Goal: Task Accomplishment & Management: Manage account settings

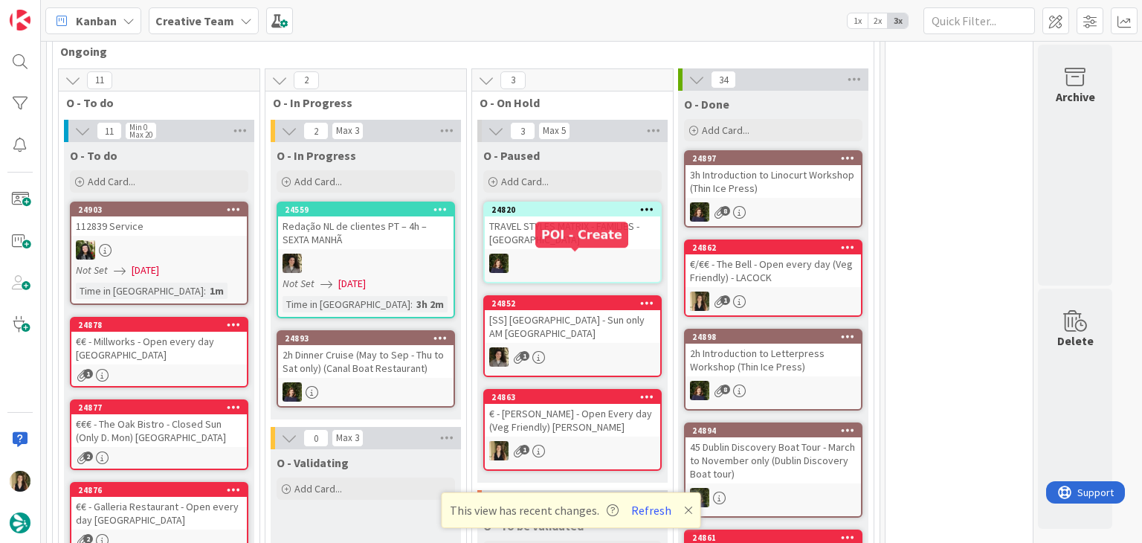
scroll to position [846, 0]
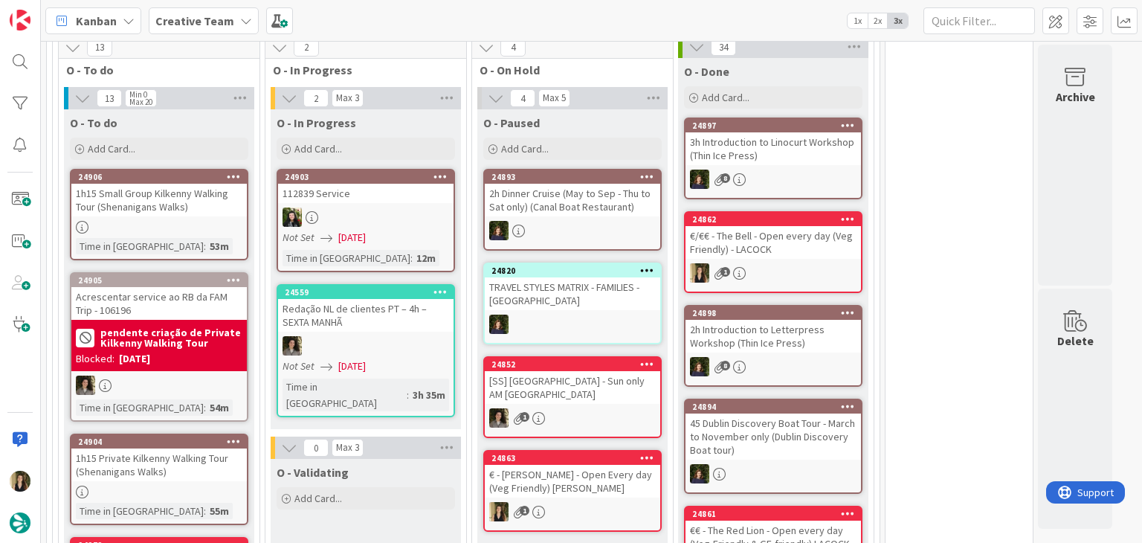
scroll to position [892, 0]
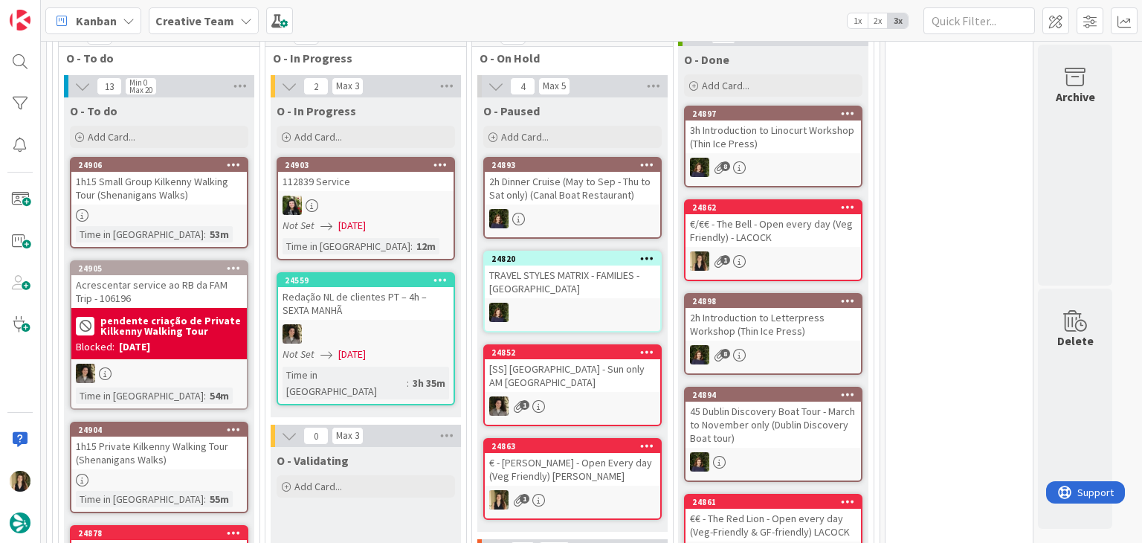
click at [430, 475] on div "O - Validating Add Card..." at bounding box center [366, 474] width 190 height 54
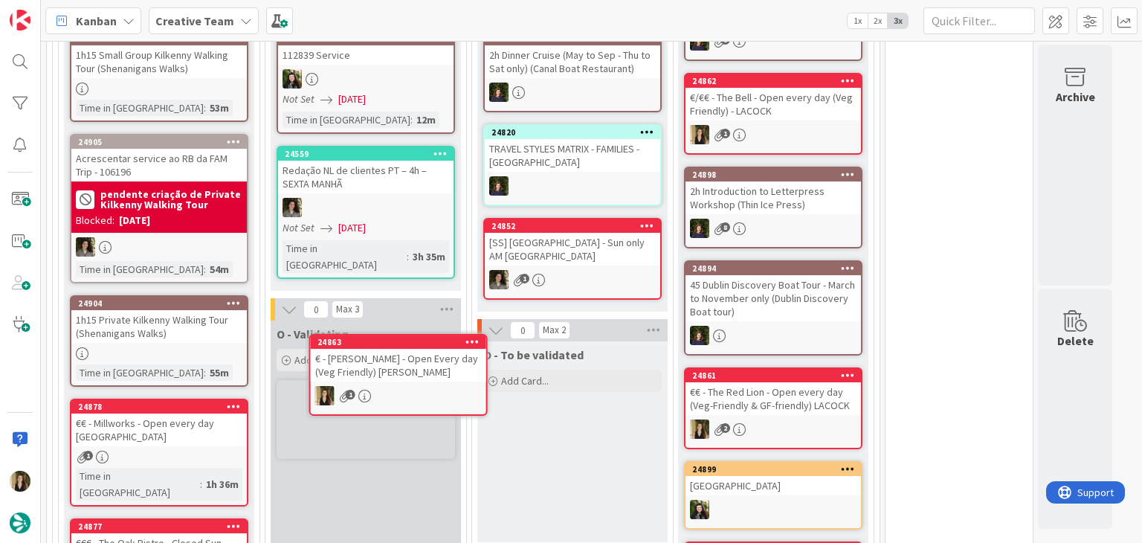
scroll to position [1033, 0]
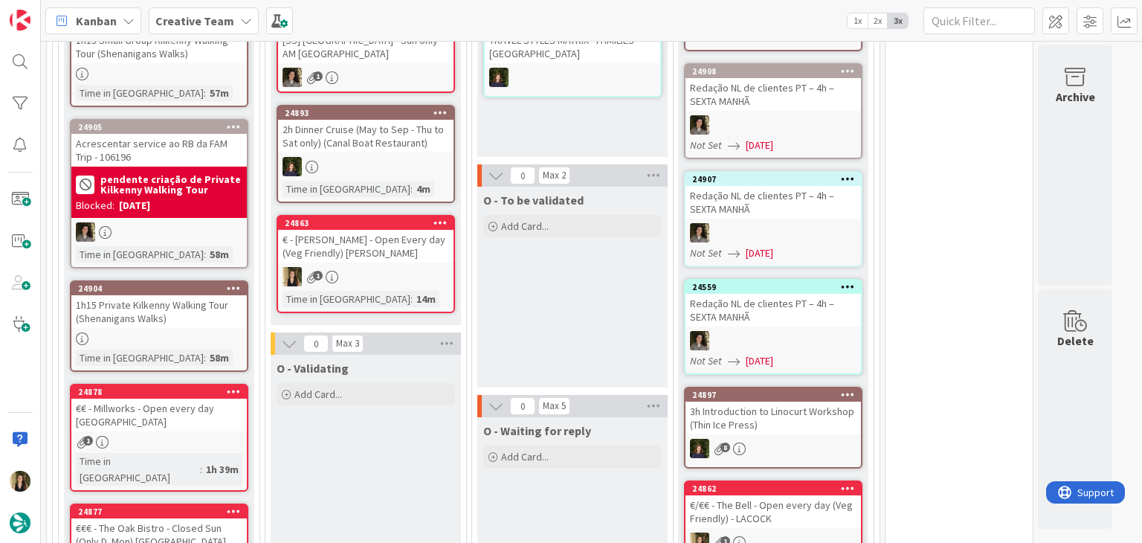
click at [605, 281] on div "O - To be validated Add Card..." at bounding box center [572, 287] width 190 height 201
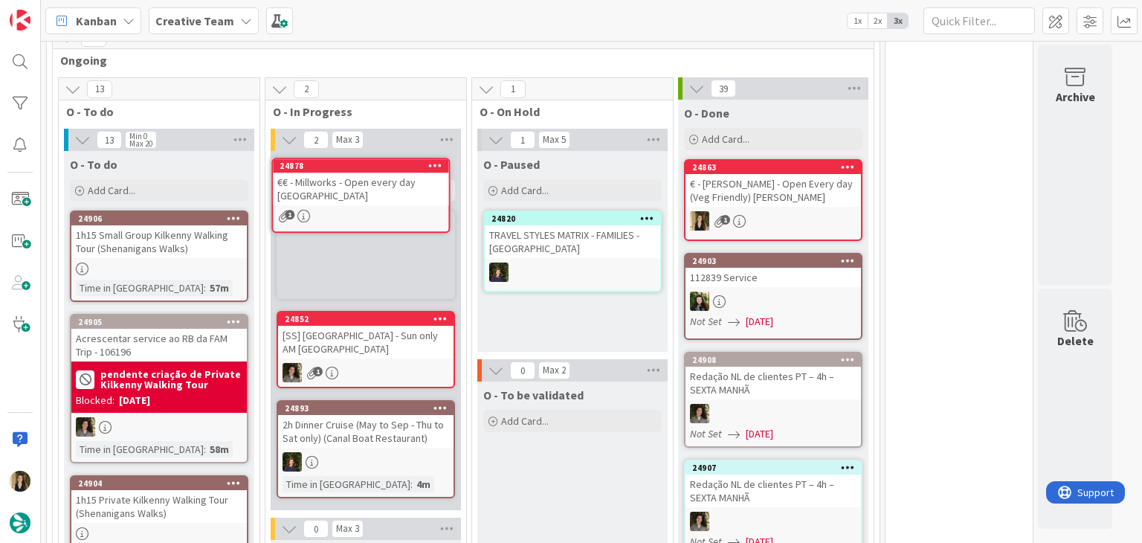
scroll to position [821, 0]
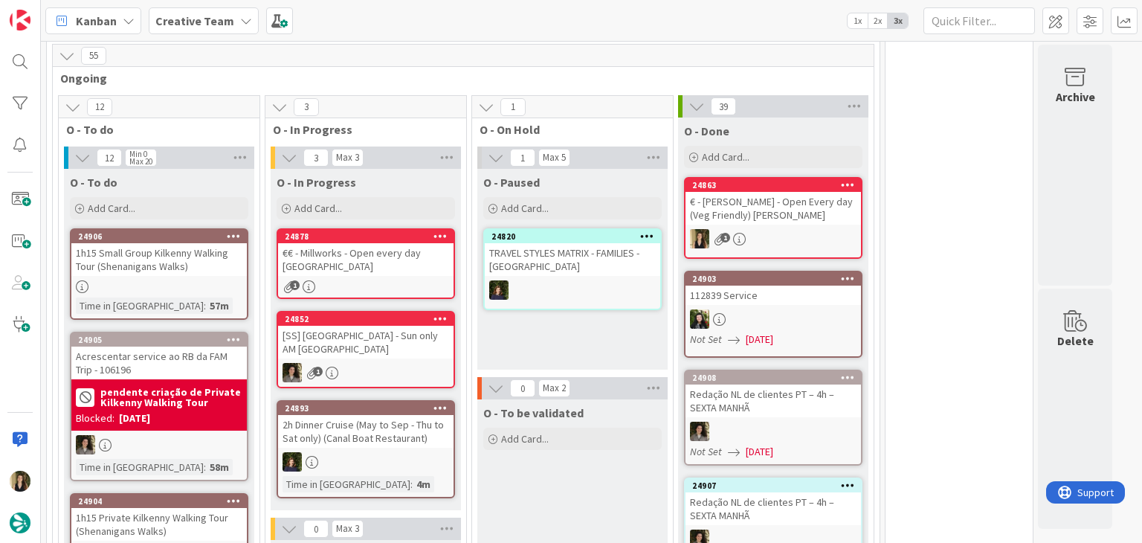
click at [420, 280] on div "1" at bounding box center [365, 286] width 175 height 13
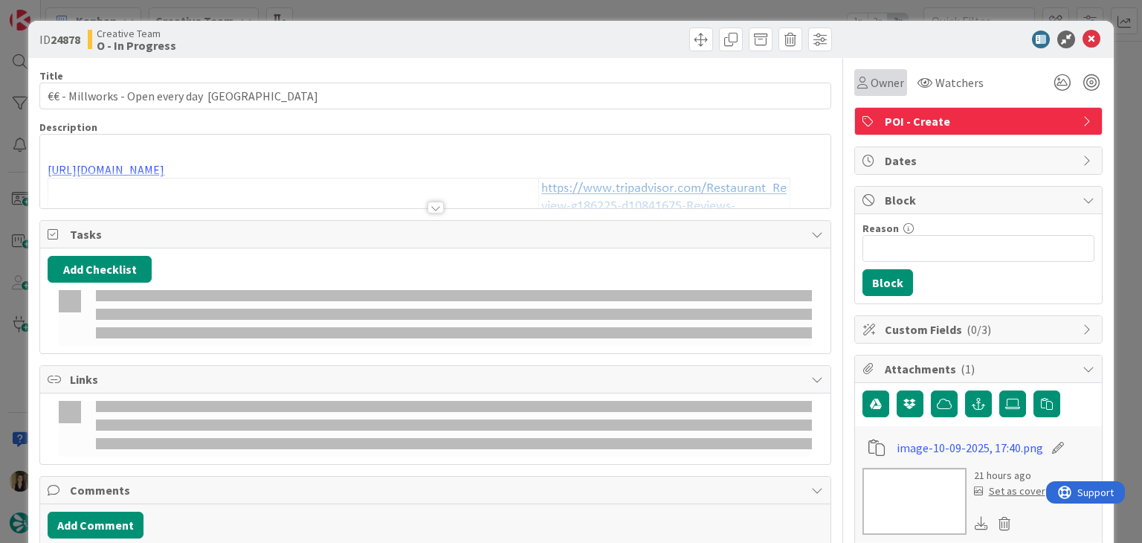
click at [871, 85] on span "Owner" at bounding box center [887, 83] width 33 height 18
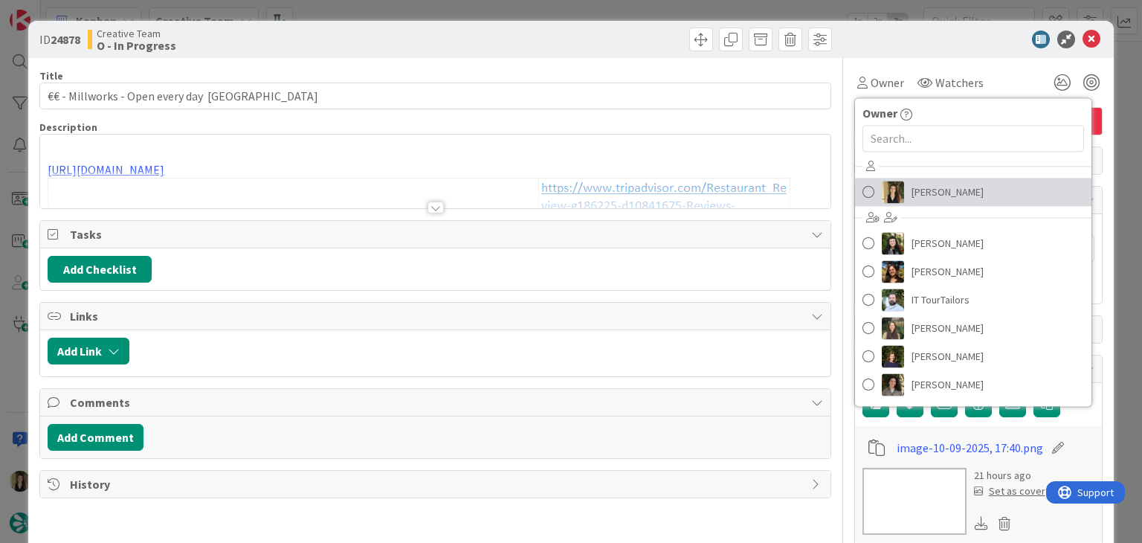
drag, startPoint x: 923, startPoint y: 182, endPoint x: 911, endPoint y: 185, distance: 12.3
click at [923, 182] on span "[PERSON_NAME]" at bounding box center [948, 192] width 72 height 22
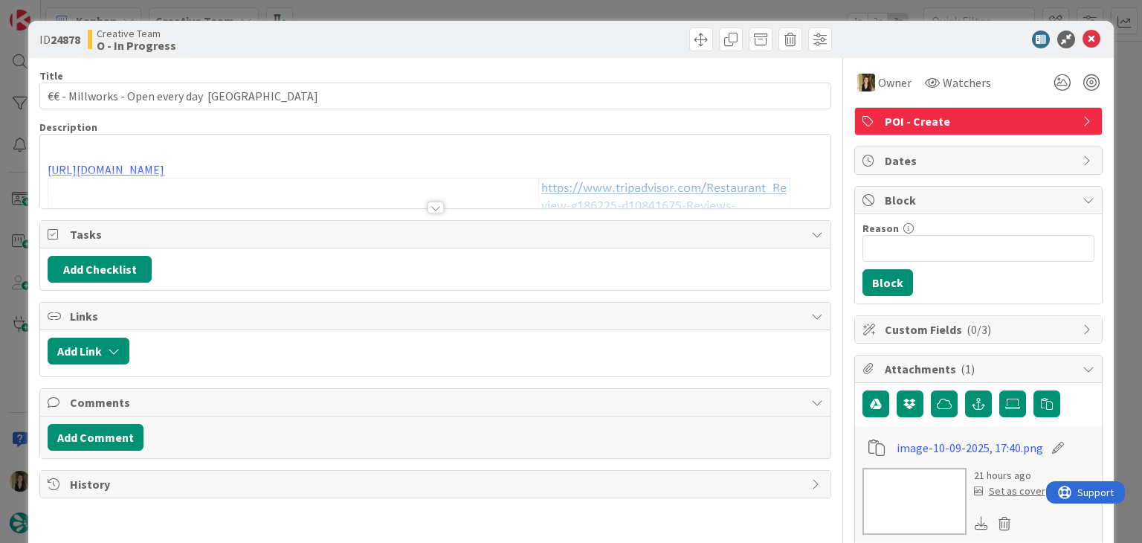
type input "€€ - Millworks - Open every day [GEOGRAPHIC_DATA]"
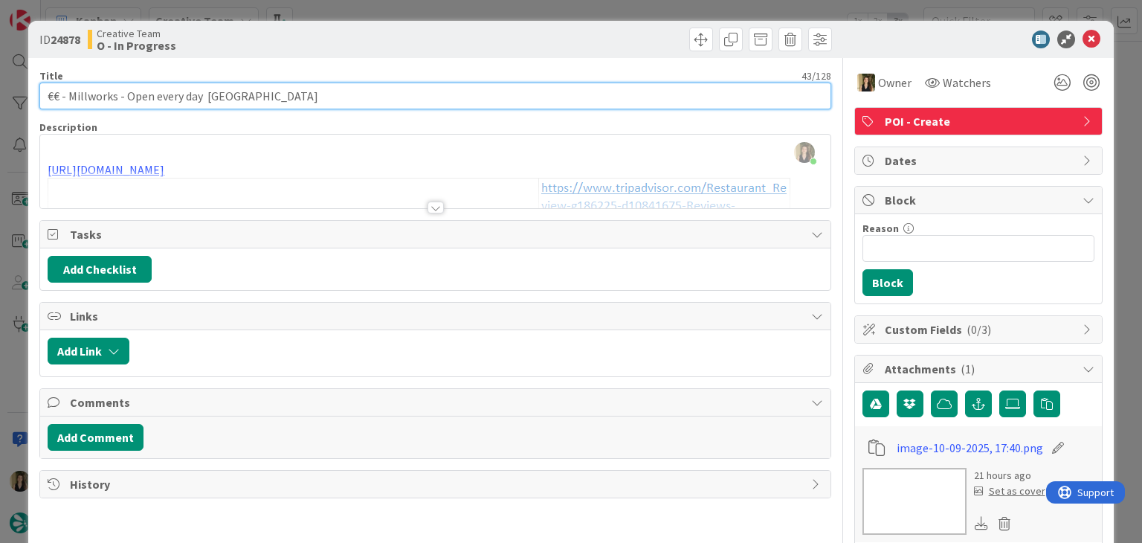
click at [85, 99] on input "€€ - Millworks - Open every day [GEOGRAPHIC_DATA]" at bounding box center [434, 96] width 791 height 27
click at [84, 99] on input "€€ - Millworks - Open every day [GEOGRAPHIC_DATA]" at bounding box center [434, 96] width 791 height 27
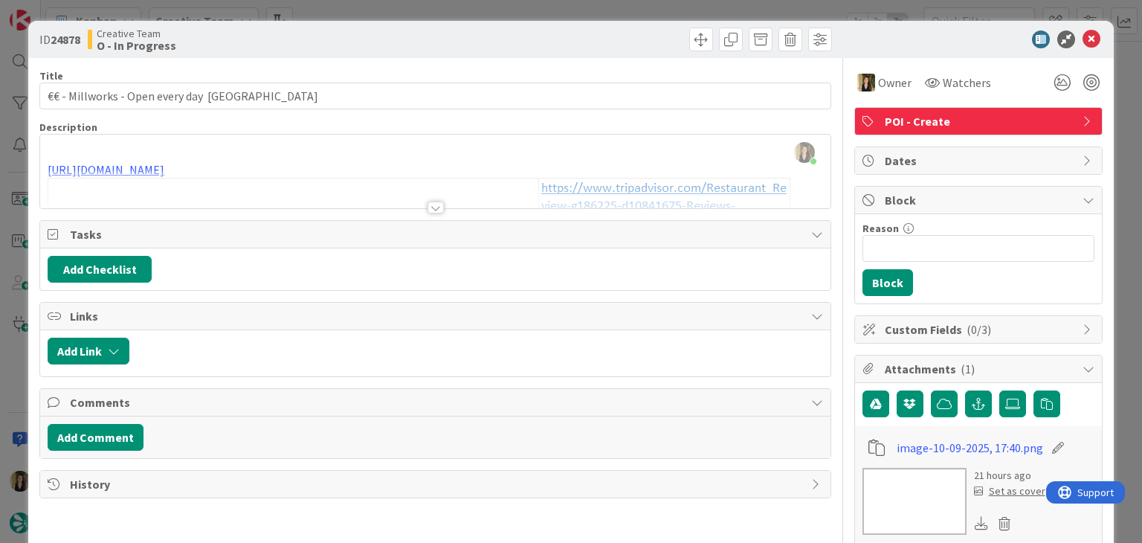
click at [428, 207] on div at bounding box center [436, 207] width 16 height 12
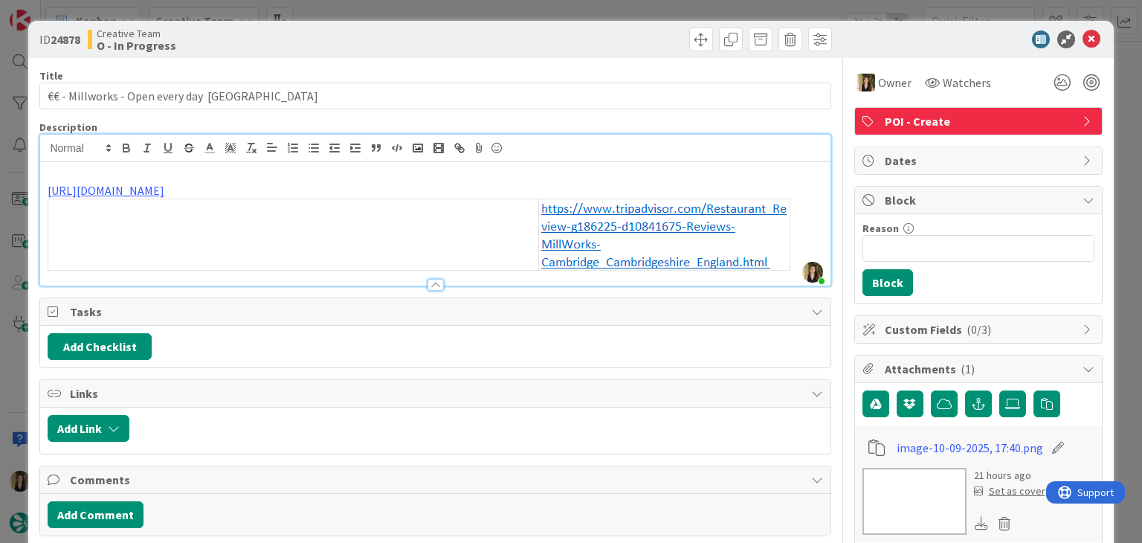
click at [479, 10] on div "ID 24878 Creative Team O - In Progress Title 43 / 128 €€ - Millworks - Open eve…" at bounding box center [571, 271] width 1142 height 543
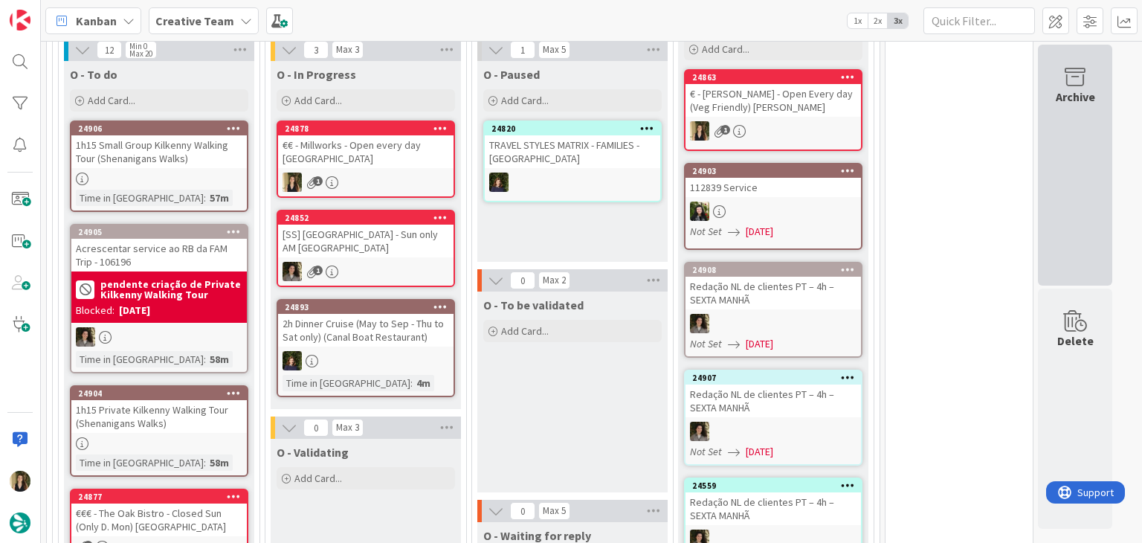
scroll to position [909, 0]
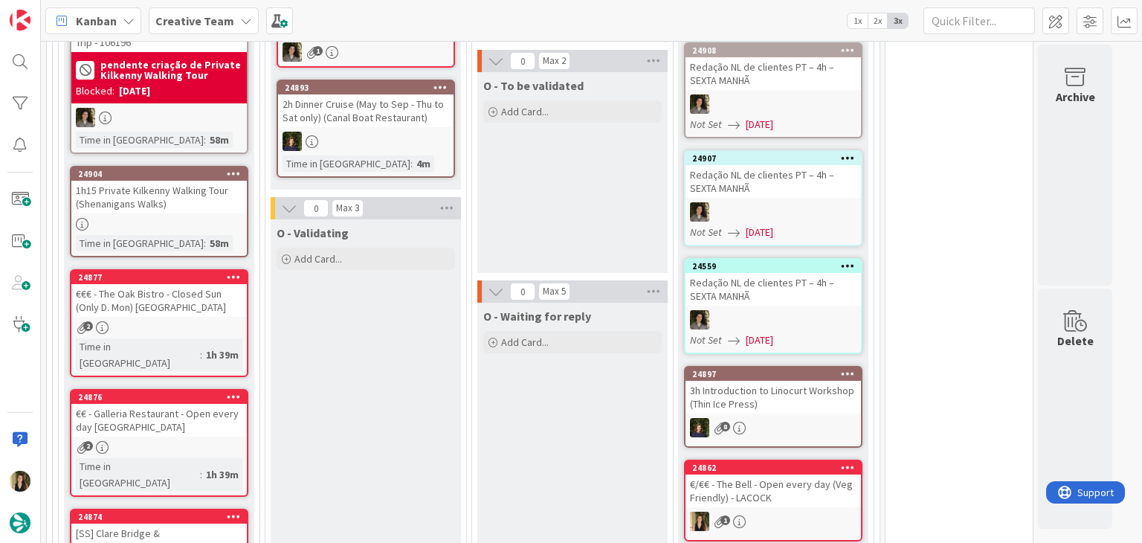
scroll to position [983, 0]
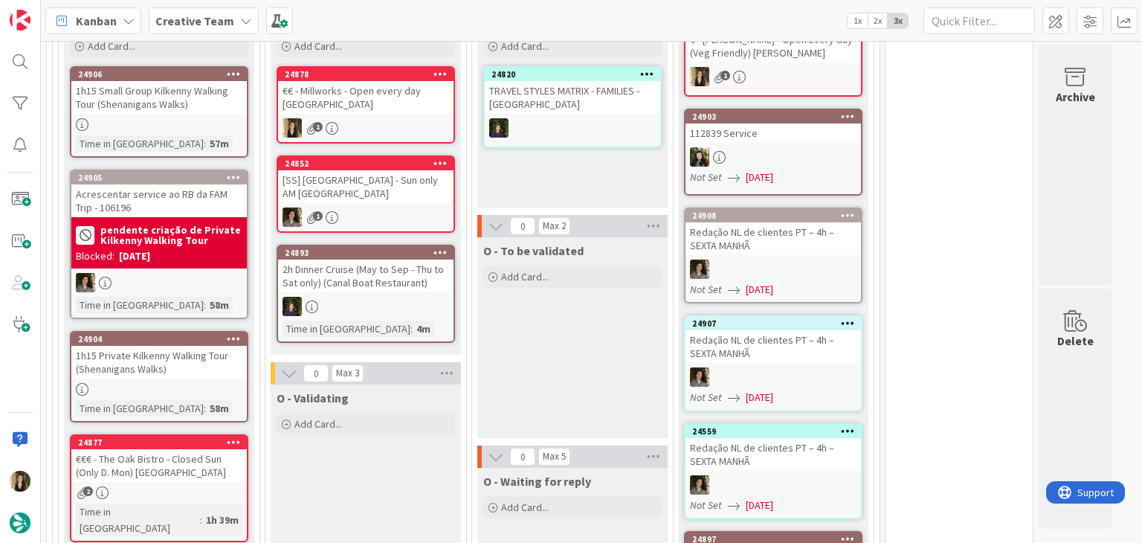
click at [579, 170] on div "O - Paused Add Card... 24820 TRAVEL STYLES MATRIX - FAMILIES - [GEOGRAPHIC_DATA]" at bounding box center [572, 107] width 190 height 201
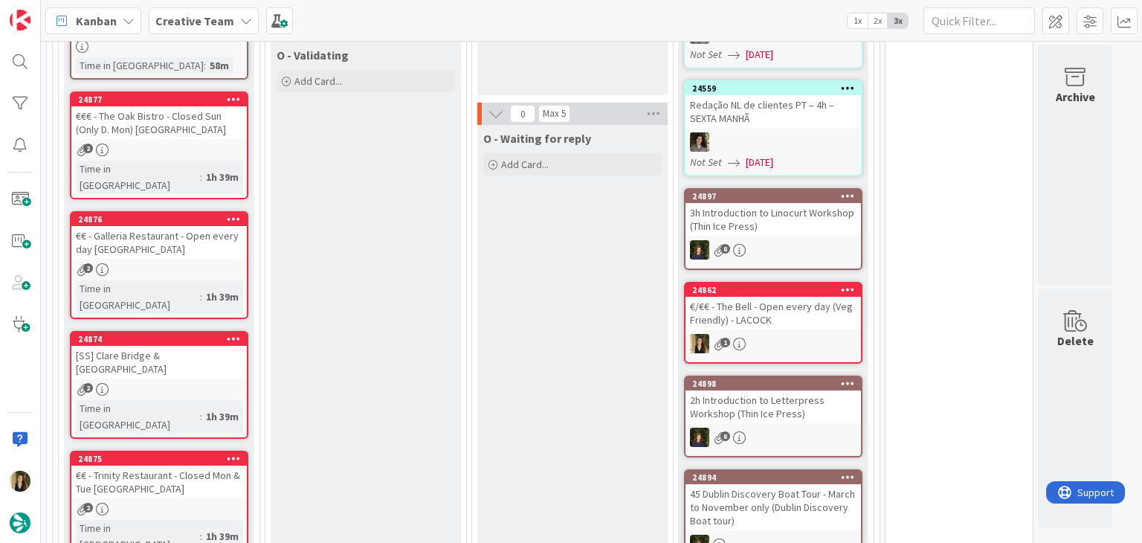
scroll to position [1280, 0]
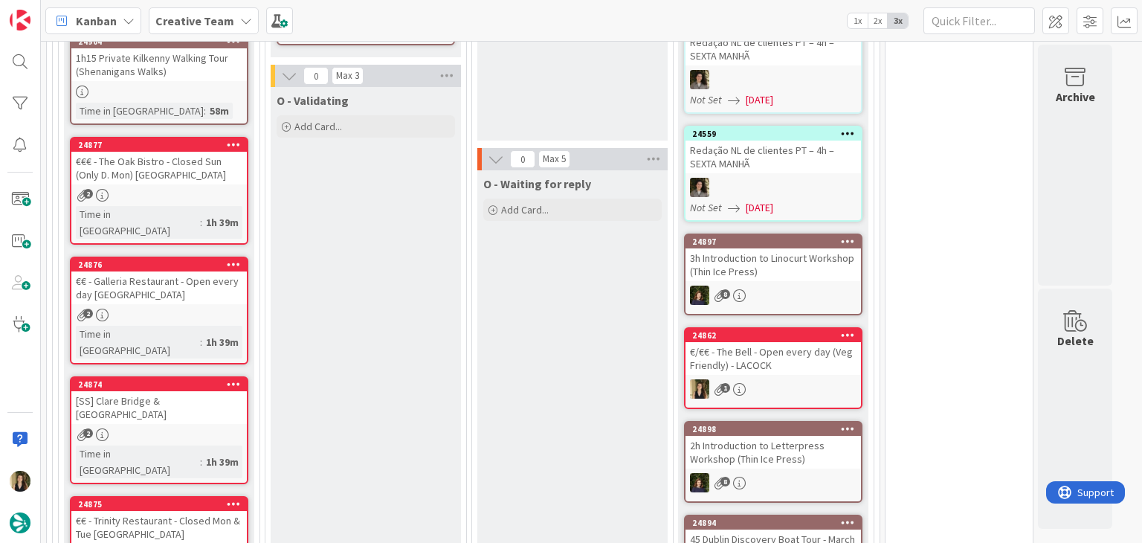
drag, startPoint x: 303, startPoint y: 240, endPoint x: 323, endPoint y: 239, distance: 20.1
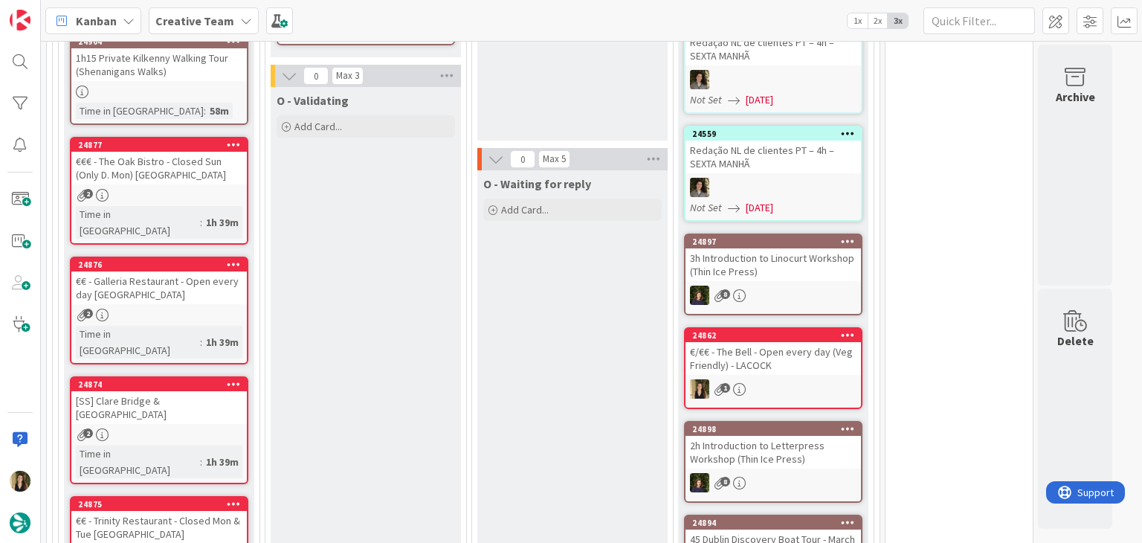
drag, startPoint x: 501, startPoint y: 490, endPoint x: 491, endPoint y: 488, distance: 10.6
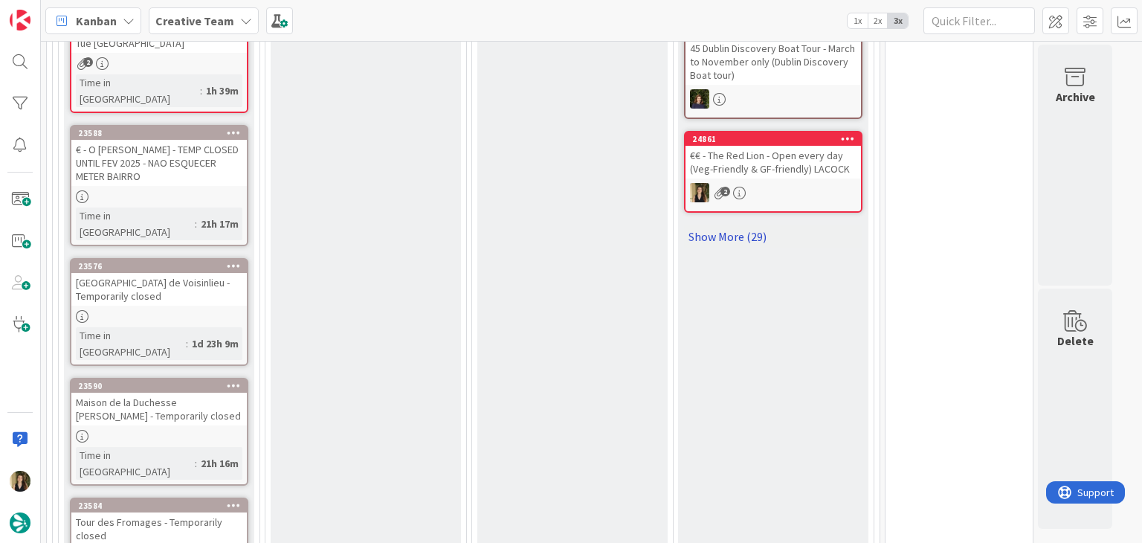
scroll to position [1801, 0]
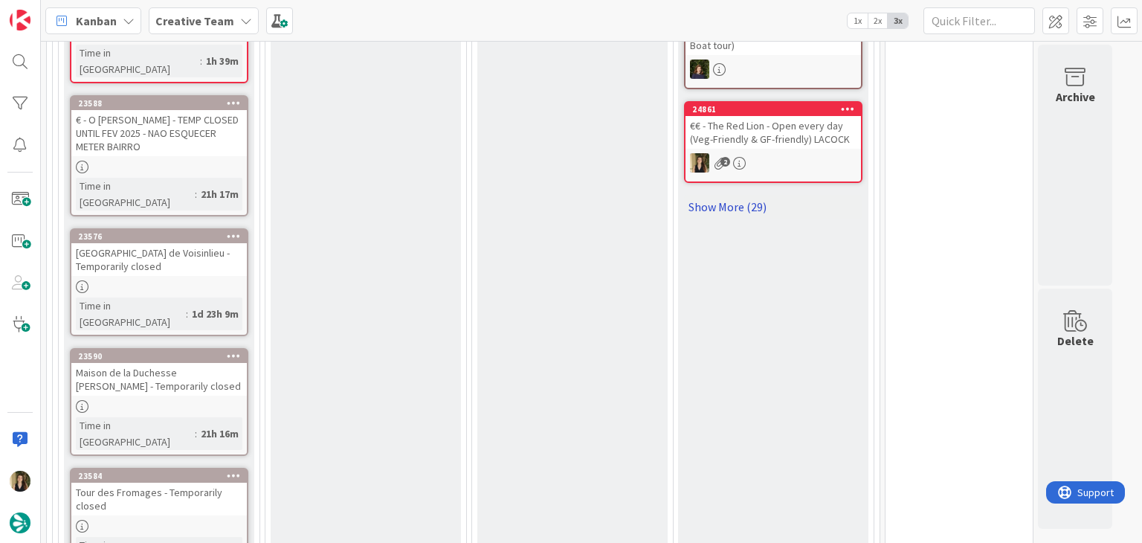
click at [755, 195] on link "Show More (29)" at bounding box center [773, 207] width 178 height 24
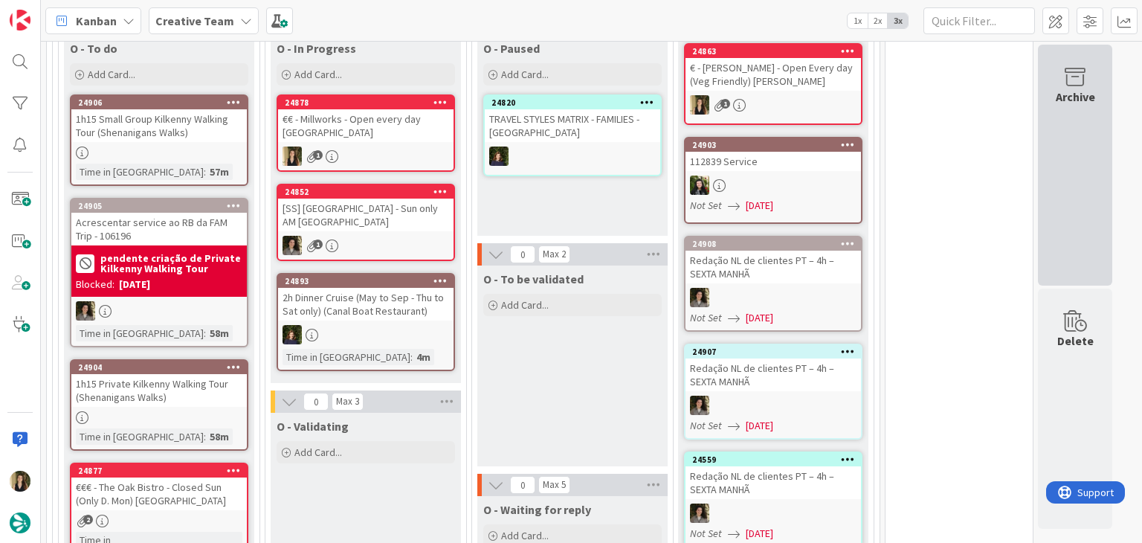
scroll to position [939, 0]
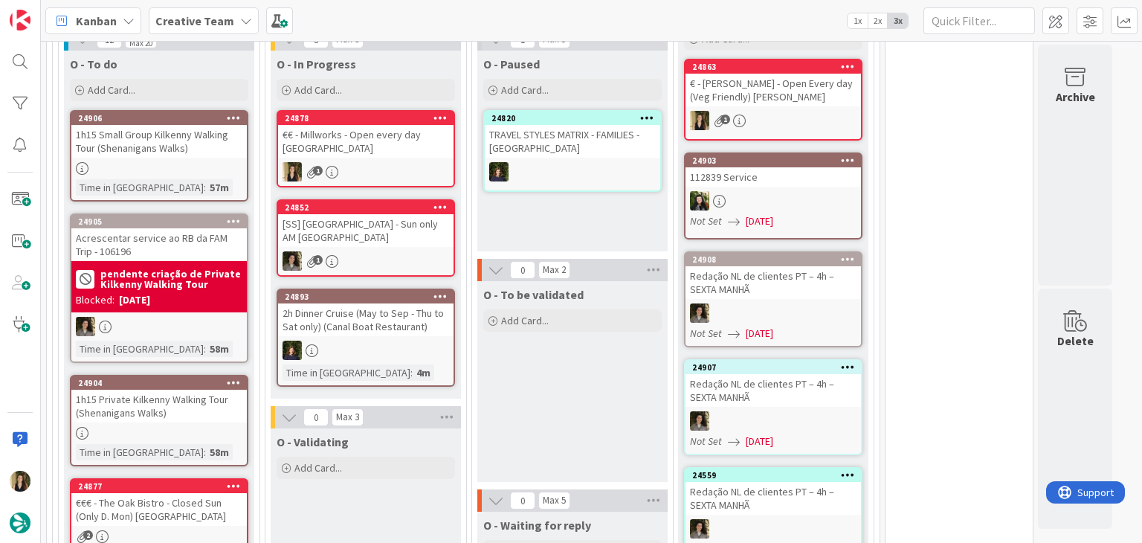
click at [410, 144] on div "€€ - Millworks - Open every day [GEOGRAPHIC_DATA]" at bounding box center [365, 141] width 175 height 33
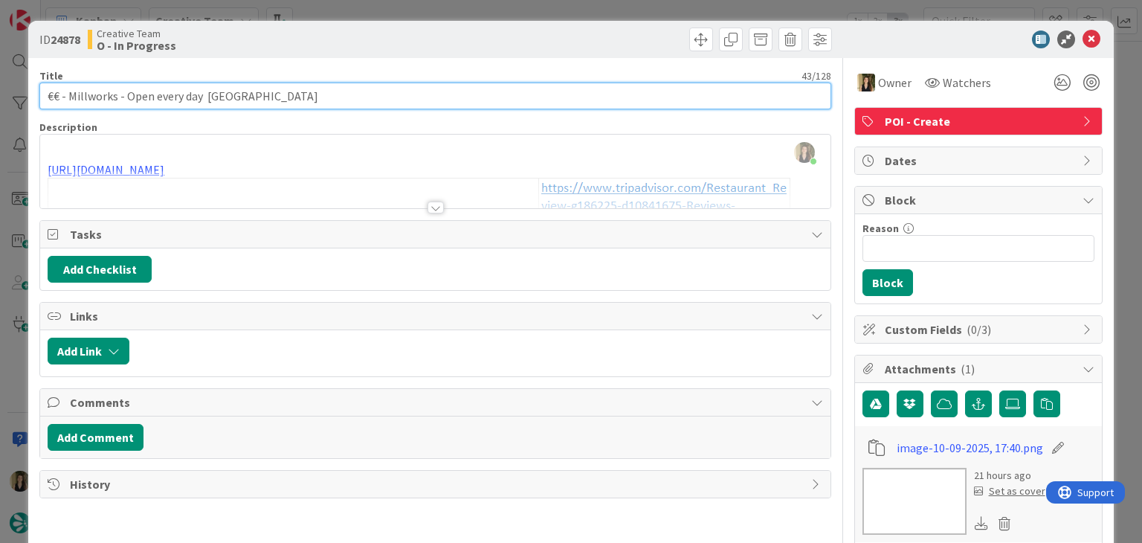
drag, startPoint x: 201, startPoint y: 94, endPoint x: 41, endPoint y: 93, distance: 159.9
click at [41, 93] on input "€€ - Millworks - Open every day [GEOGRAPHIC_DATA]" at bounding box center [434, 96] width 791 height 27
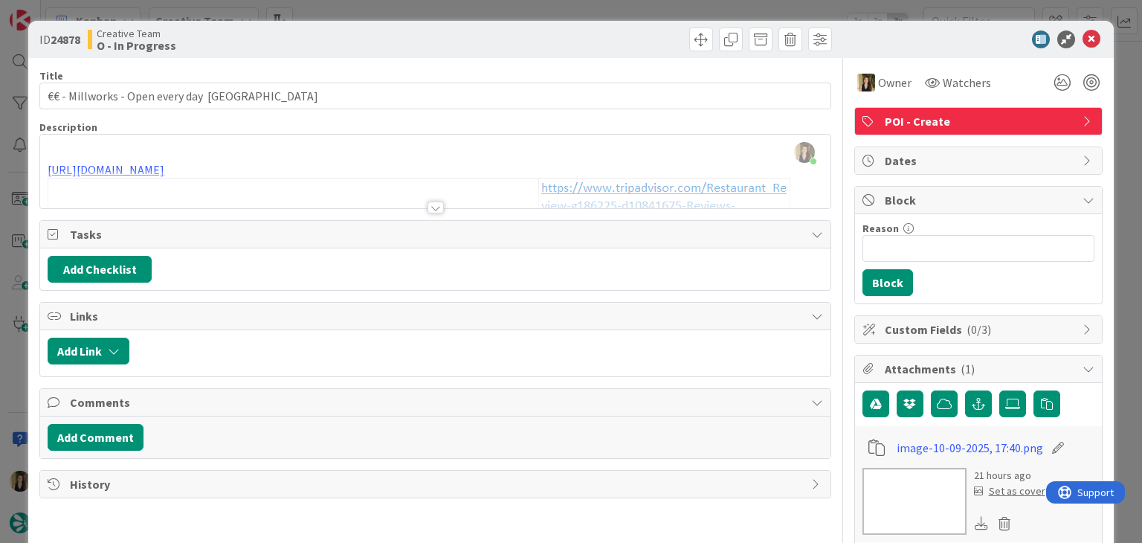
type input "€€ - Millworks - Open every day [GEOGRAPHIC_DATA]"
click at [365, 30] on div "Creative Team O - In Progress" at bounding box center [260, 40] width 344 height 24
click at [370, 8] on div "ID 24878 Creative Team O - In Progress Title 43 / 128 €€ - Millworks - Open eve…" at bounding box center [571, 271] width 1142 height 543
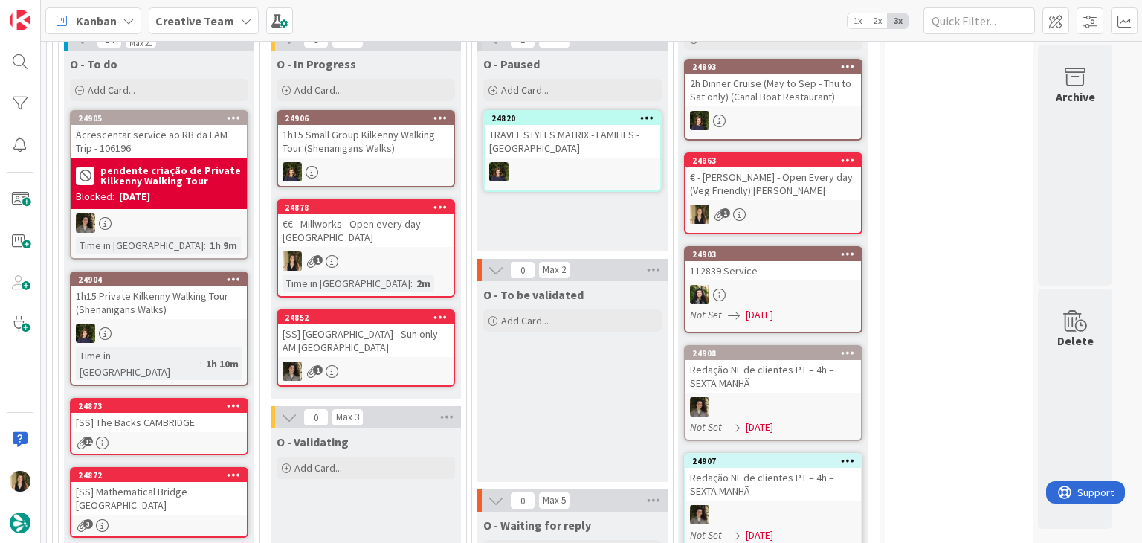
click at [400, 236] on div "€€ - Millworks - Open every day [GEOGRAPHIC_DATA]" at bounding box center [365, 230] width 175 height 33
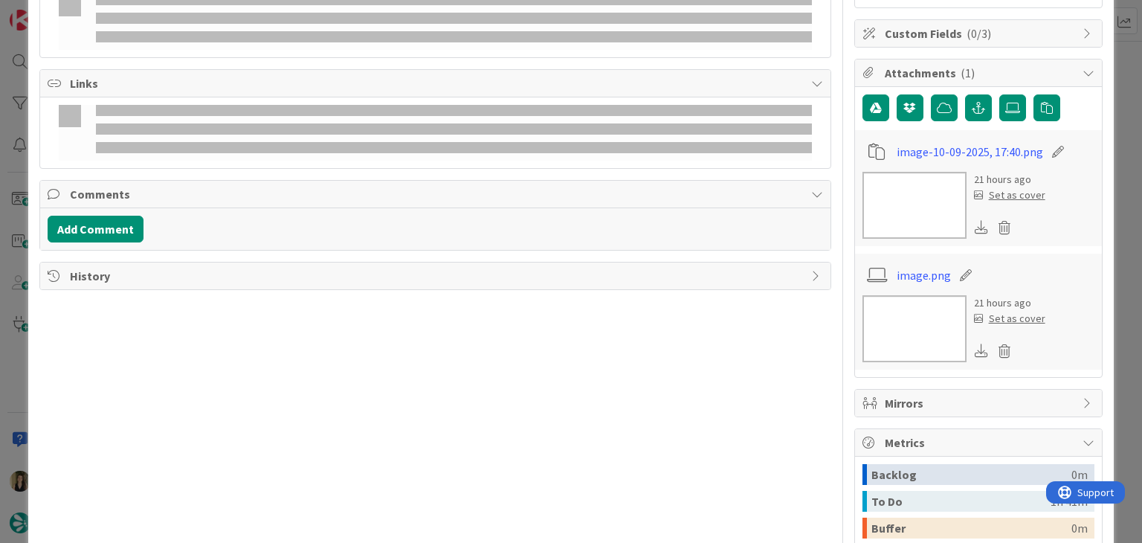
type input "€€ - Millworks - Open every day [GEOGRAPHIC_DATA]"
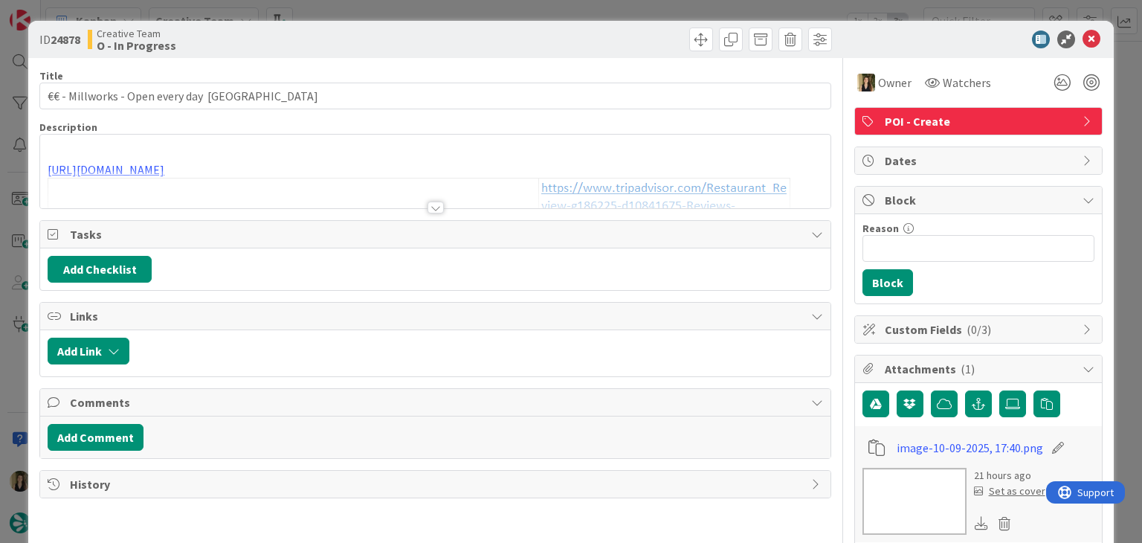
click at [575, 16] on div "ID 24878 Creative Team O - In Progress Title 43 / 128 €€ - Millworks - Open eve…" at bounding box center [571, 271] width 1142 height 543
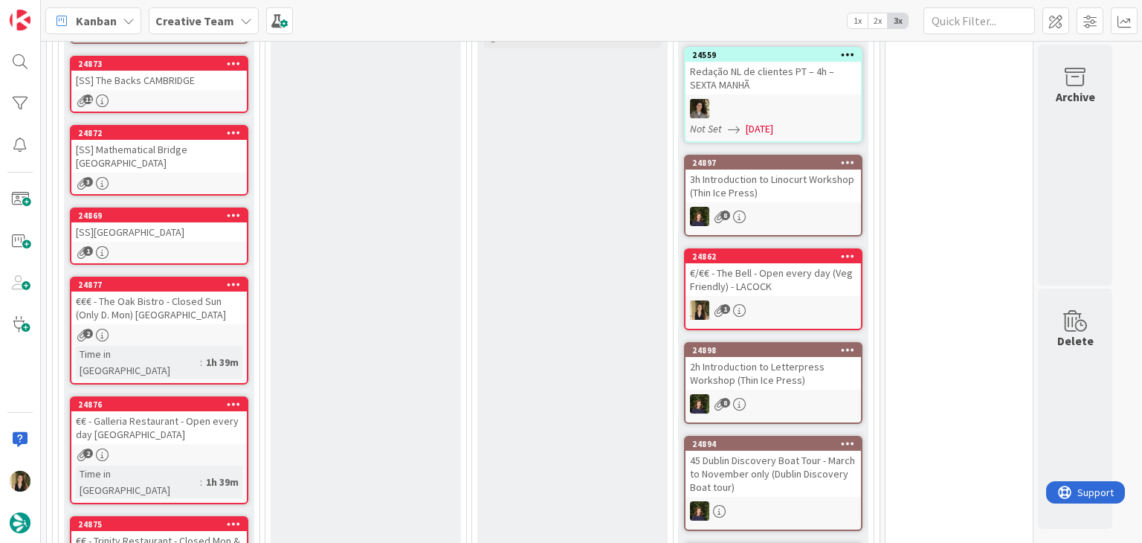
scroll to position [1534, 0]
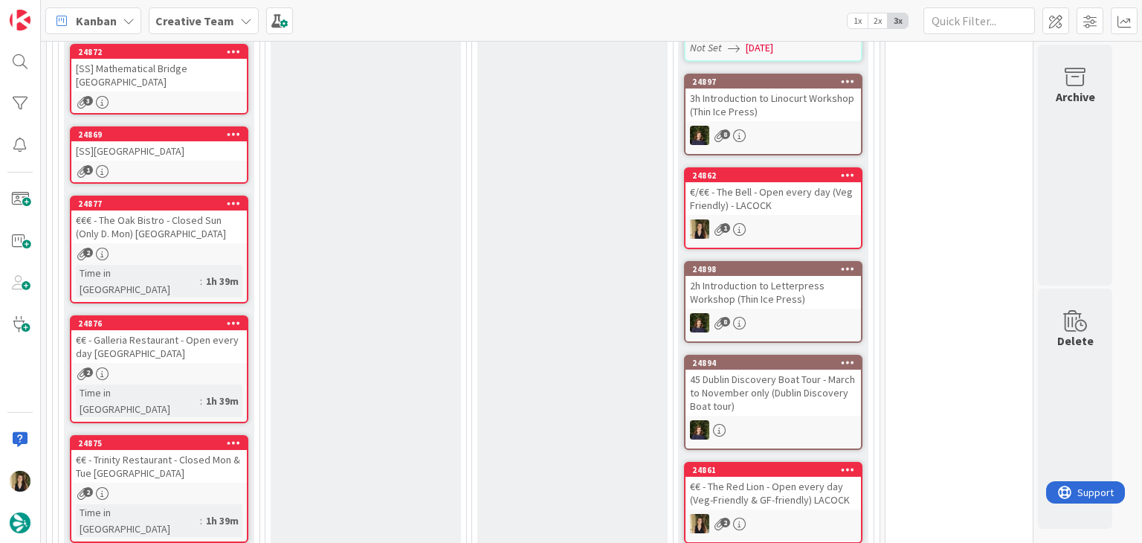
click at [222, 330] on div "€€ - Galleria Restaurant - Open every day [GEOGRAPHIC_DATA]" at bounding box center [158, 346] width 175 height 33
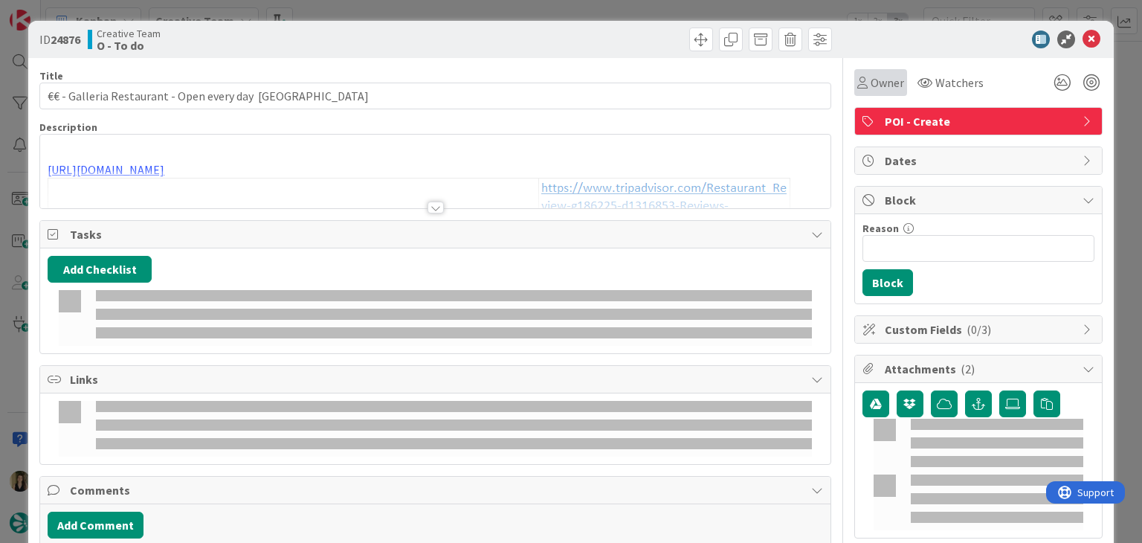
click at [877, 84] on span "Owner" at bounding box center [887, 83] width 33 height 18
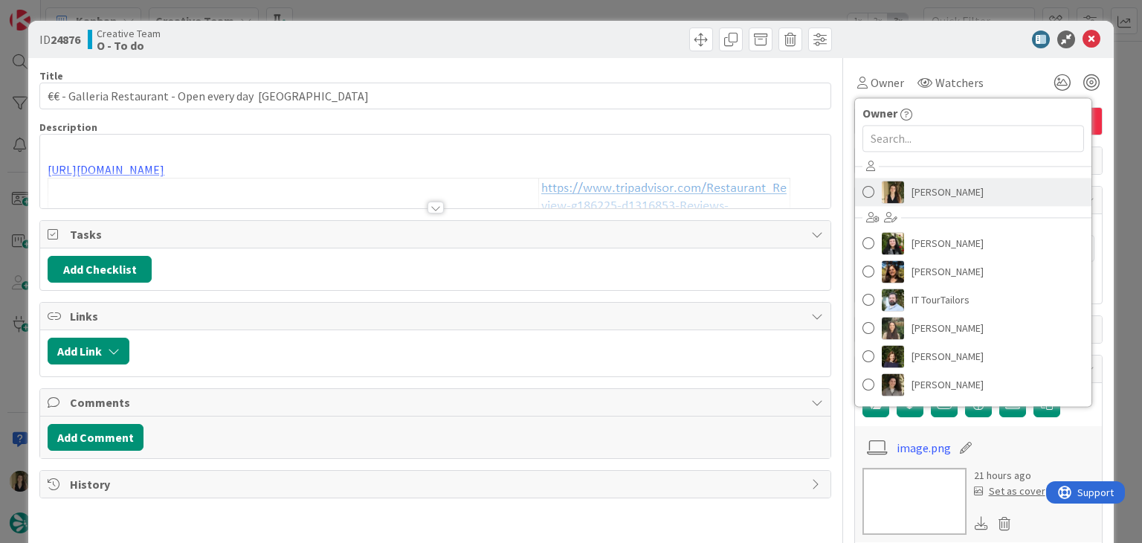
click at [946, 190] on span "[PERSON_NAME]" at bounding box center [948, 192] width 72 height 22
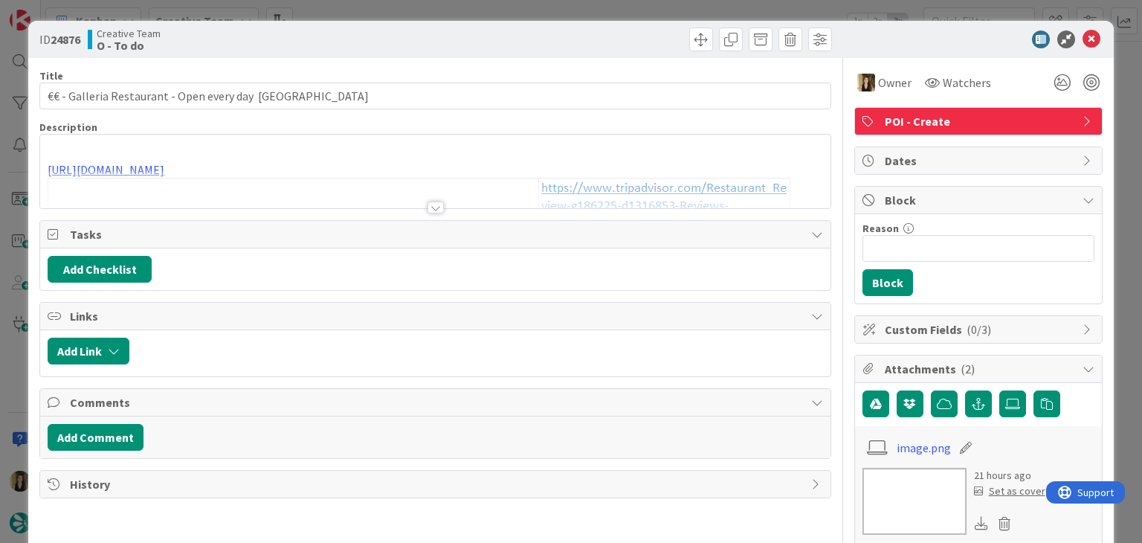
click at [514, 29] on div at bounding box center [635, 40] width 393 height 24
click at [509, 16] on div "ID 24876 Creative Team O - To do Title 52 / 128 €€ - Galleria Restaurant - Open…" at bounding box center [571, 271] width 1142 height 543
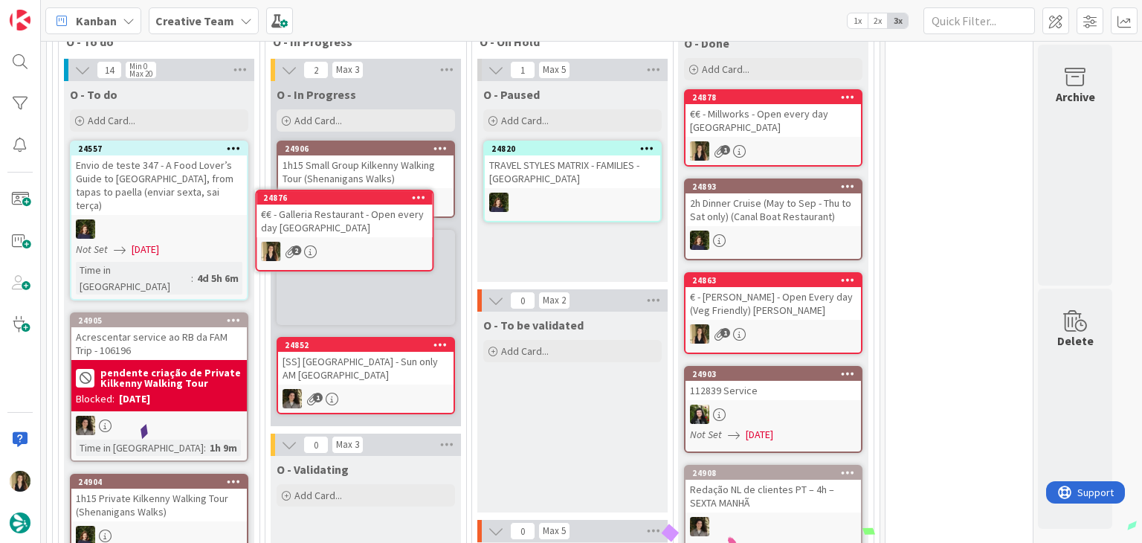
scroll to position [891, 0]
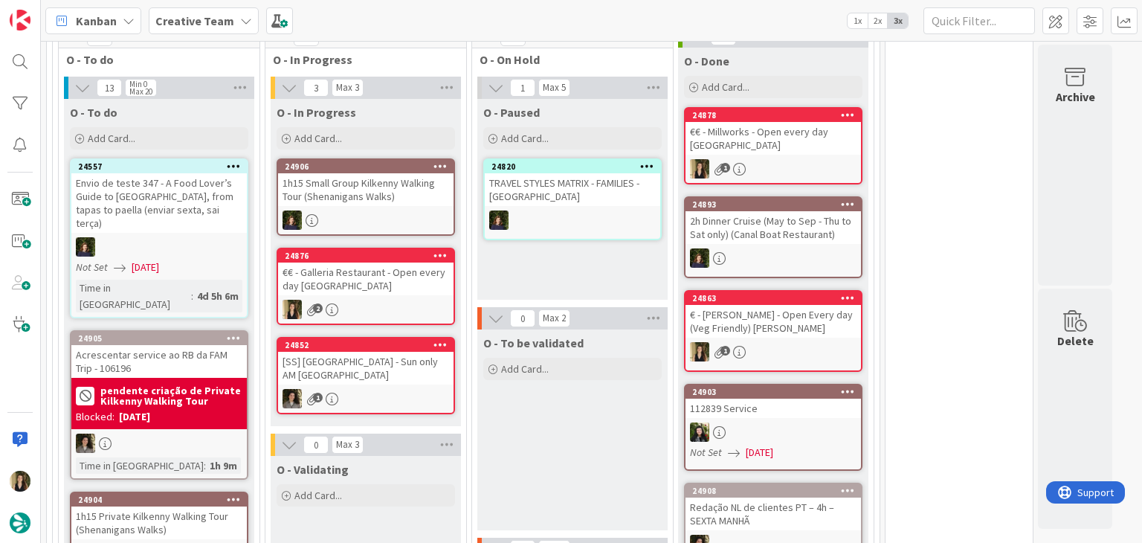
click at [564, 263] on div "O - Paused Add Card... 24820 TRAVEL STYLES MATRIX - FAMILIES - [GEOGRAPHIC_DATA]" at bounding box center [572, 199] width 190 height 201
click at [352, 300] on div "2" at bounding box center [365, 309] width 175 height 19
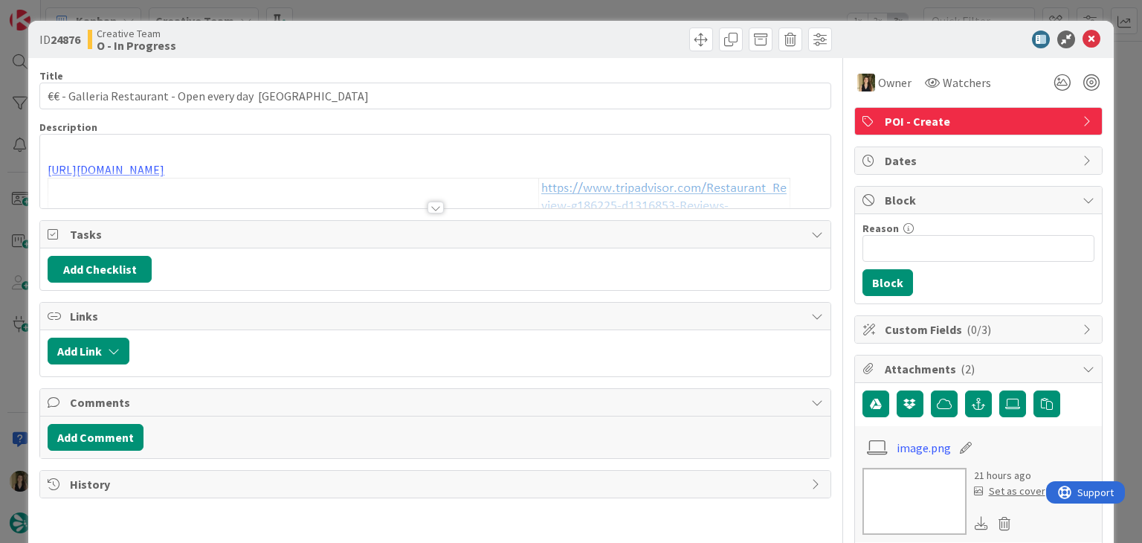
click at [433, 206] on div at bounding box center [436, 207] width 16 height 12
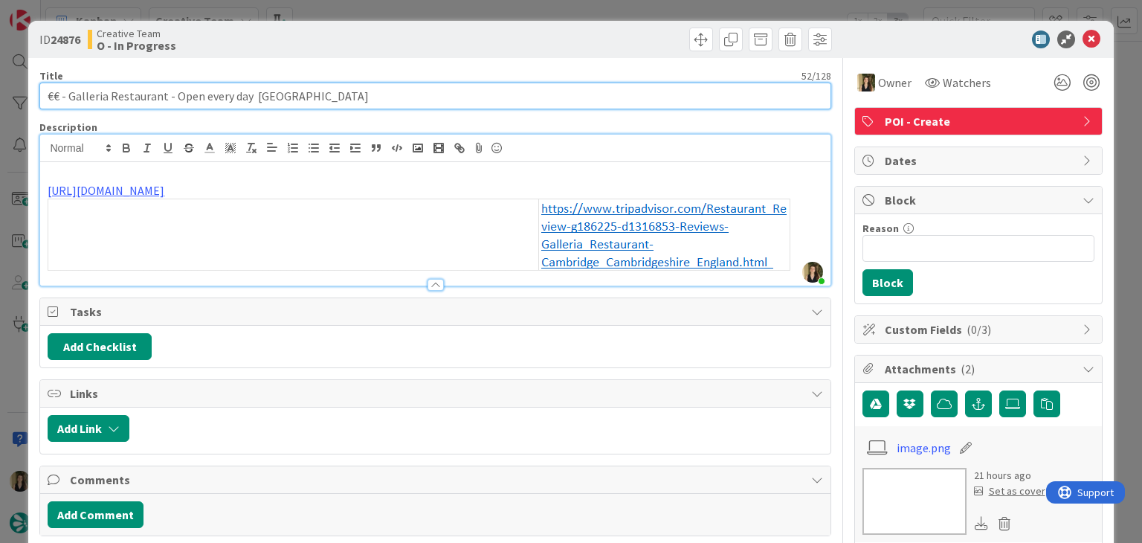
drag, startPoint x: 162, startPoint y: 97, endPoint x: 68, endPoint y: 93, distance: 93.8
click at [68, 93] on input "€€ - Galleria Restaurant - Open every day [GEOGRAPHIC_DATA]" at bounding box center [434, 96] width 791 height 27
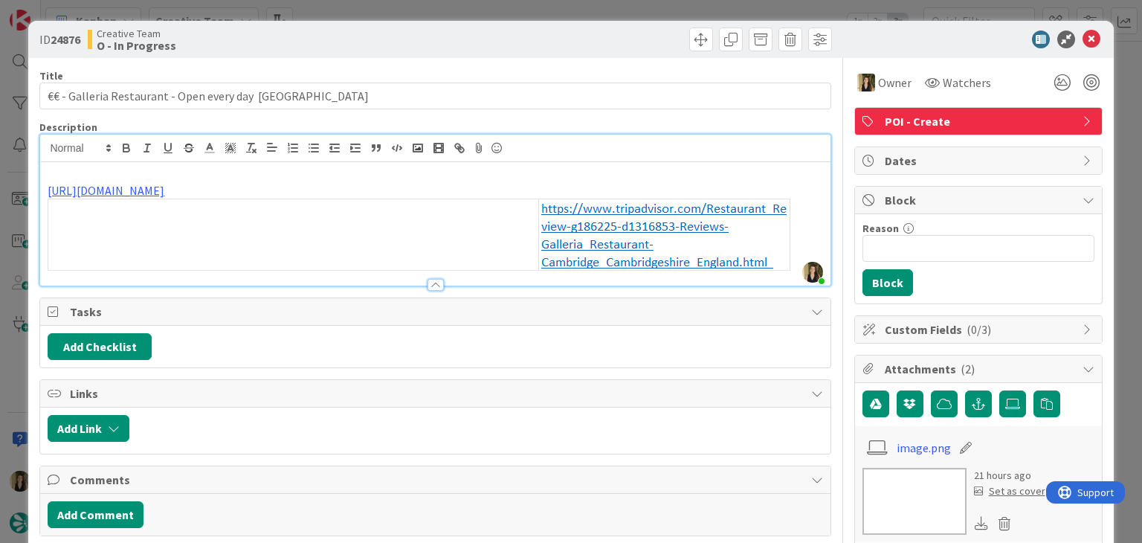
click at [455, 50] on div at bounding box center [635, 40] width 393 height 24
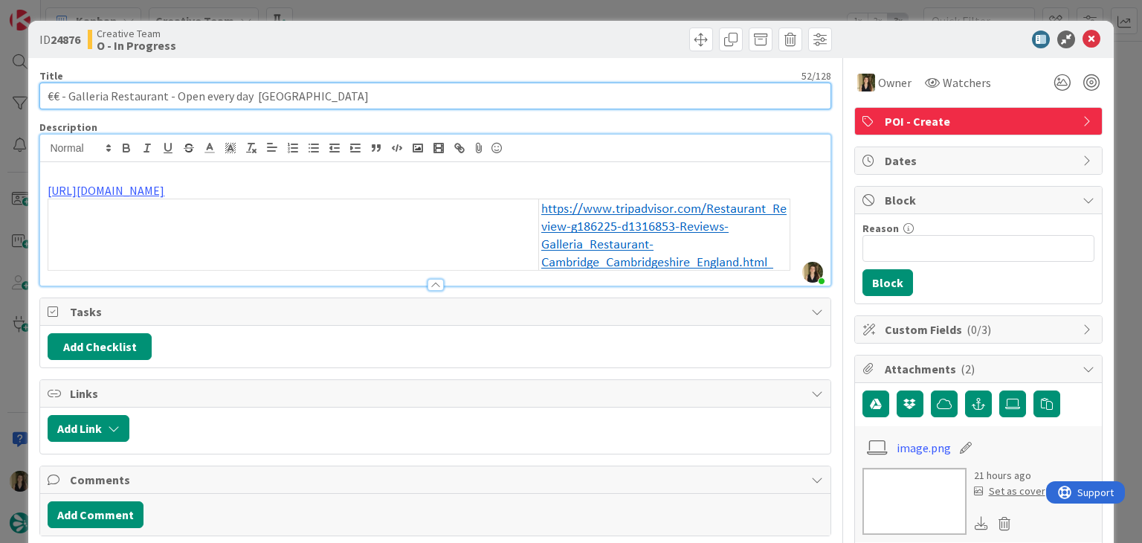
drag, startPoint x: 246, startPoint y: 96, endPoint x: 34, endPoint y: 98, distance: 211.9
click at [37, 98] on div "ID 24876 Creative Team O - In Progress Title 52 / 128 €€ - Galleria Restaurant …" at bounding box center [570, 519] width 1085 height 996
click at [291, 97] on input "€€ - Galleria Restaurant - Open every day [GEOGRAPHIC_DATA]" at bounding box center [434, 96] width 791 height 27
drag, startPoint x: 161, startPoint y: 94, endPoint x: 76, endPoint y: 91, distance: 85.6
click at [69, 94] on input "€€ - Galleria Restaurant - Open every day [GEOGRAPHIC_DATA]" at bounding box center [434, 96] width 791 height 27
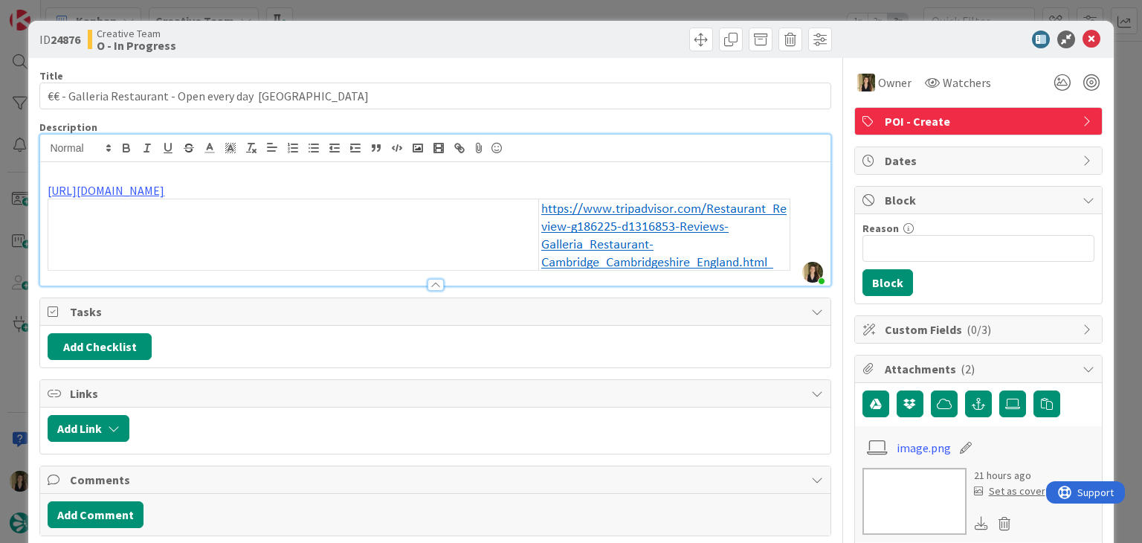
drag, startPoint x: 535, startPoint y: 53, endPoint x: 456, endPoint y: 1, distance: 95.1
click at [531, 51] on div "ID 24876 Creative Team O - In Progress" at bounding box center [570, 39] width 1085 height 37
drag, startPoint x: 446, startPoint y: 32, endPoint x: 442, endPoint y: 7, distance: 24.9
click at [444, 29] on div at bounding box center [635, 40] width 393 height 24
click at [442, 7] on div "ID 24876 Creative Team O - In Progress Title 52 / 128 €€ - Galleria Restaurant …" at bounding box center [571, 271] width 1142 height 543
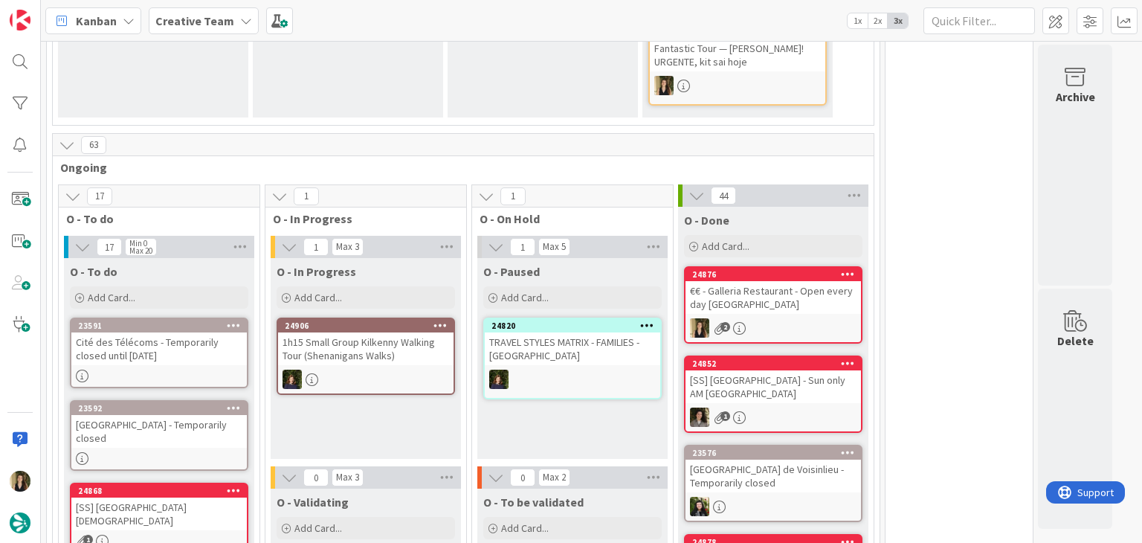
scroll to position [956, 0]
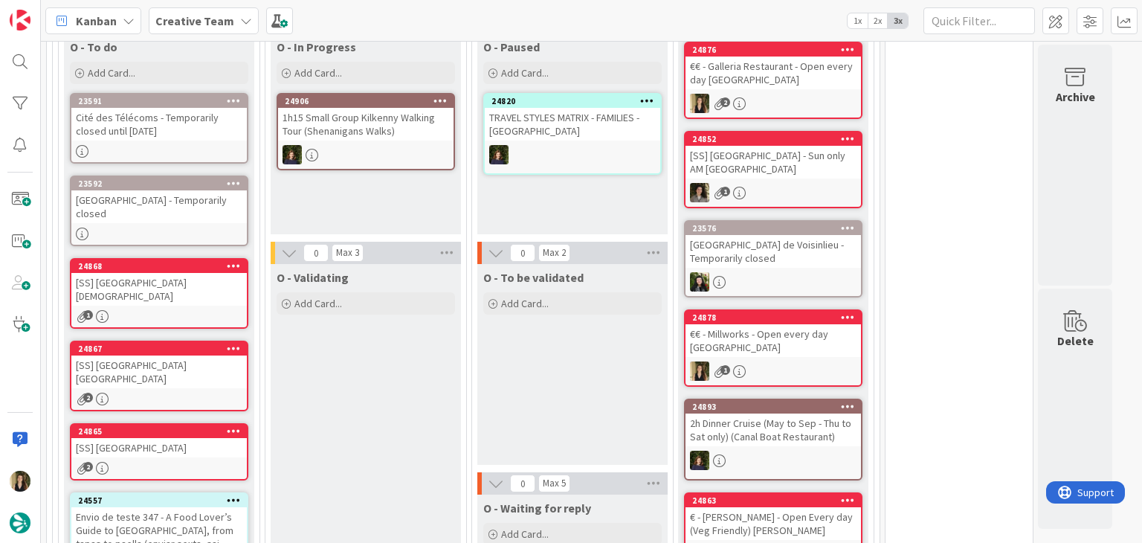
click at [553, 355] on div "O - To be validated Add Card..." at bounding box center [572, 364] width 190 height 201
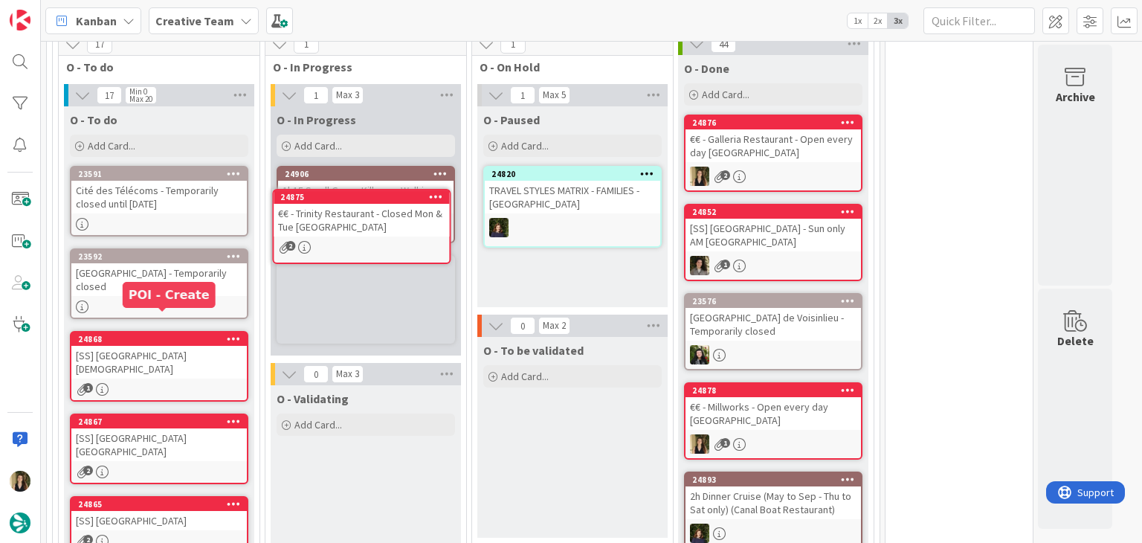
scroll to position [880, 0]
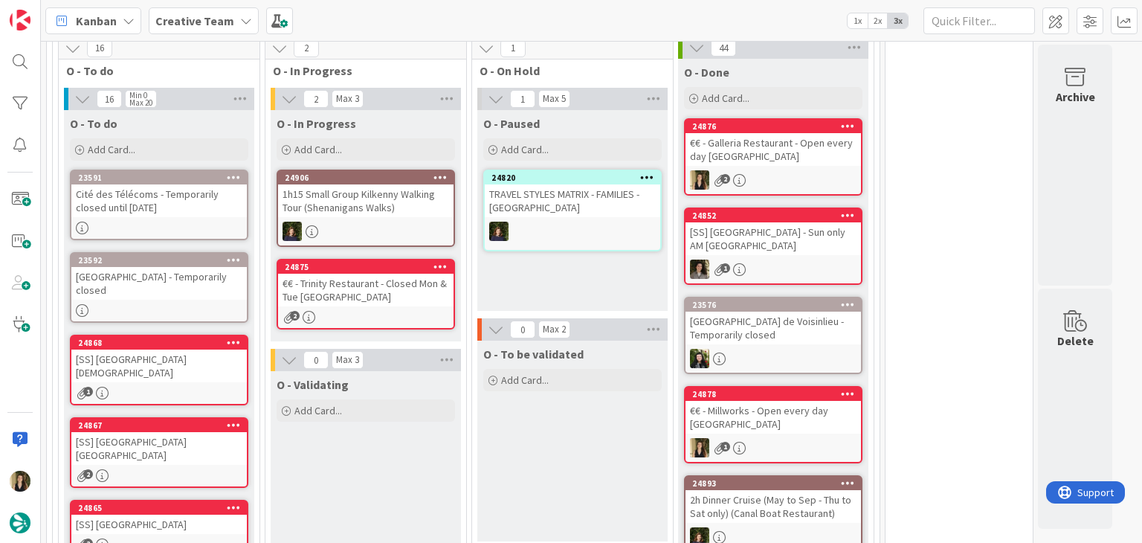
click at [416, 286] on div "€€ - Trinity Restaurant - Closed Mon & Tue [GEOGRAPHIC_DATA]" at bounding box center [365, 290] width 175 height 33
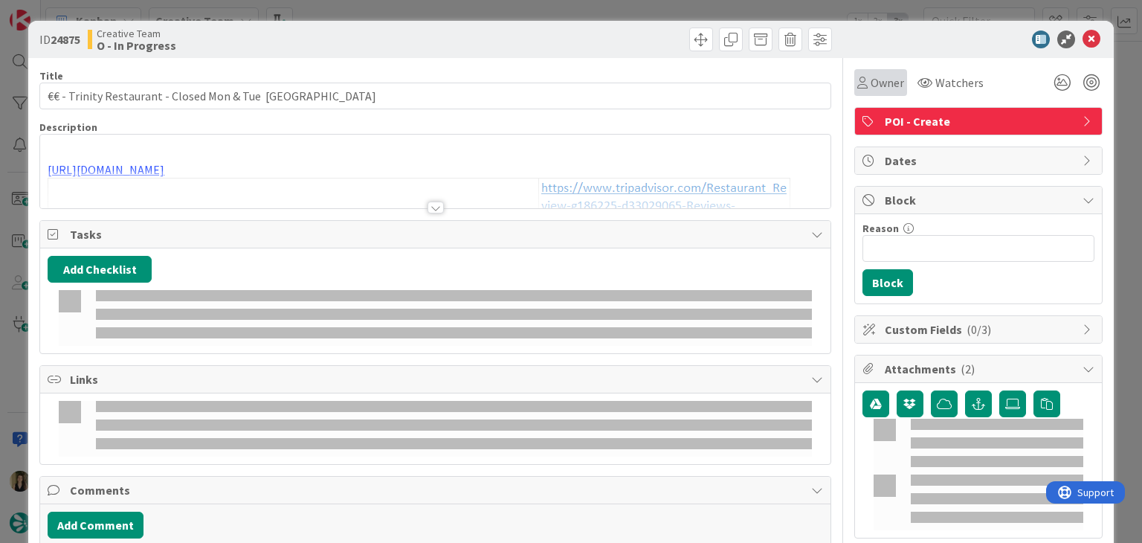
click at [854, 91] on div "Owner" at bounding box center [880, 82] width 53 height 27
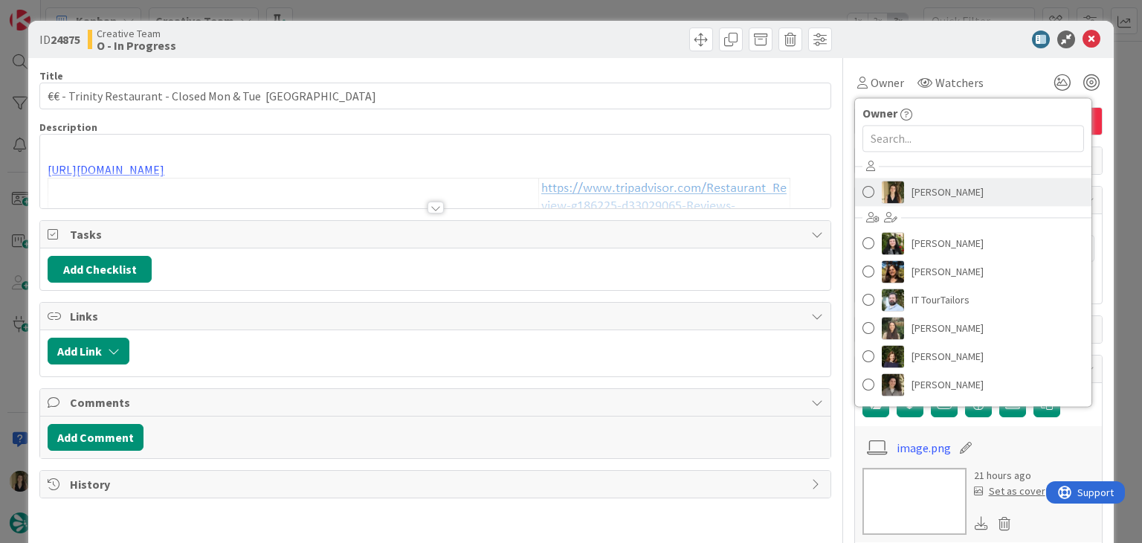
click at [912, 197] on span "[PERSON_NAME]" at bounding box center [948, 192] width 72 height 22
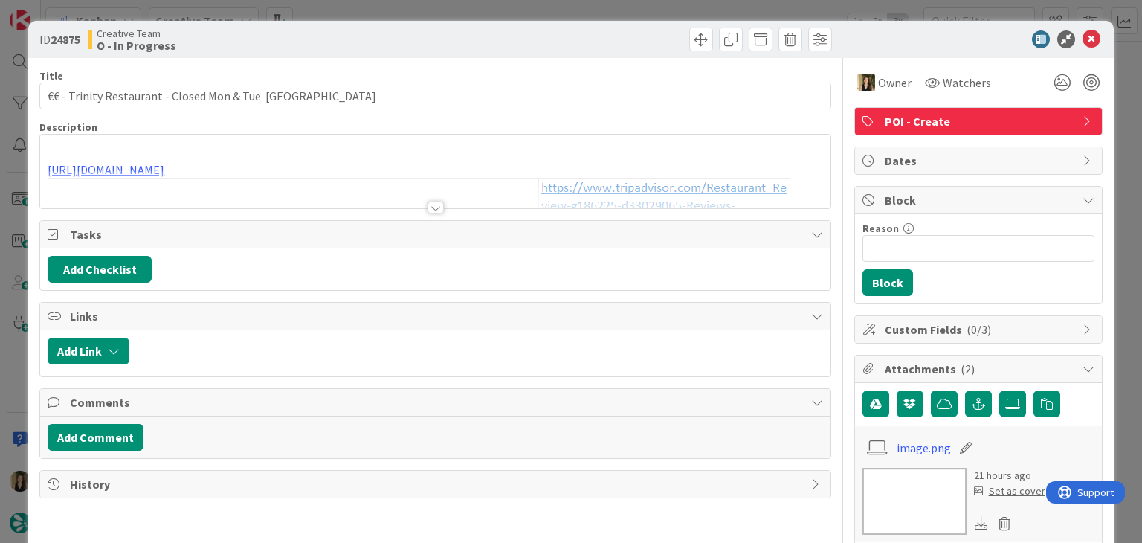
type input "€€ - Trinity Restaurant - Closed Mon & Tue [GEOGRAPHIC_DATA]"
drag, startPoint x: 601, startPoint y: 51, endPoint x: 590, endPoint y: 53, distance: 11.3
click at [597, 49] on div "ID 24875 Creative Team O - In Progress" at bounding box center [570, 39] width 1085 height 37
click at [430, 205] on div at bounding box center [436, 207] width 16 height 12
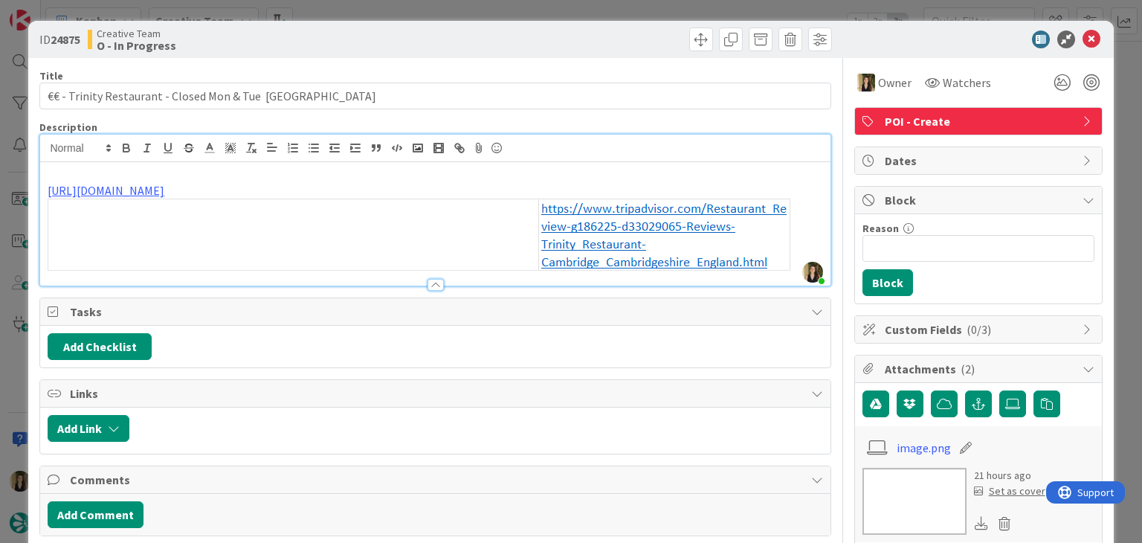
drag, startPoint x: 457, startPoint y: 36, endPoint x: 457, endPoint y: 13, distance: 23.0
click at [457, 36] on div at bounding box center [635, 40] width 393 height 24
click at [457, 13] on div "ID 24875 Creative Team O - In Progress Title 54 / 128 €€ - Trinity Restaurant -…" at bounding box center [571, 271] width 1142 height 543
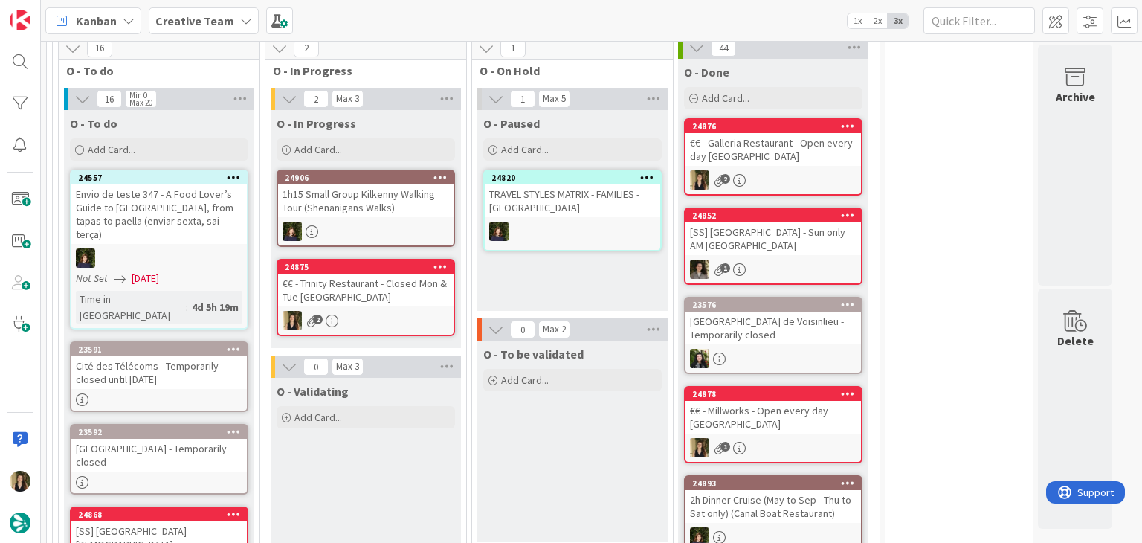
click at [392, 291] on div "€€ - Trinity Restaurant - Closed Mon & Tue [GEOGRAPHIC_DATA]" at bounding box center [365, 290] width 175 height 33
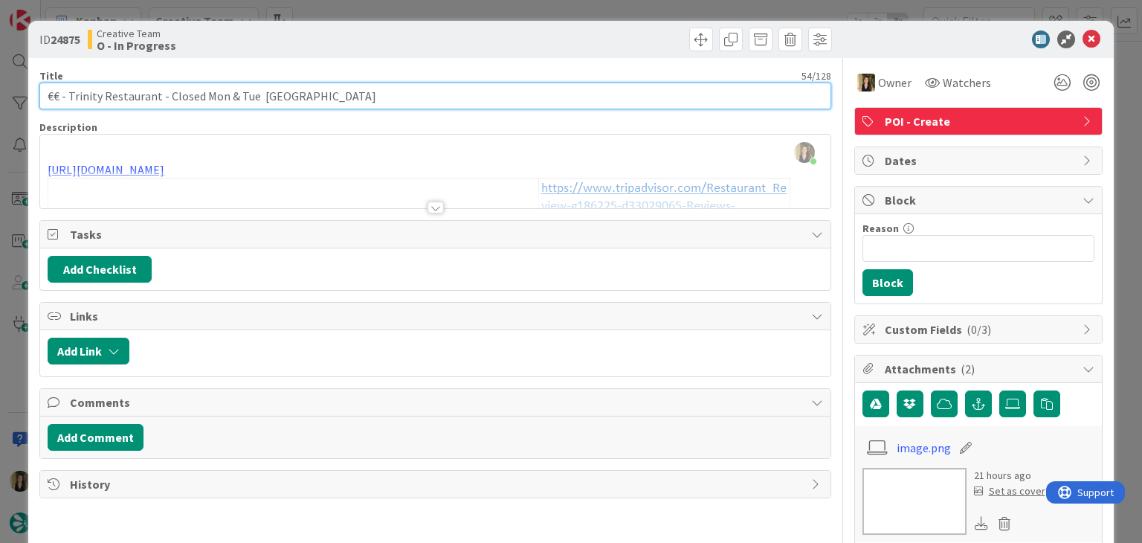
drag, startPoint x: 158, startPoint y: 95, endPoint x: 68, endPoint y: 93, distance: 90.0
click at [68, 93] on input "€€ - Trinity Restaurant - Closed Mon & Tue [GEOGRAPHIC_DATA]" at bounding box center [434, 96] width 791 height 27
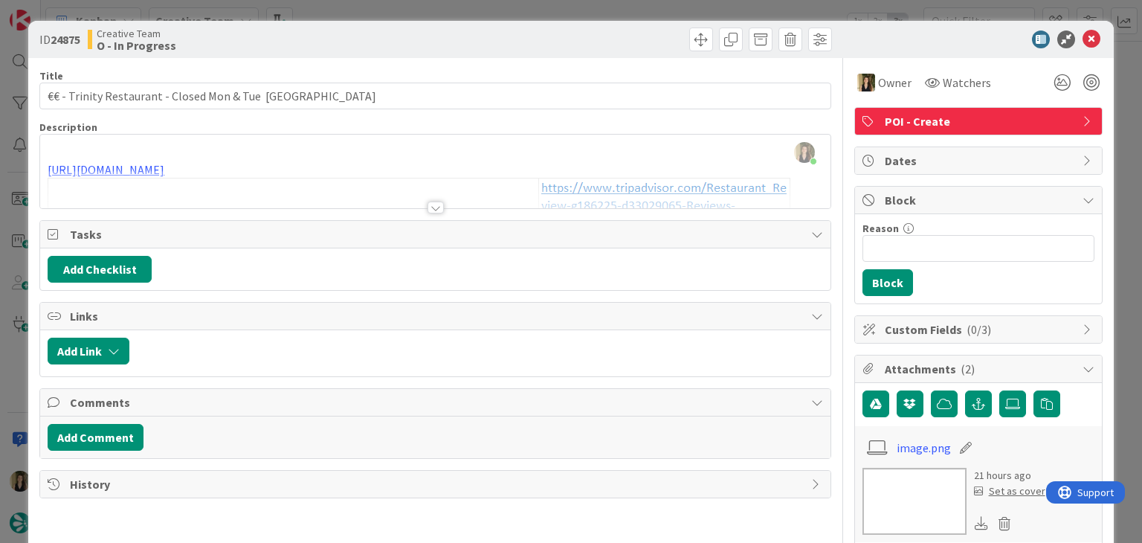
click at [400, 30] on div "Creative Team O - In Progress" at bounding box center [260, 40] width 344 height 24
type input "€€ - Trinity Restaurant - Closed Mon & Tue [GEOGRAPHIC_DATA]"
click at [661, 4] on div "ID 24875 Creative Team O - In Progress Title 54 / 128 €€ - Trinity Restaurant -…" at bounding box center [571, 271] width 1142 height 543
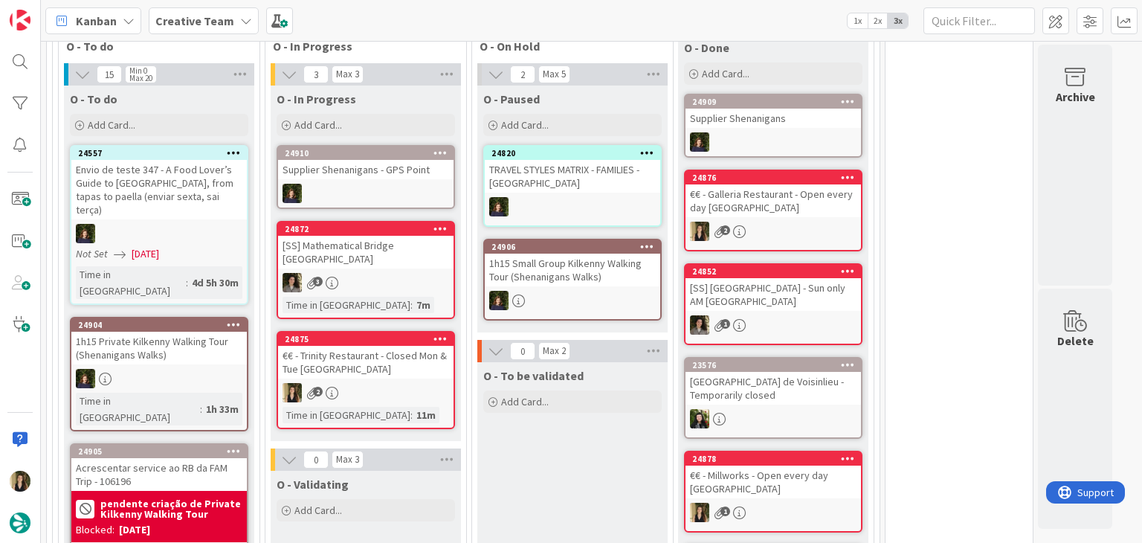
scroll to position [946, 0]
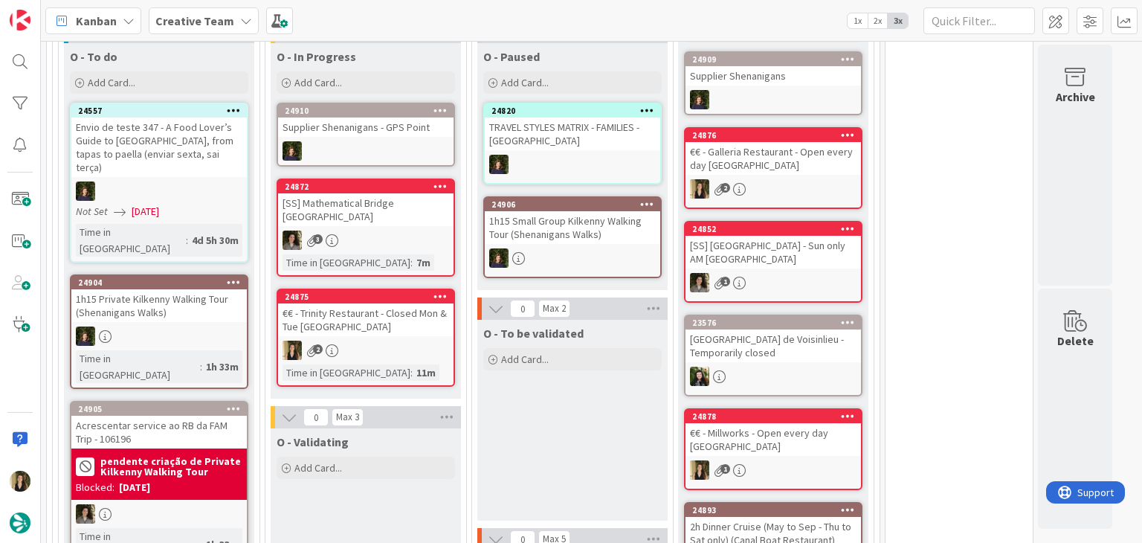
click at [405, 341] on div "2" at bounding box center [365, 350] width 175 height 19
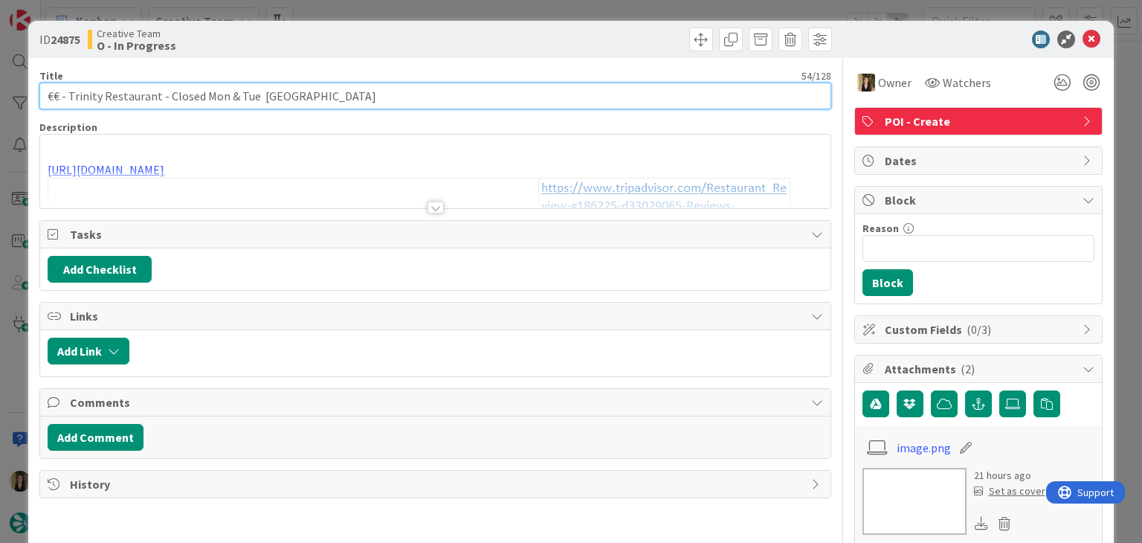
click at [158, 92] on input "€€ - Trinity Restaurant - Closed Mon & Tue [GEOGRAPHIC_DATA]" at bounding box center [434, 96] width 791 height 27
drag, startPoint x: 282, startPoint y: 94, endPoint x: 16, endPoint y: 118, distance: 267.3
click at [17, 120] on div "ID 24875 Creative Team O - In Progress Title 60 / 128 €€ - Trinity Restaurant (…" at bounding box center [571, 271] width 1142 height 543
type input "€€ - Trinity Restaurant (Pies) - Closed Mon & Tue [GEOGRAPHIC_DATA]"
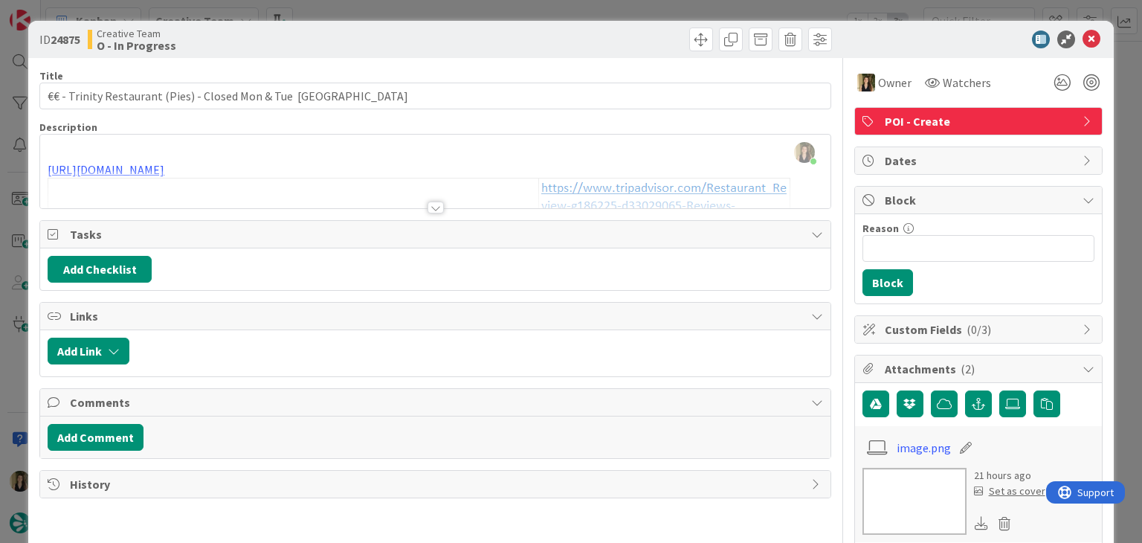
click at [347, 30] on div "Creative Team O - In Progress" at bounding box center [260, 40] width 344 height 24
click at [341, 13] on div "ID 24875 Creative Team O - In Progress Title 60 / 128 €€ - Trinity Restaurant (…" at bounding box center [571, 271] width 1142 height 543
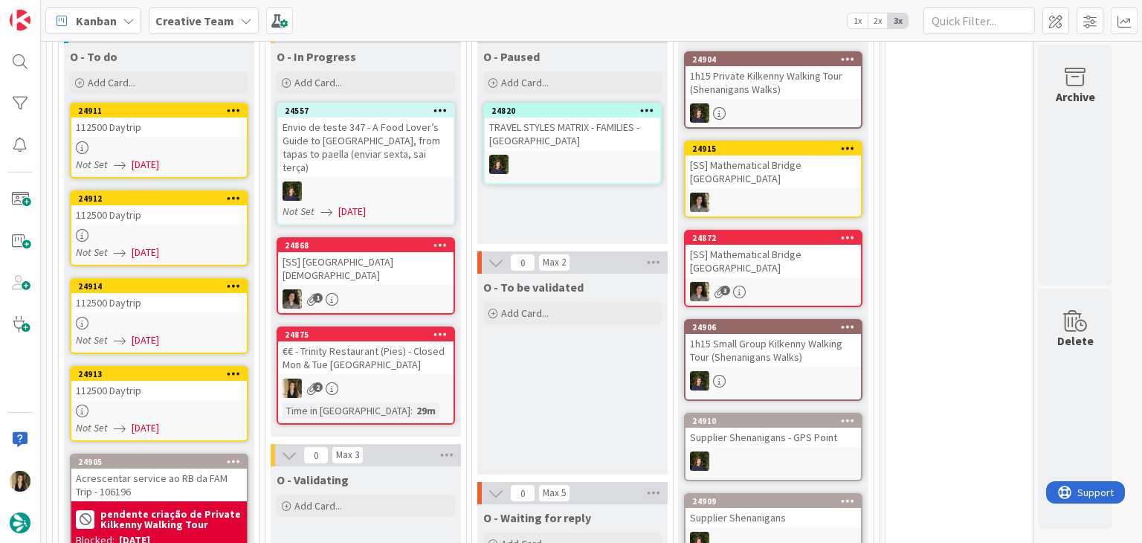
click at [404, 346] on div "€€ - Trinity Restaurant (Pies) - Closed Mon & Tue [GEOGRAPHIC_DATA]" at bounding box center [365, 357] width 175 height 33
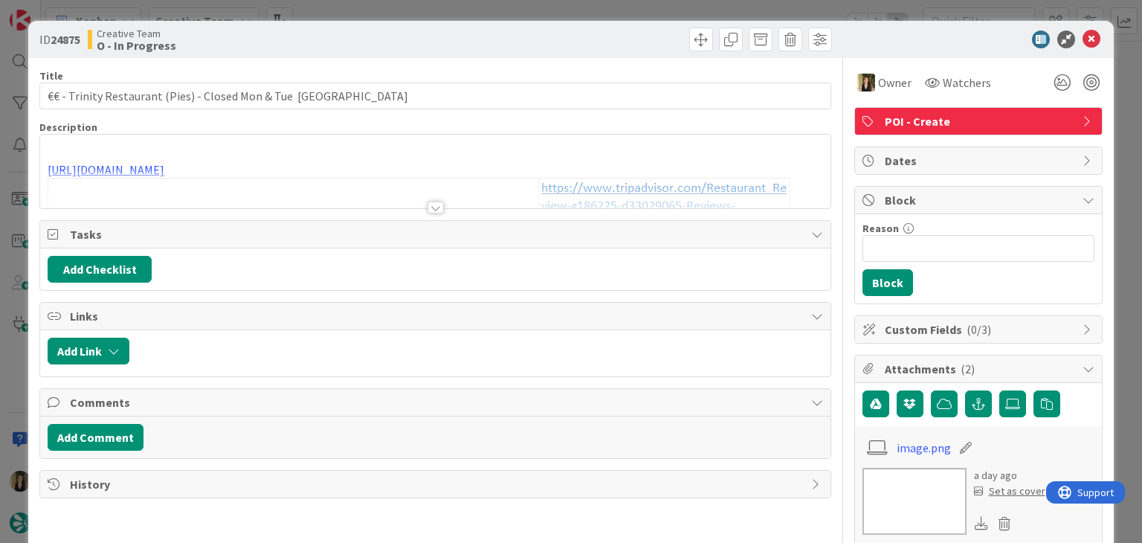
click at [506, 6] on div "ID 24875 Creative Team O - In Progress Title 60 / 128 €€ - Trinity Restaurant (…" at bounding box center [571, 271] width 1142 height 543
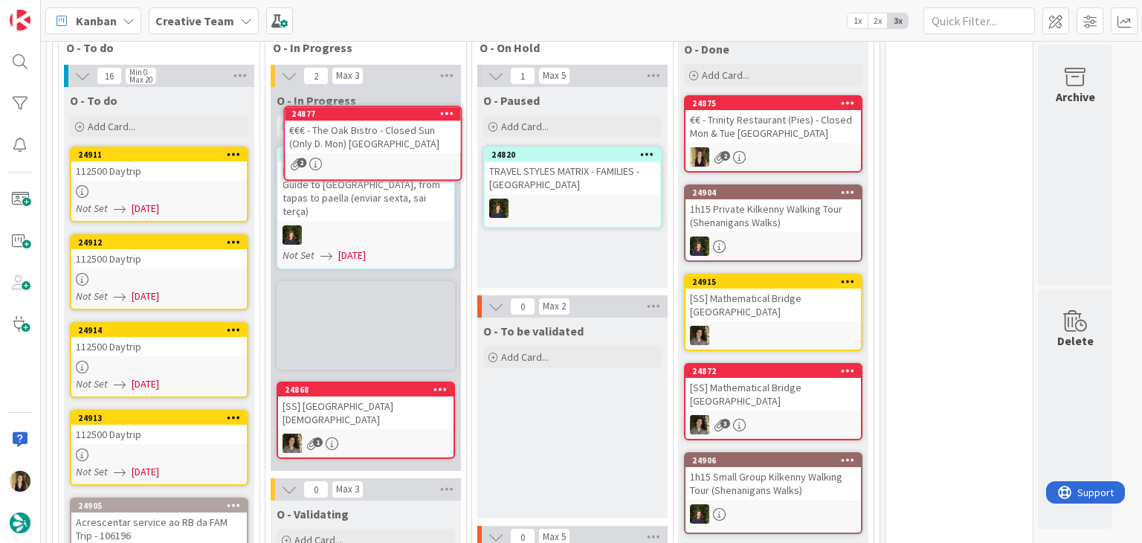
scroll to position [889, 0]
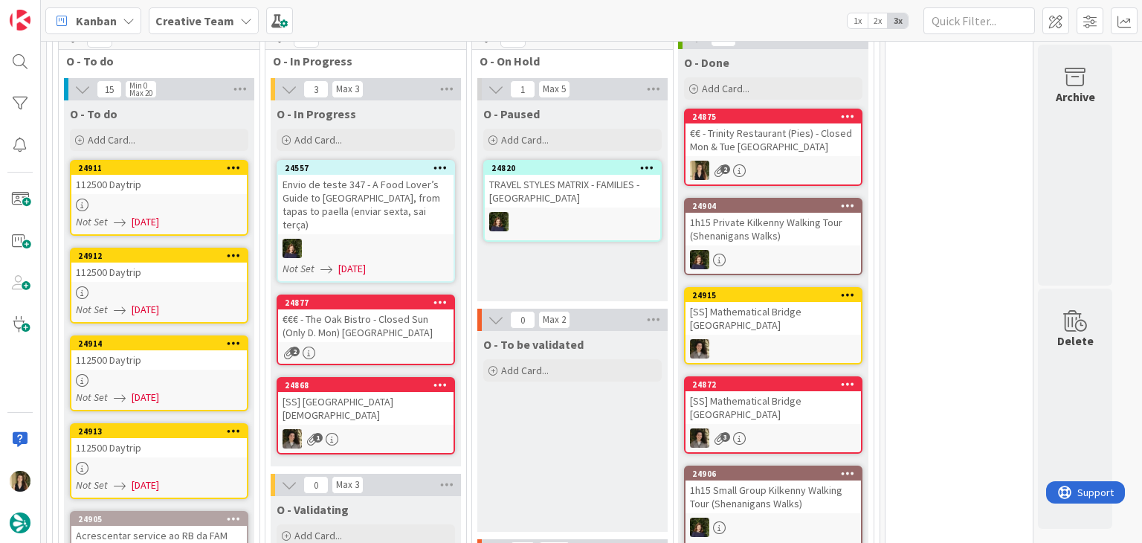
click at [396, 309] on div "€€€ - The Oak Bistro - Closed Sun (Only D. Mon) [GEOGRAPHIC_DATA]" at bounding box center [365, 325] width 175 height 33
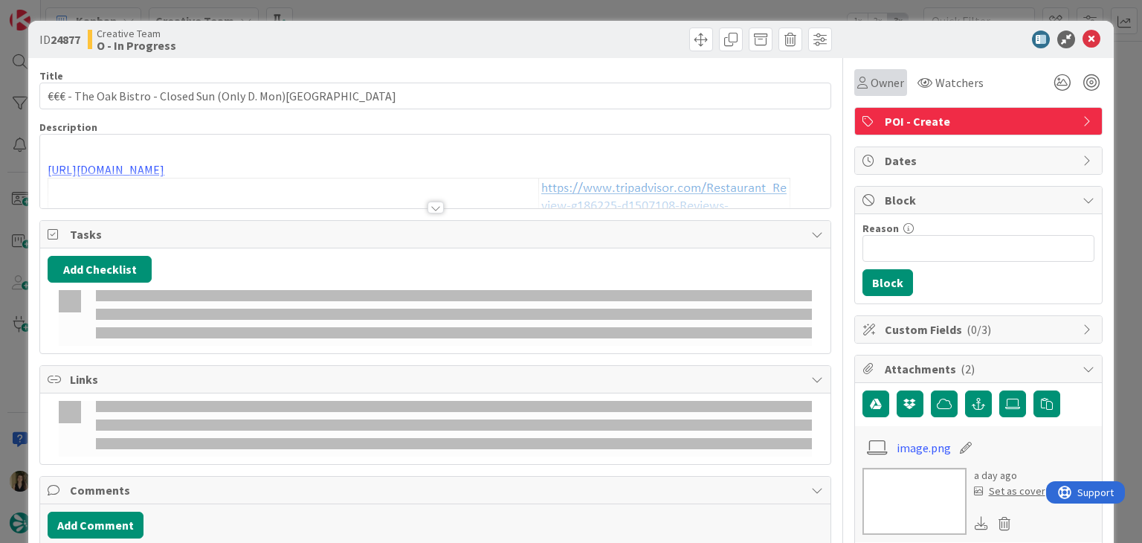
click at [871, 78] on span "Owner" at bounding box center [887, 83] width 33 height 18
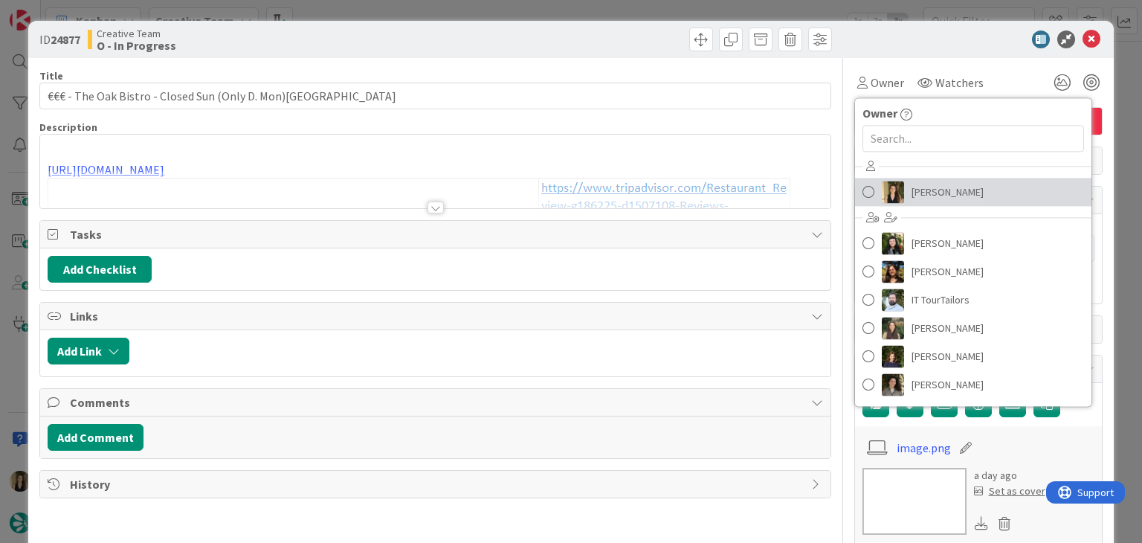
drag, startPoint x: 945, startPoint y: 191, endPoint x: 964, endPoint y: 197, distance: 20.2
click at [946, 191] on span "[PERSON_NAME]" at bounding box center [948, 192] width 72 height 22
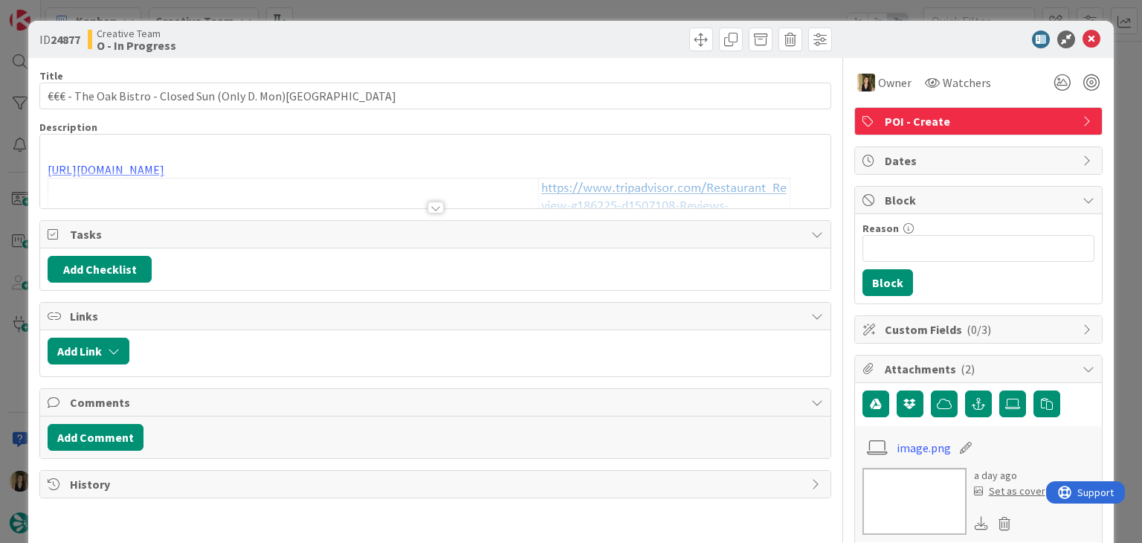
type input "€€€ - The Oak Bistro - Closed Sun (Only D. Mon)[GEOGRAPHIC_DATA]"
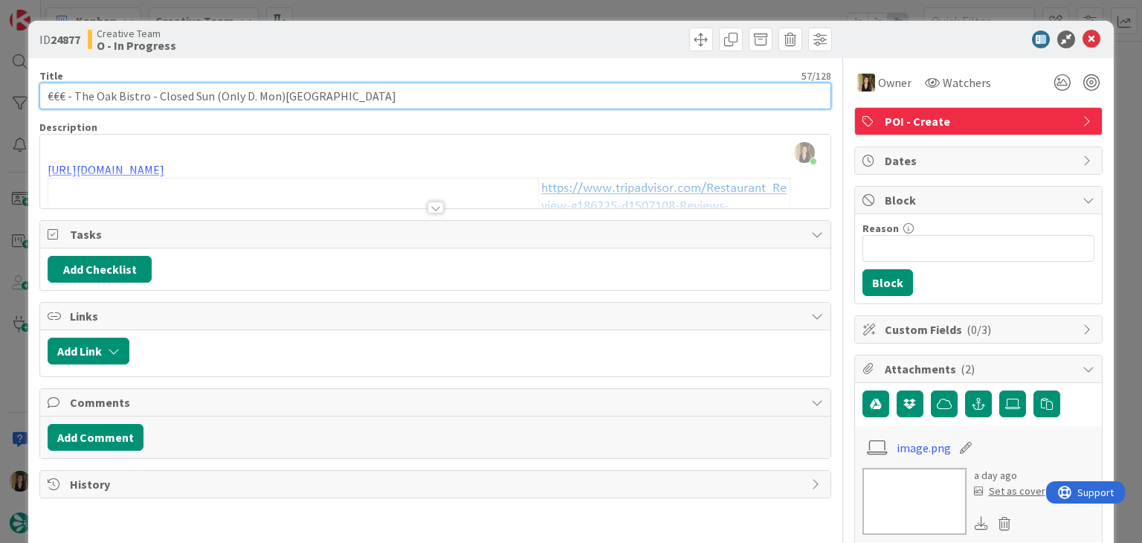
drag, startPoint x: 146, startPoint y: 94, endPoint x: 74, endPoint y: 94, distance: 71.4
click at [74, 94] on input "€€€ - The Oak Bistro - Closed Sun (Only D. Mon)[GEOGRAPHIC_DATA]" at bounding box center [434, 96] width 791 height 27
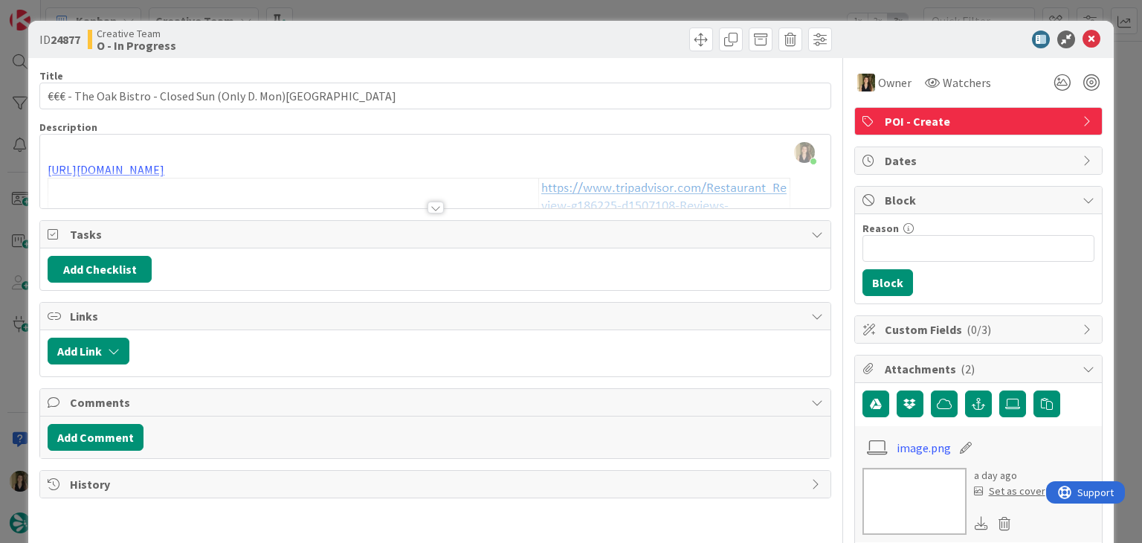
click at [303, 4] on div "ID 24877 Creative Team O - In Progress Title 57 / 128 €€€ - The Oak Bistro - Cl…" at bounding box center [571, 271] width 1142 height 543
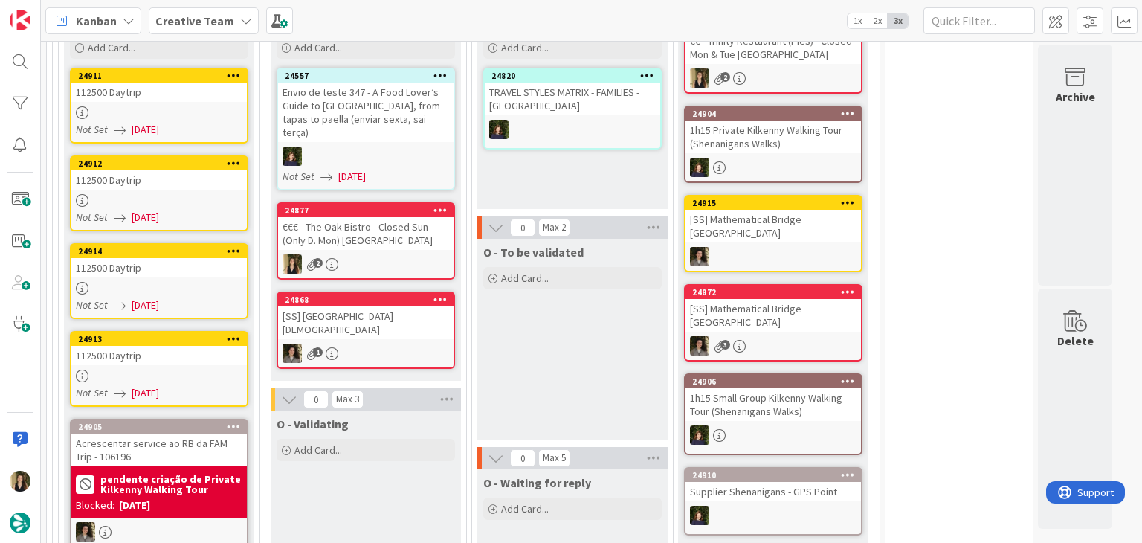
scroll to position [991, 0]
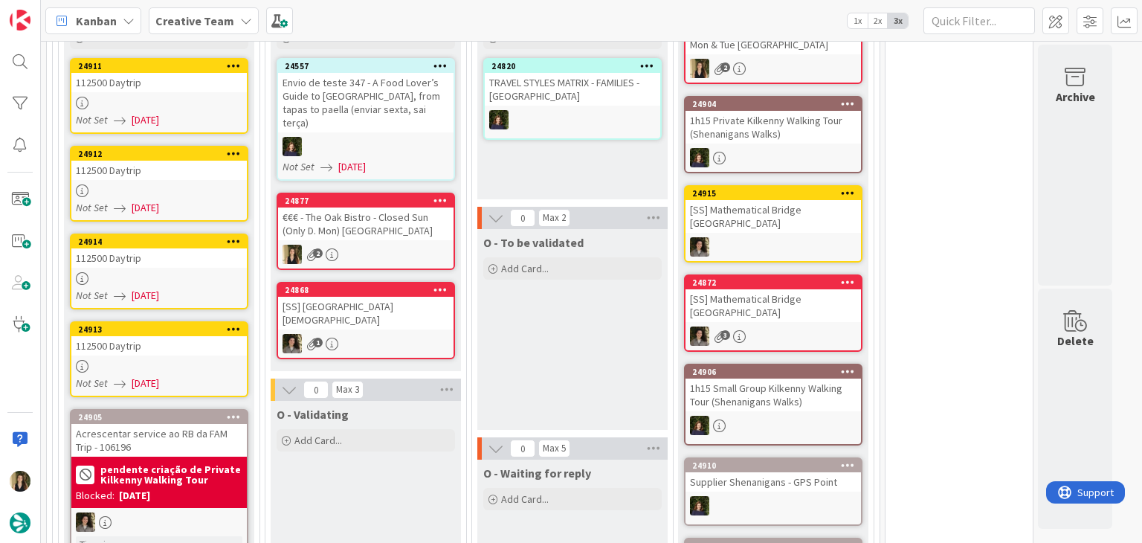
click at [407, 219] on div "€€€ - The Oak Bistro - Closed Sun (Only D. Mon) [GEOGRAPHIC_DATA]" at bounding box center [365, 223] width 175 height 33
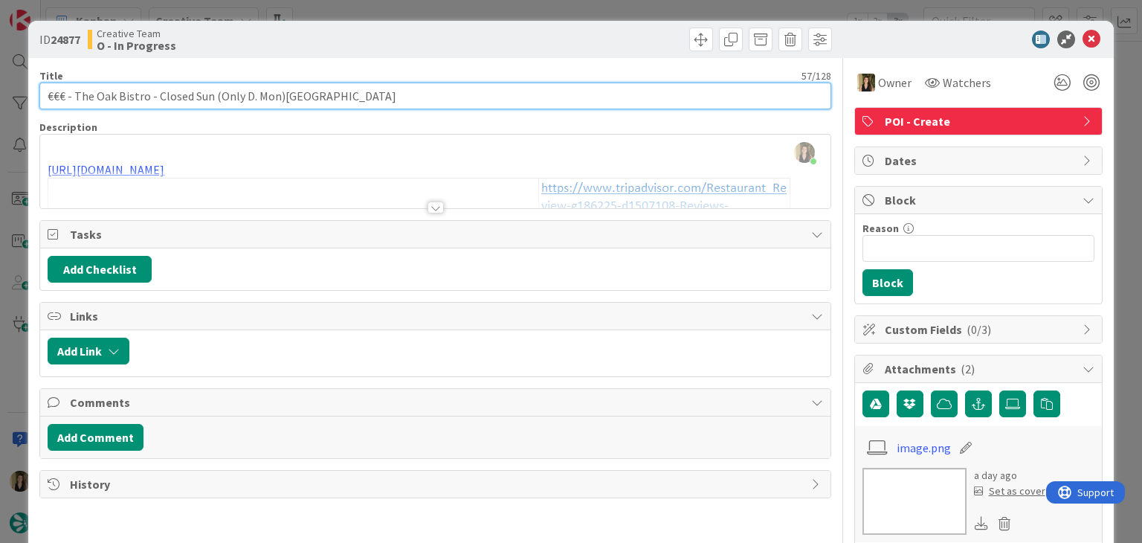
drag, startPoint x: 280, startPoint y: 96, endPoint x: 22, endPoint y: 97, distance: 257.2
click at [24, 97] on div "ID 24877 Creative Team O - In Progress Title 57 / 128 €€€ - The Oak Bistro - Cl…" at bounding box center [571, 271] width 1142 height 543
click at [316, 91] on input "€€€ - The Oak Bistro - Closed Sun (Only D. Mon)[GEOGRAPHIC_DATA]" at bounding box center [434, 96] width 791 height 27
drag, startPoint x: 136, startPoint y: 96, endPoint x: 101, endPoint y: 99, distance: 35.1
click at [74, 94] on input "€€€ - The Oak Bistro - Closed Sun (Only D. Mon)[GEOGRAPHIC_DATA]" at bounding box center [434, 96] width 791 height 27
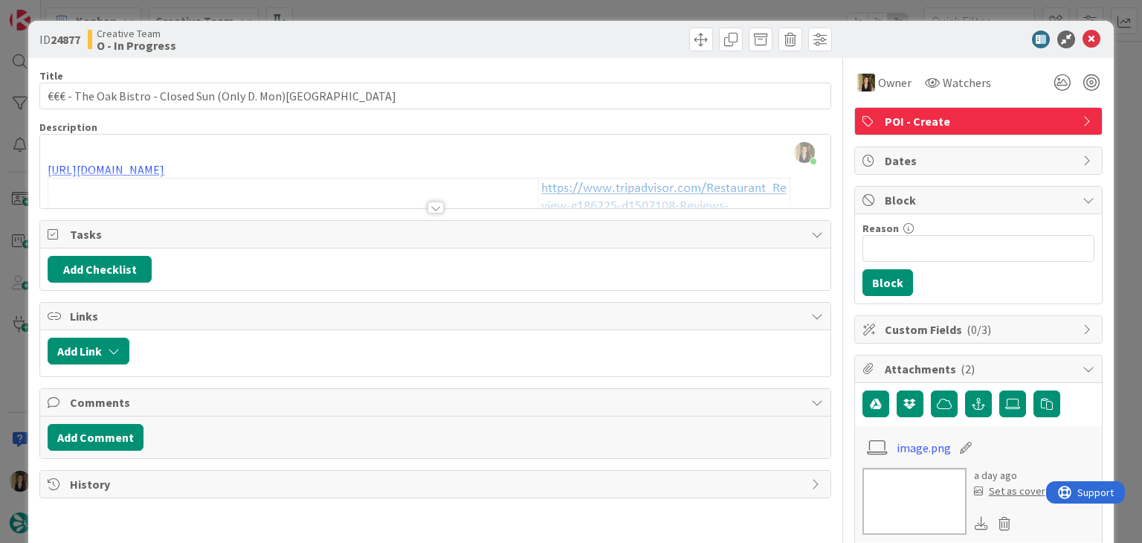
type input "€€€ - The Oak Bistro - Closed Sun (Only D. Mon)[GEOGRAPHIC_DATA]"
click at [404, 30] on div "Creative Team O - In Progress" at bounding box center [260, 40] width 344 height 24
drag, startPoint x: 404, startPoint y: 8, endPoint x: 392, endPoint y: 48, distance: 41.9
click at [403, 7] on div "ID 24877 Creative Team O - In Progress Title 57 / 128 €€€ - The Oak Bistro - Cl…" at bounding box center [571, 271] width 1142 height 543
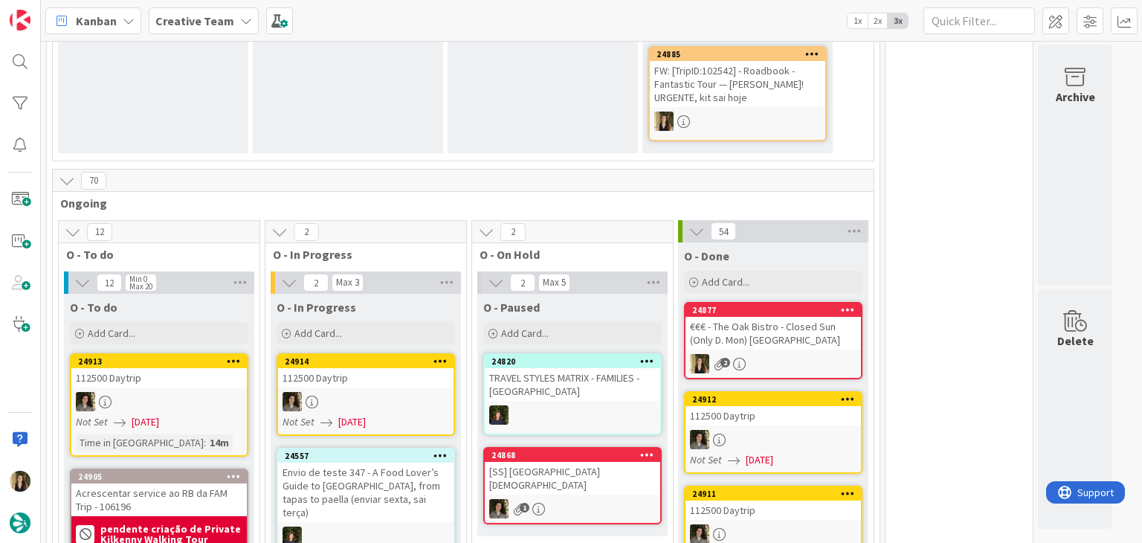
click at [801, 334] on div "€€€ - The Oak Bistro - Closed Sun (Only D. Mon) [GEOGRAPHIC_DATA]" at bounding box center [772, 333] width 175 height 33
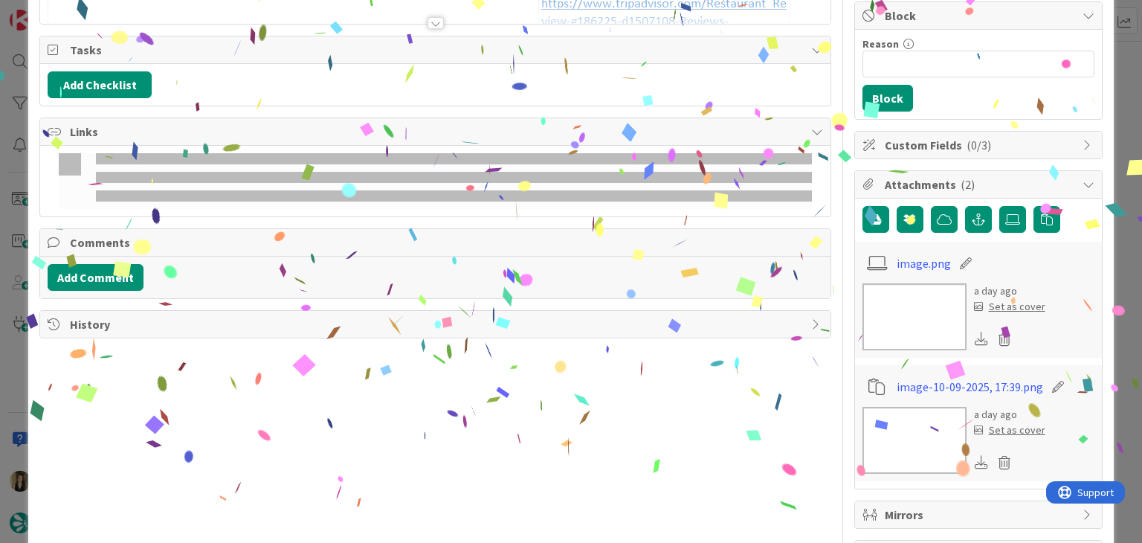
type input "€€€ - The Oak Bistro - Closed Sun (Only D. Mon)[GEOGRAPHIC_DATA]"
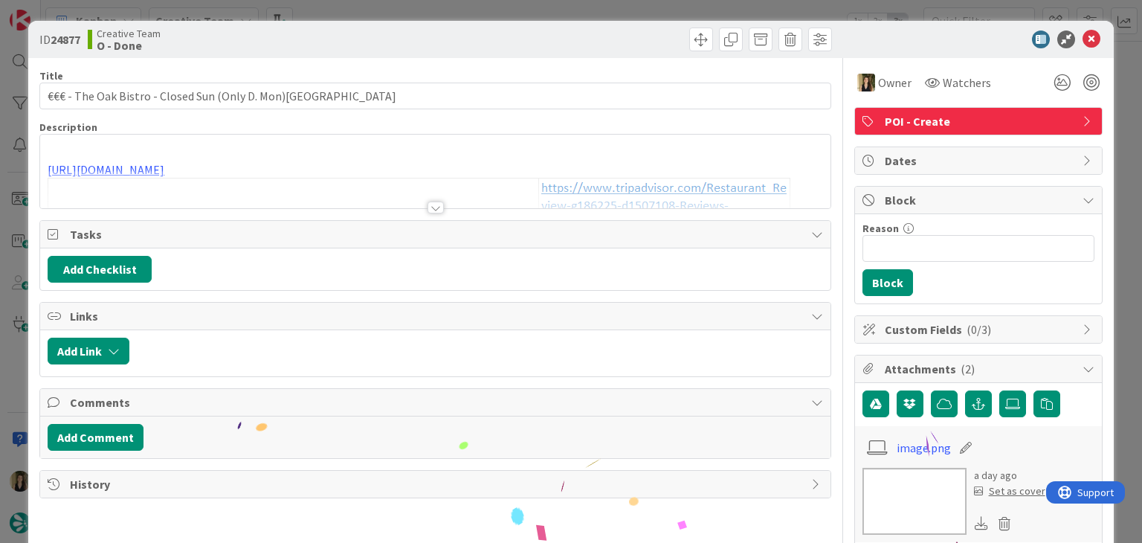
click at [671, 4] on div "ID 24877 Creative Team O - Done Title 57 / 128 €€€ - The Oak Bistro - Closed Su…" at bounding box center [571, 271] width 1142 height 543
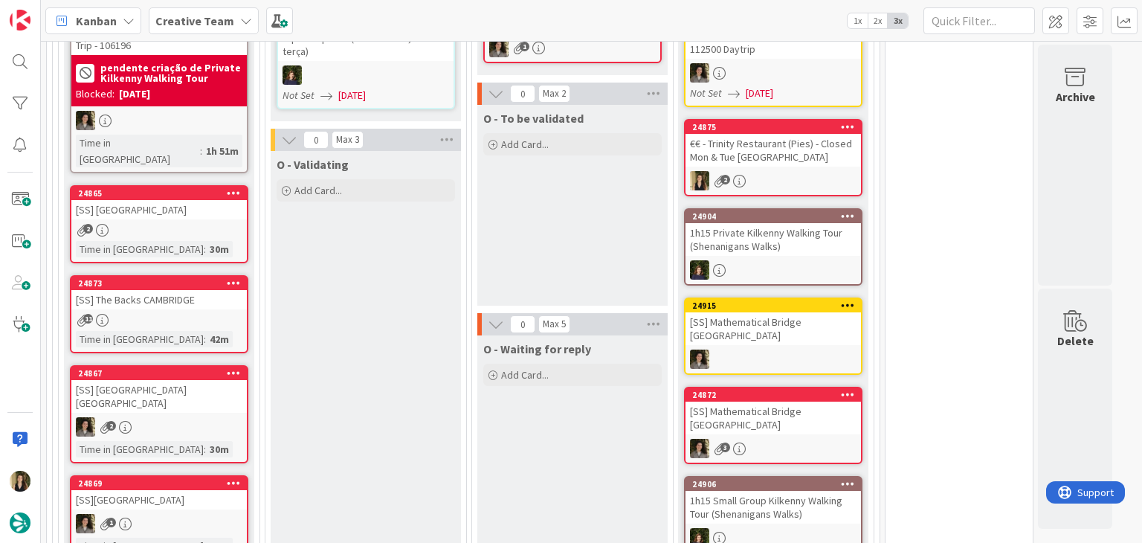
scroll to position [1216, 0]
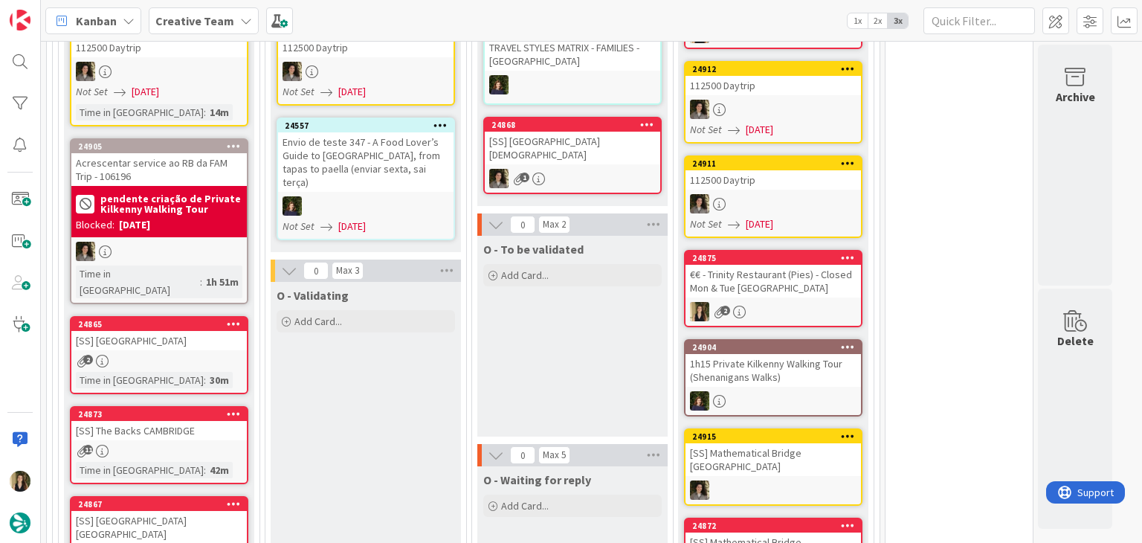
scroll to position [993, 0]
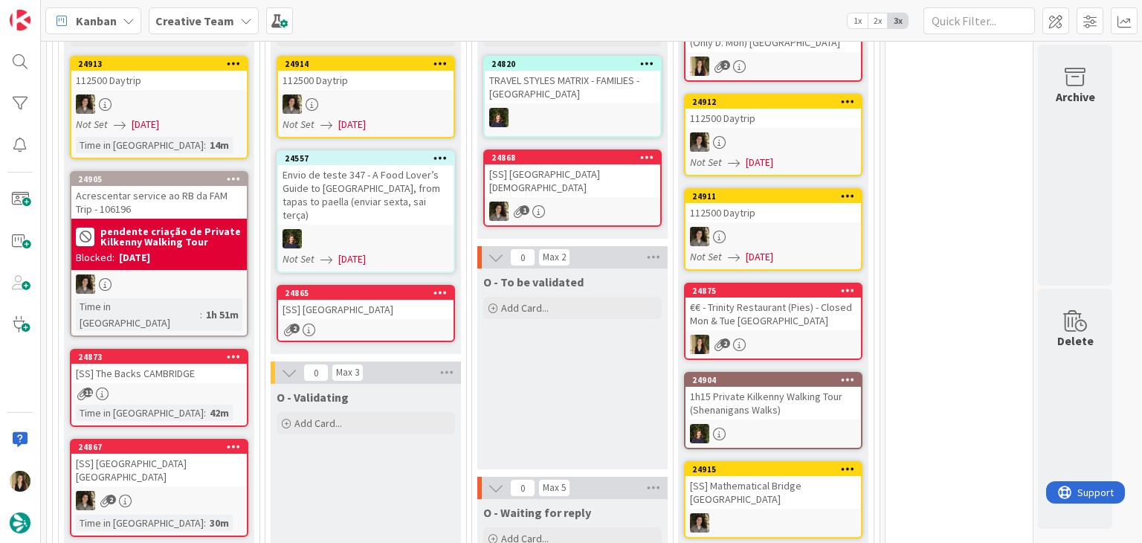
click at [419, 300] on div "[SS] [GEOGRAPHIC_DATA]" at bounding box center [365, 309] width 175 height 19
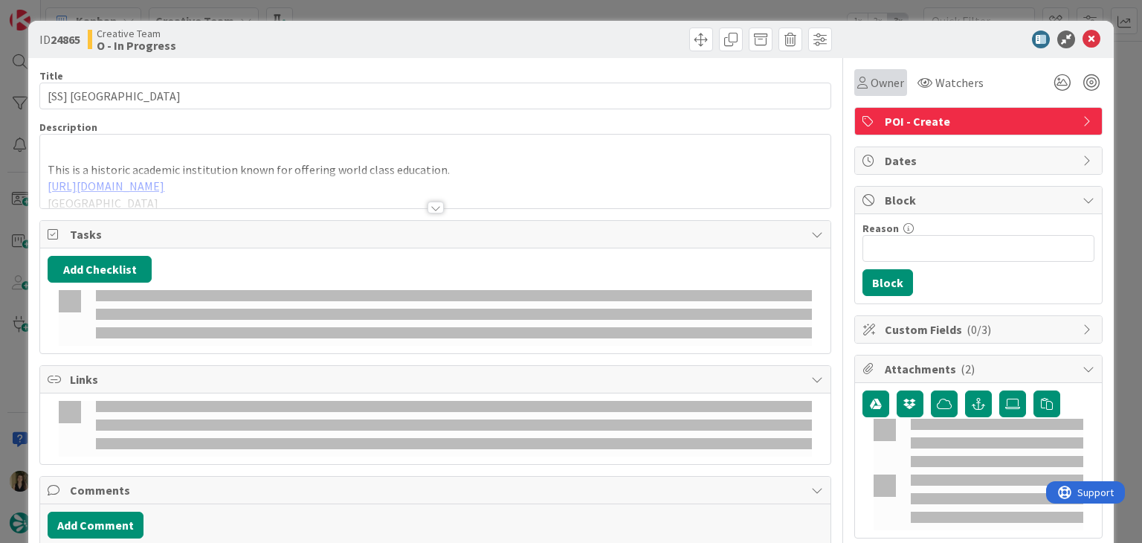
click at [857, 90] on div "Owner" at bounding box center [880, 83] width 47 height 18
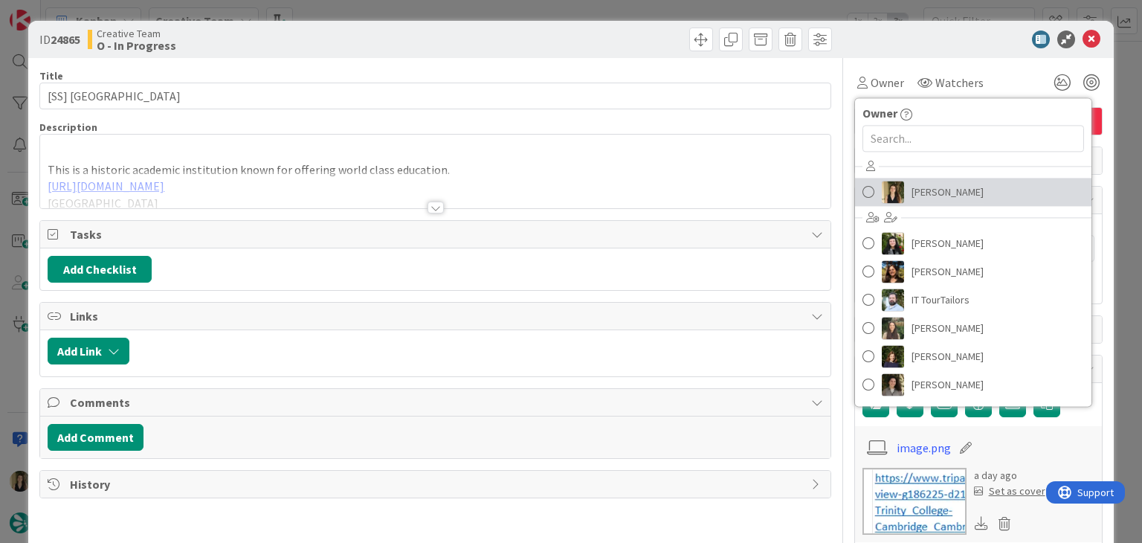
click at [958, 193] on link "[PERSON_NAME]" at bounding box center [973, 192] width 236 height 28
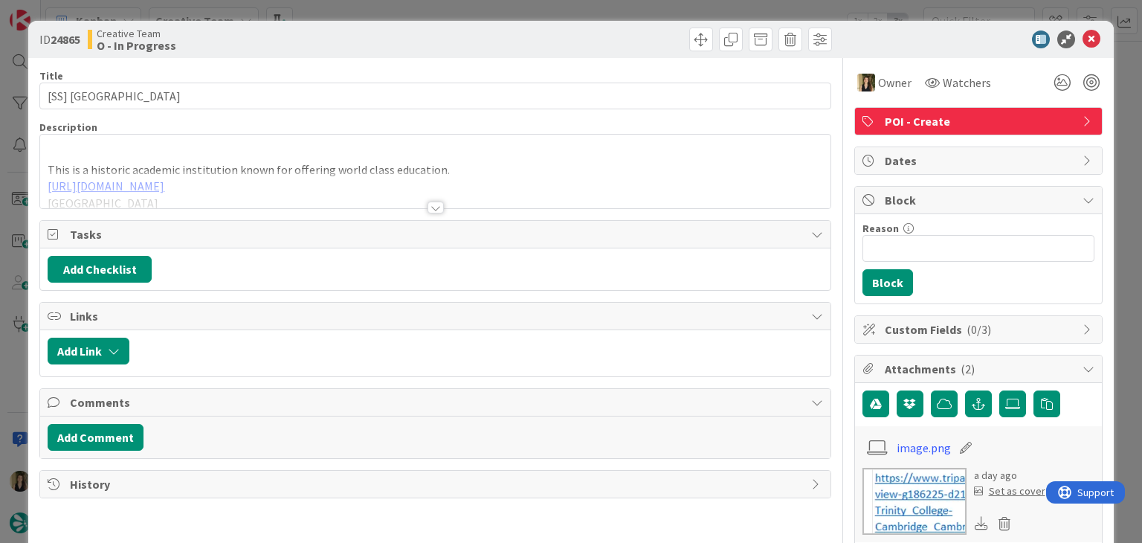
click at [525, 45] on div at bounding box center [635, 40] width 393 height 24
click at [426, 198] on div at bounding box center [435, 189] width 790 height 38
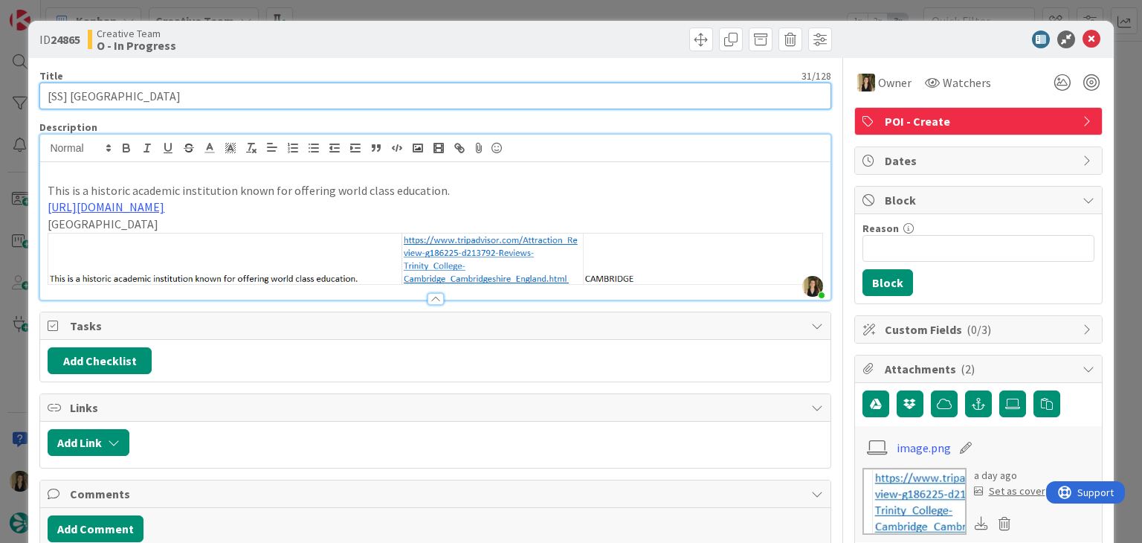
drag, startPoint x: 141, startPoint y: 93, endPoint x: 70, endPoint y: 96, distance: 70.7
click at [70, 96] on input "[SS] [GEOGRAPHIC_DATA]" at bounding box center [434, 96] width 791 height 27
click at [146, 99] on input "[SS] [GEOGRAPHIC_DATA]" at bounding box center [434, 96] width 791 height 27
drag, startPoint x: 140, startPoint y: 97, endPoint x: 28, endPoint y: 97, distance: 111.5
click at [28, 97] on div "ID 24865 Creative Team O - In Progress Title 31 / 128 [SS] [GEOGRAPHIC_DATA] [G…" at bounding box center [570, 519] width 1085 height 996
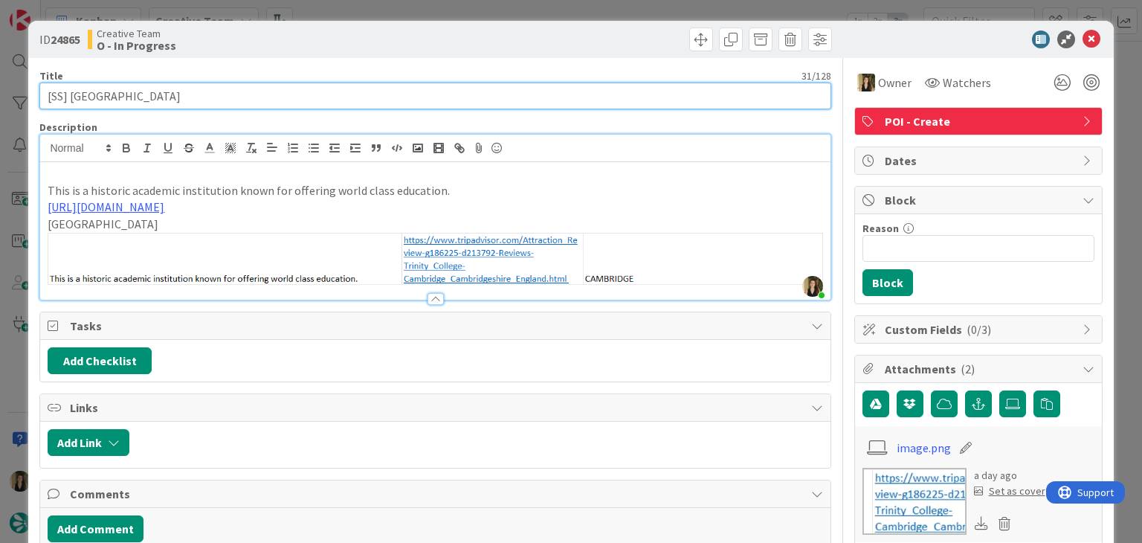
click at [193, 87] on input "[SS] [GEOGRAPHIC_DATA]" at bounding box center [434, 96] width 791 height 27
drag, startPoint x: 137, startPoint y: 94, endPoint x: 104, endPoint y: 95, distance: 32.7
click at [104, 95] on input "[SS] [GEOGRAPHIC_DATA]" at bounding box center [434, 96] width 791 height 27
drag, startPoint x: 141, startPoint y: 93, endPoint x: 69, endPoint y: 95, distance: 71.4
click at [69, 95] on input "[SS] [GEOGRAPHIC_DATA]" at bounding box center [434, 96] width 791 height 27
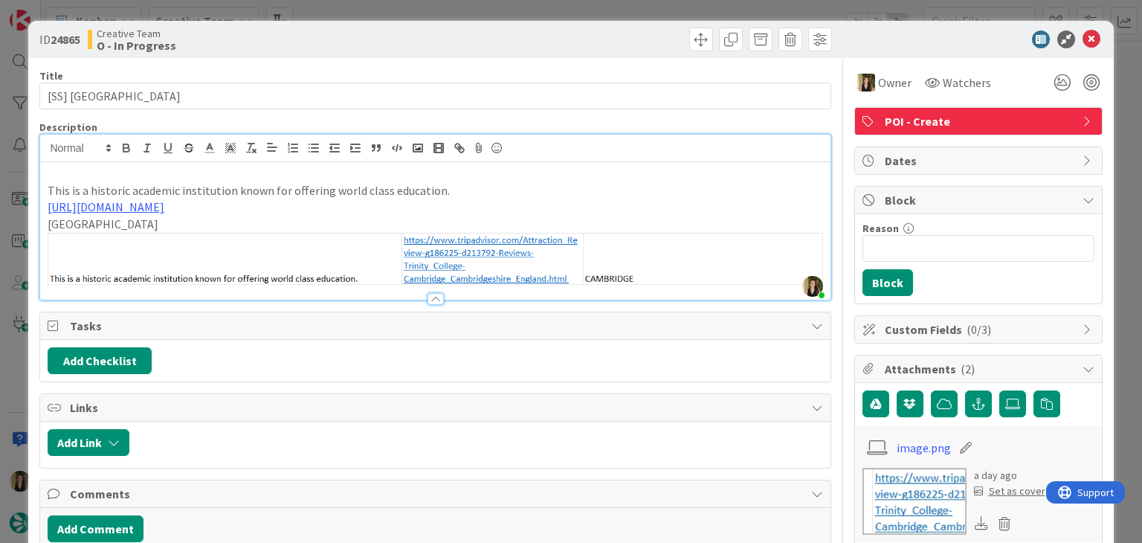
click at [604, 26] on div "ID 24865 Creative Team O - In Progress" at bounding box center [570, 39] width 1085 height 37
click at [439, 33] on div at bounding box center [635, 40] width 393 height 24
click at [436, 10] on div "ID 24865 Creative Team O - In Progress Title 31 / 128 [SS] [GEOGRAPHIC_DATA] [G…" at bounding box center [571, 271] width 1142 height 543
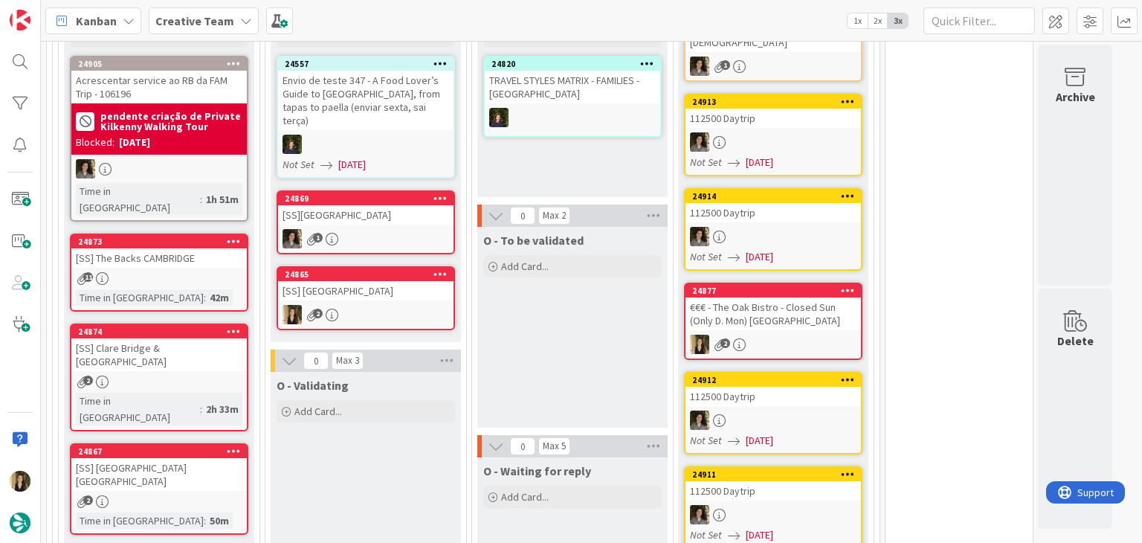
click at [404, 282] on div "24865 [SS] [GEOGRAPHIC_DATA] 2" at bounding box center [366, 298] width 178 height 64
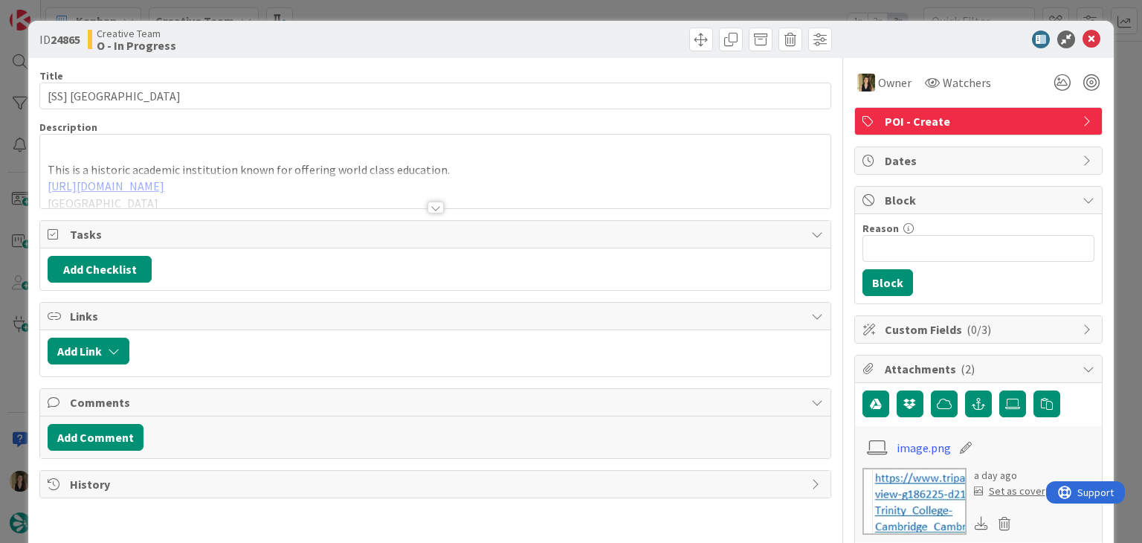
click at [535, 7] on div "ID 24865 Creative Team O - In Progress Title 31 / 128 [SS] [GEOGRAPHIC_DATA] De…" at bounding box center [571, 271] width 1142 height 543
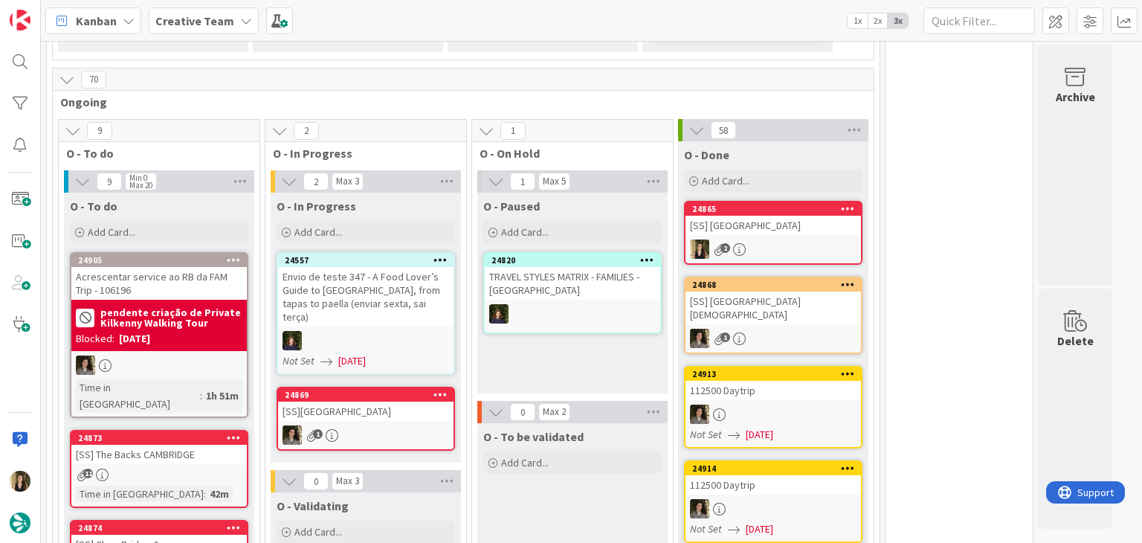
drag, startPoint x: 592, startPoint y: 370, endPoint x: 579, endPoint y: 367, distance: 13.0
click at [589, 370] on div "O - Paused Add Card... 24820 TRAVEL STYLES MATRIX - FAMILIES - [GEOGRAPHIC_DATA]" at bounding box center [572, 293] width 190 height 201
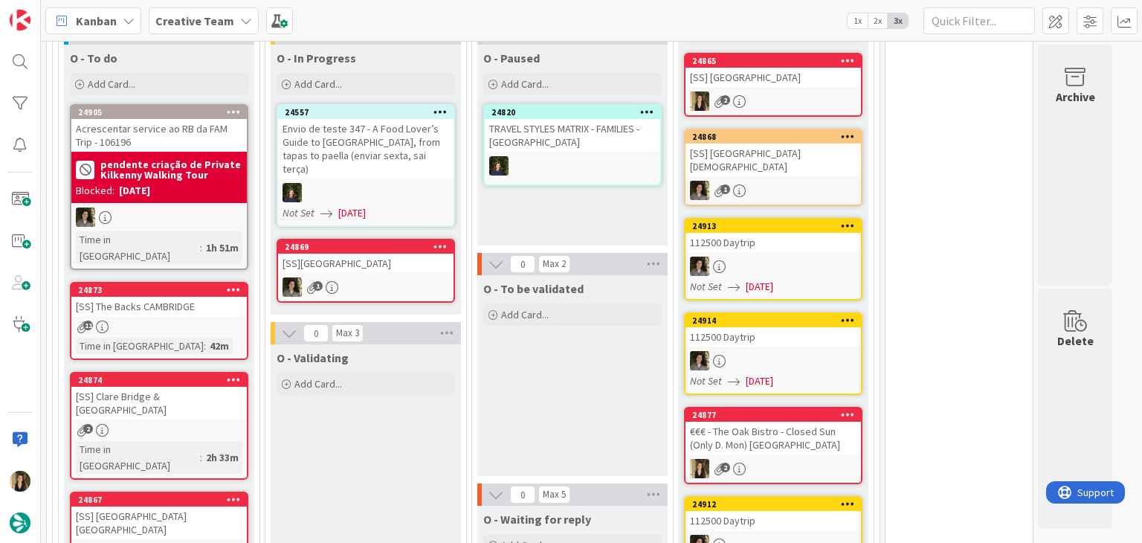
scroll to position [1020, 0]
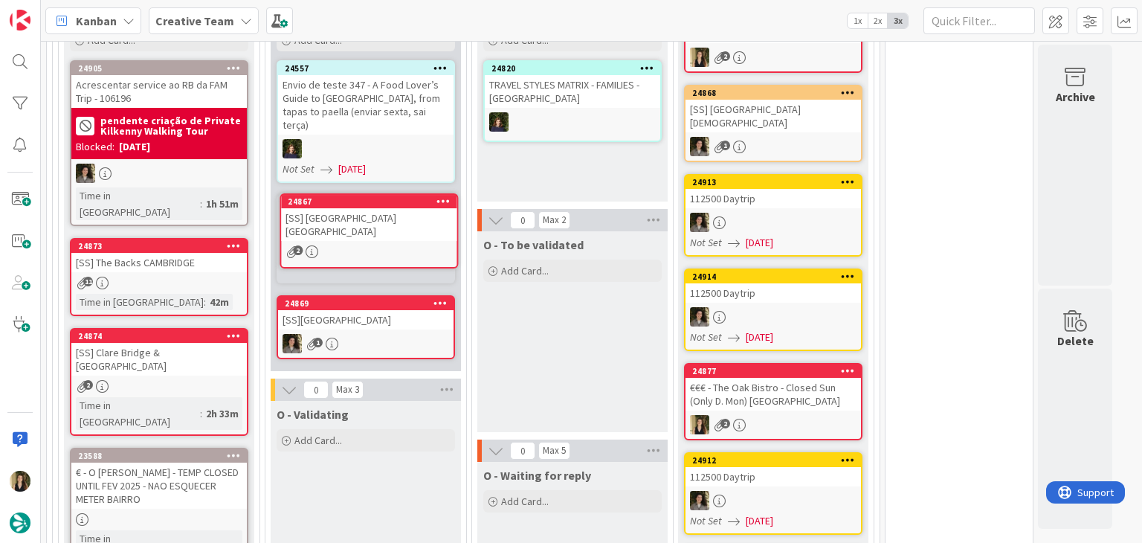
scroll to position [989, 0]
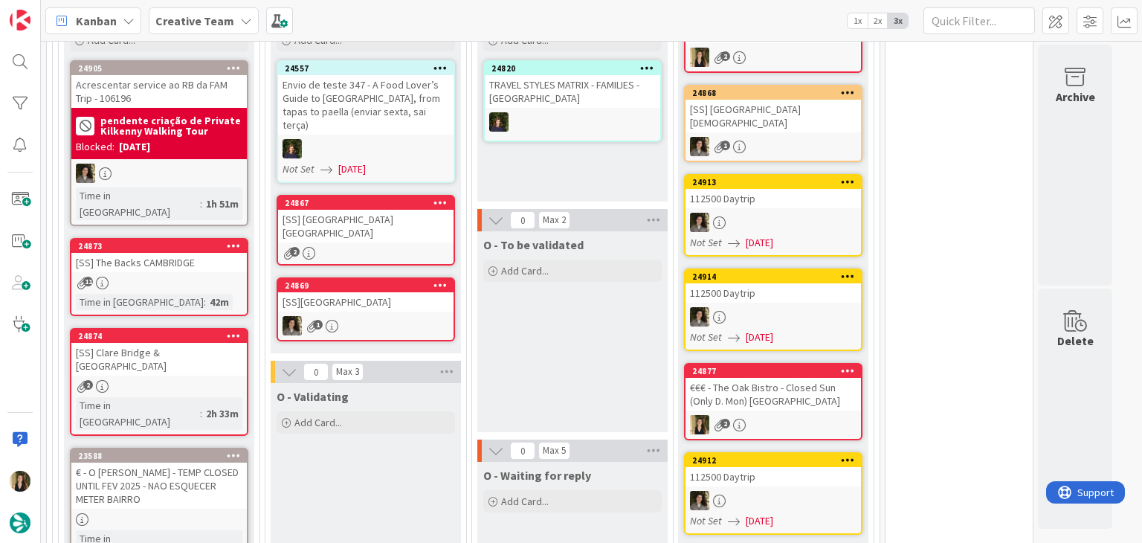
click at [393, 212] on div "[SS] [GEOGRAPHIC_DATA] [GEOGRAPHIC_DATA]" at bounding box center [365, 226] width 175 height 33
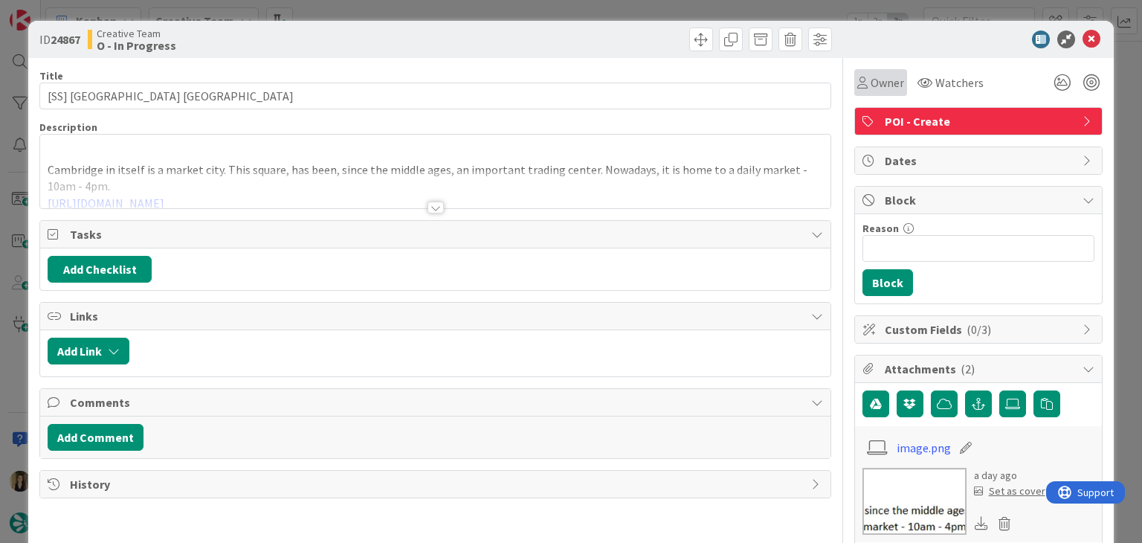
click at [888, 80] on span "Owner" at bounding box center [887, 83] width 33 height 18
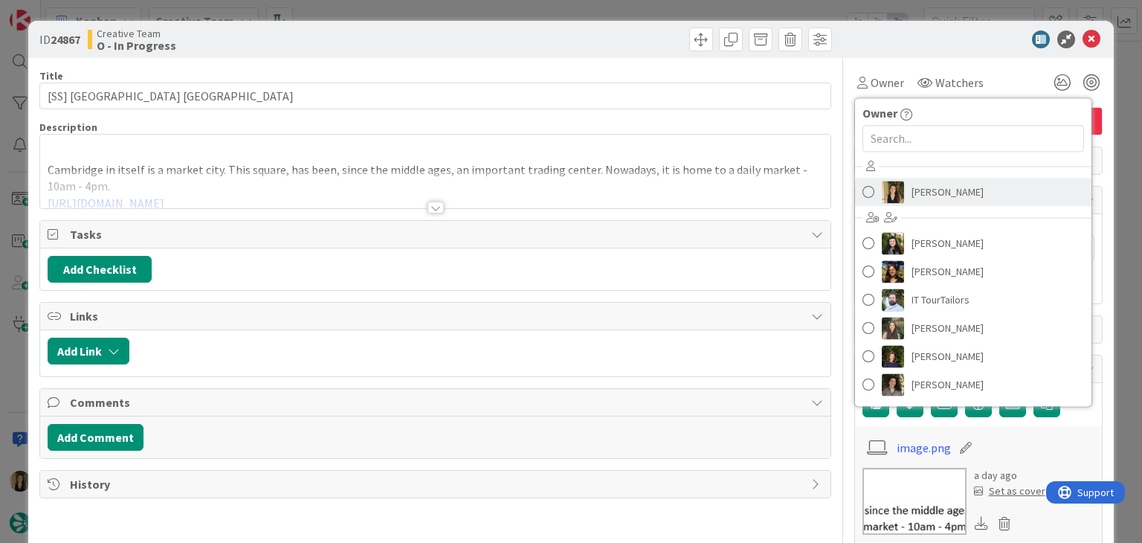
click at [927, 191] on span "[PERSON_NAME]" at bounding box center [948, 192] width 72 height 22
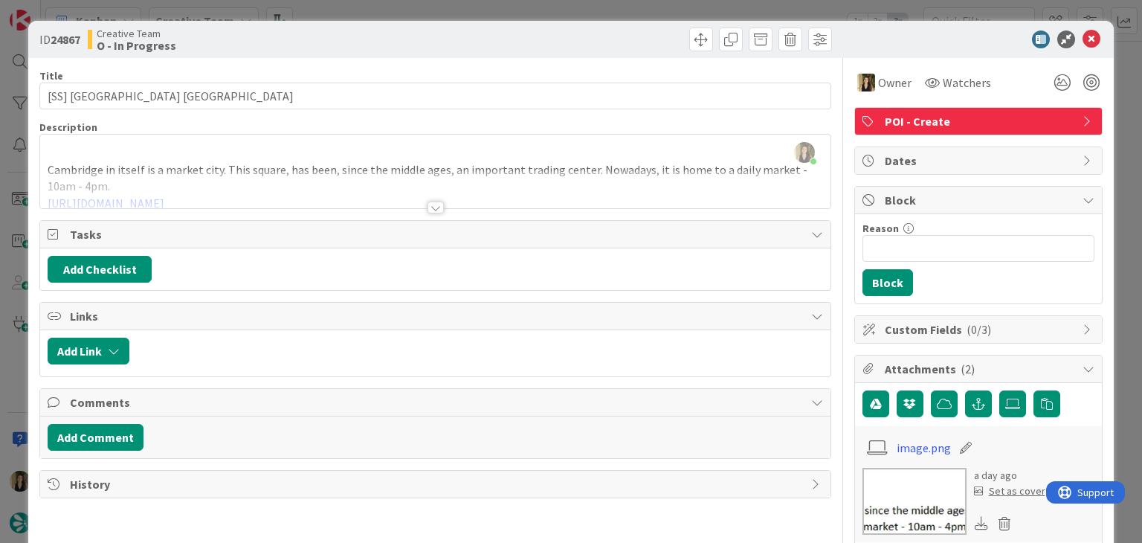
drag, startPoint x: 422, startPoint y: 206, endPoint x: 399, endPoint y: 49, distance: 158.7
click at [428, 205] on div at bounding box center [436, 207] width 16 height 12
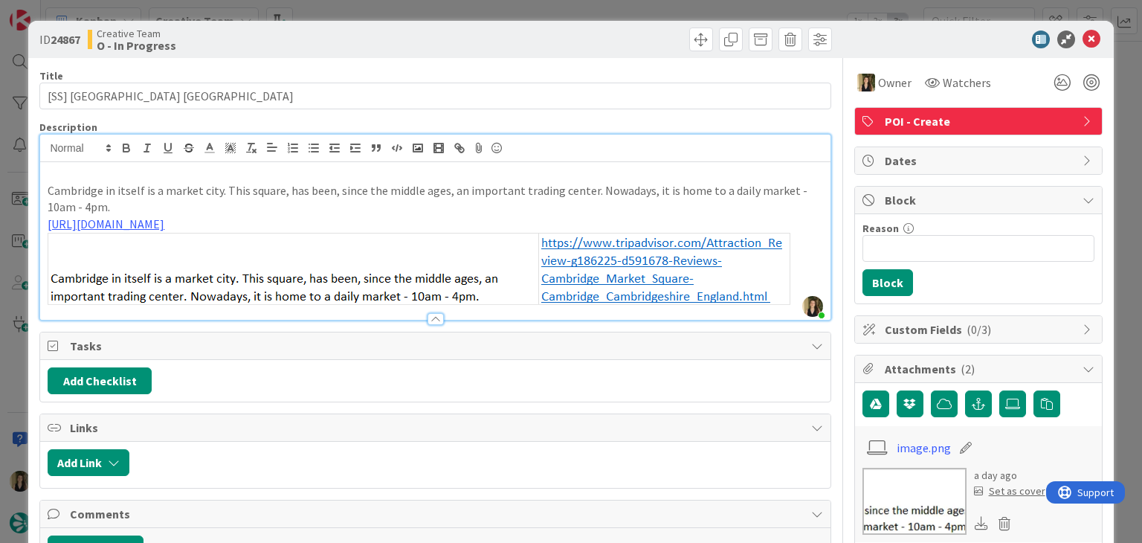
click at [393, 6] on div "ID 24867 Creative Team O - In Progress Title 38 / 128 [SS] [GEOGRAPHIC_DATA] [G…" at bounding box center [571, 271] width 1142 height 543
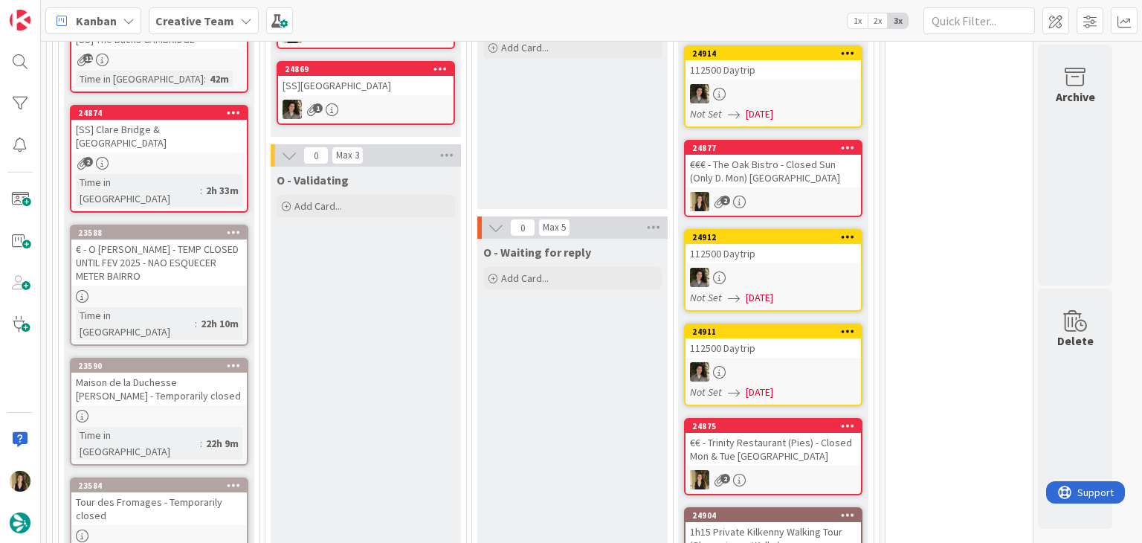
click at [587, 158] on div "O - To be validated Add Card..." at bounding box center [572, 108] width 190 height 201
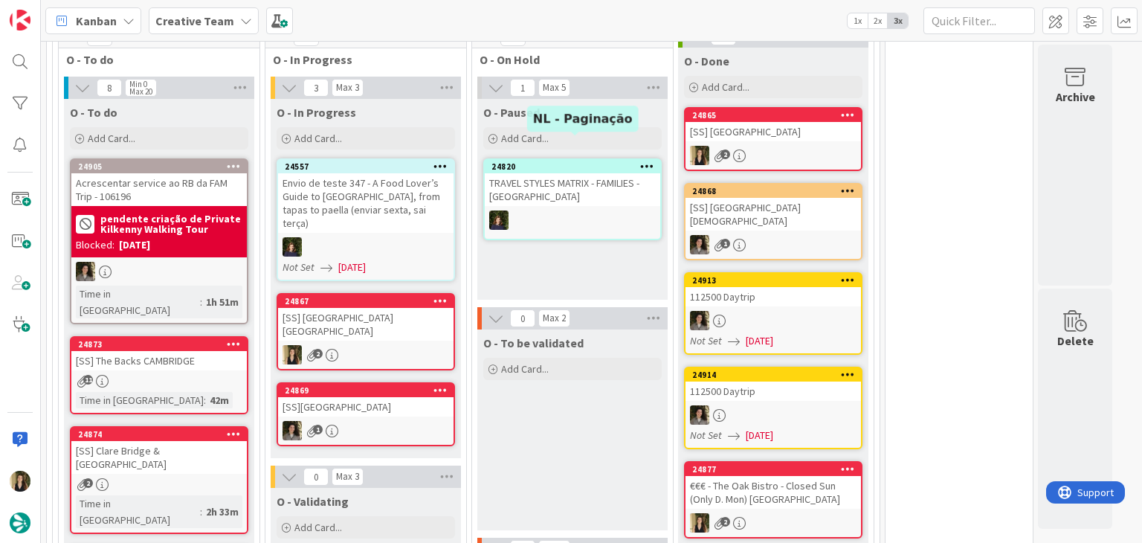
scroll to position [989, 0]
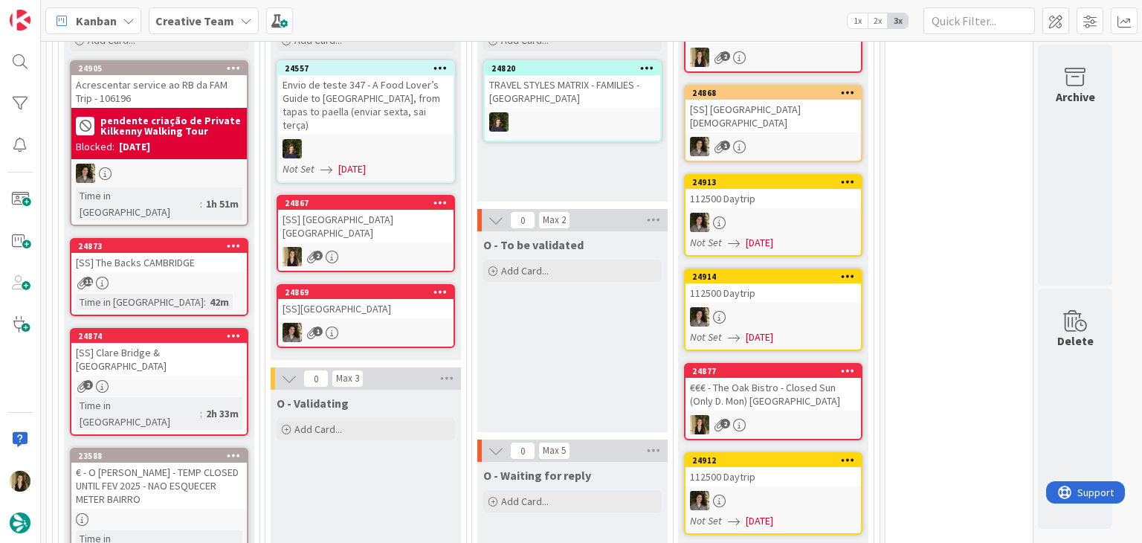
click at [387, 219] on div "[SS] [GEOGRAPHIC_DATA] [GEOGRAPHIC_DATA]" at bounding box center [365, 226] width 175 height 33
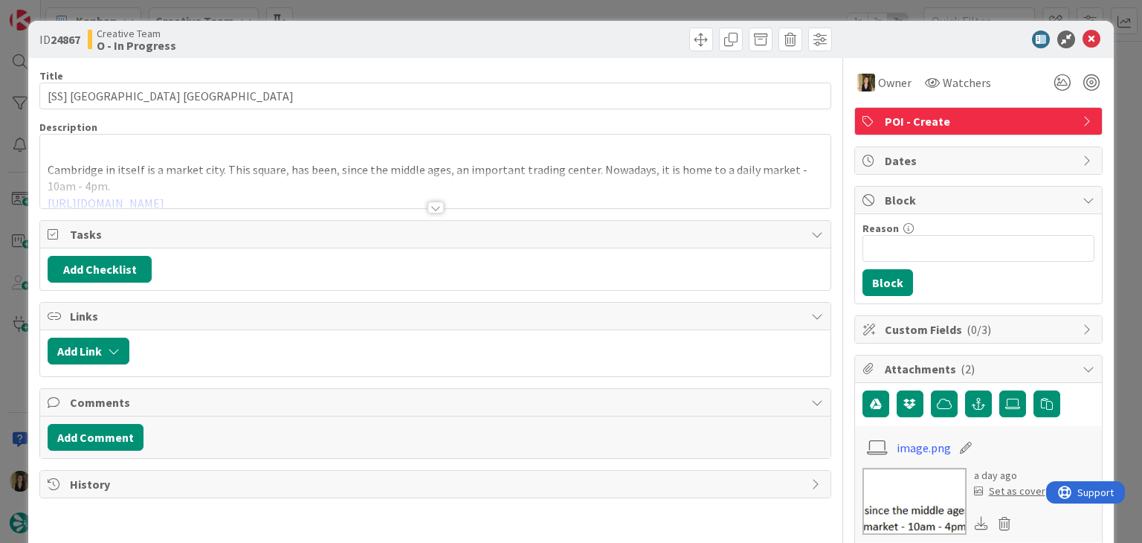
click at [437, 204] on div at bounding box center [436, 207] width 16 height 12
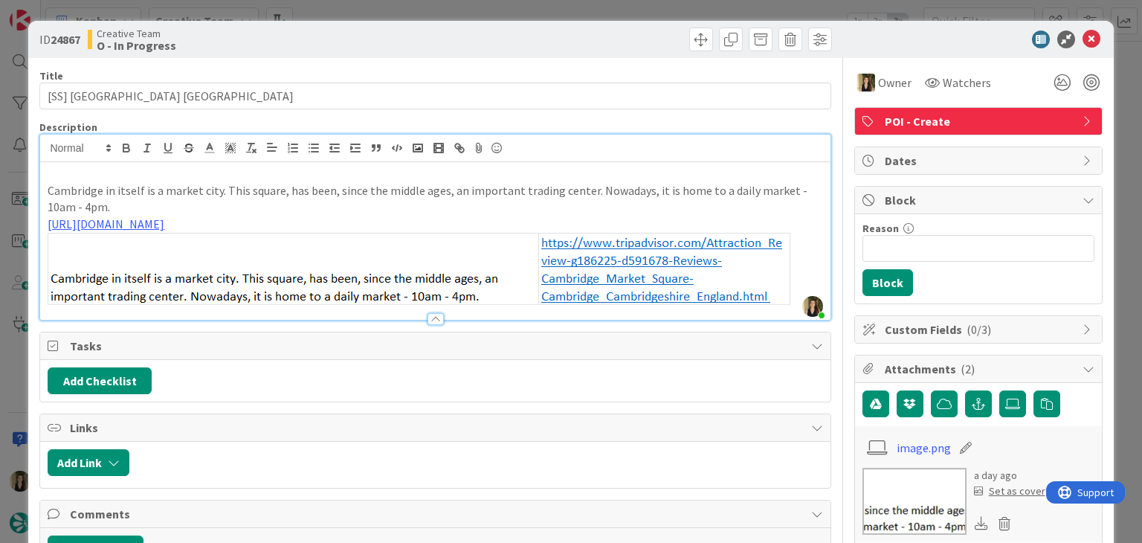
click at [75, 189] on p "Cambridge in itself is a market city. This square, has been, since the middle a…" at bounding box center [435, 198] width 775 height 33
drag, startPoint x: 106, startPoint y: 193, endPoint x: 122, endPoint y: 193, distance: 16.4
click at [106, 193] on p "Cambridge in itself is a market city. This square, has been, since the middle a…" at bounding box center [435, 198] width 775 height 33
click at [141, 193] on p "Cambridge in itself is a market city. This square, has been, since the middle a…" at bounding box center [435, 198] width 775 height 33
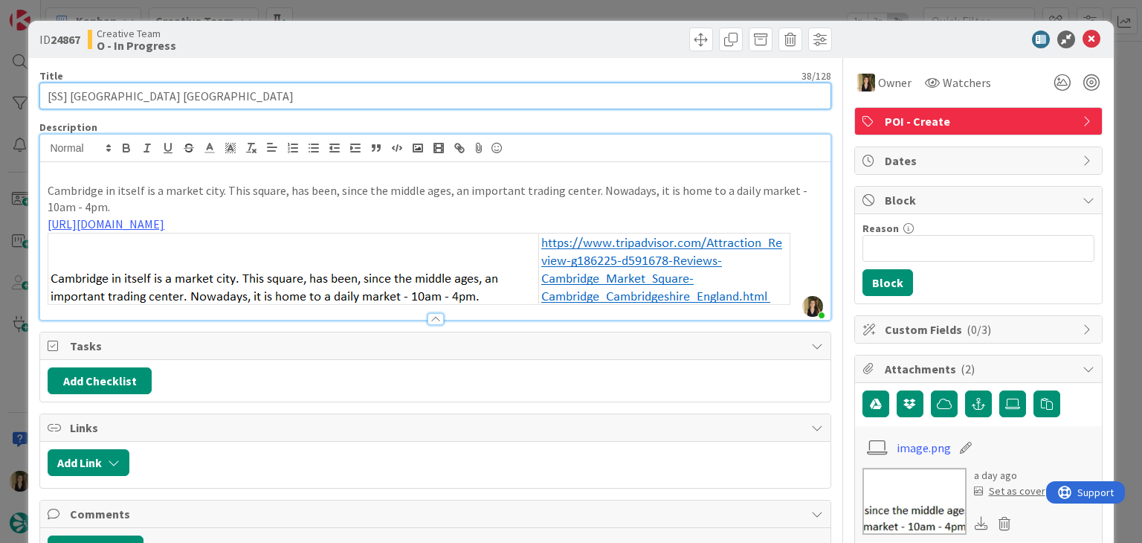
drag, startPoint x: 198, startPoint y: 99, endPoint x: 71, endPoint y: 99, distance: 127.1
click at [71, 99] on input "[SS] [GEOGRAPHIC_DATA] [GEOGRAPHIC_DATA]" at bounding box center [434, 96] width 791 height 27
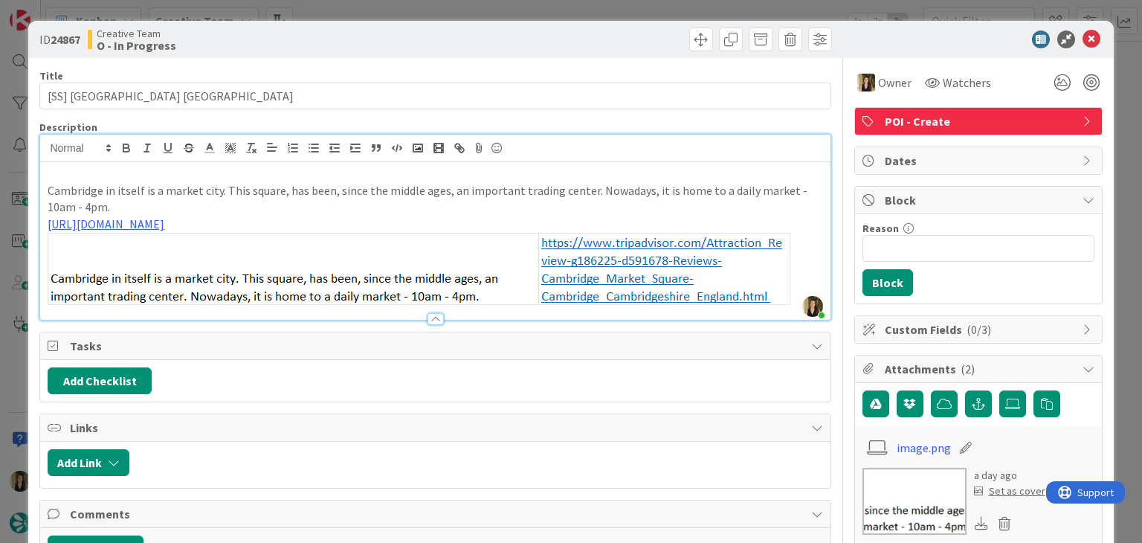
click at [439, 31] on div at bounding box center [635, 40] width 393 height 24
click at [437, 10] on div "ID 24867 Creative Team O - In Progress Title 38 / 128 [SS] [GEOGRAPHIC_DATA] [G…" at bounding box center [571, 271] width 1142 height 543
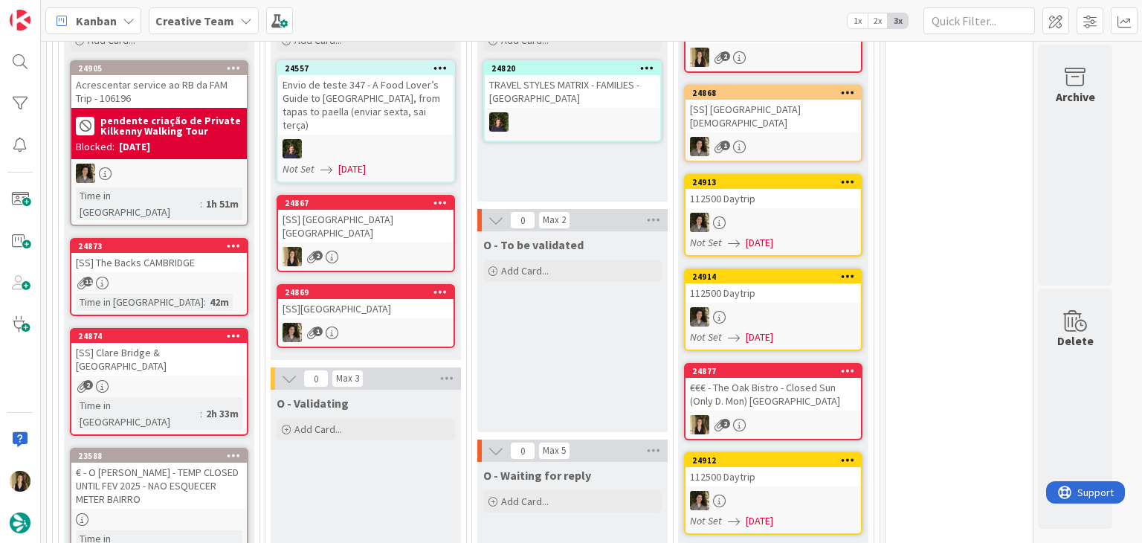
click at [530, 324] on div "O - To be validated Add Card..." at bounding box center [572, 331] width 190 height 201
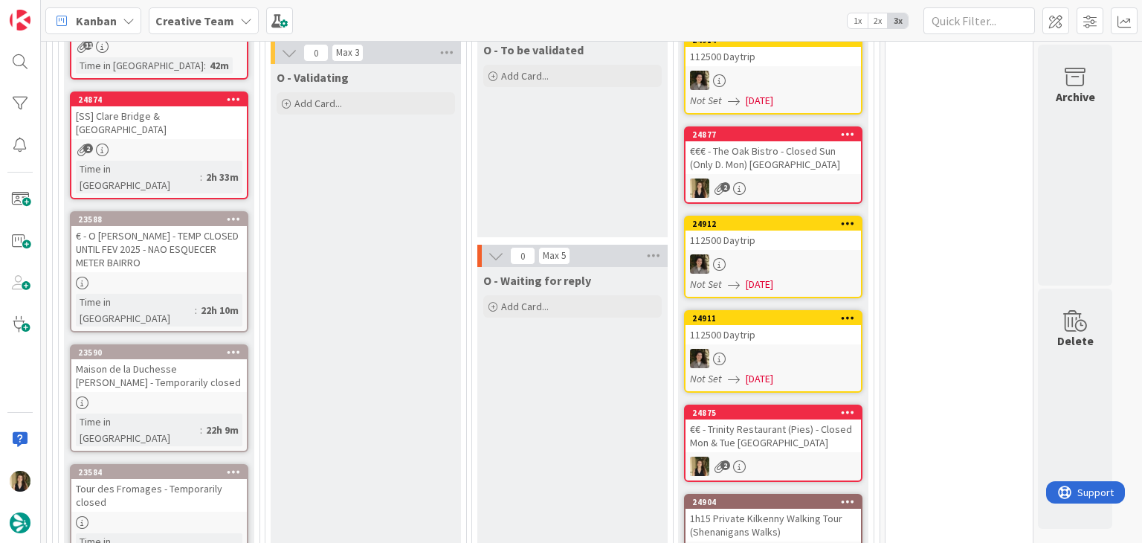
scroll to position [1151, 0]
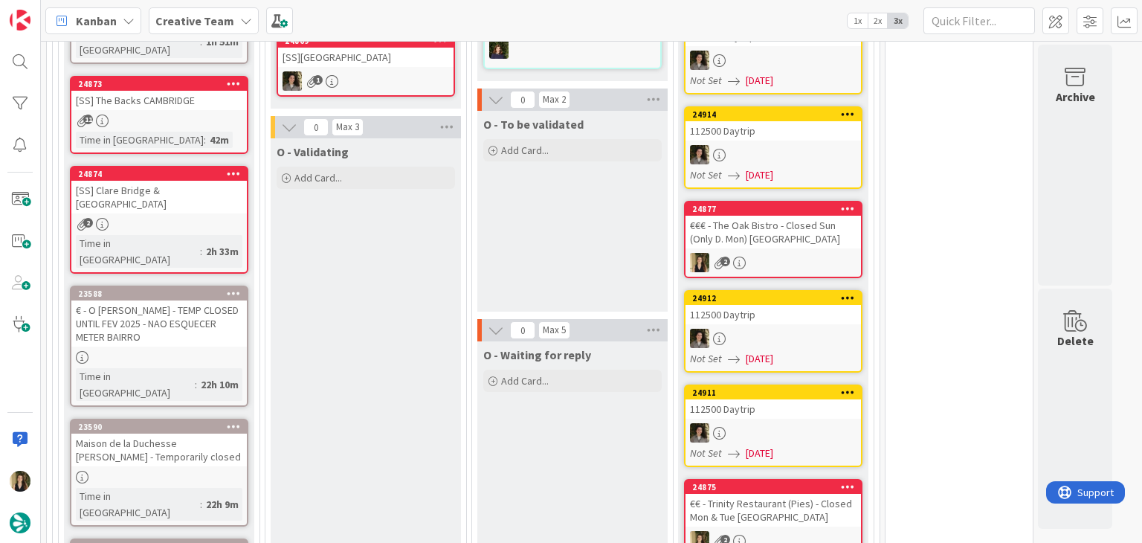
drag, startPoint x: 335, startPoint y: 321, endPoint x: 412, endPoint y: 282, distance: 86.1
click at [537, 232] on div "O - To be validated Add Card..." at bounding box center [572, 211] width 190 height 201
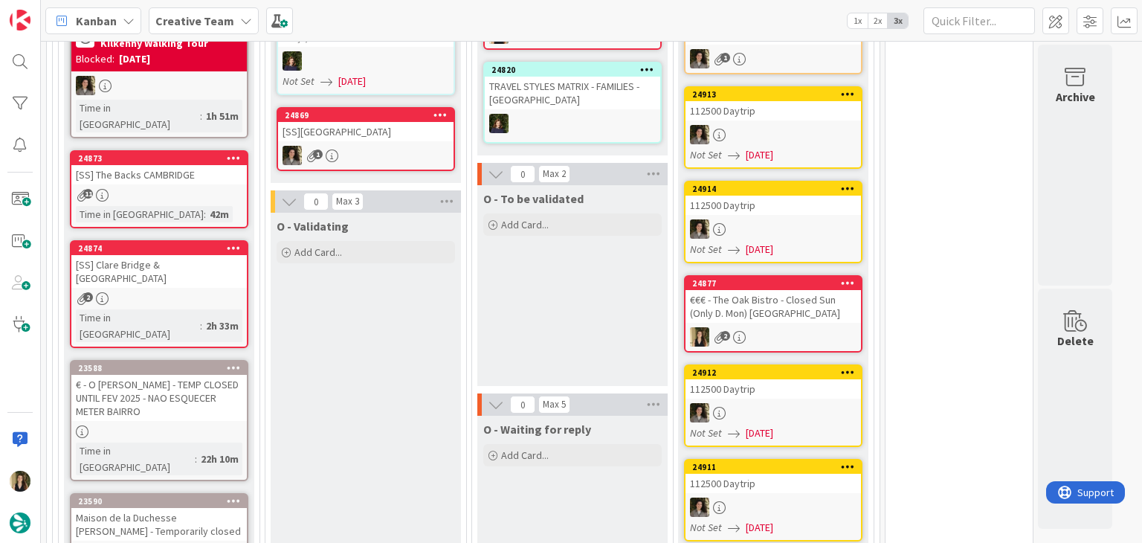
scroll to position [1300, 0]
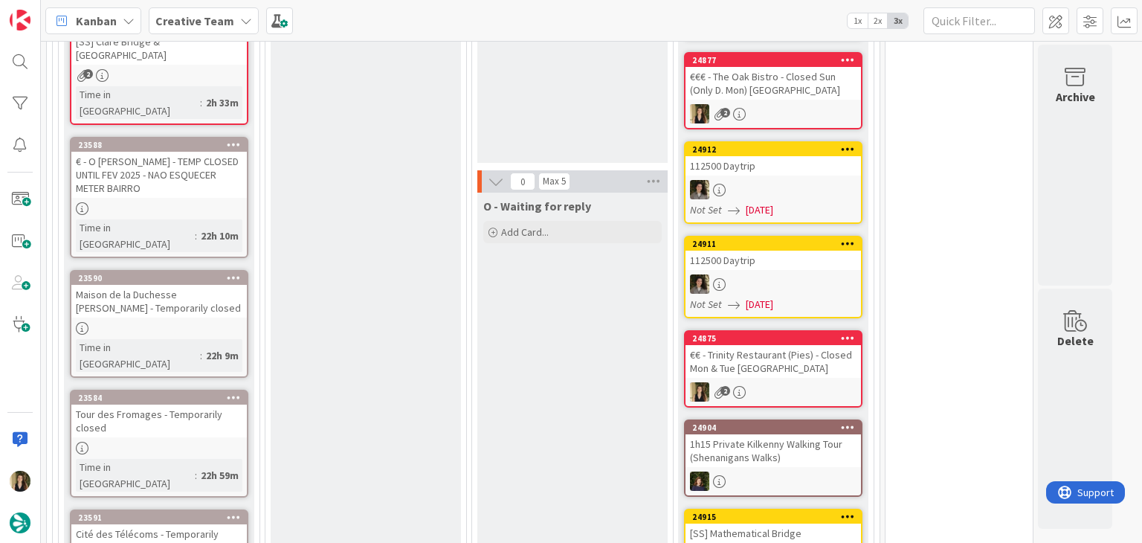
click at [211, 322] on div at bounding box center [158, 328] width 175 height 13
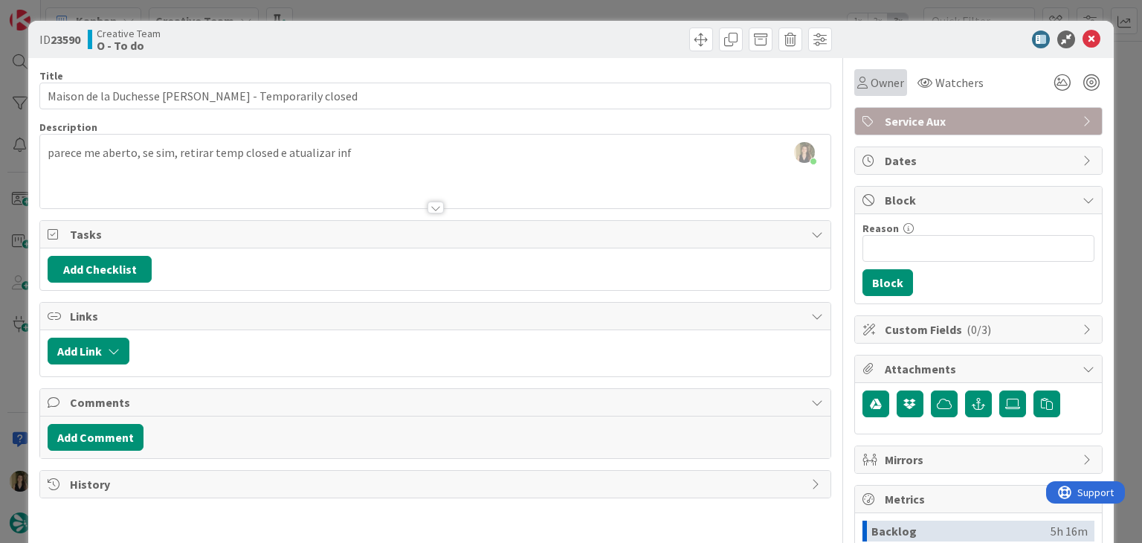
click at [871, 83] on span "Owner" at bounding box center [887, 83] width 33 height 18
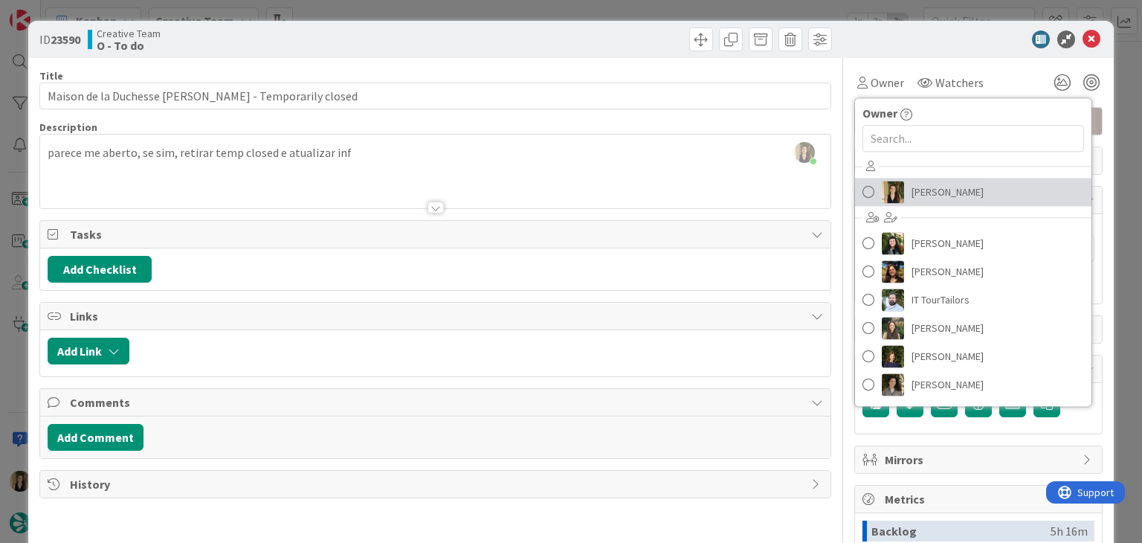
click at [917, 190] on span "[PERSON_NAME]" at bounding box center [948, 192] width 72 height 22
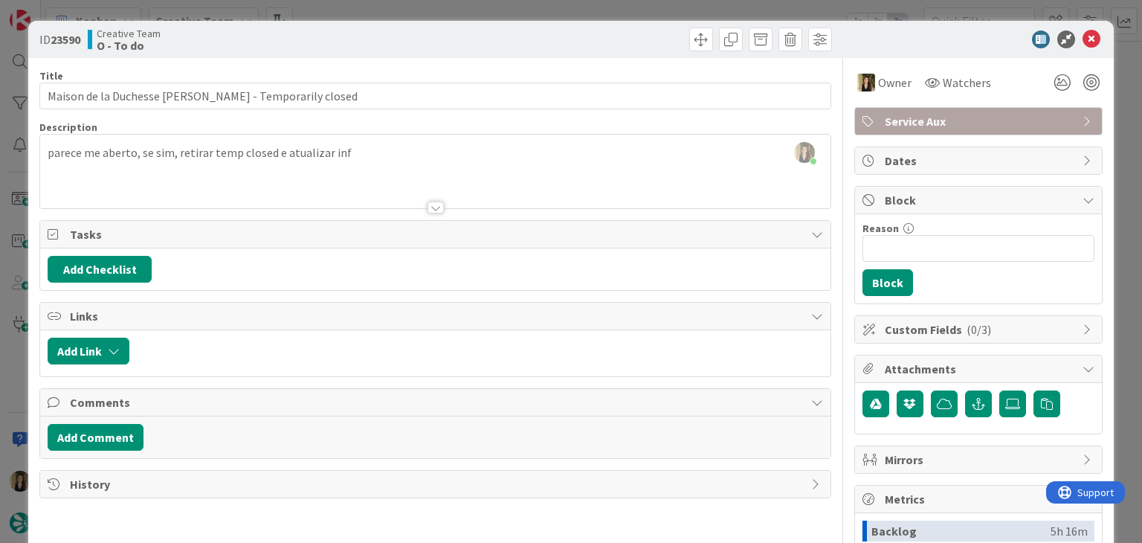
click at [613, 7] on div "ID 23590 Creative Team O - To do Title 47 / 128 Maison de la Duchesse [PERSON_N…" at bounding box center [571, 271] width 1142 height 543
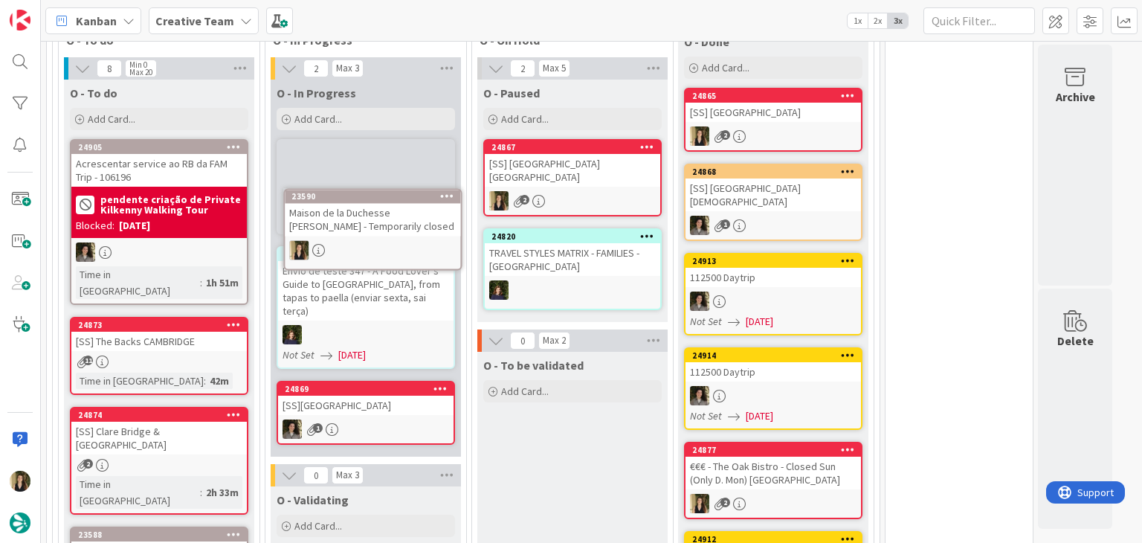
scroll to position [889, 0]
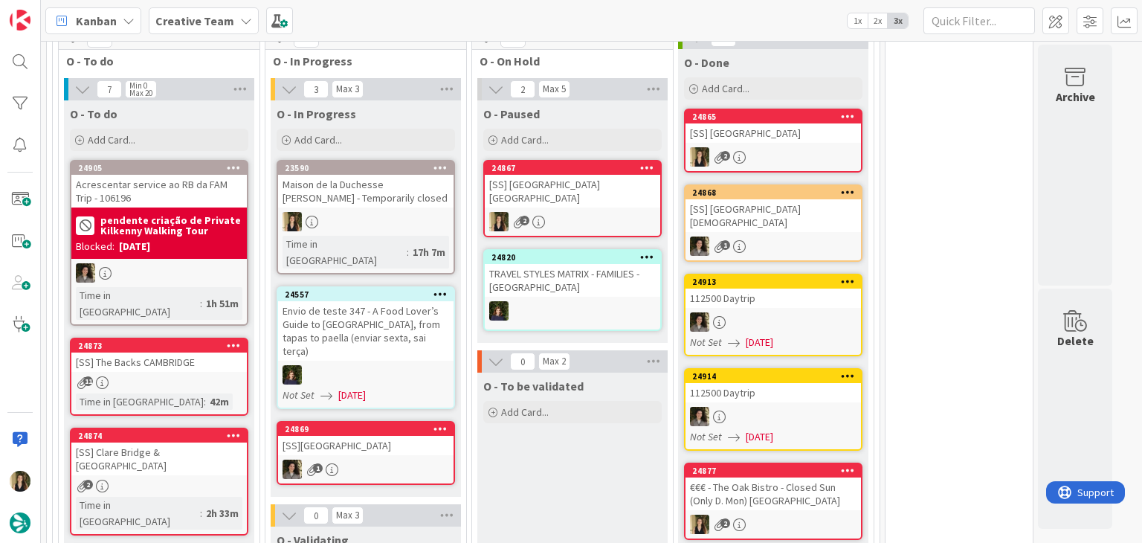
click at [402, 219] on div at bounding box center [365, 221] width 175 height 19
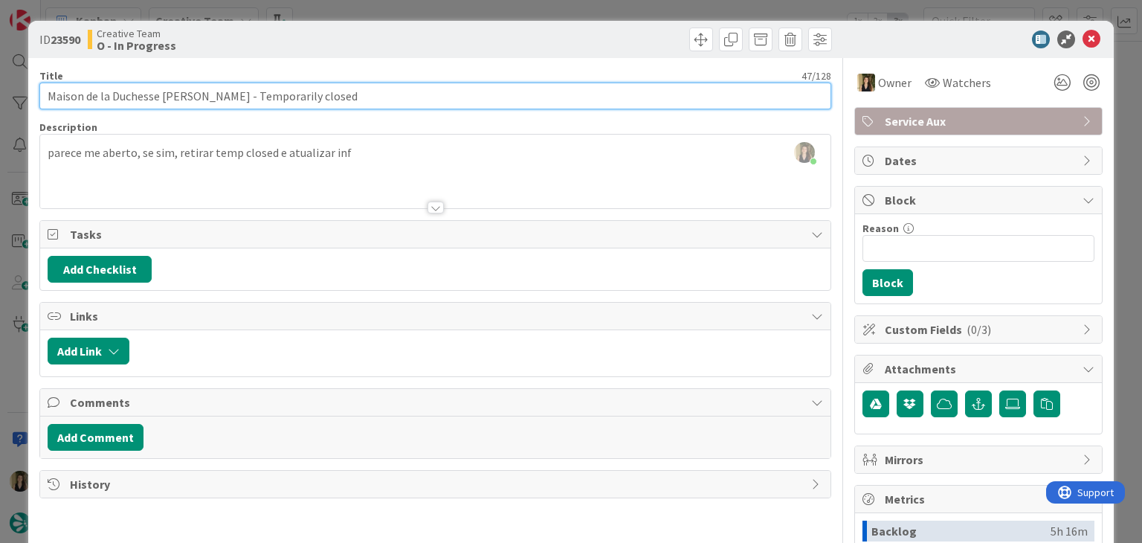
drag, startPoint x: 187, startPoint y: 97, endPoint x: 39, endPoint y: 96, distance: 148.0
click at [39, 96] on input "Maison de la Duchesse [PERSON_NAME] - Temporarily closed" at bounding box center [434, 96] width 791 height 27
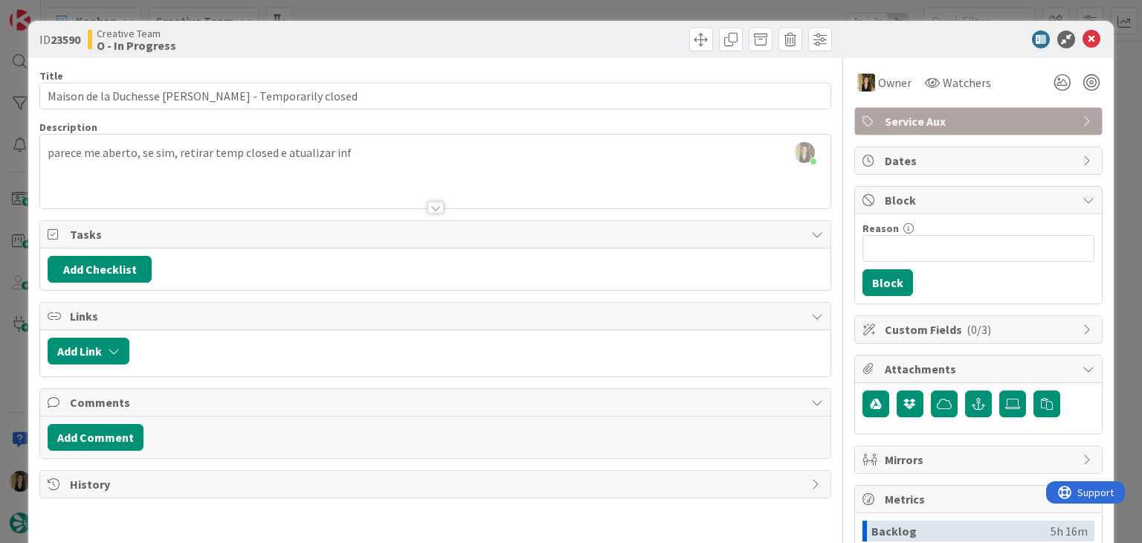
drag, startPoint x: 443, startPoint y: 37, endPoint x: 440, endPoint y: 30, distance: 8.0
click at [442, 33] on div at bounding box center [635, 40] width 393 height 24
click at [439, 16] on div "ID 23590 Creative Team O - In Progress Title 47 / 128 Maison de la Duchesse [PE…" at bounding box center [571, 271] width 1142 height 543
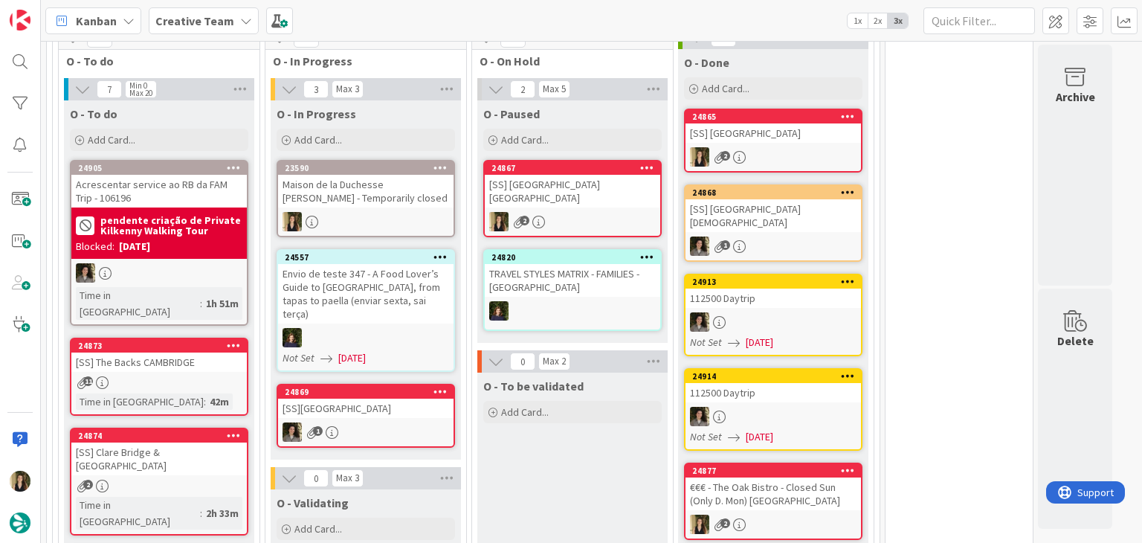
click at [587, 212] on div "2" at bounding box center [572, 221] width 175 height 19
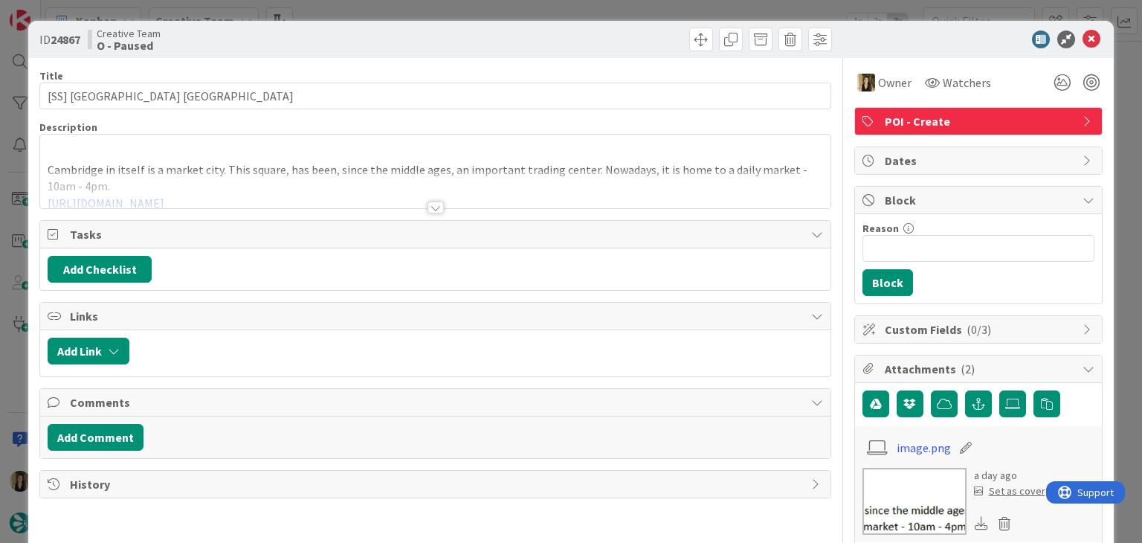
click at [432, 206] on div at bounding box center [436, 207] width 16 height 12
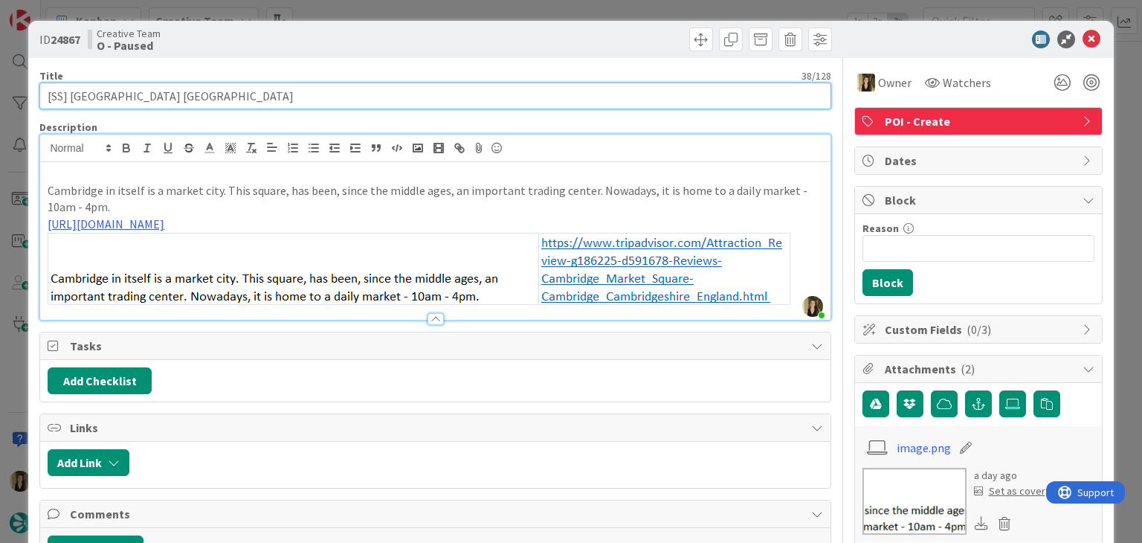
drag, startPoint x: 199, startPoint y: 101, endPoint x: 82, endPoint y: 102, distance: 116.7
click at [82, 102] on input "[SS] [GEOGRAPHIC_DATA] [GEOGRAPHIC_DATA]" at bounding box center [434, 96] width 791 height 27
click at [216, 87] on input "[SS] [GEOGRAPHIC_DATA] [GEOGRAPHIC_DATA]" at bounding box center [434, 96] width 791 height 27
drag, startPoint x: 196, startPoint y: 95, endPoint x: 71, endPoint y: 104, distance: 125.2
click at [71, 104] on input "[SS] [GEOGRAPHIC_DATA] [GEOGRAPHIC_DATA]" at bounding box center [434, 96] width 791 height 27
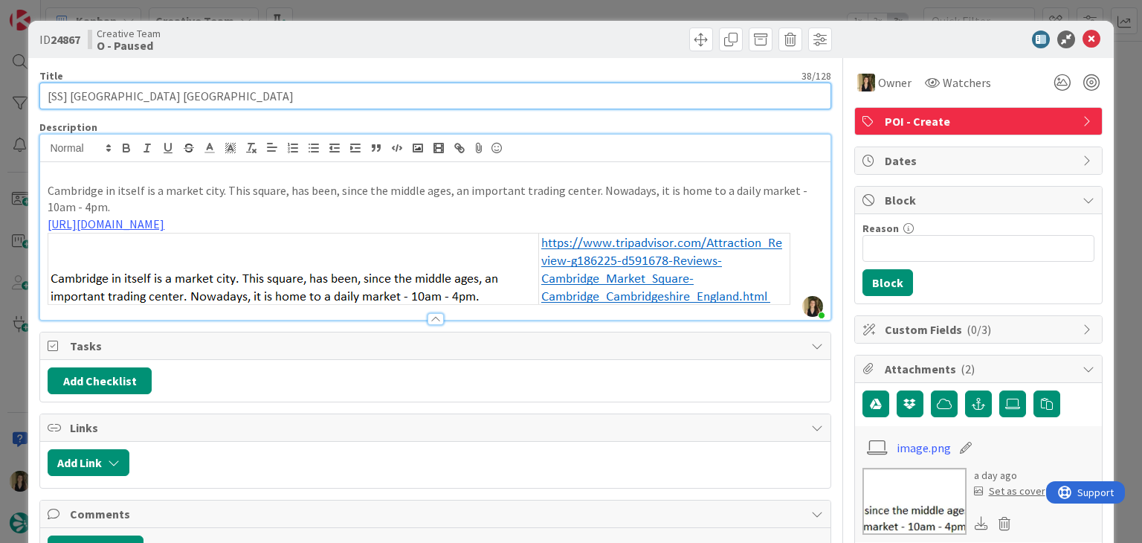
drag, startPoint x: 65, startPoint y: 95, endPoint x: 31, endPoint y: 95, distance: 34.2
click at [33, 95] on div "ID 24867 Creative Team O - Paused Title 38 / 128 [SS] [GEOGRAPHIC_DATA] [GEOGRA…" at bounding box center [570, 519] width 1085 height 996
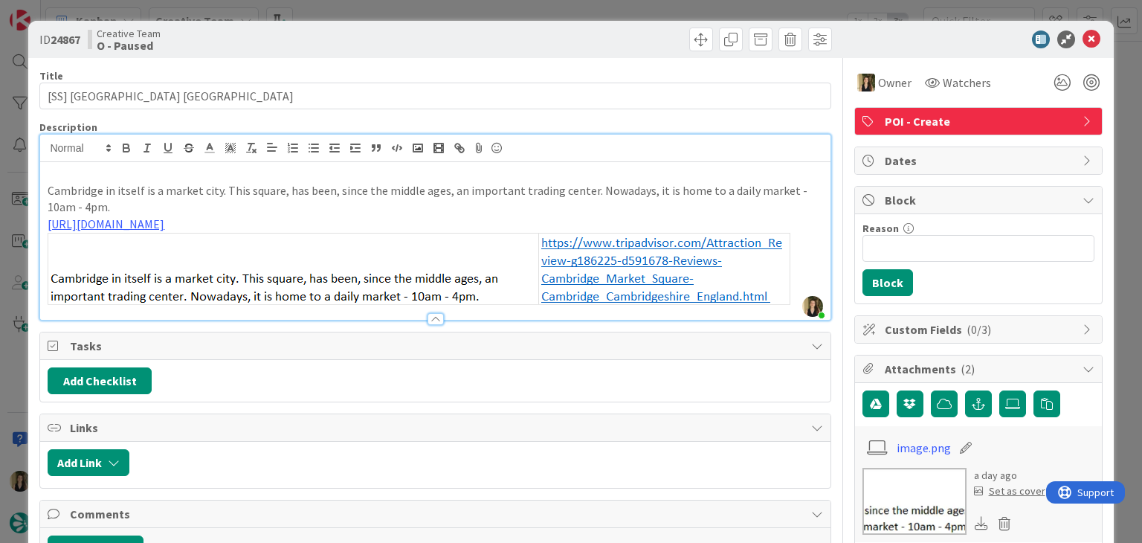
click at [393, 16] on div "ID 24867 Creative Team O - Paused Title 38 / 128 [SS] [GEOGRAPHIC_DATA] [GEOGRA…" at bounding box center [571, 271] width 1142 height 543
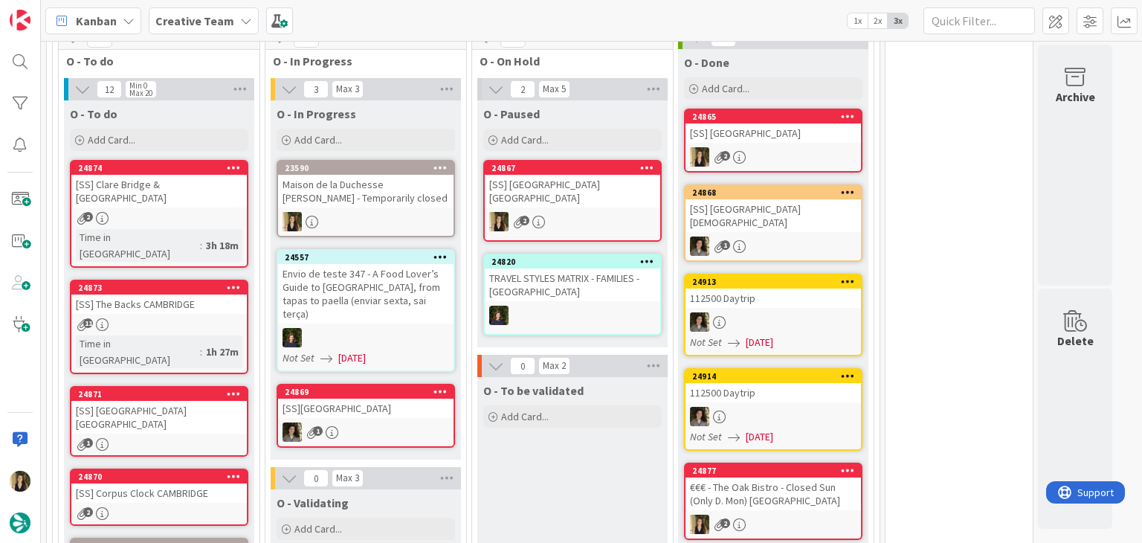
click at [416, 195] on div "Maison de la Duchesse [PERSON_NAME] - Temporarily closed" at bounding box center [365, 191] width 175 height 33
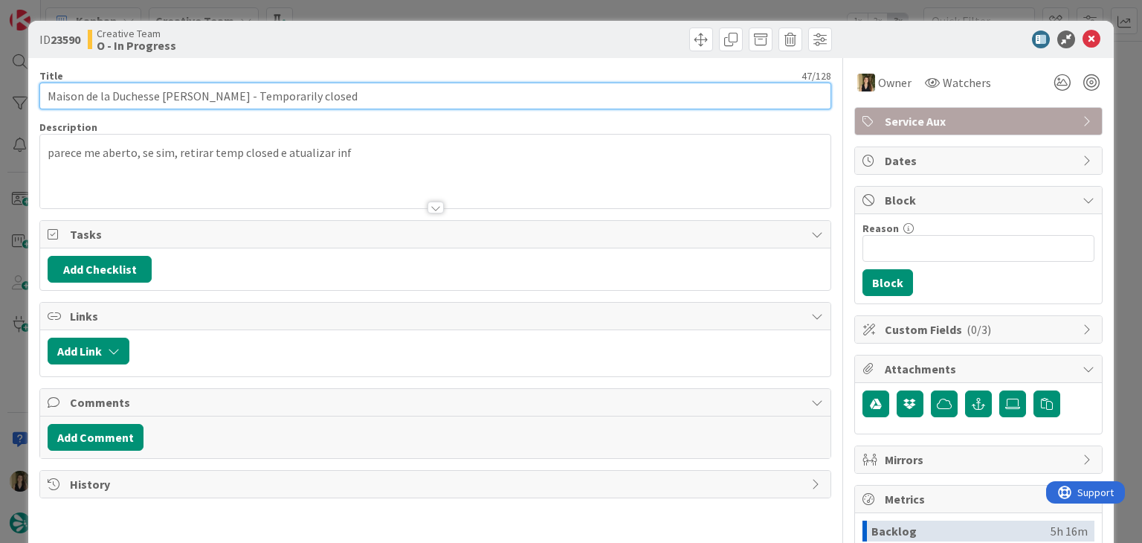
drag, startPoint x: 187, startPoint y: 97, endPoint x: 6, endPoint y: 90, distance: 181.5
click at [7, 91] on div "ID 23590 Creative Team O - In Progress Title 47 / 128 Maison de la Duchesse [PE…" at bounding box center [571, 271] width 1142 height 543
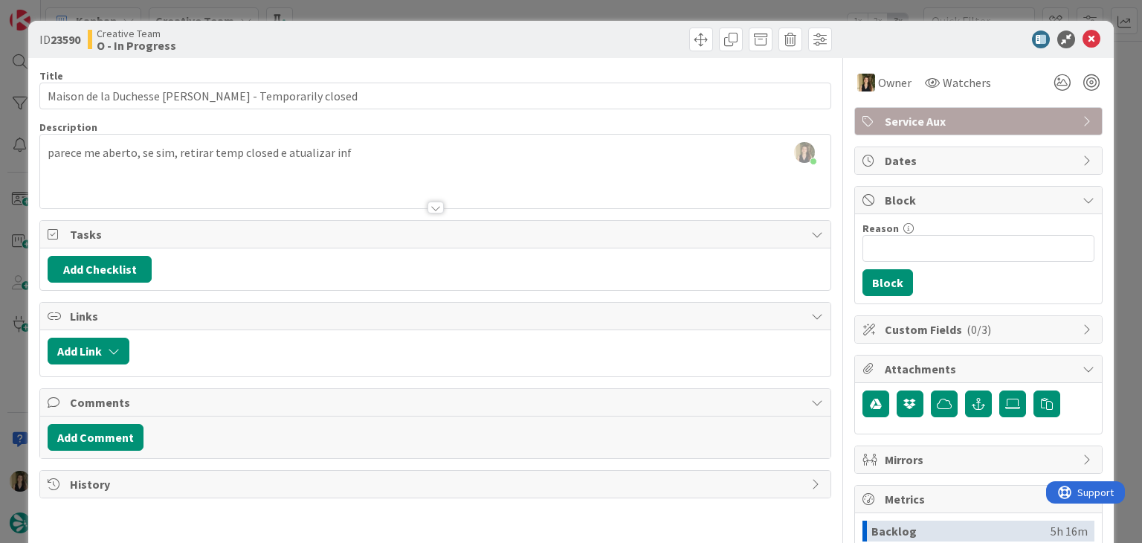
drag, startPoint x: 370, startPoint y: 39, endPoint x: 378, endPoint y: 15, distance: 25.9
click at [371, 39] on div "Creative Team O - In Progress" at bounding box center [260, 40] width 344 height 24
click at [380, 10] on div "ID 23590 Creative Team O - In Progress Title 47 / 128 Maison de la Duchesse [PE…" at bounding box center [571, 271] width 1142 height 543
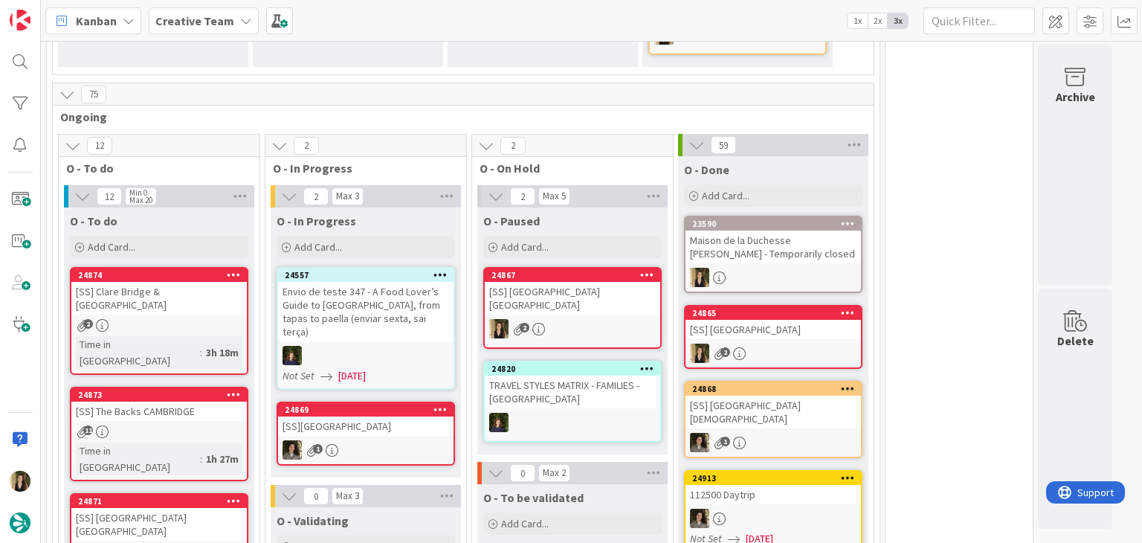
scroll to position [779, 0]
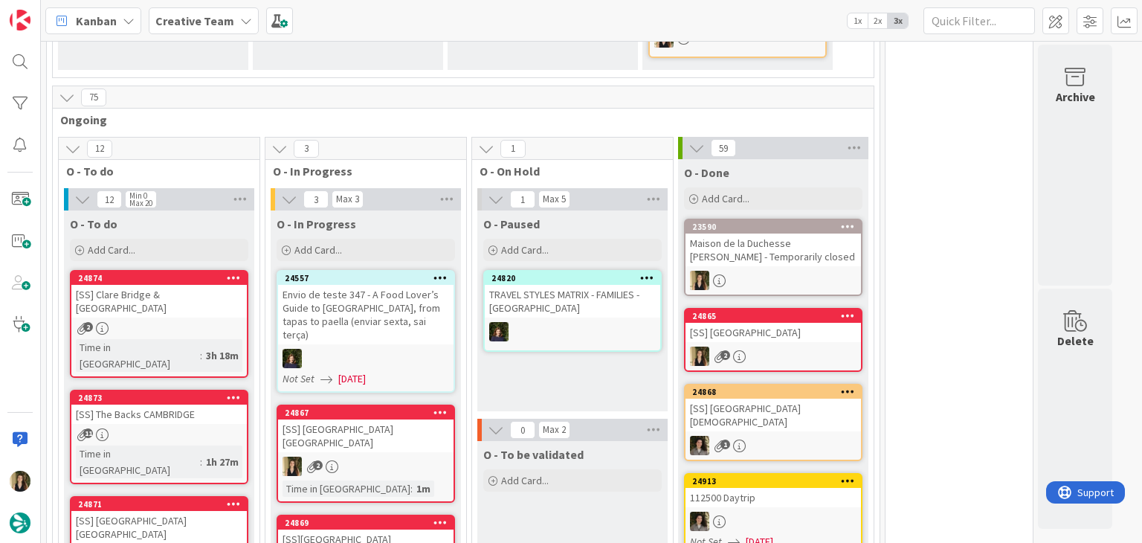
click at [548, 372] on div "O - Paused Add Card... 24820 TRAVEL STYLES MATRIX - FAMILIES - [GEOGRAPHIC_DATA]" at bounding box center [572, 310] width 190 height 201
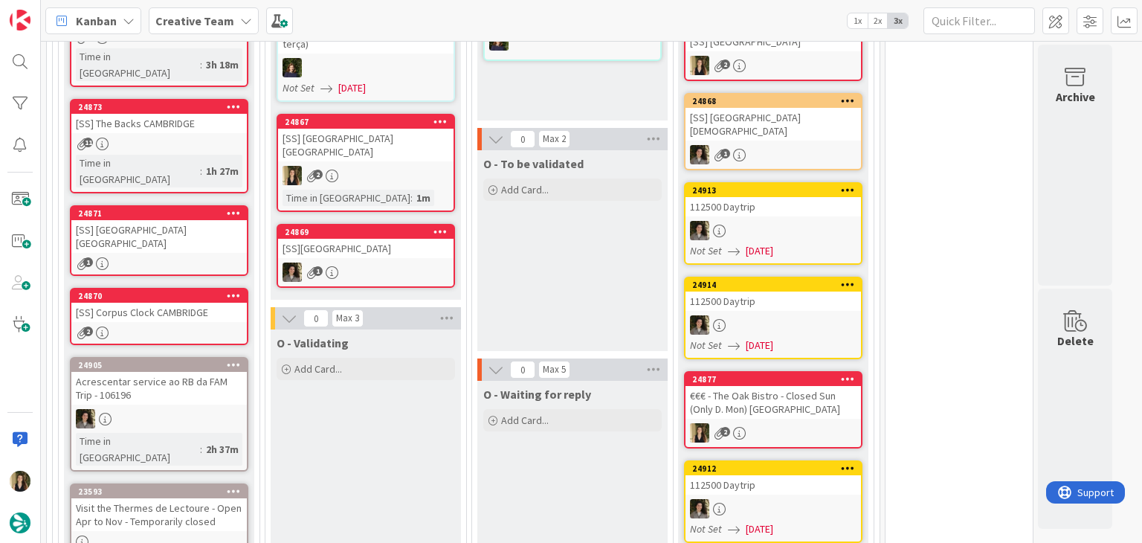
scroll to position [1077, 0]
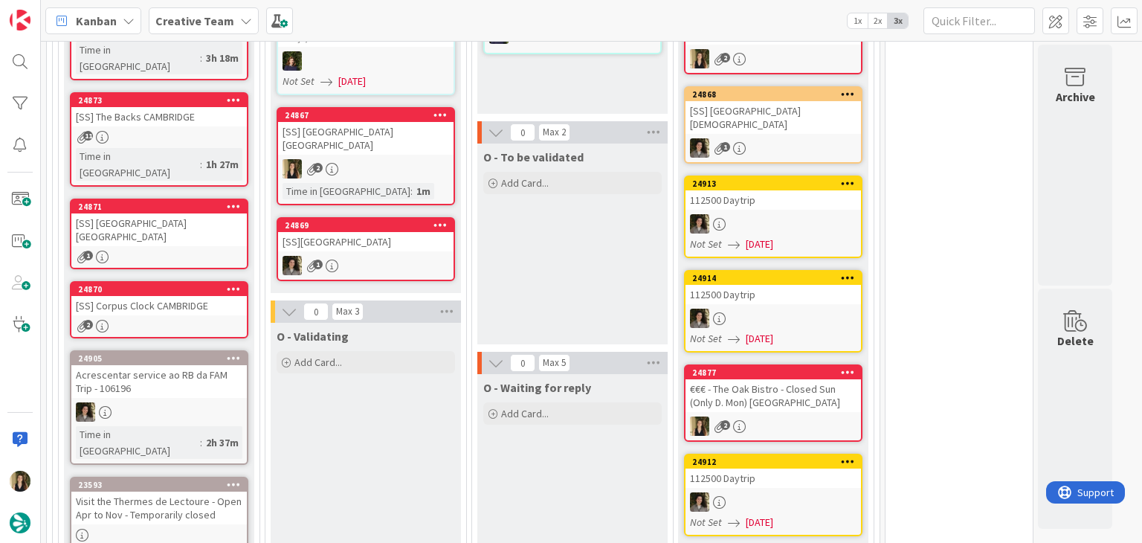
click at [544, 271] on div "O - To be validated Add Card..." at bounding box center [572, 243] width 190 height 201
drag, startPoint x: 528, startPoint y: 212, endPoint x: 506, endPoint y: 359, distance: 148.9
click at [556, 271] on div "O - To be validated Add Card..." at bounding box center [572, 243] width 190 height 201
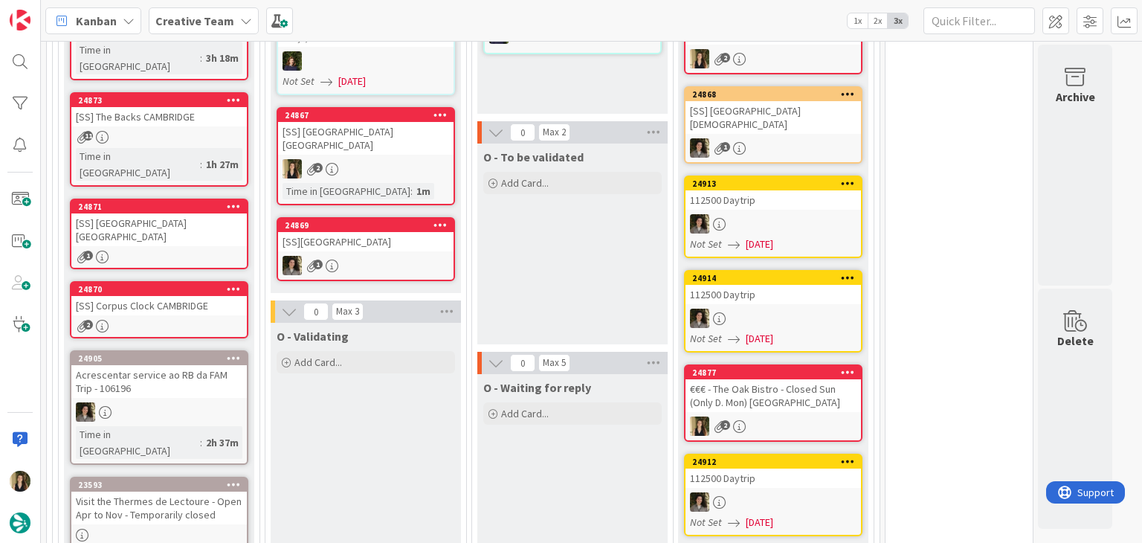
drag, startPoint x: 547, startPoint y: 491, endPoint x: 280, endPoint y: 415, distance: 277.7
click at [596, 198] on div "O - To be validated Add Card..." at bounding box center [572, 243] width 190 height 201
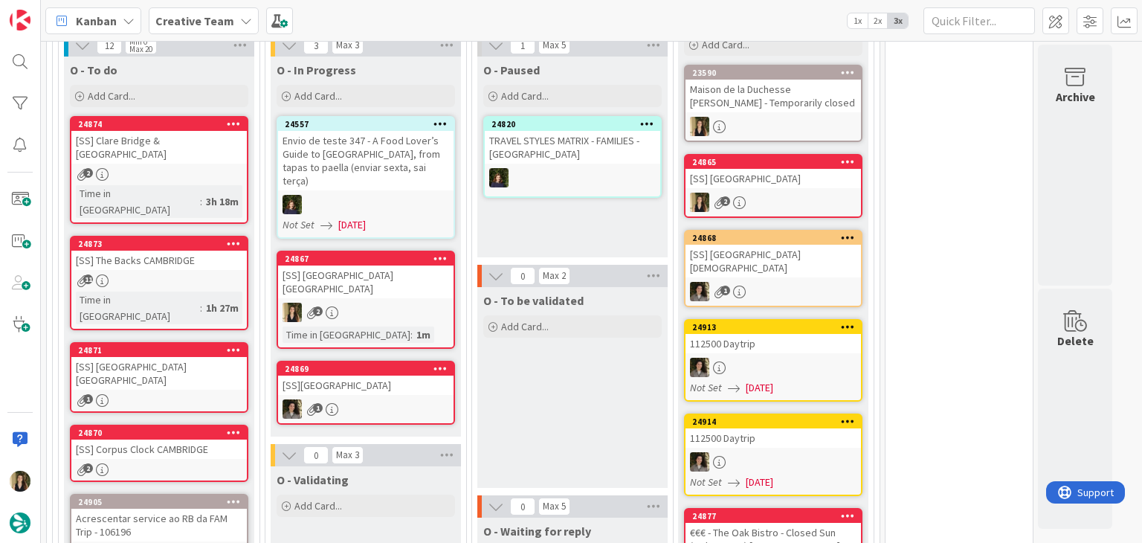
scroll to position [928, 0]
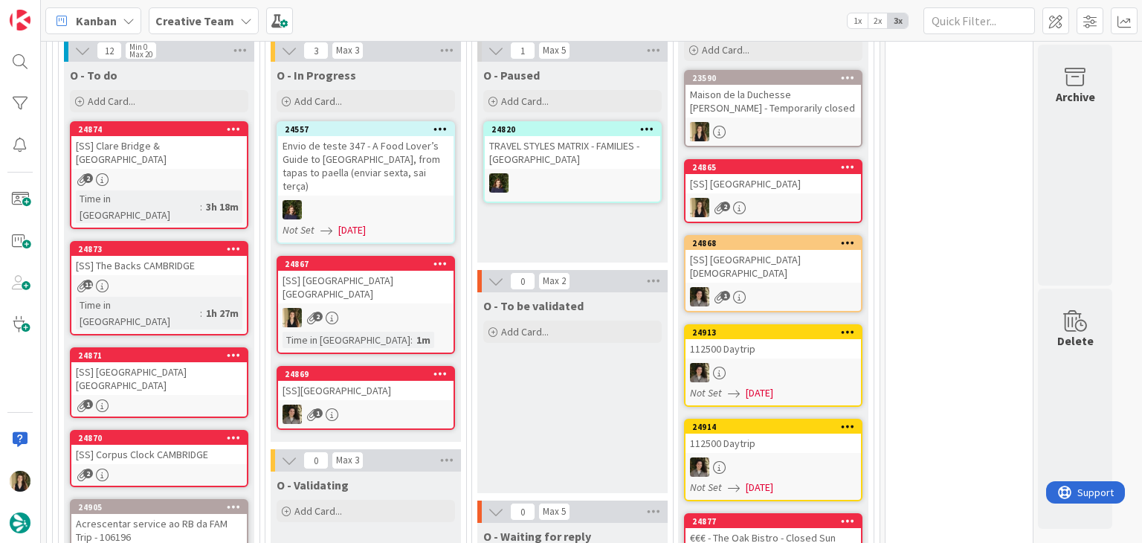
click at [396, 274] on div "[SS] [GEOGRAPHIC_DATA] [GEOGRAPHIC_DATA]" at bounding box center [365, 287] width 175 height 33
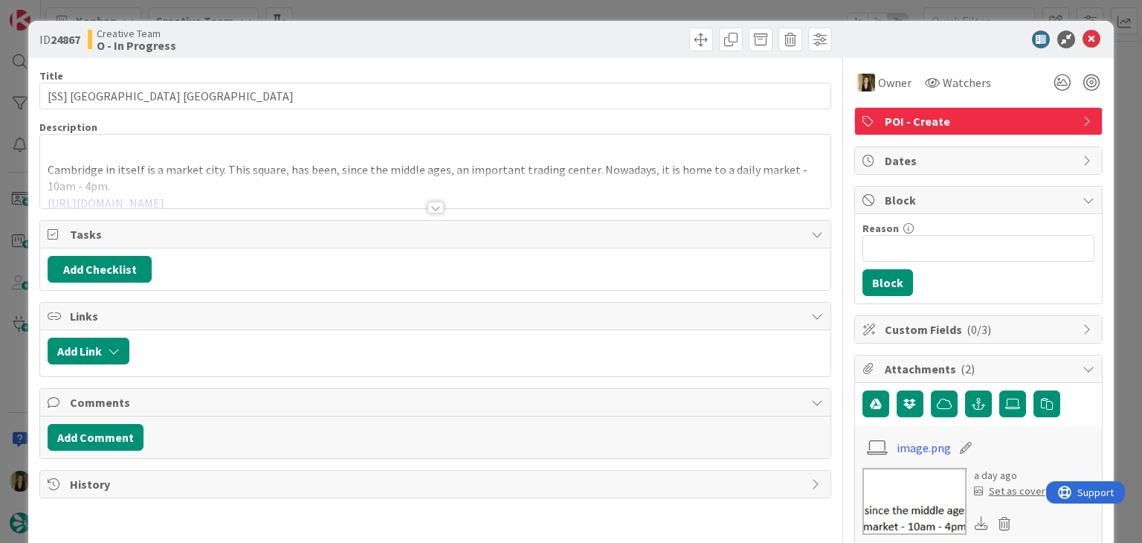
click at [430, 206] on div at bounding box center [436, 207] width 16 height 12
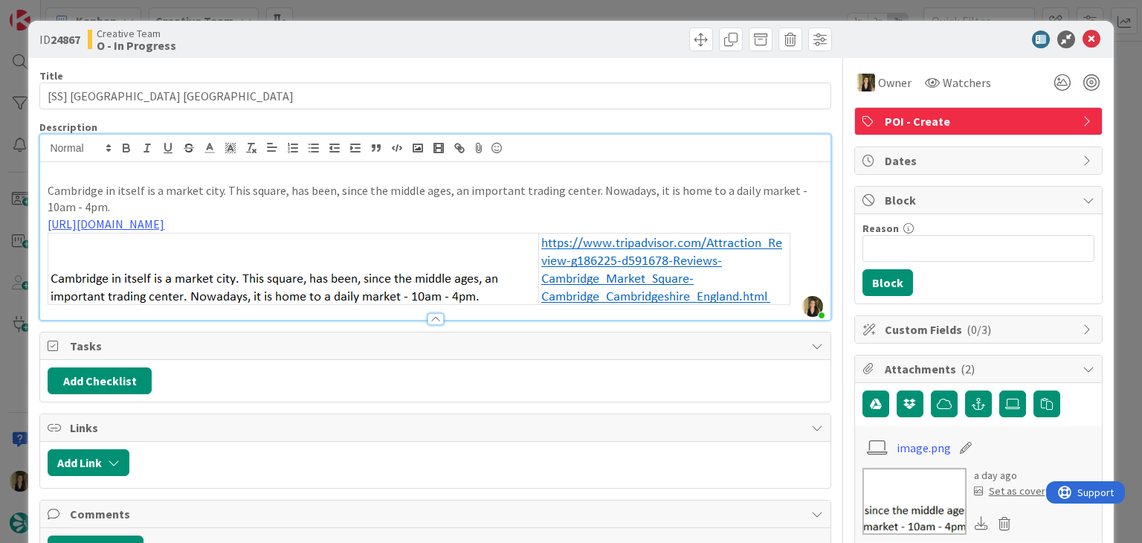
click at [350, 35] on div "Creative Team O - In Progress" at bounding box center [260, 40] width 344 height 24
click at [299, 40] on div "Creative Team O - In Progress" at bounding box center [260, 40] width 344 height 24
click at [372, 7] on div "ID 24867 Creative Team O - In Progress Title 38 / 128 [SS] [GEOGRAPHIC_DATA] [G…" at bounding box center [571, 271] width 1142 height 543
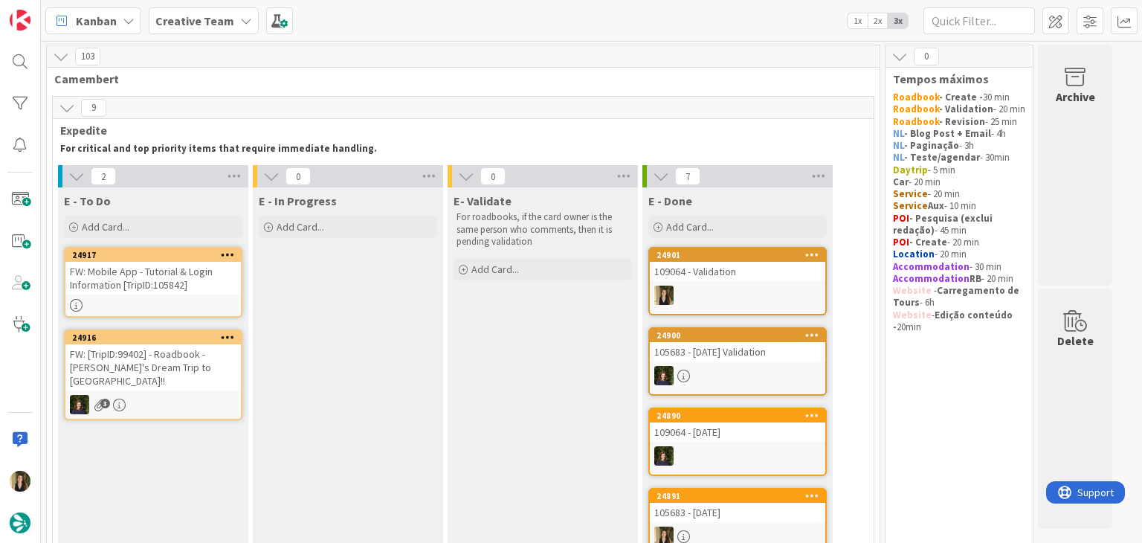
click at [208, 289] on div "FW: Mobile App - Tutorial & Login Information [TripID:105842]" at bounding box center [152, 278] width 175 height 33
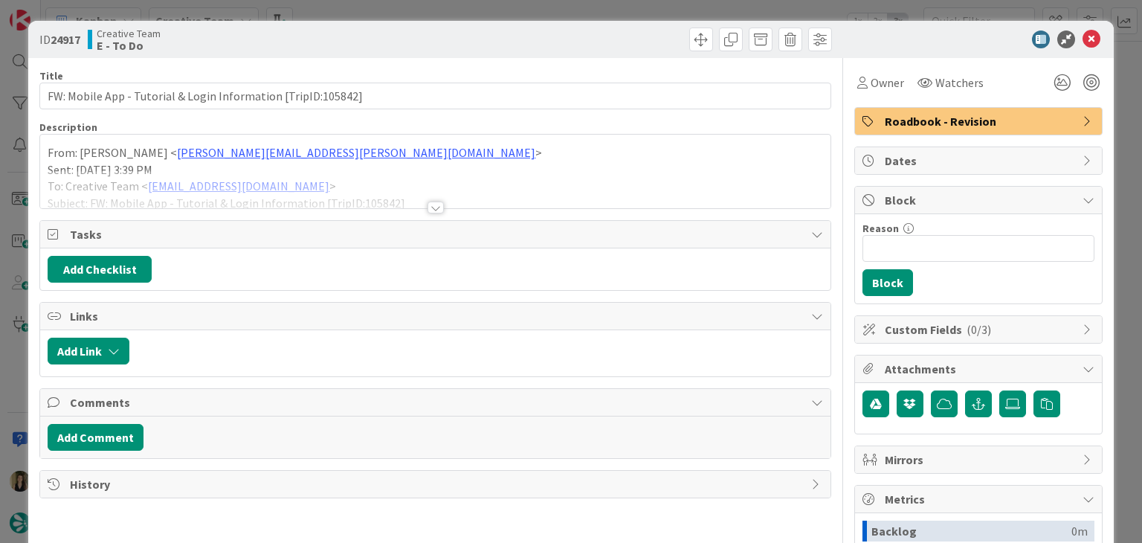
click at [428, 205] on div at bounding box center [436, 207] width 16 height 12
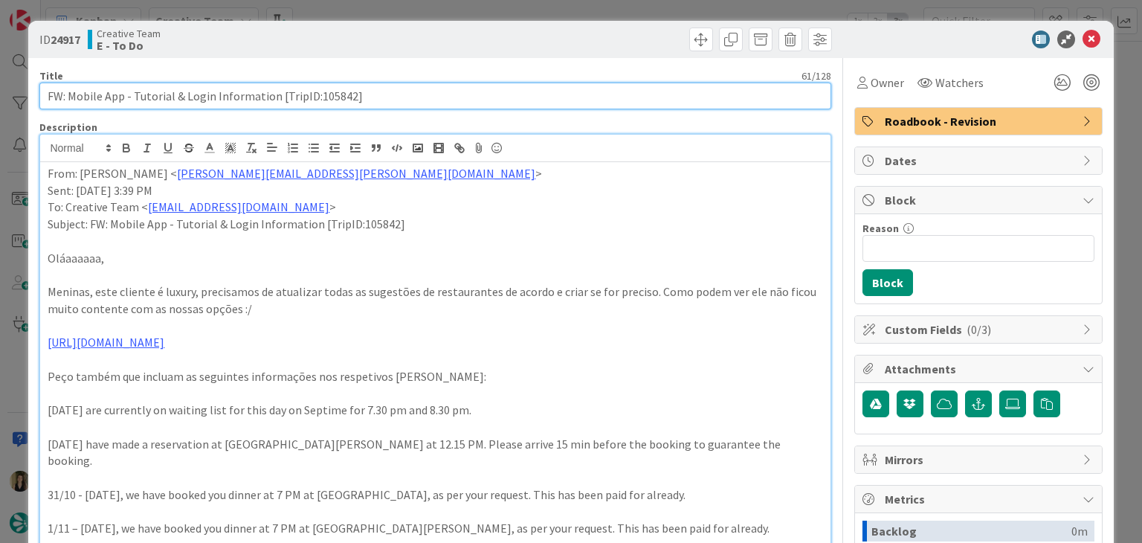
click at [329, 93] on input "FW: Mobile App - Tutorial & Login Information [TripID:105842]" at bounding box center [434, 96] width 791 height 27
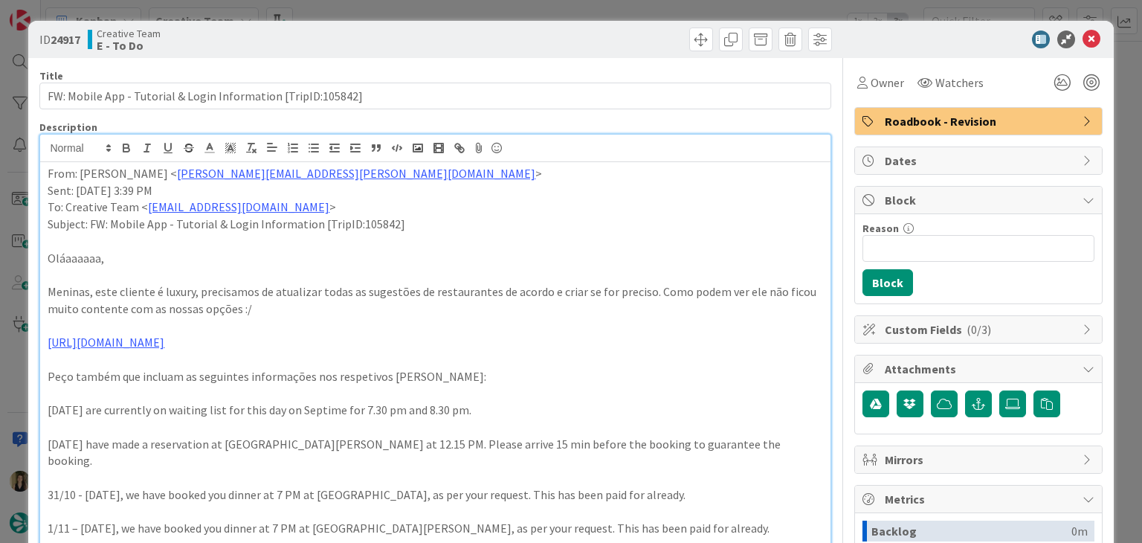
click at [364, 34] on div "Creative Team E - To Do" at bounding box center [260, 40] width 344 height 24
click at [550, 13] on div "ID 24917 Creative Team E - To Do Title 61 / 128 FW: Mobile App - Tutorial & Log…" at bounding box center [571, 271] width 1142 height 543
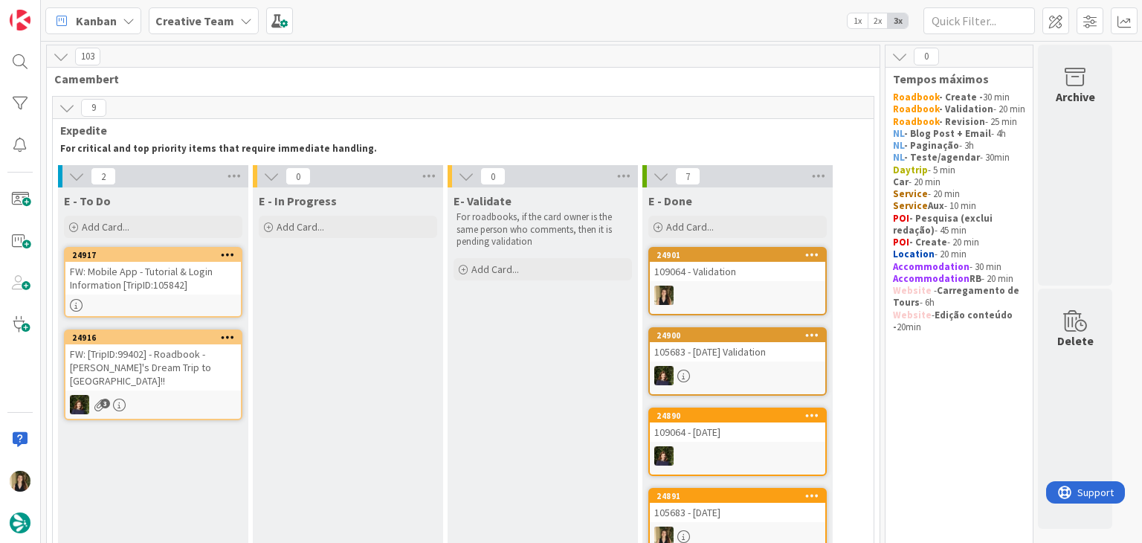
click at [202, 297] on div "24917 FW: Mobile App - Tutorial & Login Information [TripID:105842]" at bounding box center [153, 282] width 178 height 71
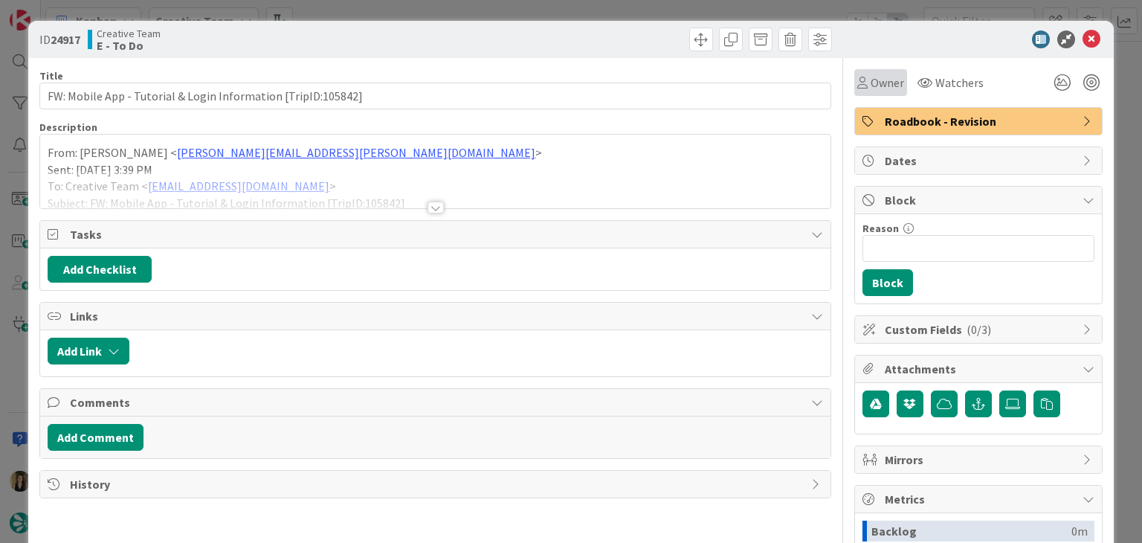
click at [871, 77] on span "Owner" at bounding box center [887, 83] width 33 height 18
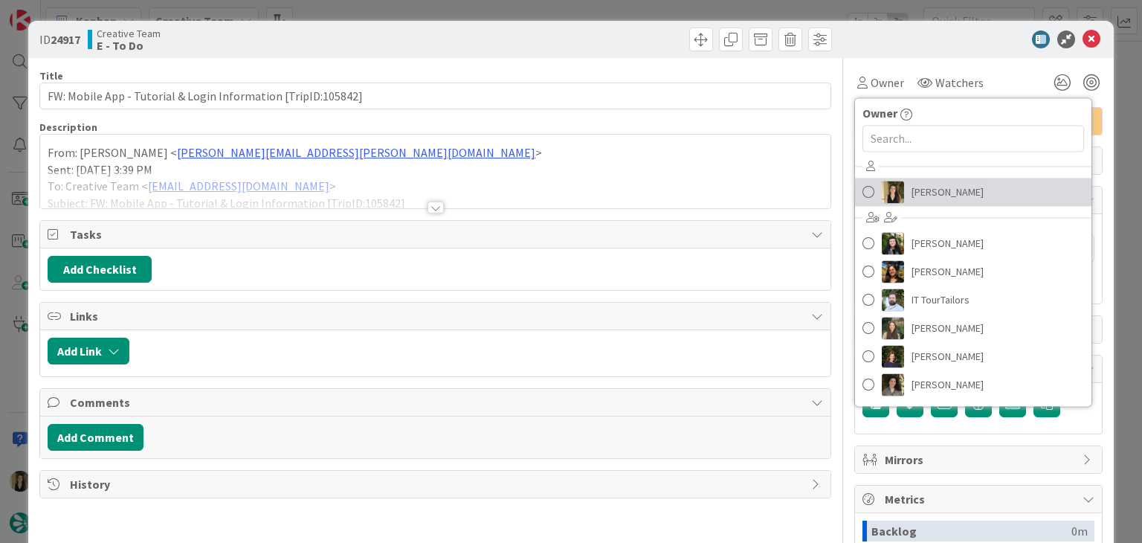
drag, startPoint x: 925, startPoint y: 185, endPoint x: 871, endPoint y: 167, distance: 56.7
click at [925, 185] on span "[PERSON_NAME]" at bounding box center [948, 192] width 72 height 22
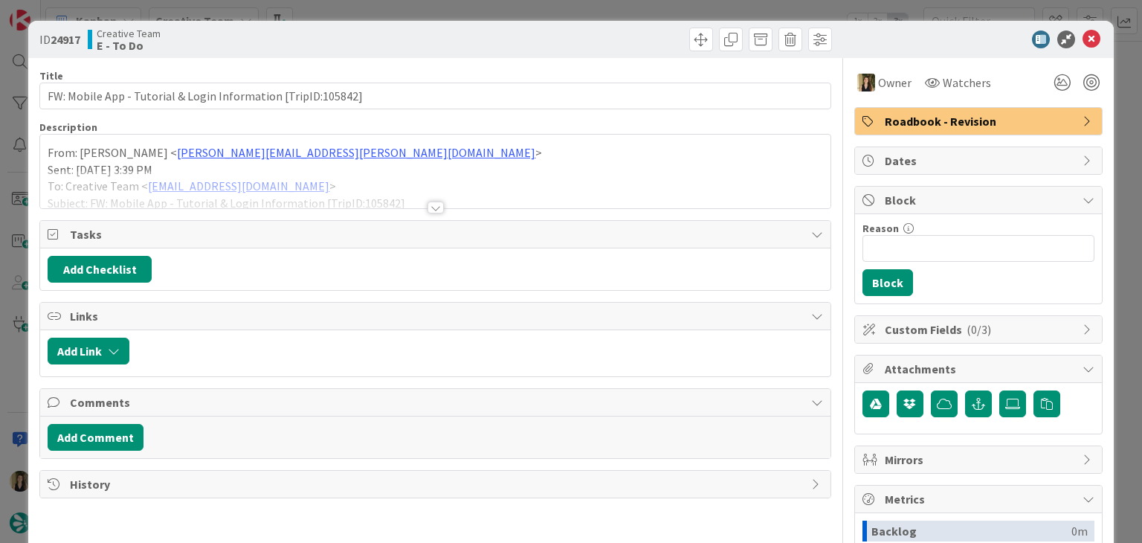
click at [428, 216] on div "Title 61 / 128 FW: Mobile App - Tutorial & Login Information [TripID:105842] De…" at bounding box center [434, 412] width 791 height 709
click at [428, 212] on div at bounding box center [436, 207] width 16 height 12
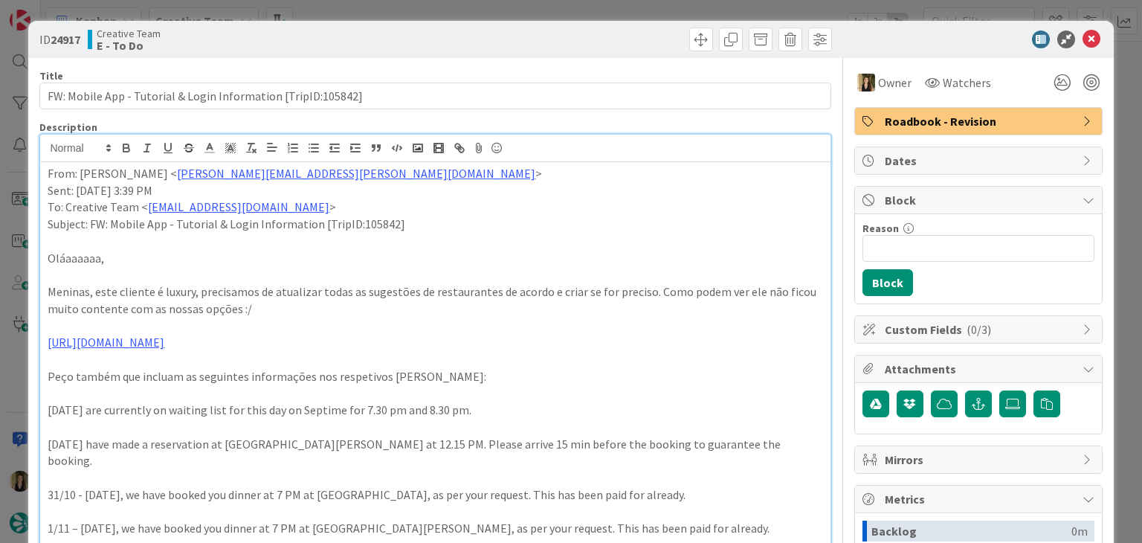
click at [427, 42] on div "ID 24917 Creative Team E - To Do" at bounding box center [435, 40] width 792 height 24
click at [423, 10] on div "ID 24917 Creative Team E - To Do Title 61 / 128 FW: Mobile App - Tutorial & Log…" at bounding box center [571, 271] width 1142 height 543
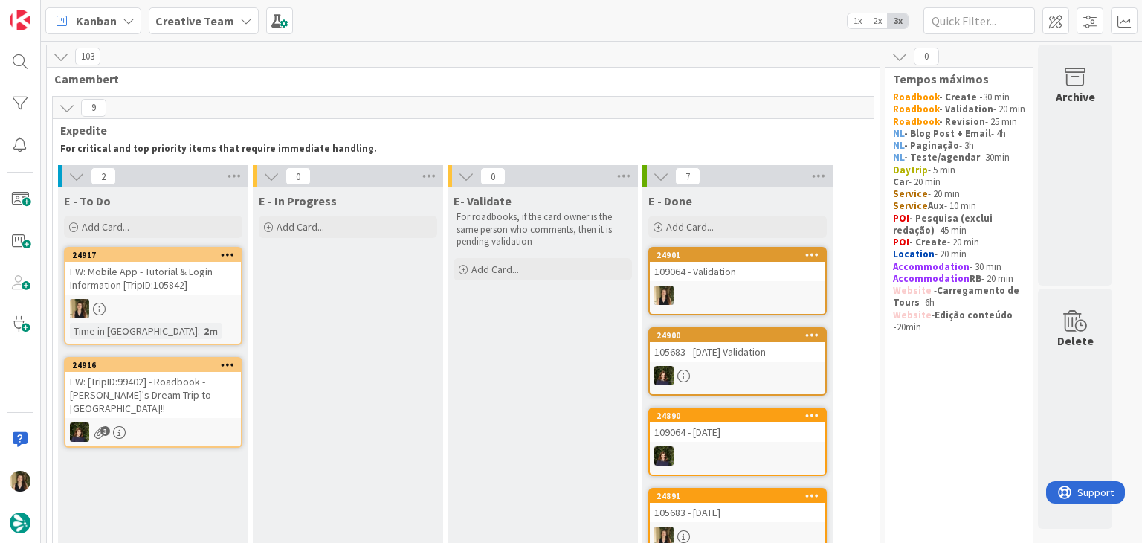
click at [202, 292] on div "FW: Mobile App - Tutorial & Login Information [TripID:105842]" at bounding box center [152, 278] width 175 height 33
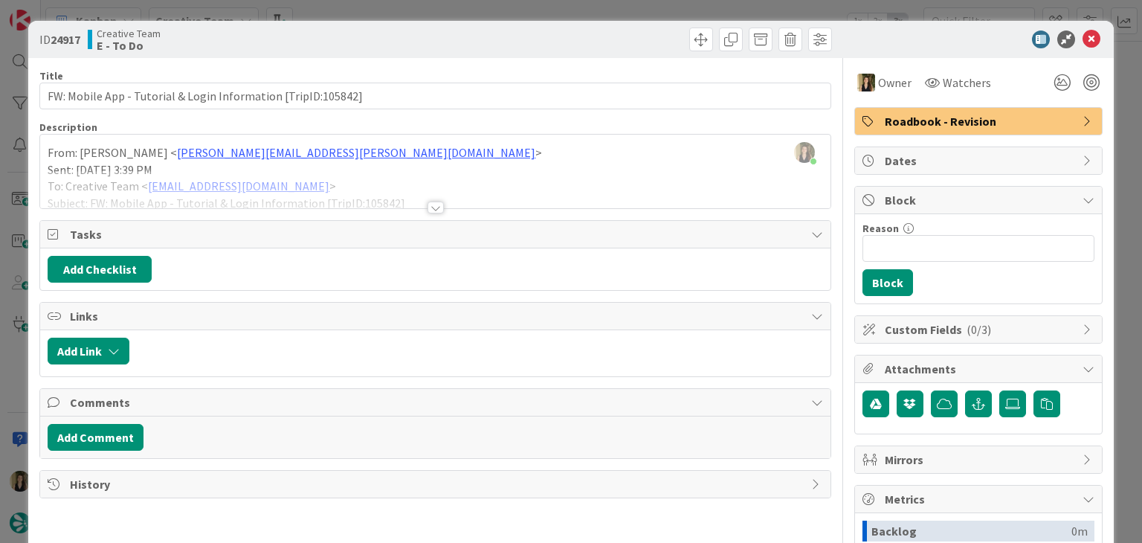
click at [431, 200] on div at bounding box center [434, 201] width 791 height 16
click at [433, 209] on div at bounding box center [436, 207] width 16 height 12
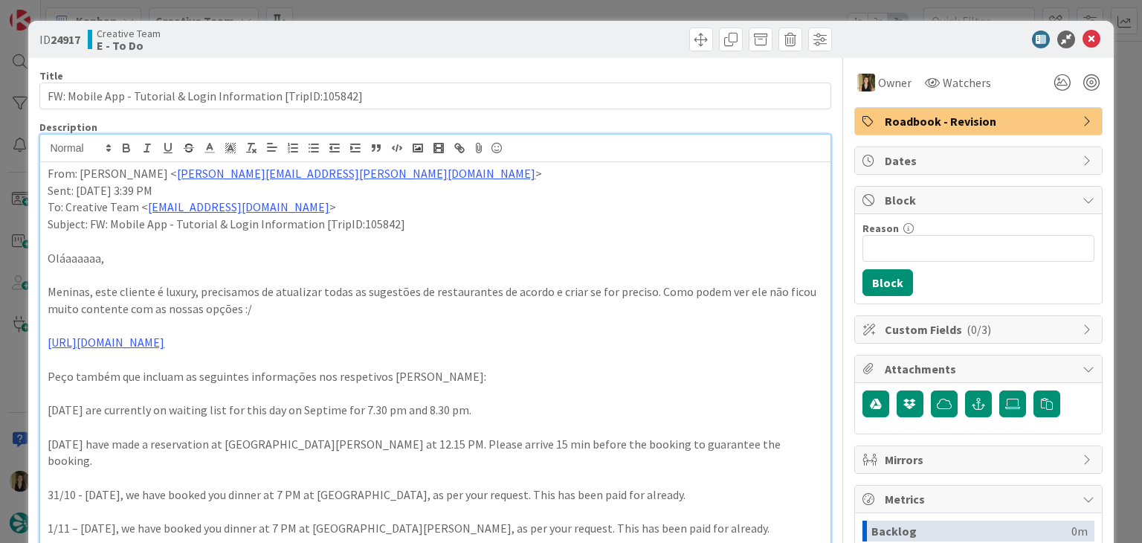
click at [509, 13] on div "ID 24917 Creative Team E - To Do Title 61 / 128 FW: Mobile App - Tutorial & Log…" at bounding box center [571, 271] width 1142 height 543
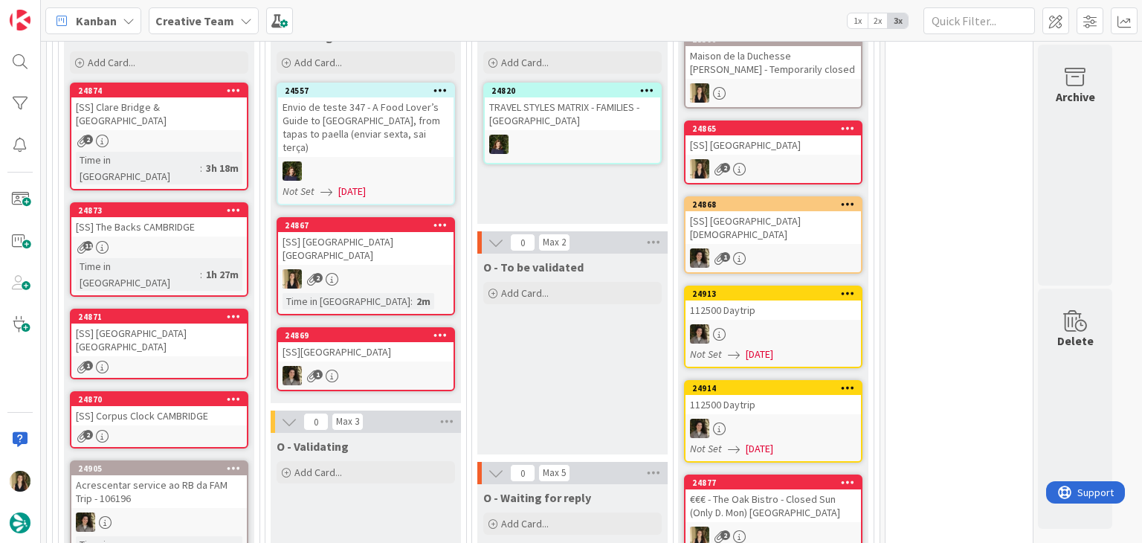
click at [557, 378] on div "O - To be validated Add Card..." at bounding box center [572, 354] width 190 height 201
click at [409, 269] on div "2" at bounding box center [365, 278] width 175 height 19
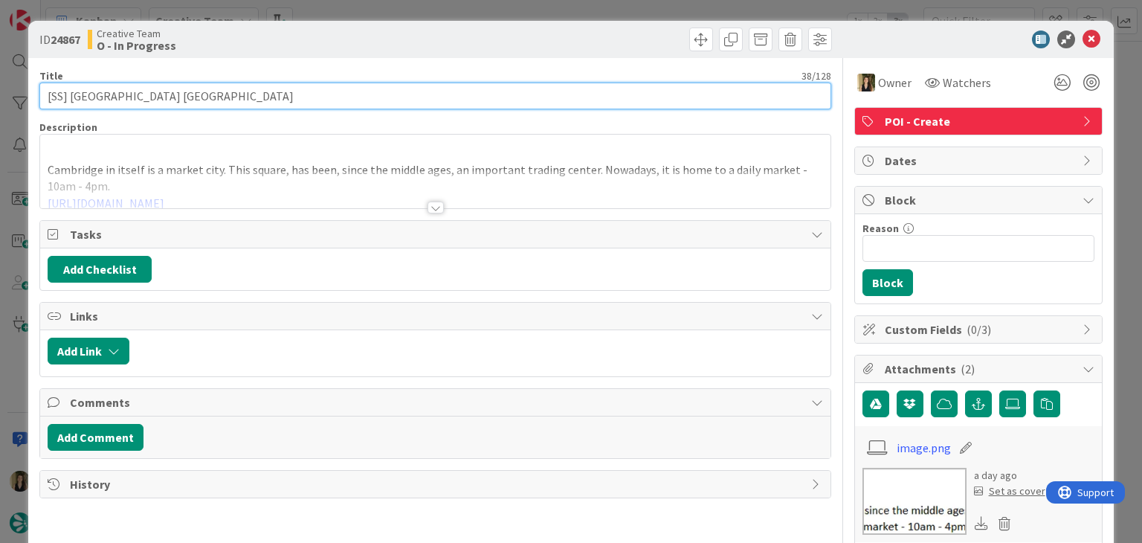
drag, startPoint x: 196, startPoint y: 96, endPoint x: 71, endPoint y: 93, distance: 124.2
click at [71, 93] on input "[SS] [GEOGRAPHIC_DATA] [GEOGRAPHIC_DATA]" at bounding box center [434, 96] width 791 height 27
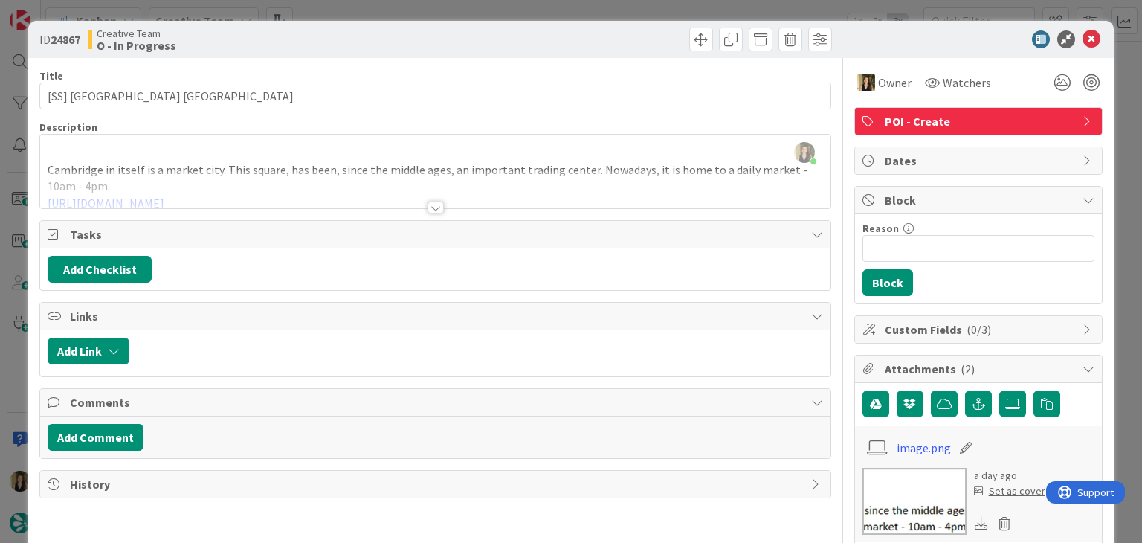
click at [490, 46] on div at bounding box center [635, 40] width 393 height 24
click at [393, 5] on div "ID 24867 Creative Team O - In Progress Title 38 / 128 [SS] [GEOGRAPHIC_DATA] [G…" at bounding box center [571, 271] width 1142 height 543
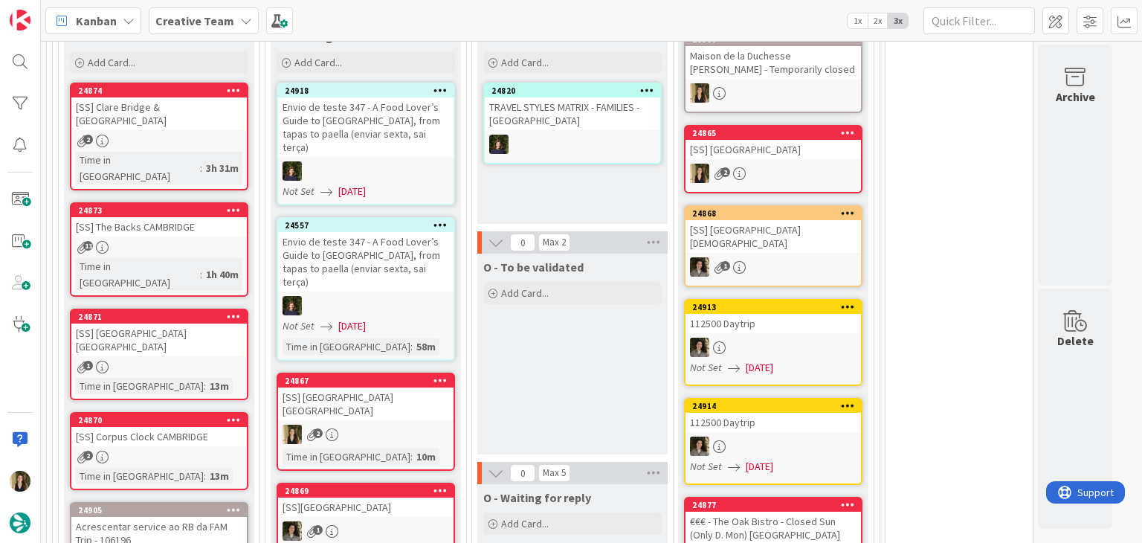
click at [562, 362] on div "O - To be validated Add Card..." at bounding box center [572, 354] width 190 height 201
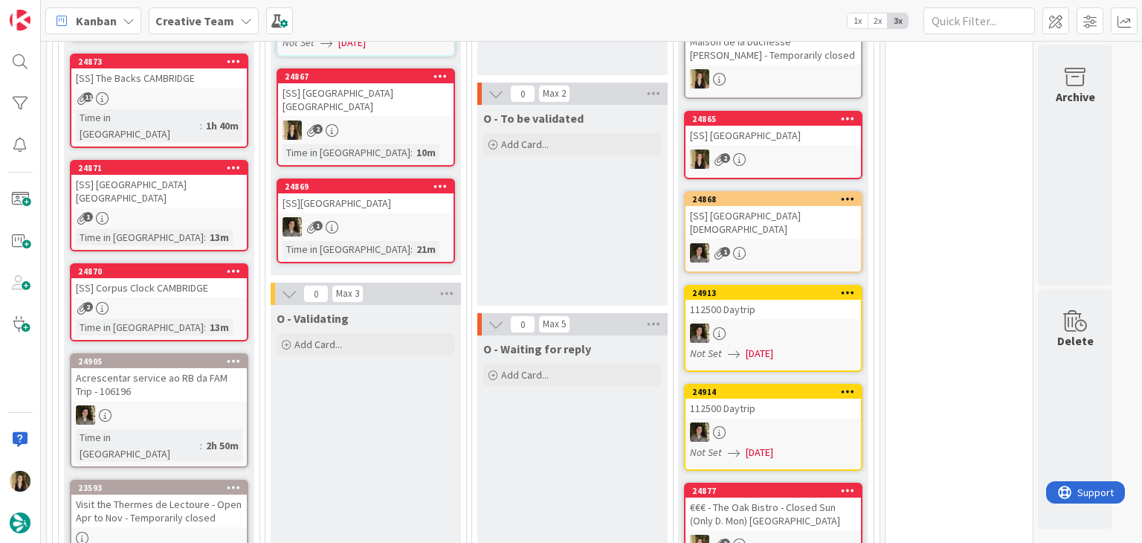
scroll to position [1338, 0]
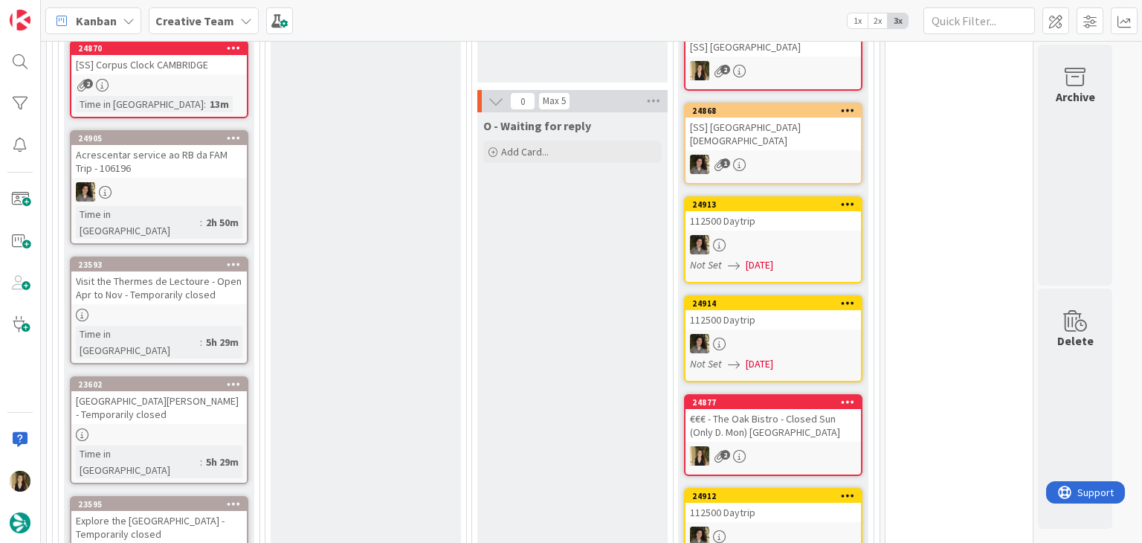
click at [202, 391] on div "[GEOGRAPHIC_DATA][PERSON_NAME] - Temporarily closed" at bounding box center [158, 407] width 175 height 33
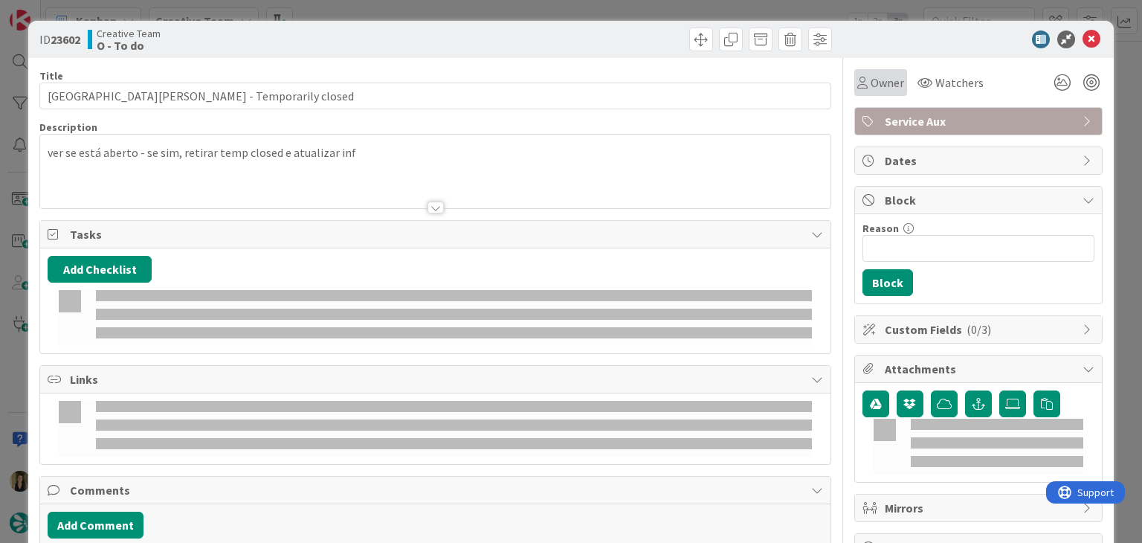
click at [871, 81] on span "Owner" at bounding box center [887, 83] width 33 height 18
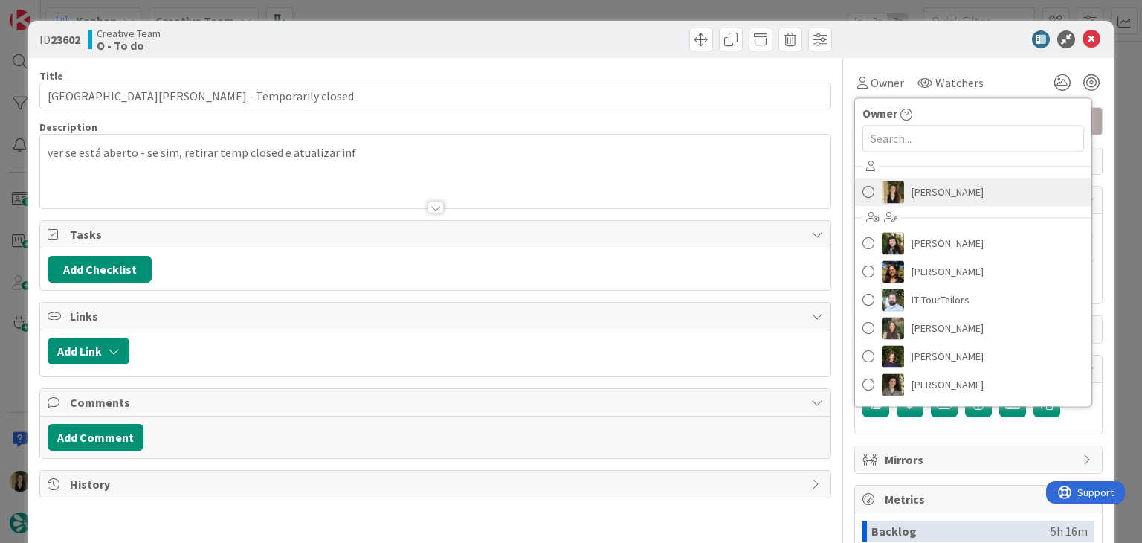
click at [940, 185] on span "[PERSON_NAME]" at bounding box center [948, 192] width 72 height 22
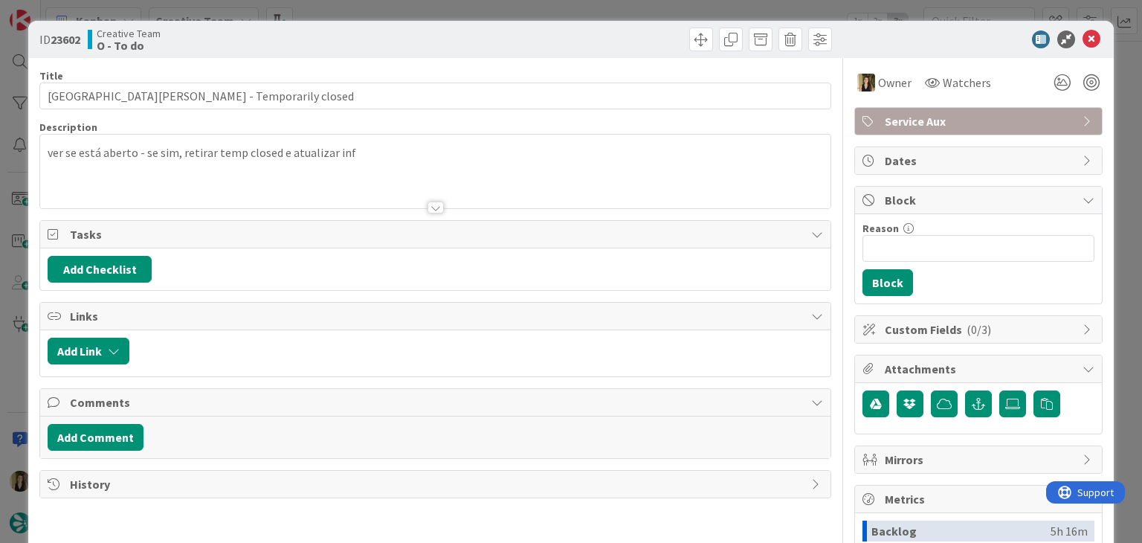
click at [616, 13] on div "ID 23602 Creative Team O - To do Title 37 / 128 [GEOGRAPHIC_DATA][PERSON_NAME] …" at bounding box center [571, 271] width 1142 height 543
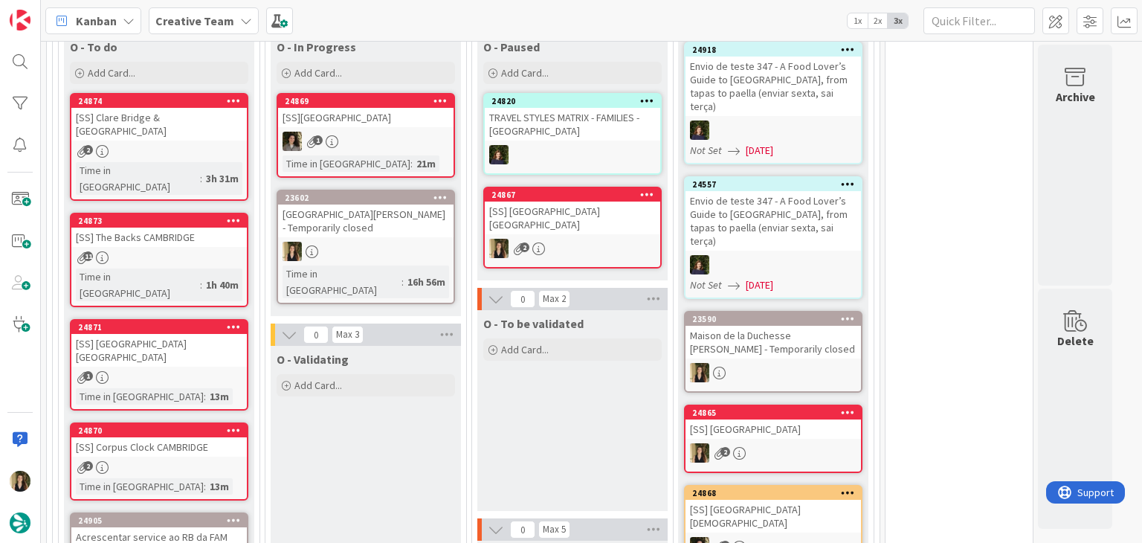
scroll to position [953, 0]
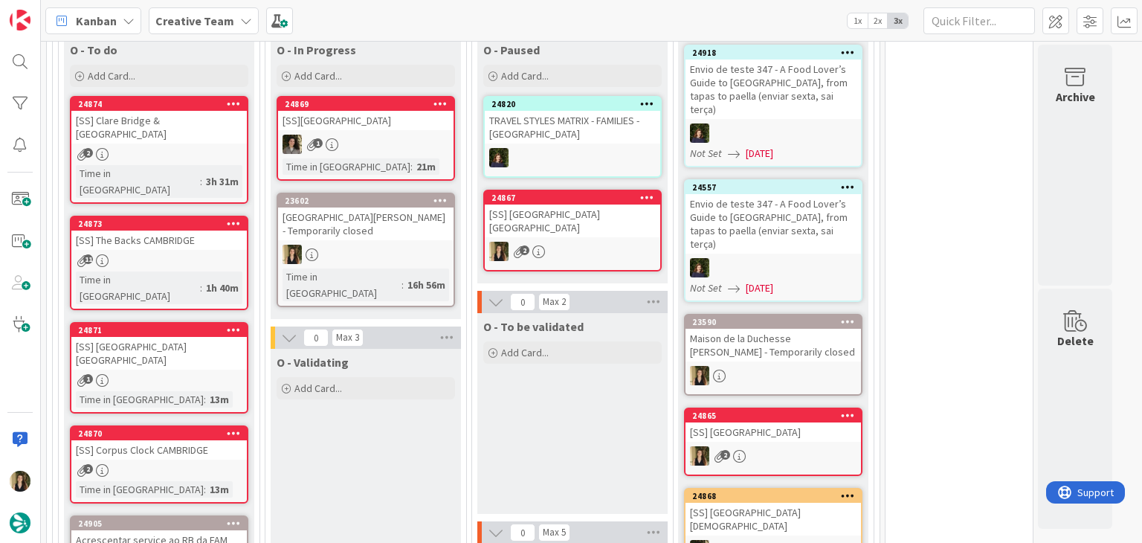
click at [381, 216] on div "[GEOGRAPHIC_DATA][PERSON_NAME] - Temporarily closed" at bounding box center [365, 223] width 175 height 33
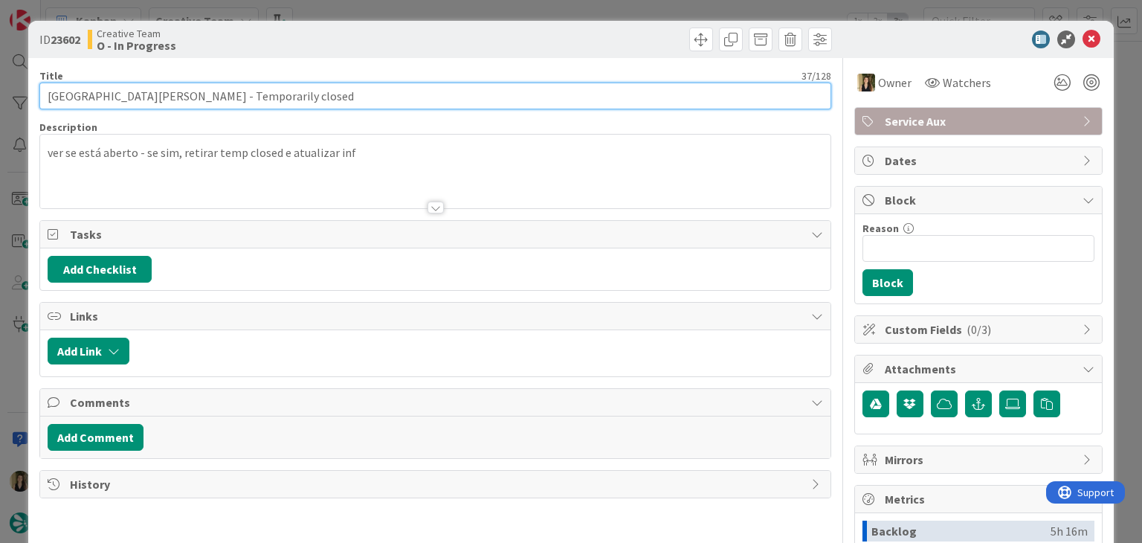
drag, startPoint x: 135, startPoint y: 94, endPoint x: 21, endPoint y: 100, distance: 113.9
click at [22, 100] on div "ID 23602 Creative Team O - In Progress Title 37 / 128 [GEOGRAPHIC_DATA][PERSON_…" at bounding box center [571, 271] width 1142 height 543
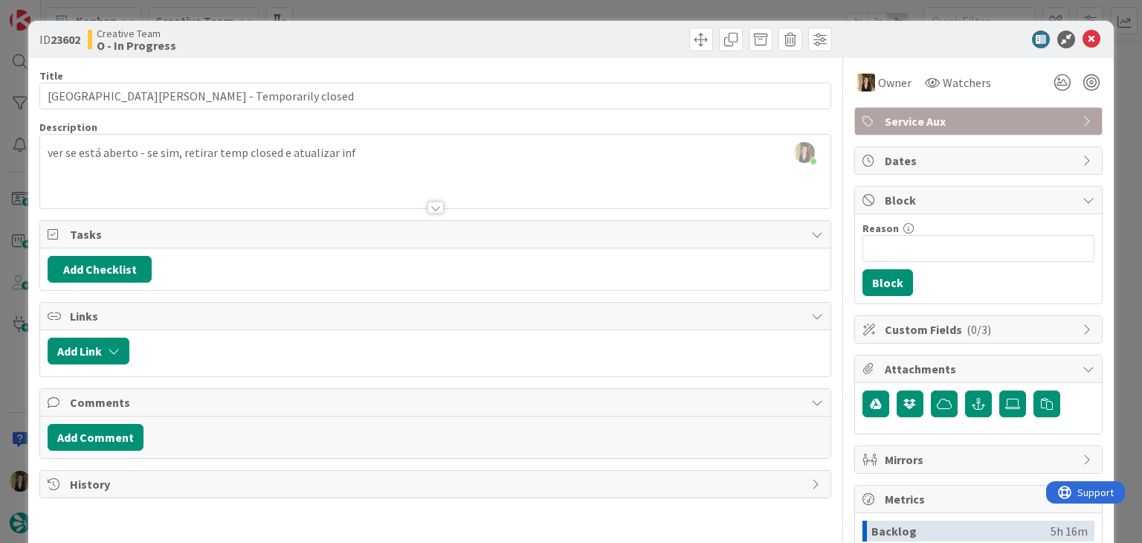
click at [610, 7] on div "ID 23602 Creative Team O - In Progress Title 37 / 128 [GEOGRAPHIC_DATA][PERSON_…" at bounding box center [571, 271] width 1142 height 543
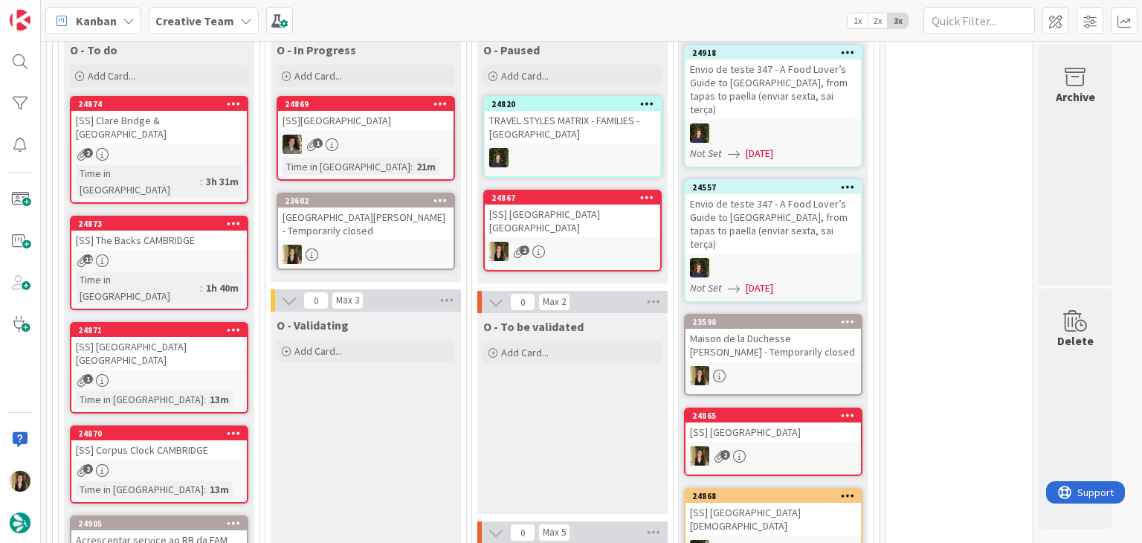
click at [638, 221] on div "[SS] [GEOGRAPHIC_DATA] [GEOGRAPHIC_DATA]" at bounding box center [572, 220] width 175 height 33
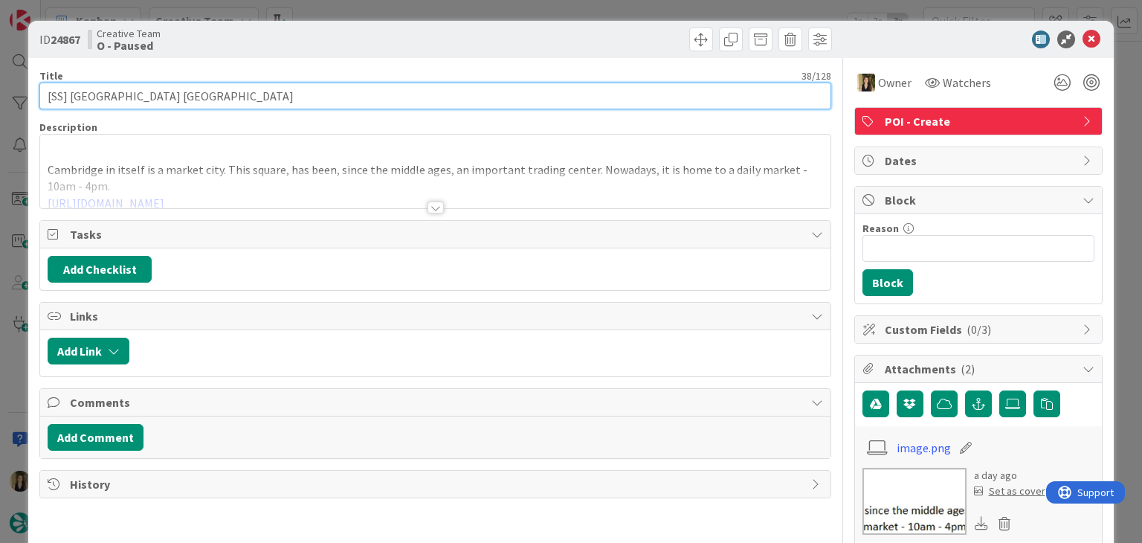
drag, startPoint x: 199, startPoint y: 97, endPoint x: 72, endPoint y: 96, distance: 126.4
click at [71, 96] on input "[SS] [GEOGRAPHIC_DATA] [GEOGRAPHIC_DATA]" at bounding box center [434, 96] width 791 height 27
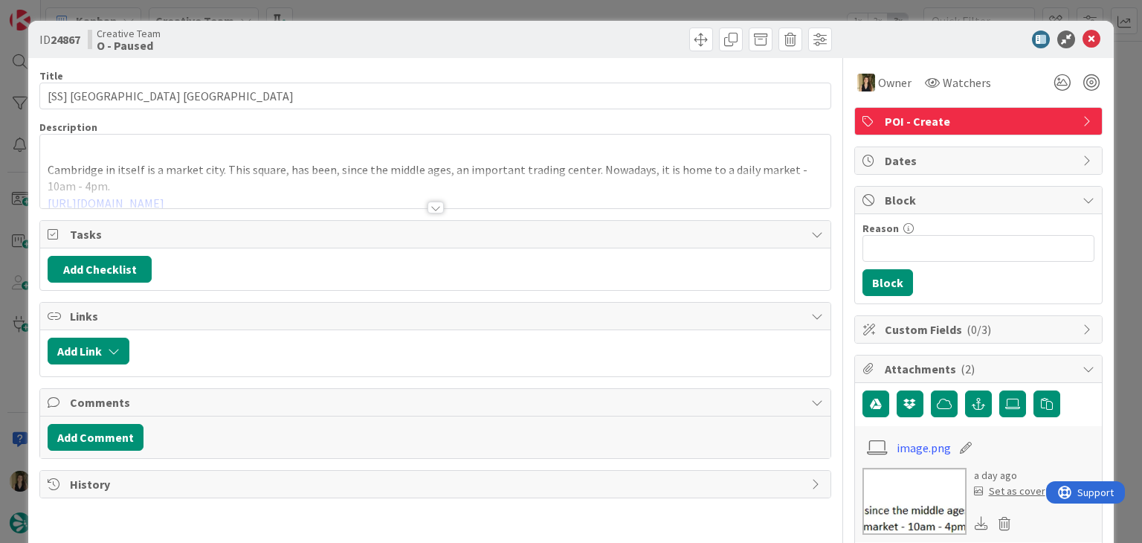
click at [341, 4] on div "ID 24867 Creative Team O - Paused Title 38 / 128 [SS] [GEOGRAPHIC_DATA] [GEOGRA…" at bounding box center [571, 271] width 1142 height 543
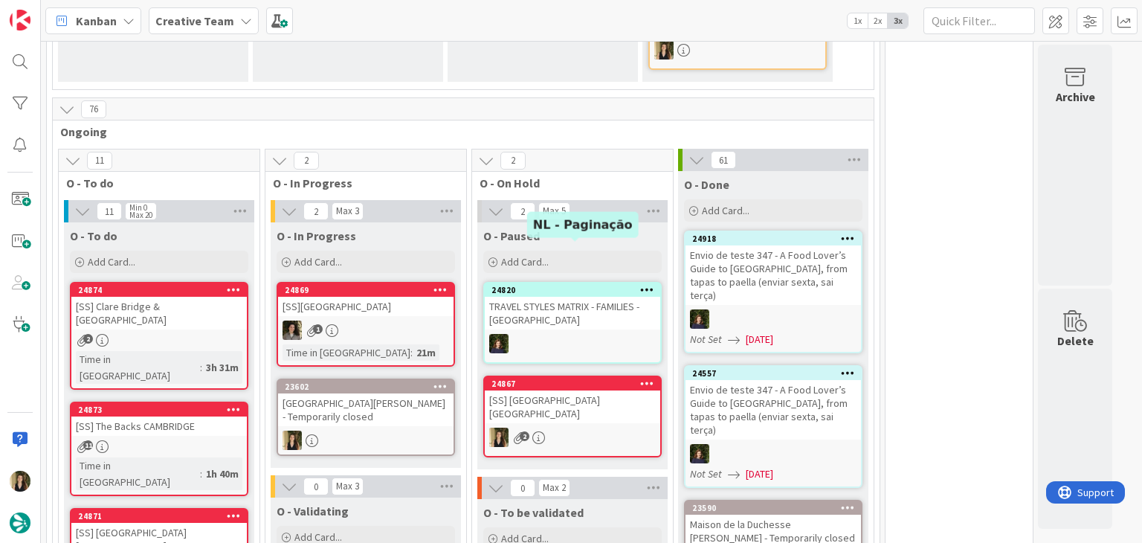
scroll to position [804, 0]
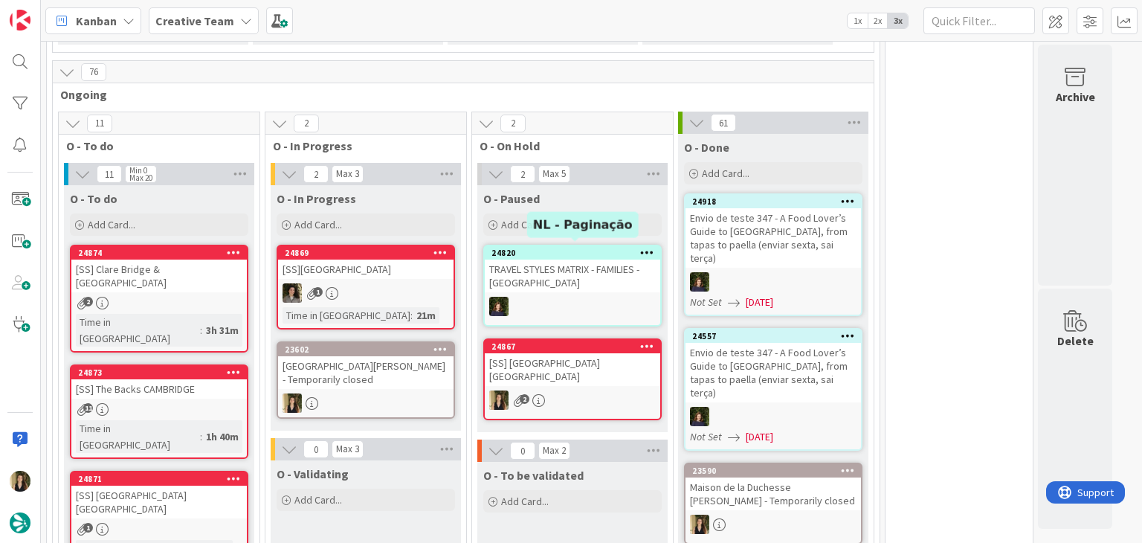
click at [584, 401] on div "2" at bounding box center [572, 399] width 175 height 19
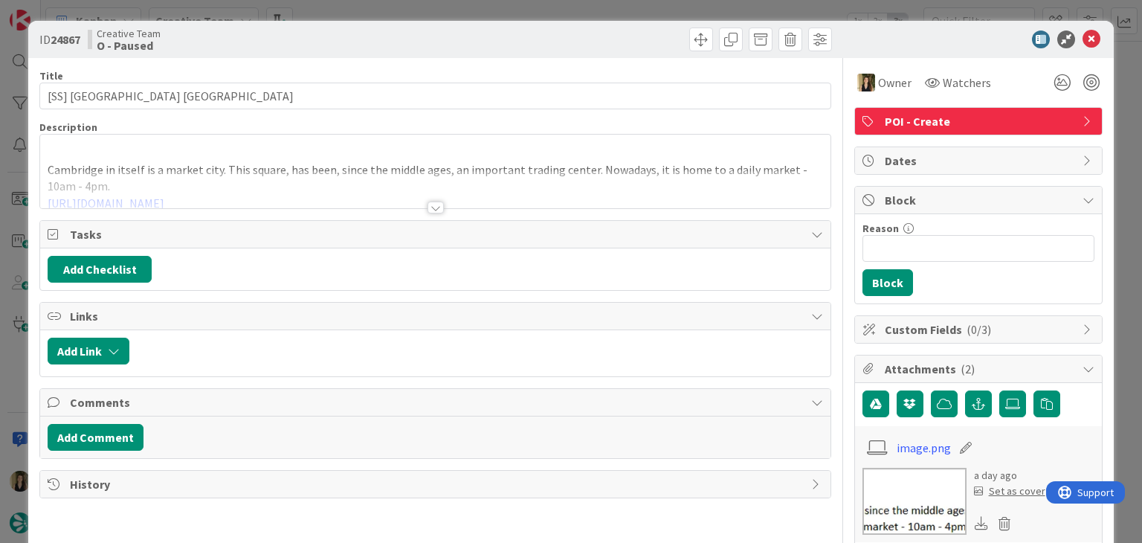
click at [605, 7] on div "ID 24867 Creative Team O - Paused Title 38 / 128 [SS] [GEOGRAPHIC_DATA] [GEOGRA…" at bounding box center [571, 271] width 1142 height 543
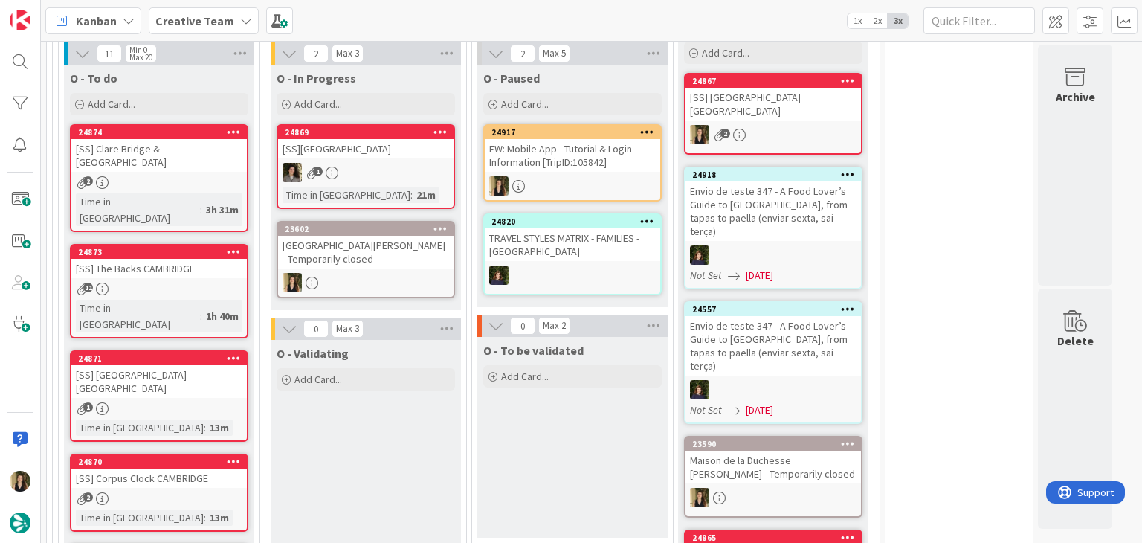
scroll to position [925, 0]
click at [572, 167] on div "24917 FW: Mobile App - Tutorial & Login Information [TripID:105842]" at bounding box center [572, 162] width 178 height 77
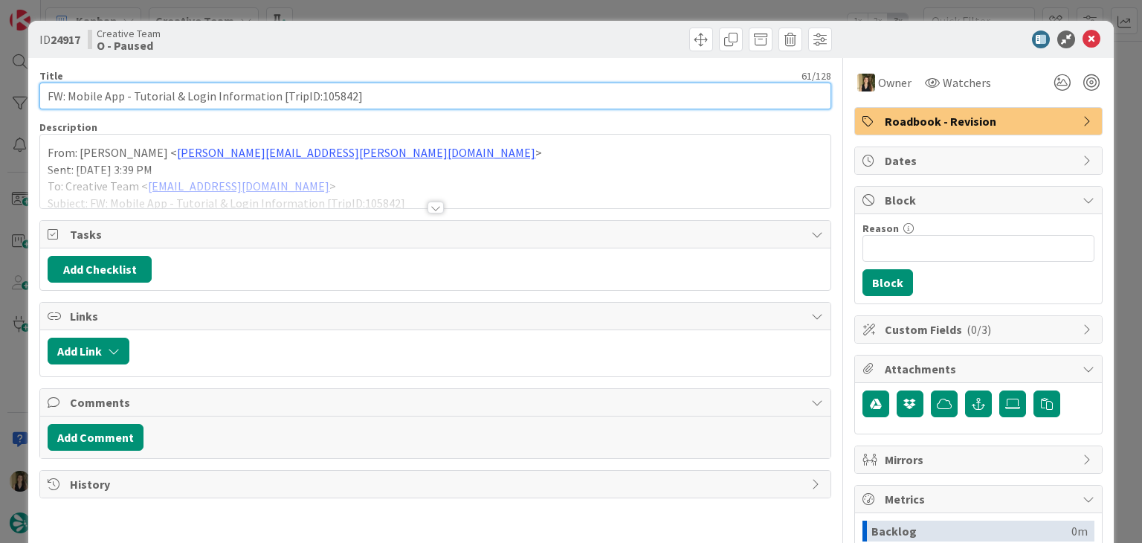
click at [332, 98] on input "FW: Mobile App - Tutorial & Login Information [TripID:105842]" at bounding box center [434, 96] width 791 height 27
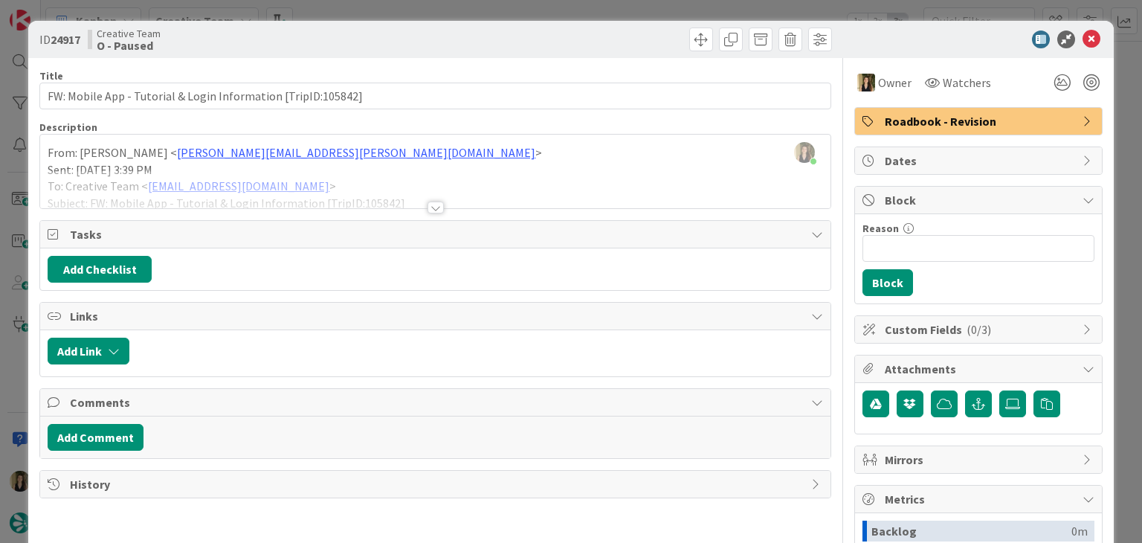
click at [430, 201] on div at bounding box center [436, 207] width 16 height 12
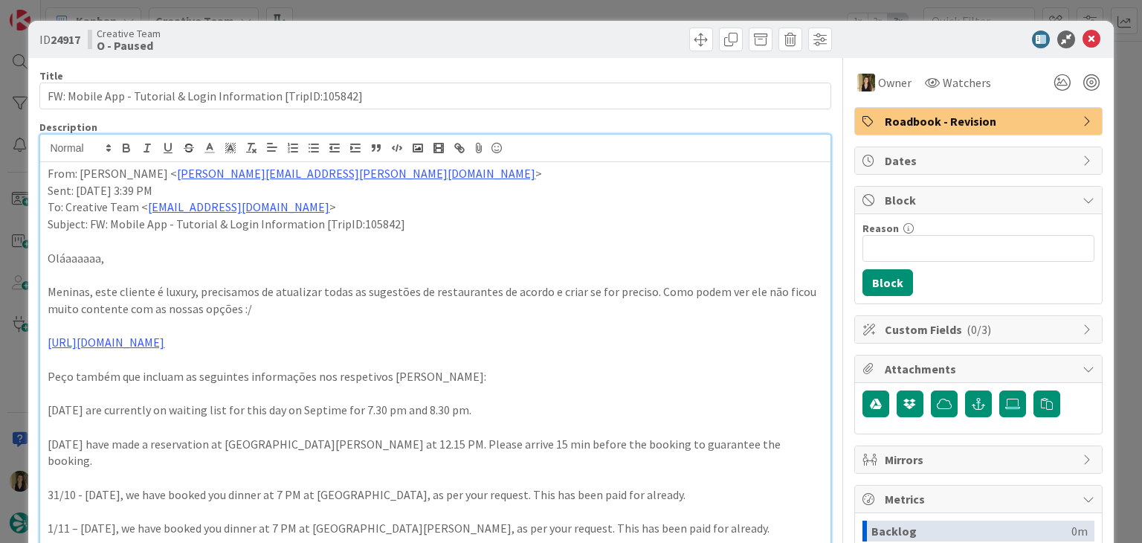
click at [384, 43] on div "Creative Team O - Paused" at bounding box center [260, 40] width 344 height 24
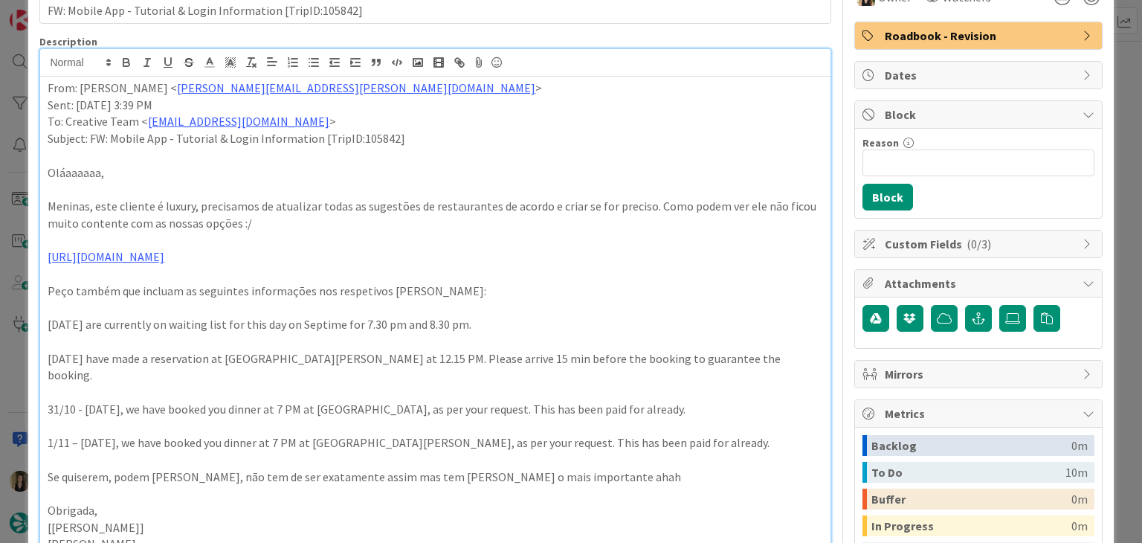
scroll to position [149, 0]
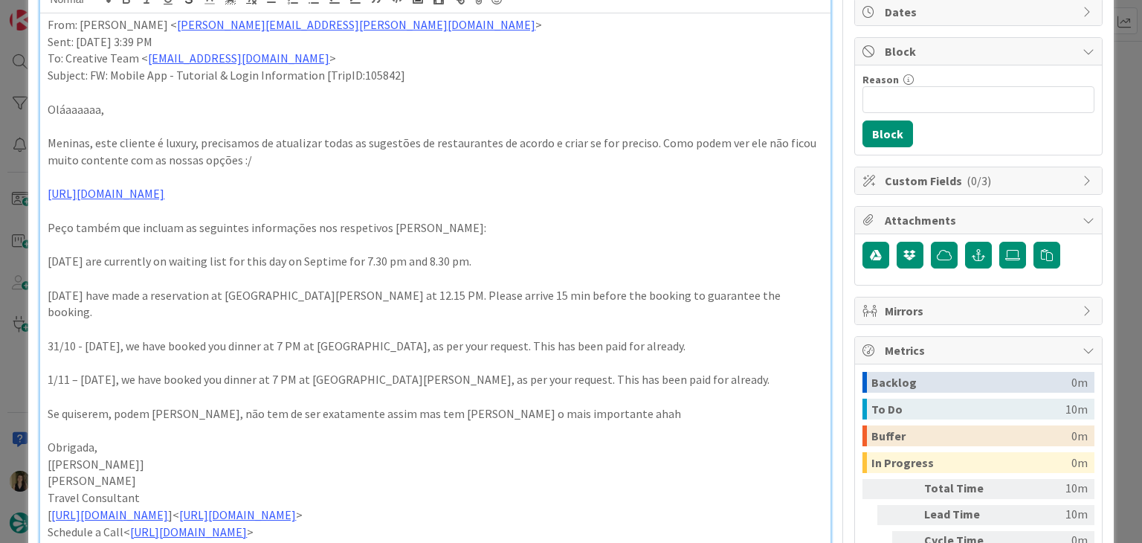
drag, startPoint x: 489, startPoint y: 262, endPoint x: 89, endPoint y: 257, distance: 400.0
click at [89, 257] on p "[DATE] are currently on waiting list for this day on Septime for 7.30 pm and 8.…" at bounding box center [435, 261] width 775 height 17
copy p "We are currently on waiting list for this day on Septime for 7.30 pm and 8.30 p…"
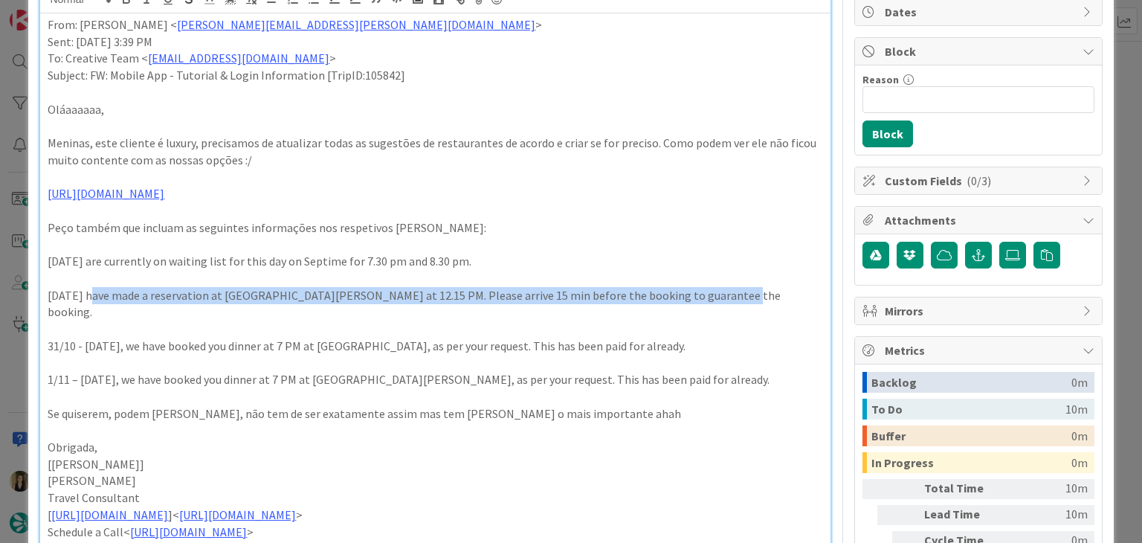
drag, startPoint x: 703, startPoint y: 294, endPoint x: 87, endPoint y: 296, distance: 616.4
click at [87, 296] on p "[DATE] have made a reservation at [GEOGRAPHIC_DATA][PERSON_NAME] at 12.15 PM. P…" at bounding box center [435, 303] width 775 height 33
copy p "We have made a reservation at [GEOGRAPHIC_DATA][PERSON_NAME] at 12.15 PM. Pleas…"
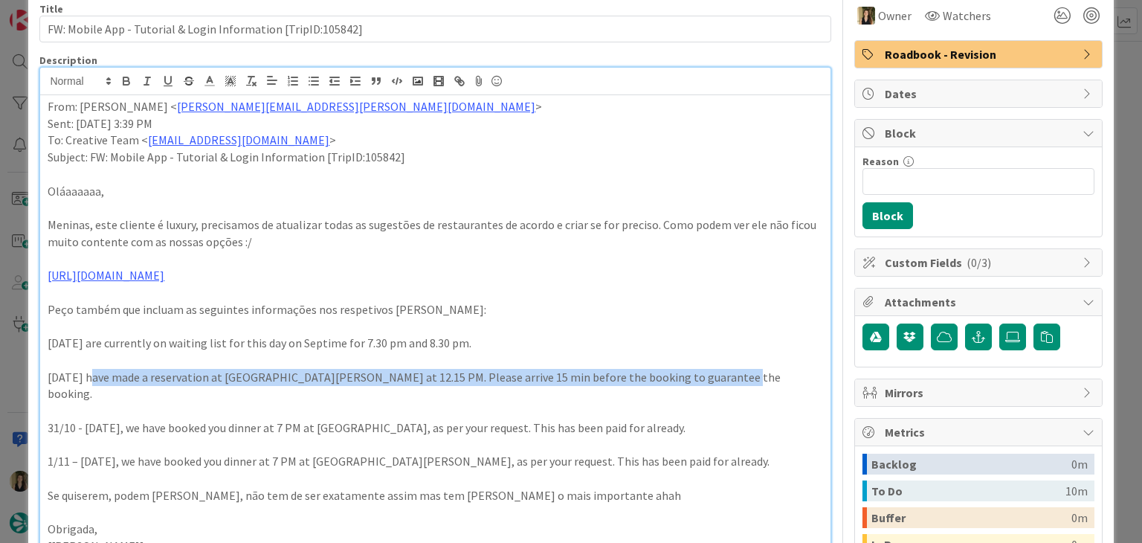
scroll to position [0, 0]
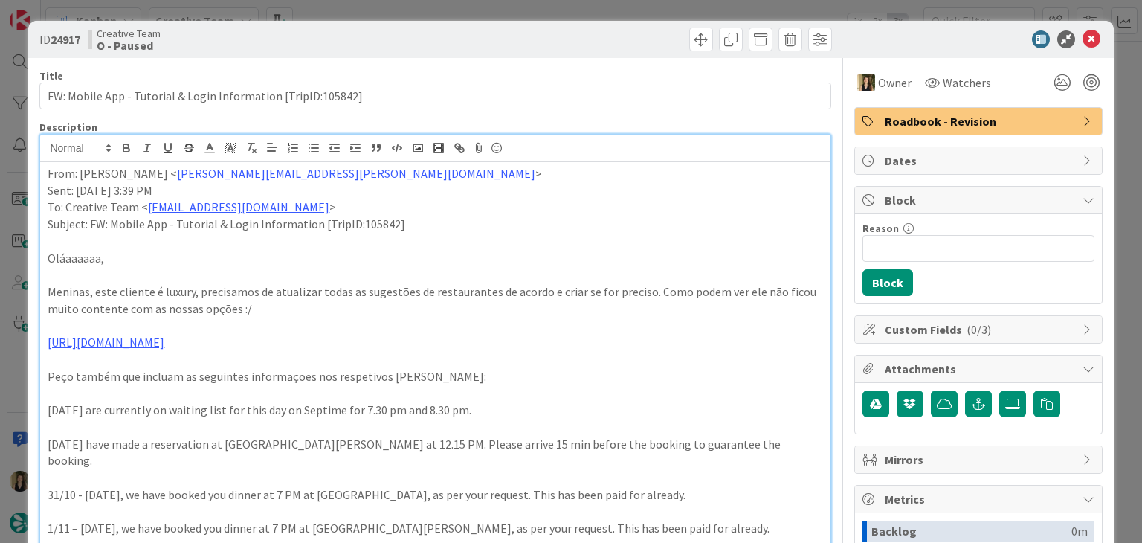
click at [483, 6] on div "ID 24917 Creative Team O - Paused Title 61 / 128 FW: Mobile App - Tutorial & Lo…" at bounding box center [571, 271] width 1142 height 543
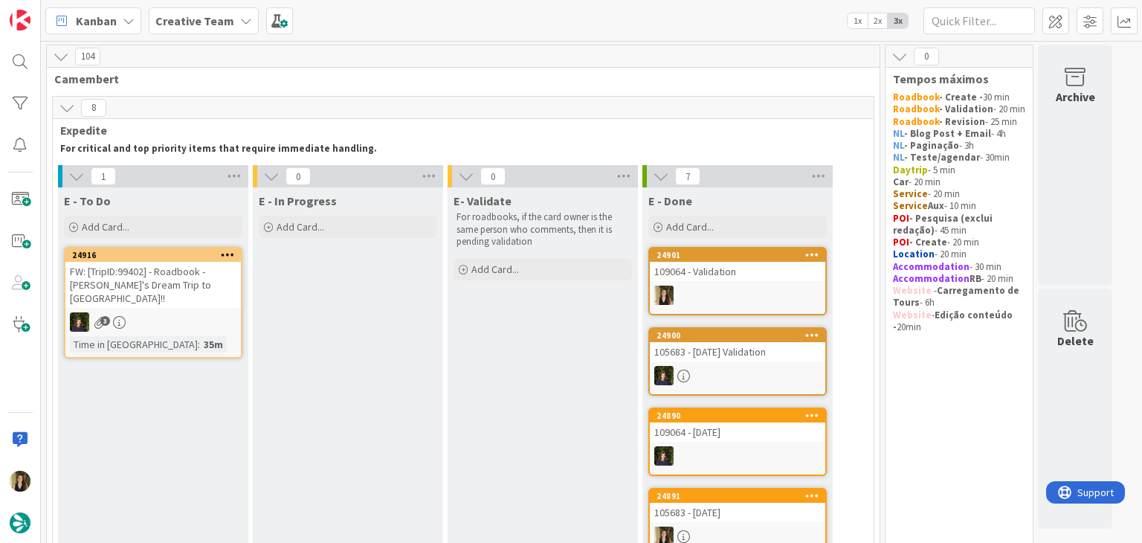
click at [376, 314] on div "E - In Progress Add Card..." at bounding box center [348, 518] width 190 height 662
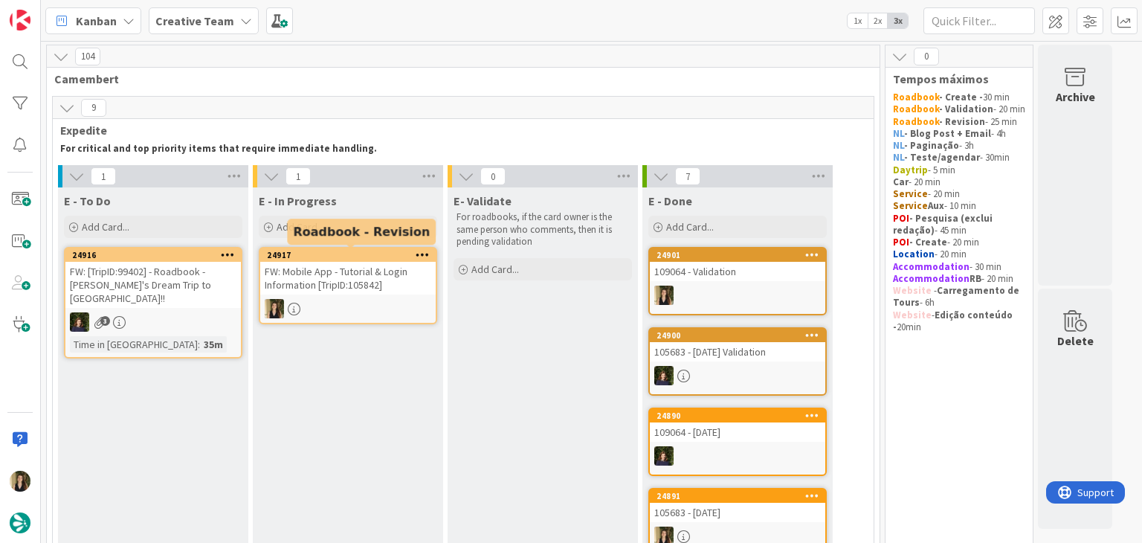
click at [377, 262] on div "FW: Mobile App - Tutorial & Login Information [TripID:105842]" at bounding box center [347, 278] width 175 height 33
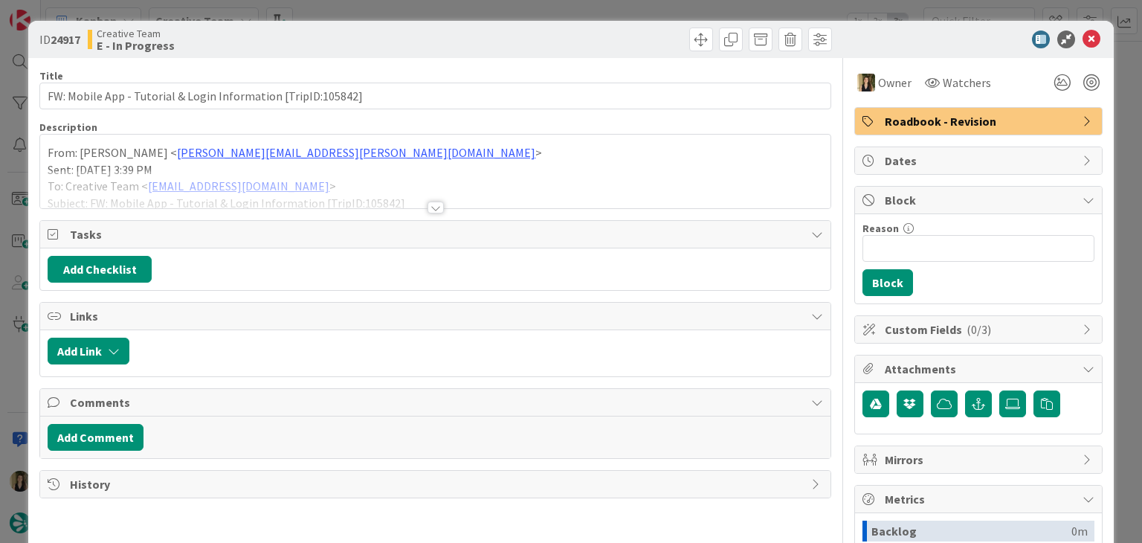
click at [428, 203] on div at bounding box center [436, 207] width 16 height 12
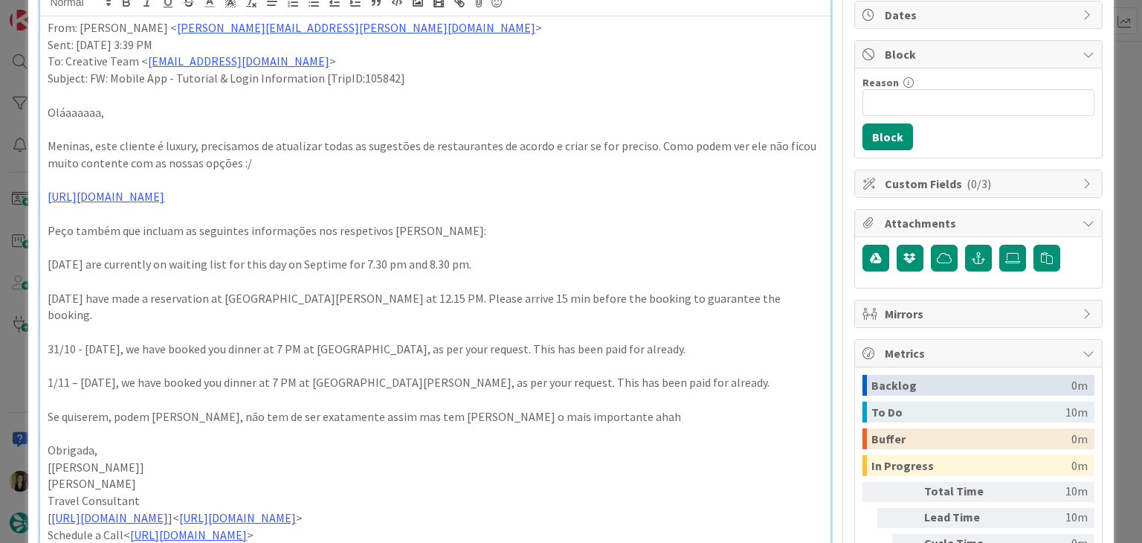
scroll to position [149, 0]
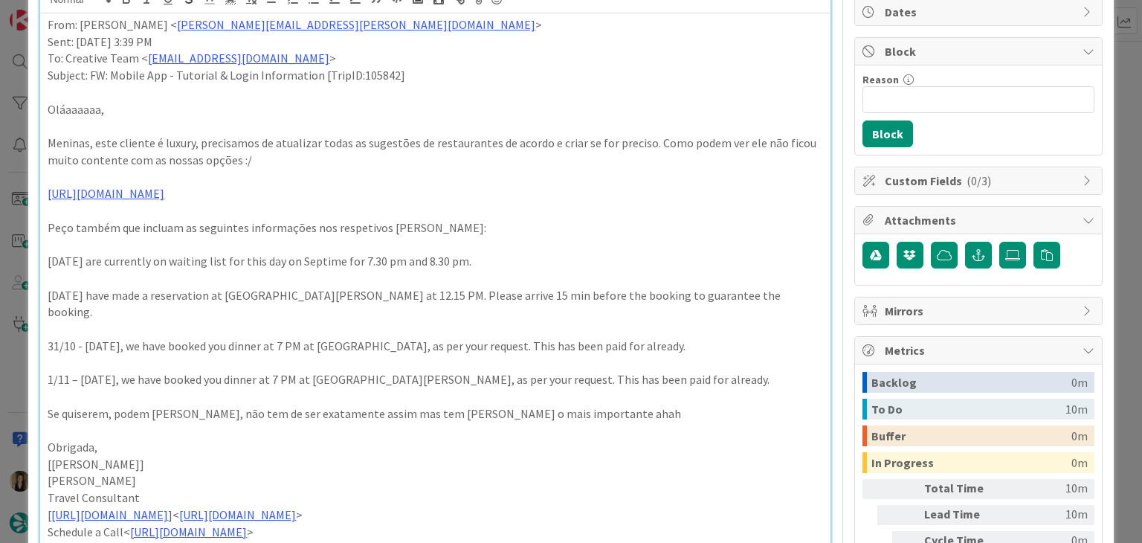
click at [290, 289] on p "[DATE] have made a reservation at [GEOGRAPHIC_DATA][PERSON_NAME] at 12.15 PM. P…" at bounding box center [435, 303] width 775 height 33
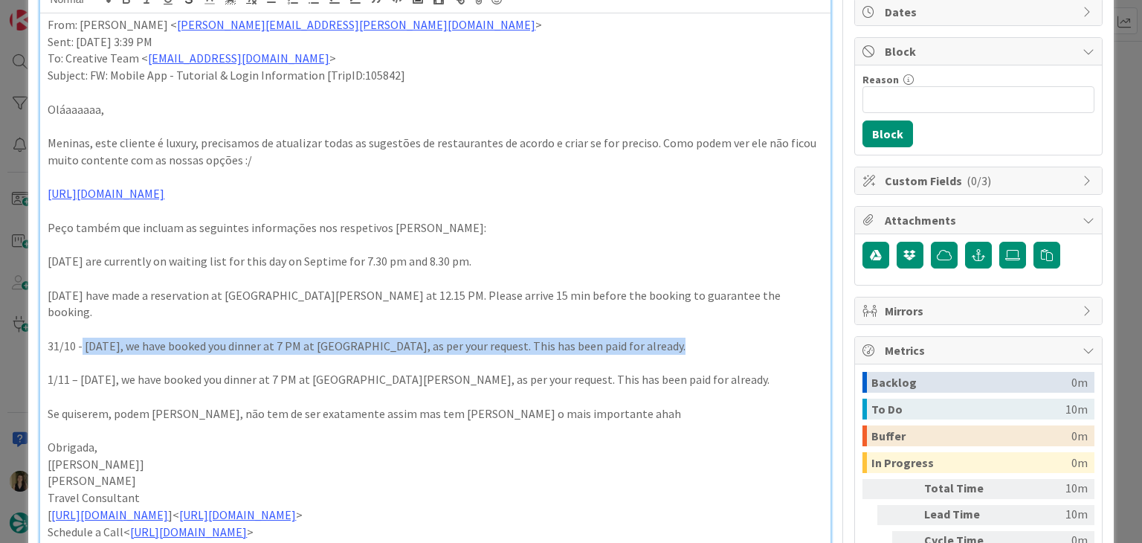
drag, startPoint x: 669, startPoint y: 332, endPoint x: 85, endPoint y: 328, distance: 584.4
click at [83, 338] on p "31/10 - [DATE], we have booked you dinner at 7 PM at [GEOGRAPHIC_DATA], as per …" at bounding box center [435, 346] width 775 height 17
copy p "[DATE], we have booked you dinner at 7 PM at [GEOGRAPHIC_DATA], as per your req…"
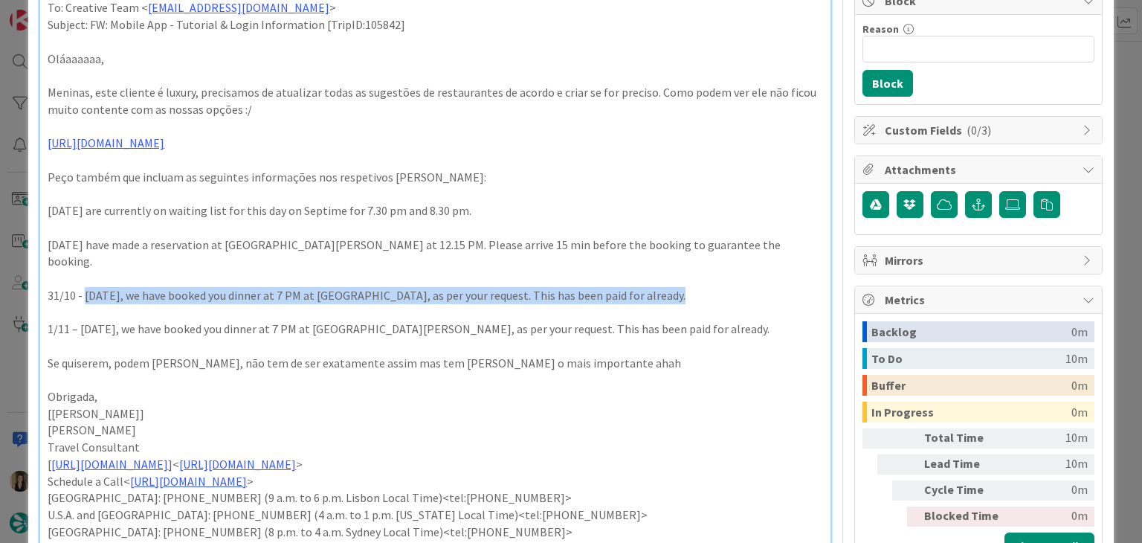
scroll to position [223, 0]
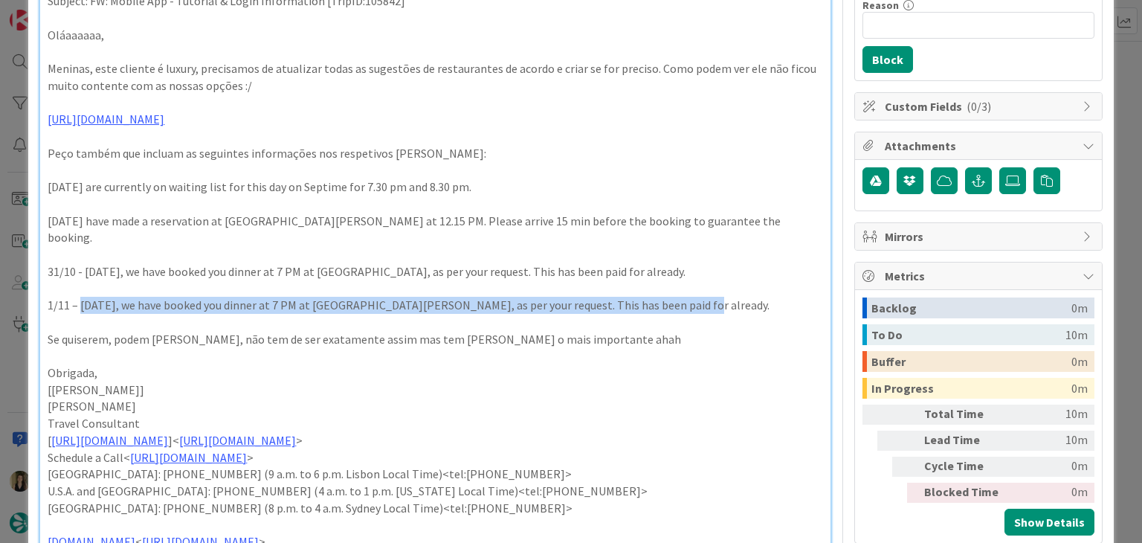
drag, startPoint x: 683, startPoint y: 286, endPoint x: 80, endPoint y: 285, distance: 602.2
click at [80, 297] on p "1/11 – [DATE], we have booked you dinner at 7 PM at [GEOGRAPHIC_DATA][PERSON_NA…" at bounding box center [435, 305] width 775 height 17
copy p "[DATE], we have booked you dinner at 7 PM at [GEOGRAPHIC_DATA][PERSON_NAME], as…"
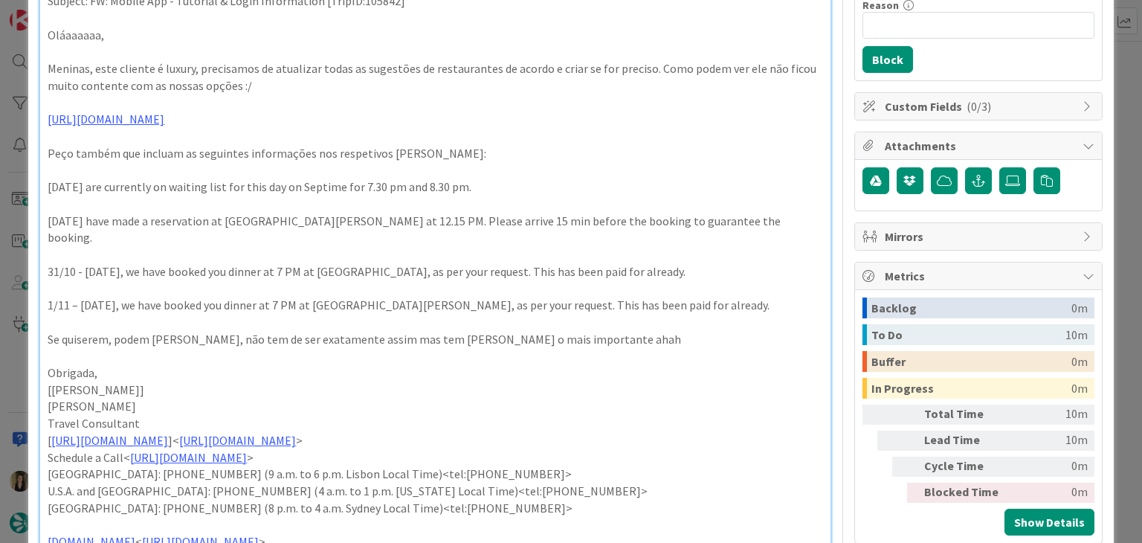
click at [251, 347] on p at bounding box center [435, 355] width 775 height 17
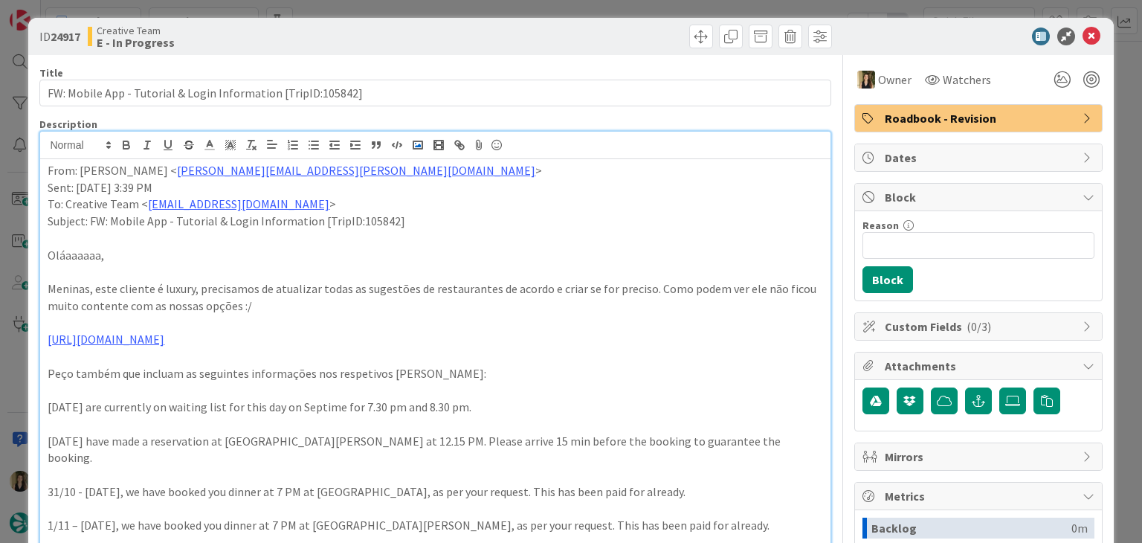
scroll to position [0, 0]
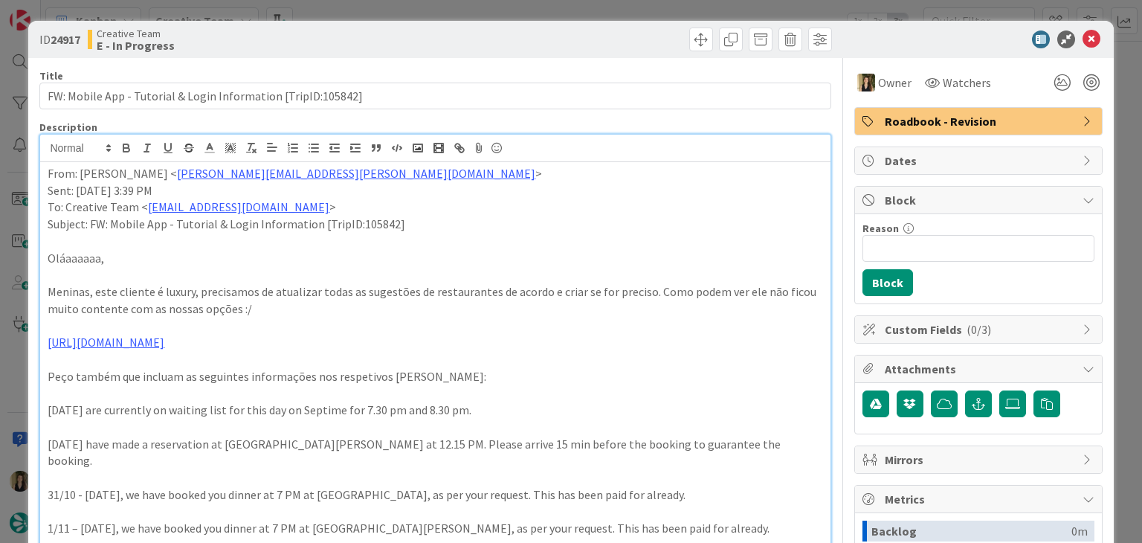
drag, startPoint x: 410, startPoint y: 8, endPoint x: 401, endPoint y: 16, distance: 12.2
click at [411, 8] on div "ID 24917 Creative Team E - In Progress Title 61 / 128 FW: Mobile App - Tutorial…" at bounding box center [571, 271] width 1142 height 543
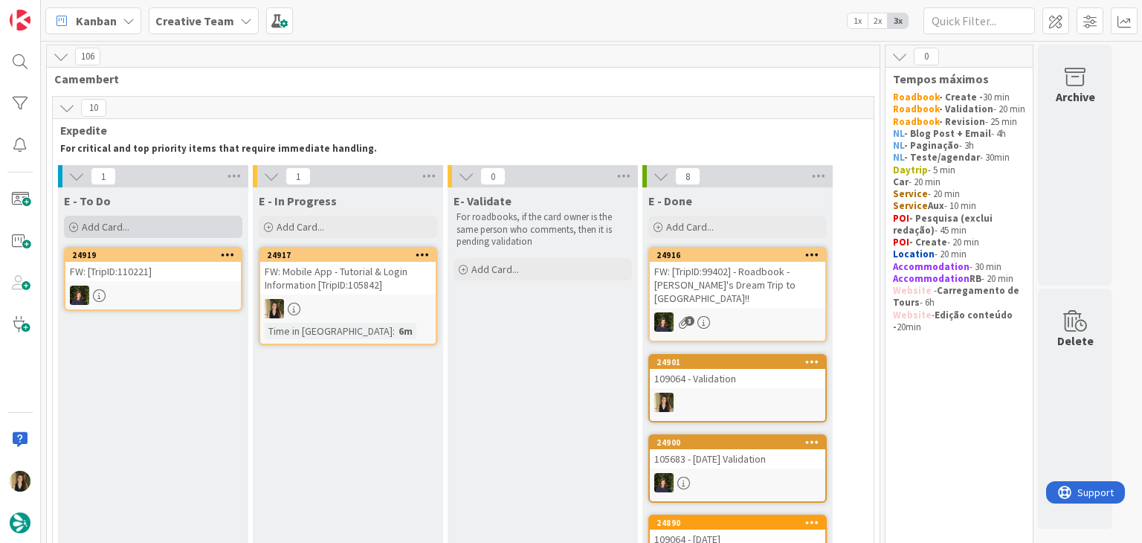
click at [152, 221] on div "Add Card..." at bounding box center [153, 227] width 178 height 22
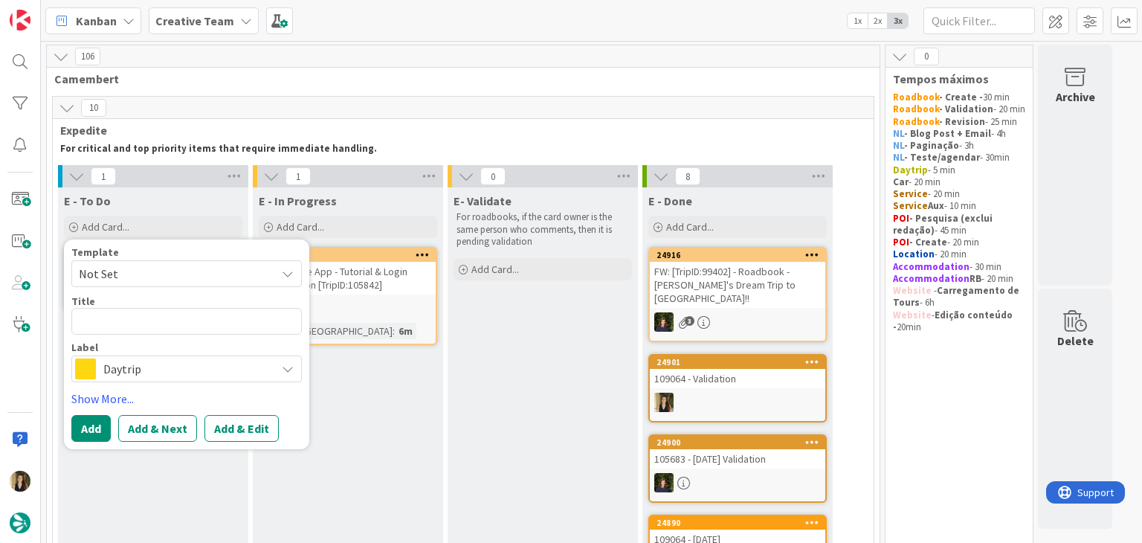
type textarea "x"
type textarea "P"
type textarea "x"
type textarea "Pe"
type textarea "x"
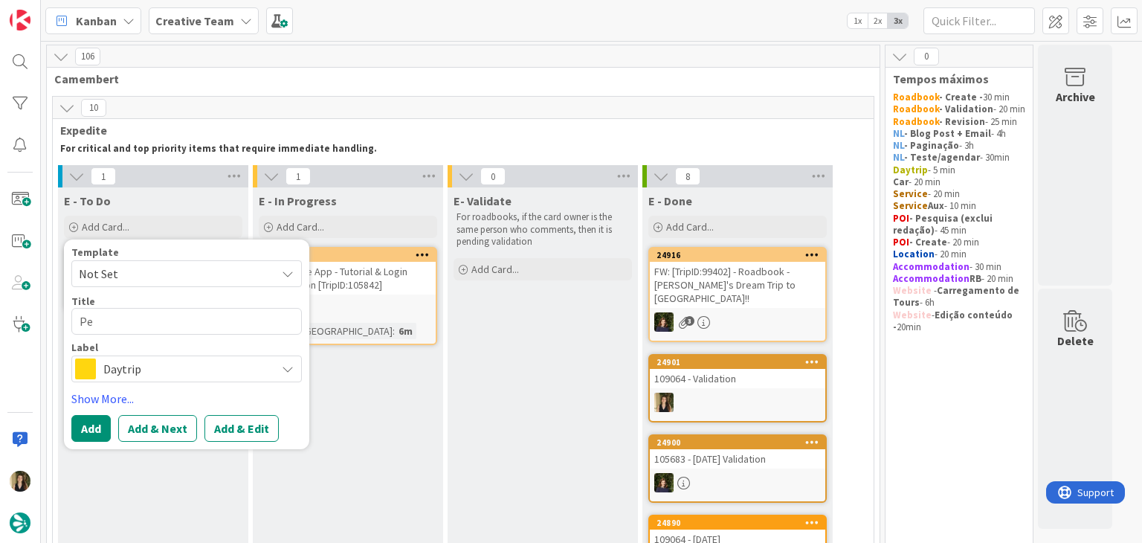
type textarea "Pes"
type textarea "x"
type textarea "Pesq"
type textarea "x"
type textarea "Pesqu"
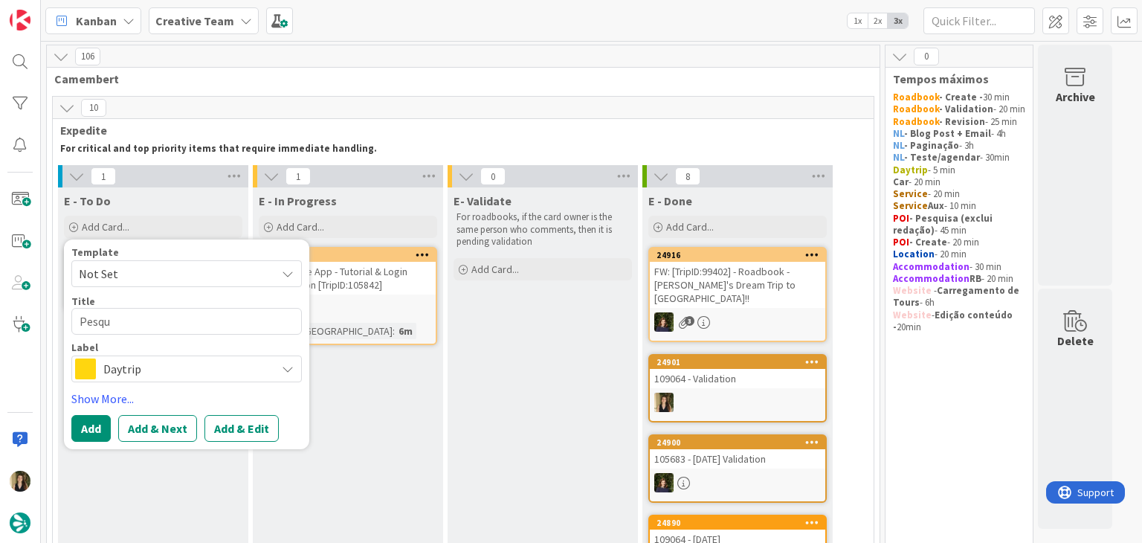
type textarea "x"
type textarea "Pesqui"
type textarea "x"
type textarea "Pesqu"
type textarea "x"
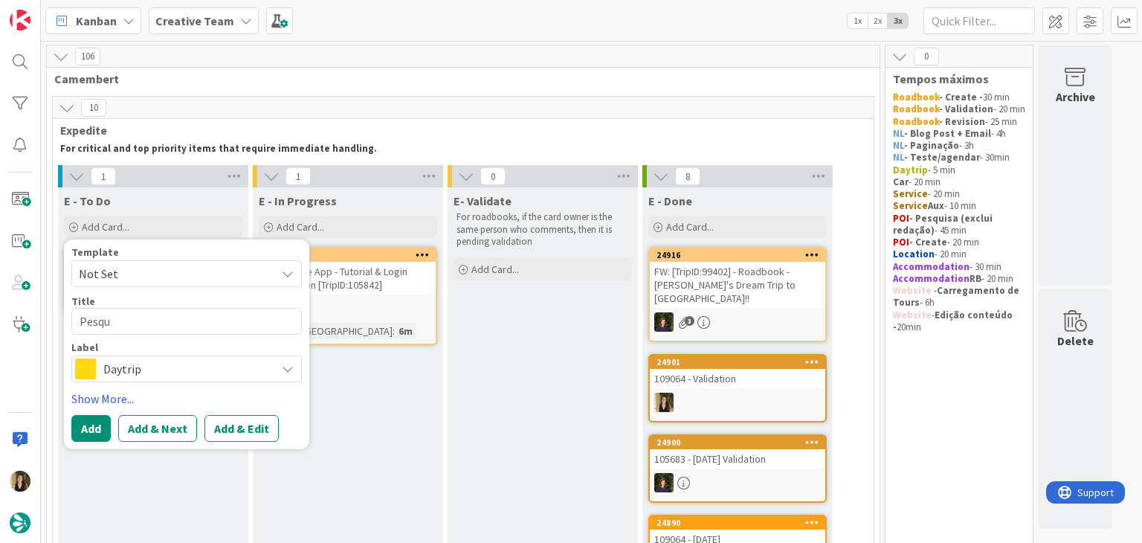
type textarea "Pesq"
type textarea "x"
type textarea "Pes"
type textarea "x"
type textarea "Pe"
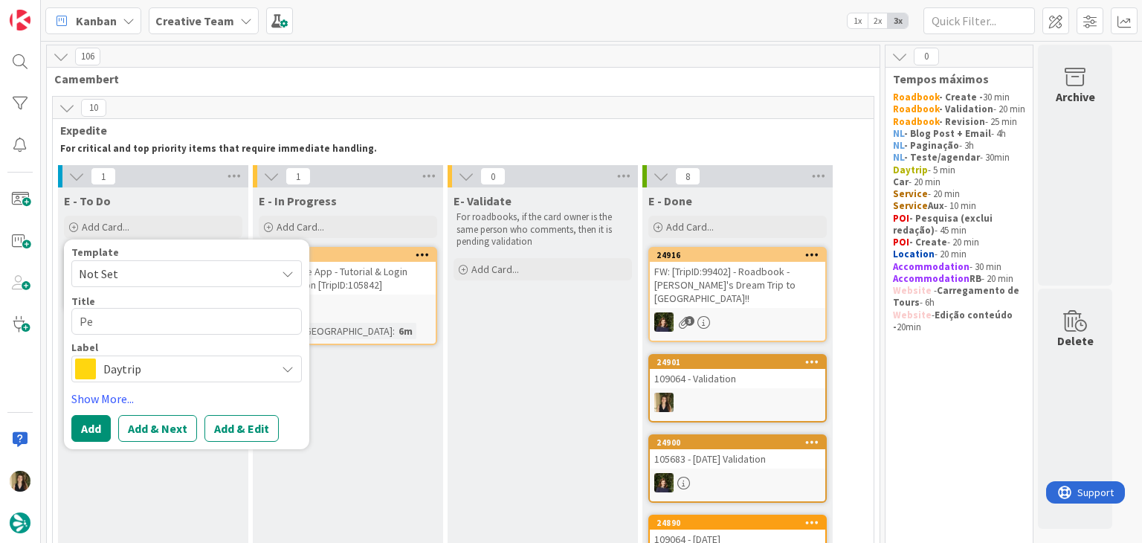
type textarea "x"
type textarea "P"
type textarea "x"
type textarea "P"
type textarea "x"
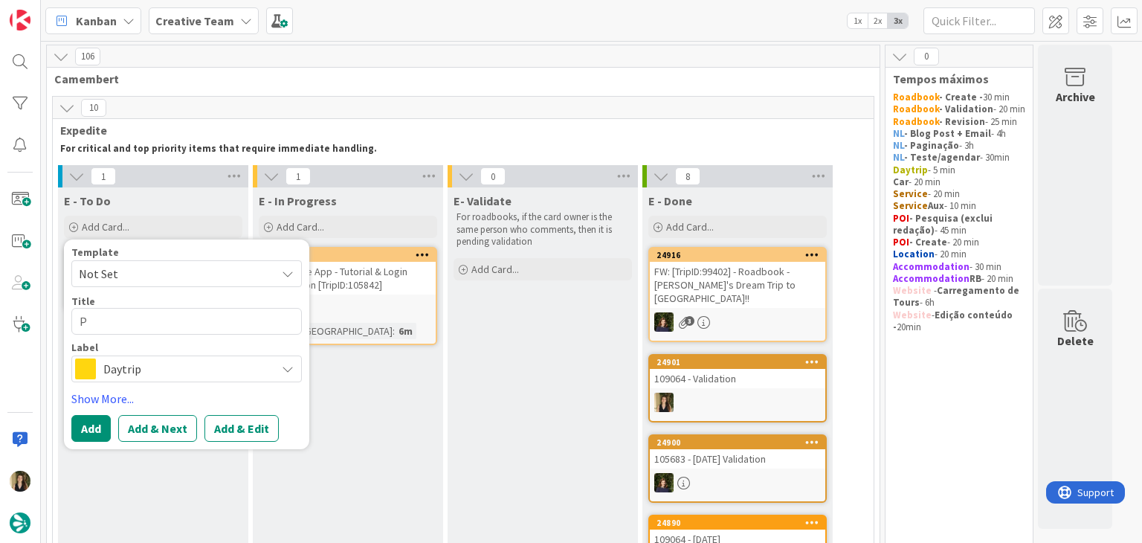
type textarea "PO"
type textarea "x"
type textarea "POI"
type textarea "x"
type textarea "POIS"
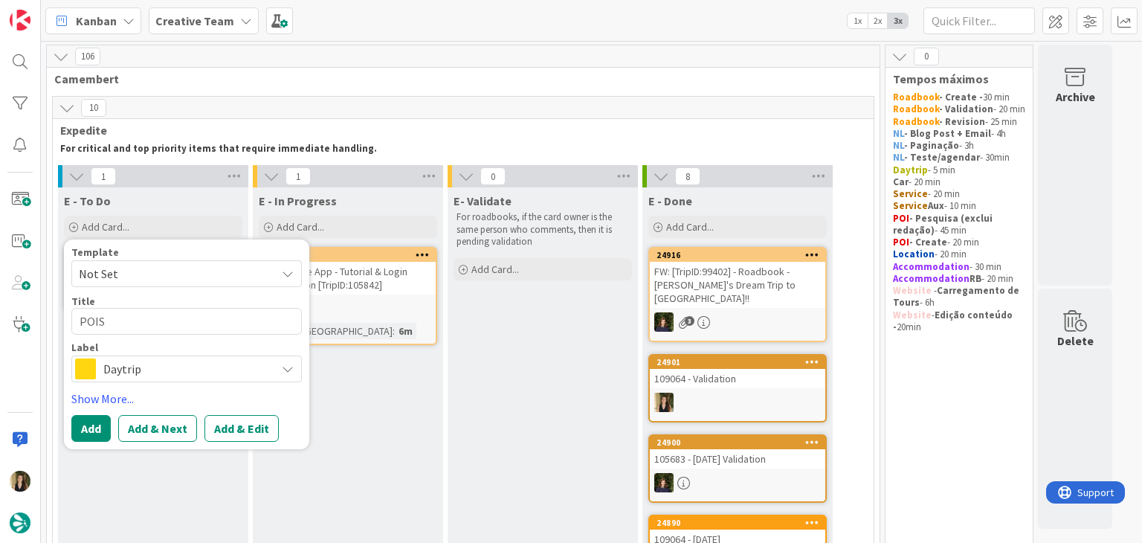
type textarea "x"
type textarea "POIS"
type textarea "x"
type textarea "POIS E"
type textarea "x"
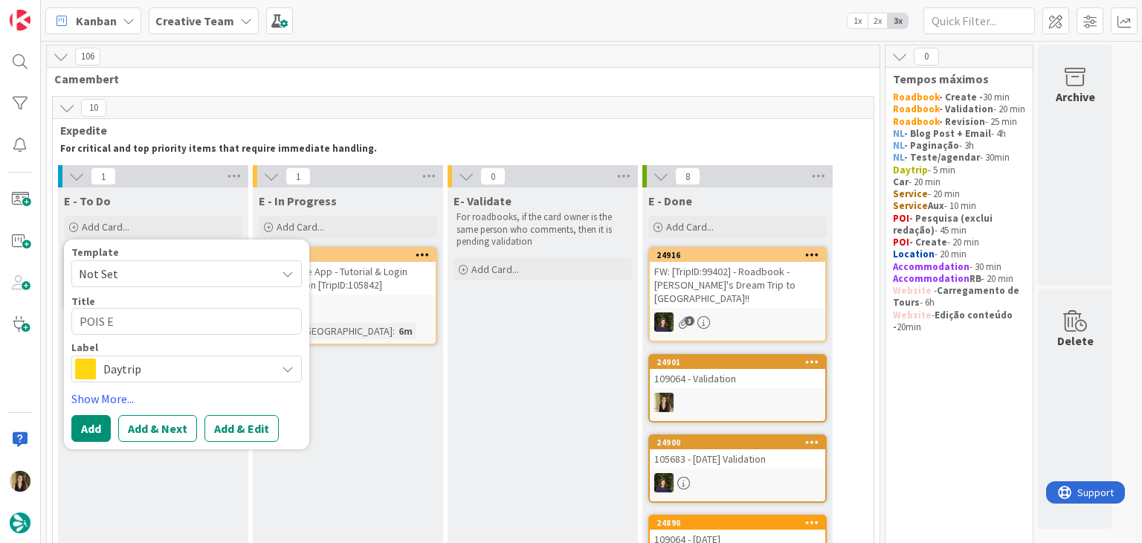
type textarea "POIS E"
type textarea "x"
type textarea "POIS E €"
type textarea "x"
type textarea "POIS E €€"
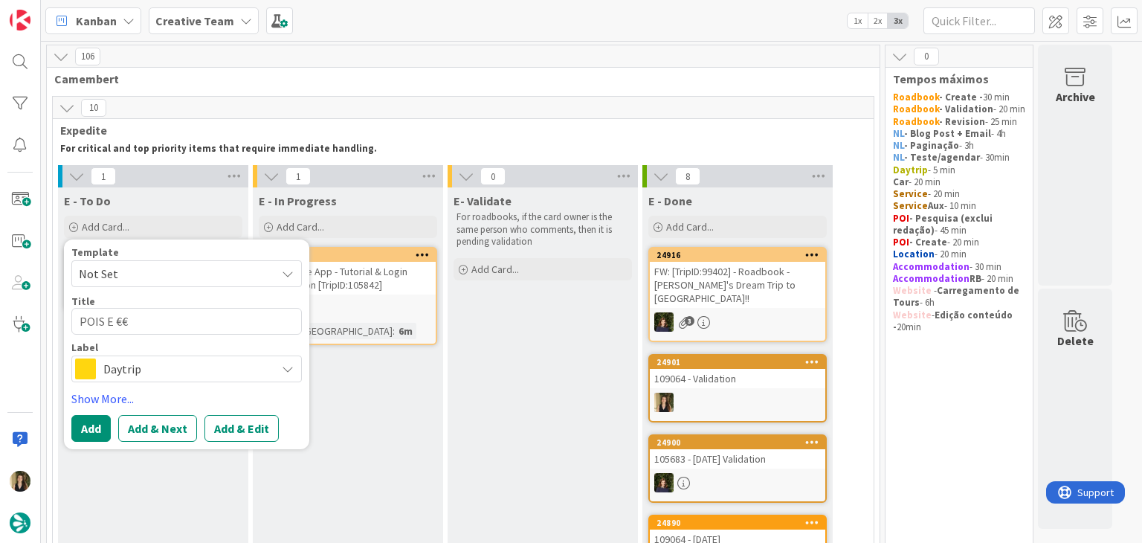
type textarea "x"
type textarea "POIS E €€€"
type textarea "x"
type textarea "POIS E €€€€"
type textarea "x"
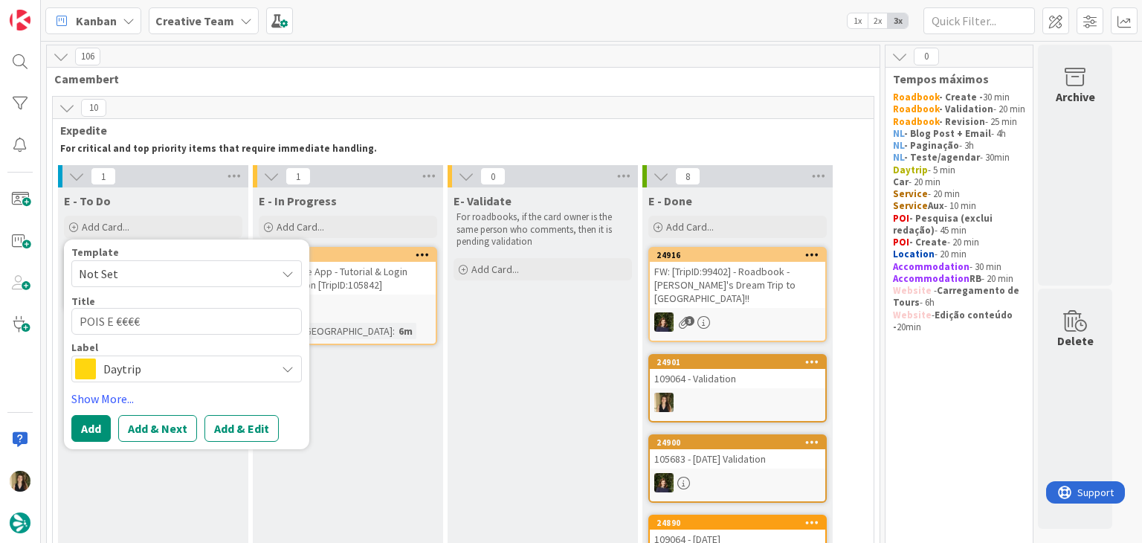
type textarea "POIS E €€€€"
type textarea "x"
type textarea "POIS E €€€€ -"
type textarea "x"
type textarea "POIS E €€€€ -"
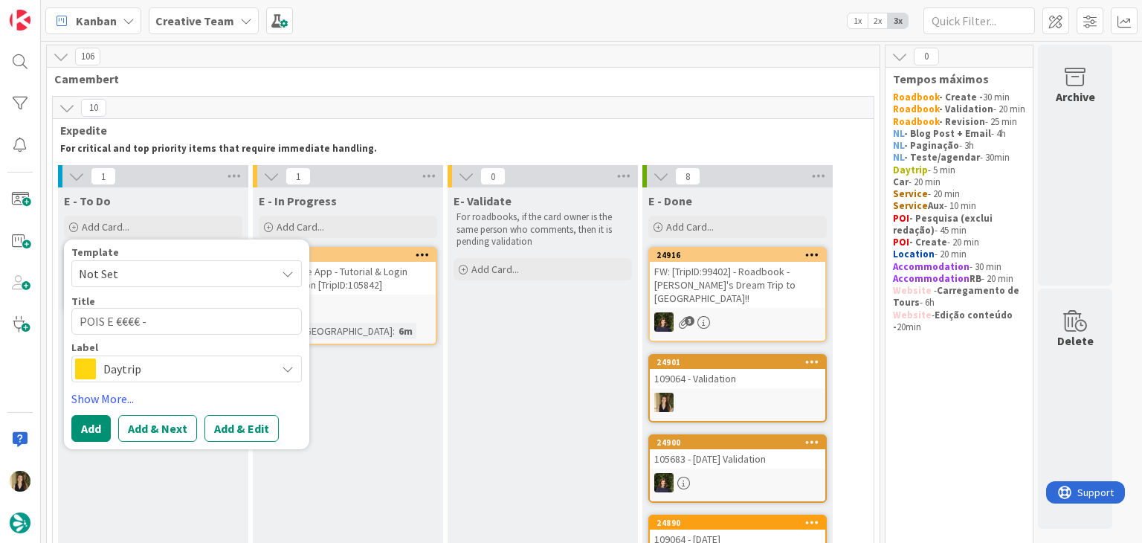
type textarea "x"
type textarea "POIS E €€€€ - 1"
type textarea "x"
type textarea "POIS E €€€€ - 10"
type textarea "x"
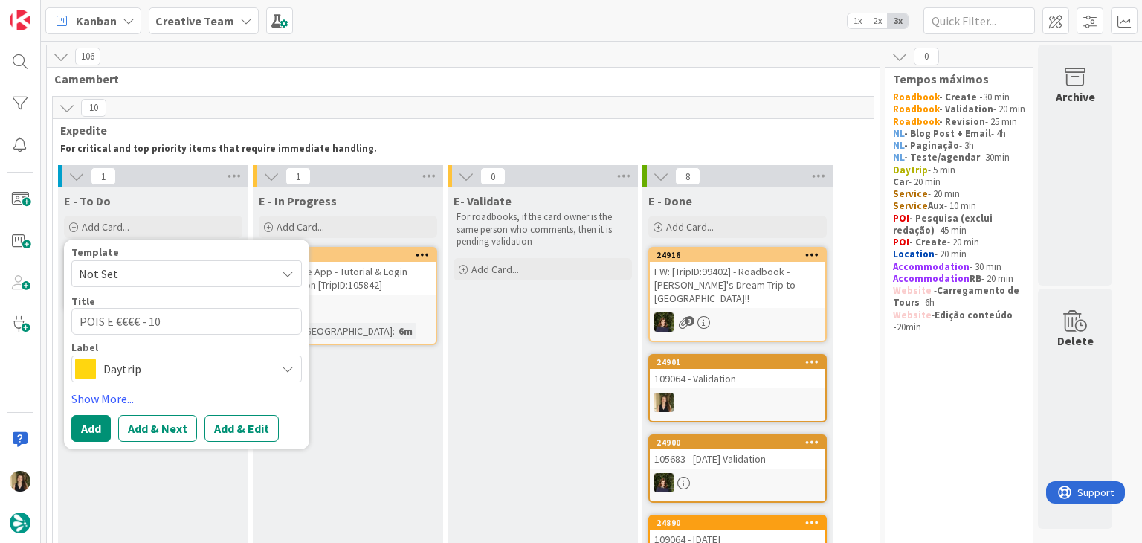
type textarea "POIS E €€€€ - 105"
type textarea "x"
type textarea "POIS E €€€€ - 1058"
type textarea "x"
type textarea "POIS E €€€€ - 10584"
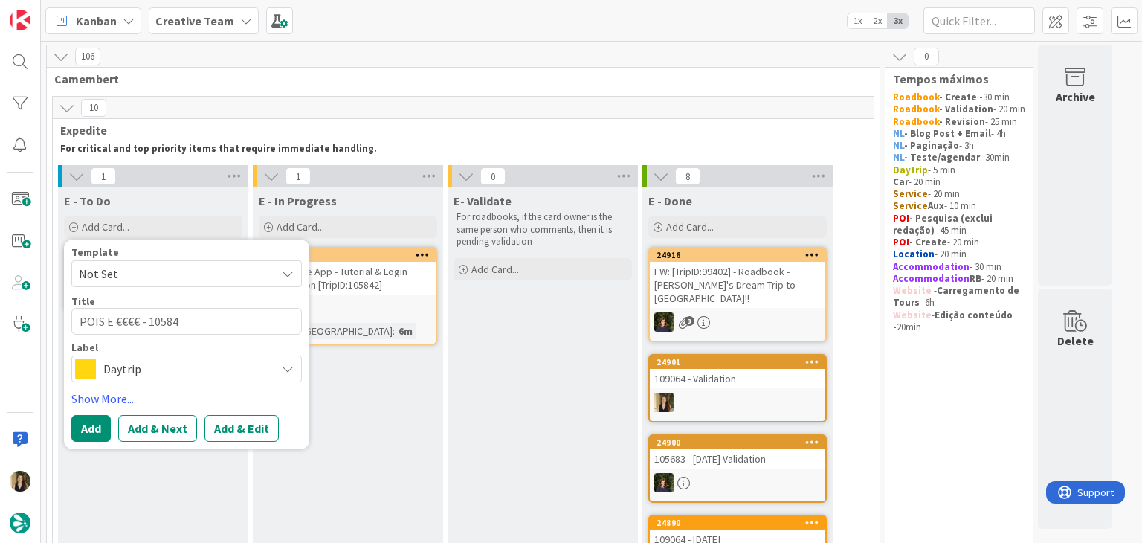
type textarea "x"
type textarea "POIS E €€€€ - 105842"
click at [158, 370] on span "Daytrip" at bounding box center [185, 368] width 165 height 21
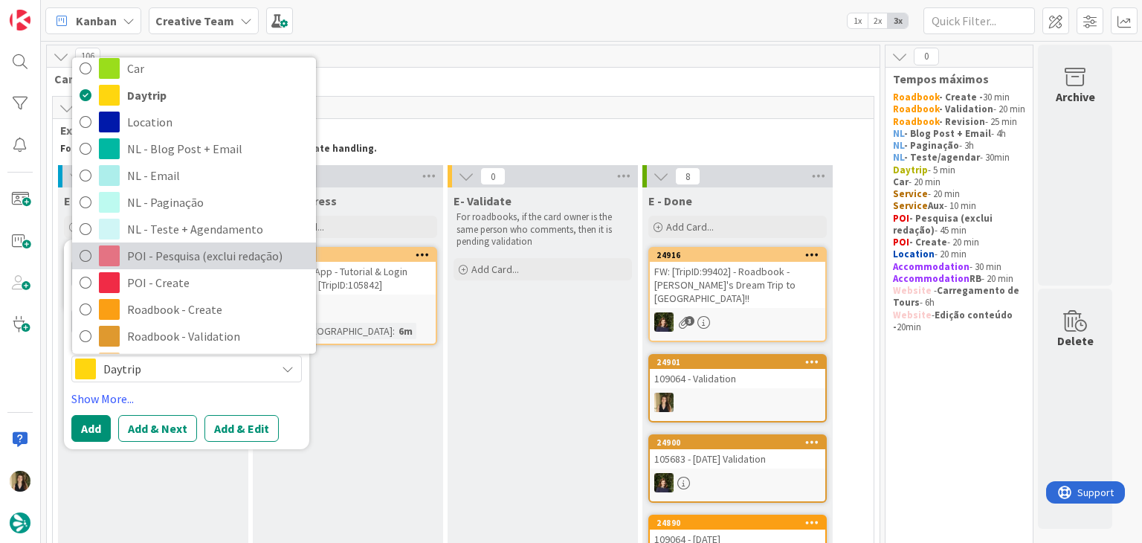
scroll to position [149, 0]
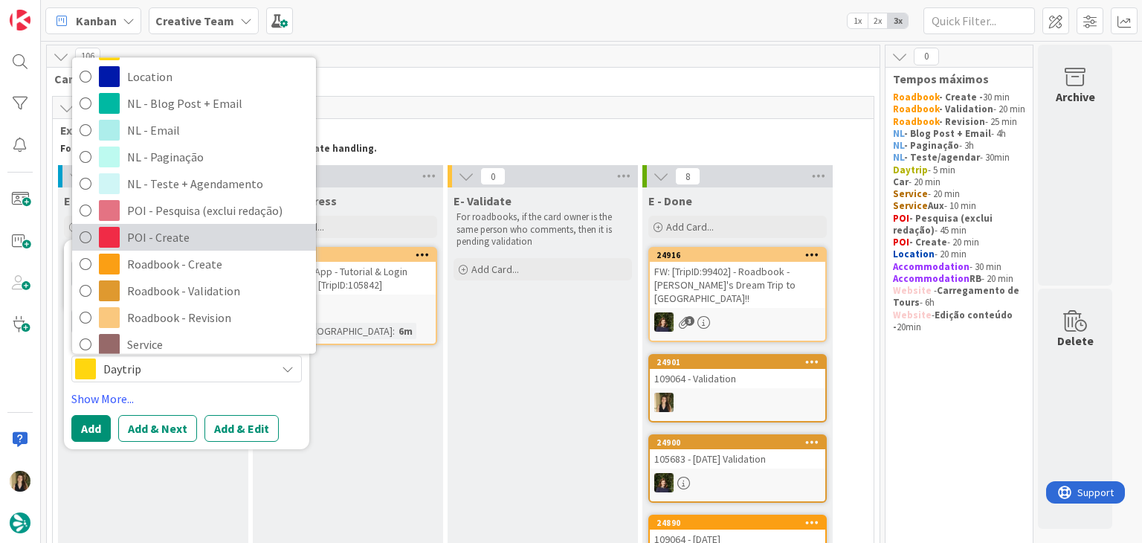
click at [204, 233] on span "POI - Create" at bounding box center [217, 238] width 181 height 22
type textarea "x"
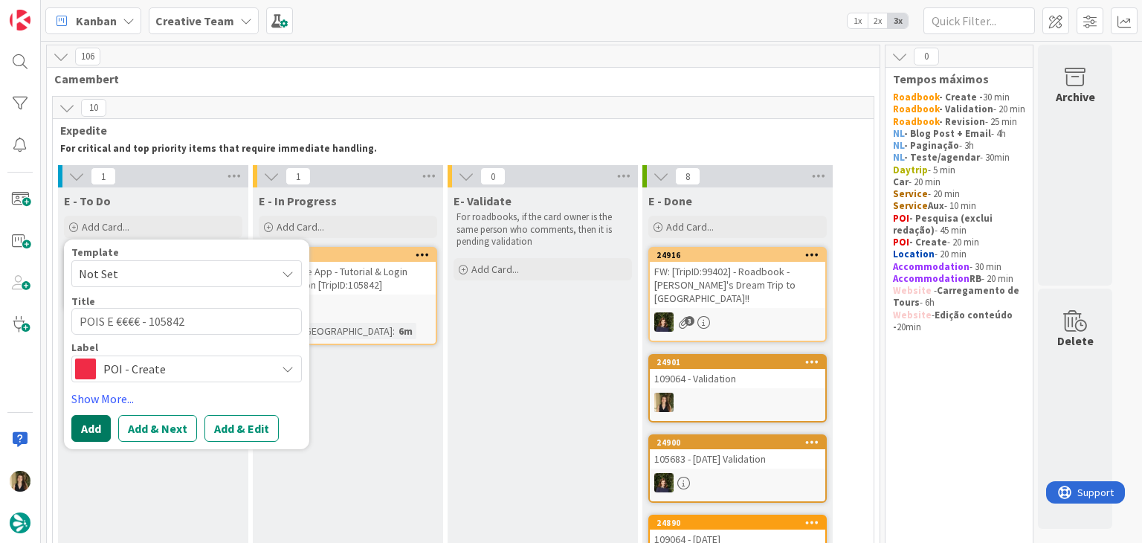
click at [97, 419] on button "Add" at bounding box center [90, 428] width 39 height 27
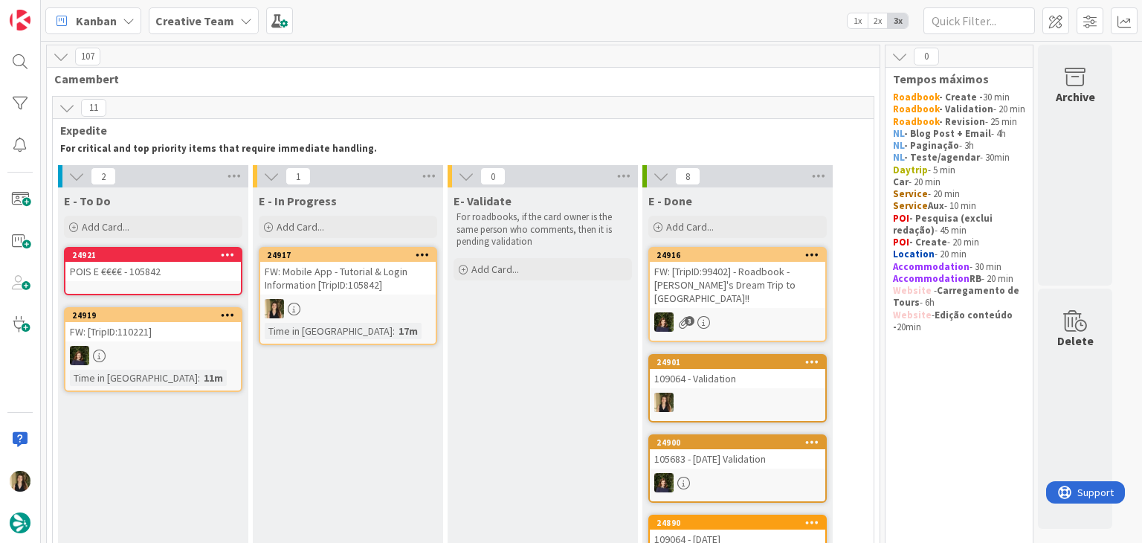
click at [166, 278] on div "POIS E €€€€ - 105842" at bounding box center [152, 271] width 175 height 19
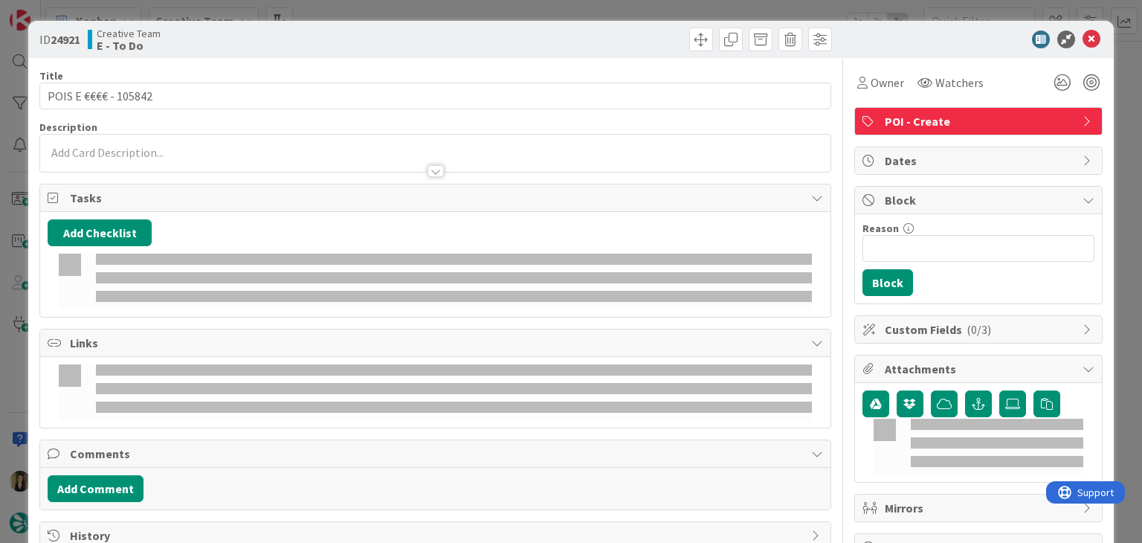
click at [164, 154] on div "Description" at bounding box center [434, 146] width 791 height 52
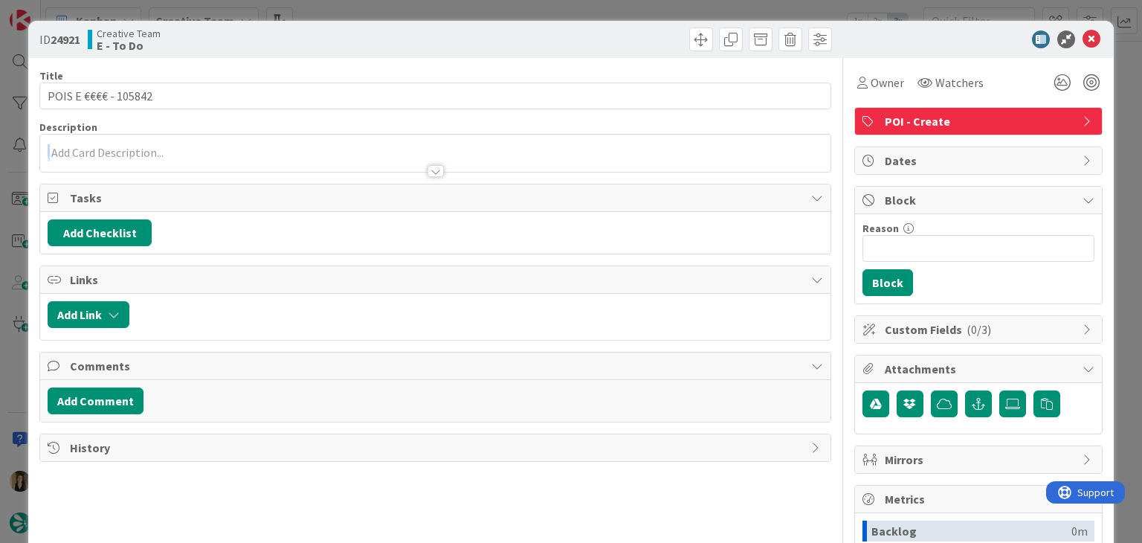
click at [161, 156] on div at bounding box center [435, 164] width 790 height 16
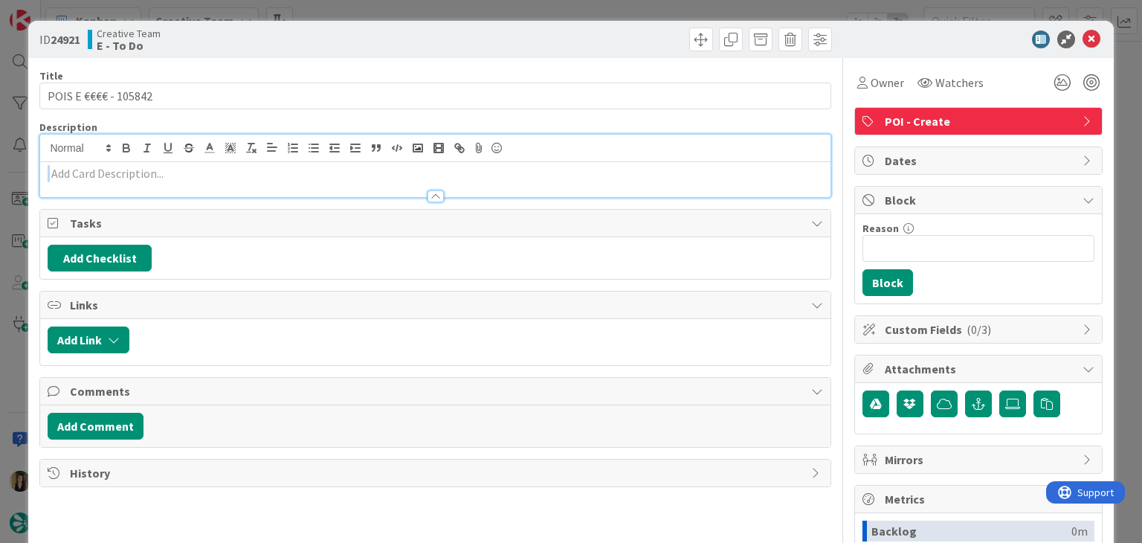
click at [155, 170] on p at bounding box center [435, 173] width 775 height 17
click at [132, 177] on p at bounding box center [435, 173] width 775 height 17
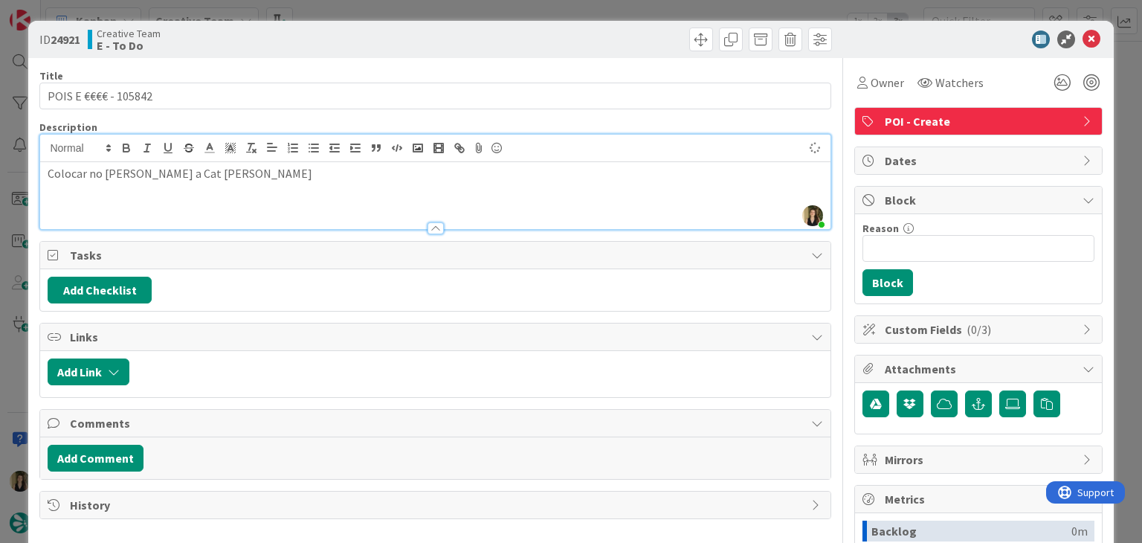
click at [365, 42] on div "Creative Team E - To Do" at bounding box center [260, 40] width 344 height 24
click at [364, 16] on div "ID 24921 Creative Team E - To Do Title 20 / 128 POIS E €€€€ - 105842 Descriptio…" at bounding box center [571, 271] width 1142 height 543
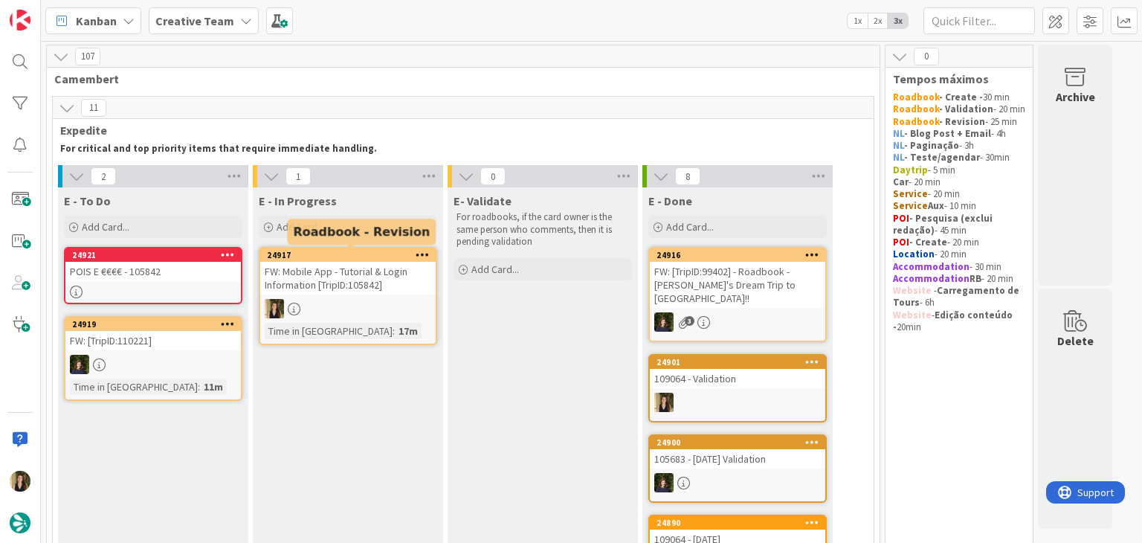
click at [387, 283] on div "FW: Mobile App - Tutorial & Login Information [TripID:105842]" at bounding box center [347, 278] width 175 height 33
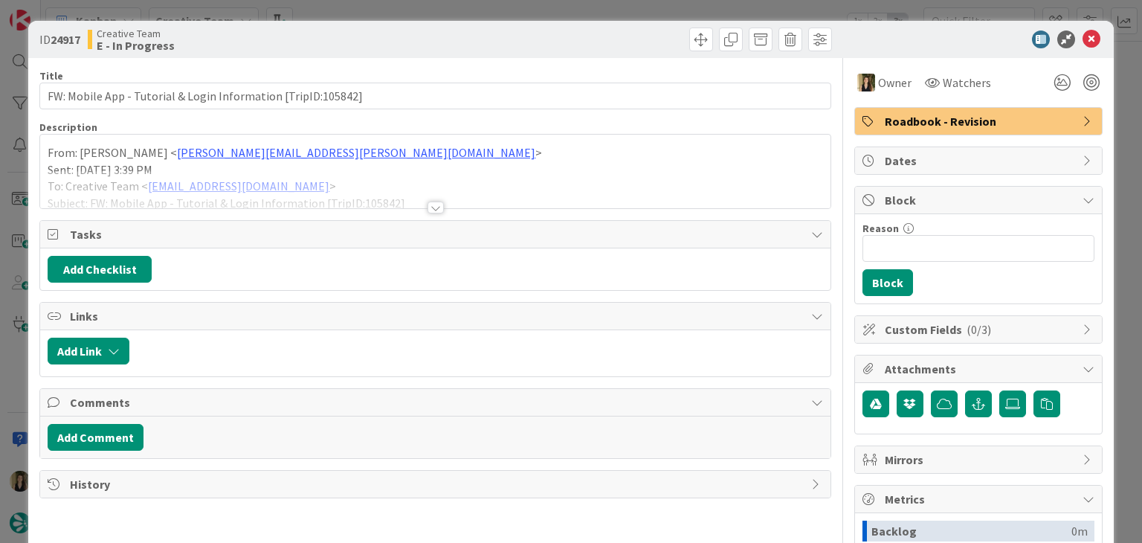
click at [463, 8] on div "ID 24917 Creative Team E - In Progress Title 61 / 128 FW: Mobile App - Tutorial…" at bounding box center [571, 271] width 1142 height 543
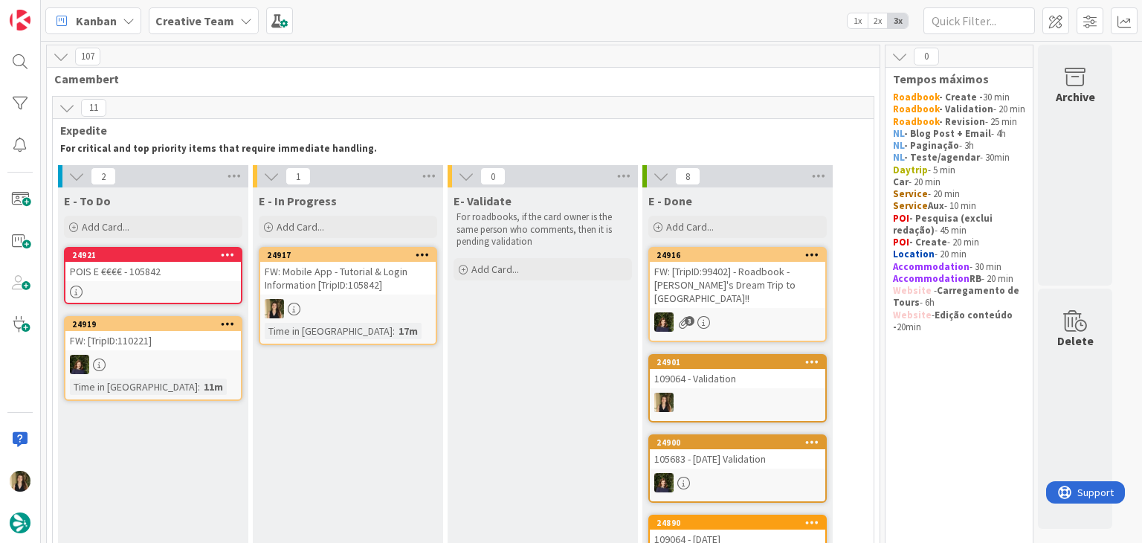
click at [365, 303] on div at bounding box center [347, 308] width 175 height 19
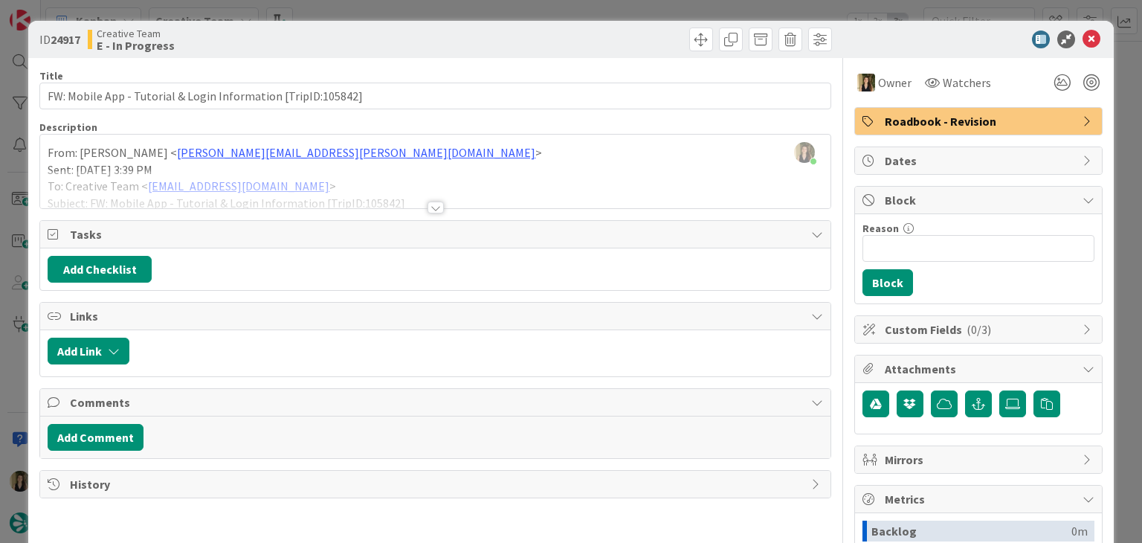
click at [326, 15] on div "ID 24917 Creative Team E - In Progress Title 61 / 128 FW: Mobile App - Tutorial…" at bounding box center [571, 271] width 1142 height 543
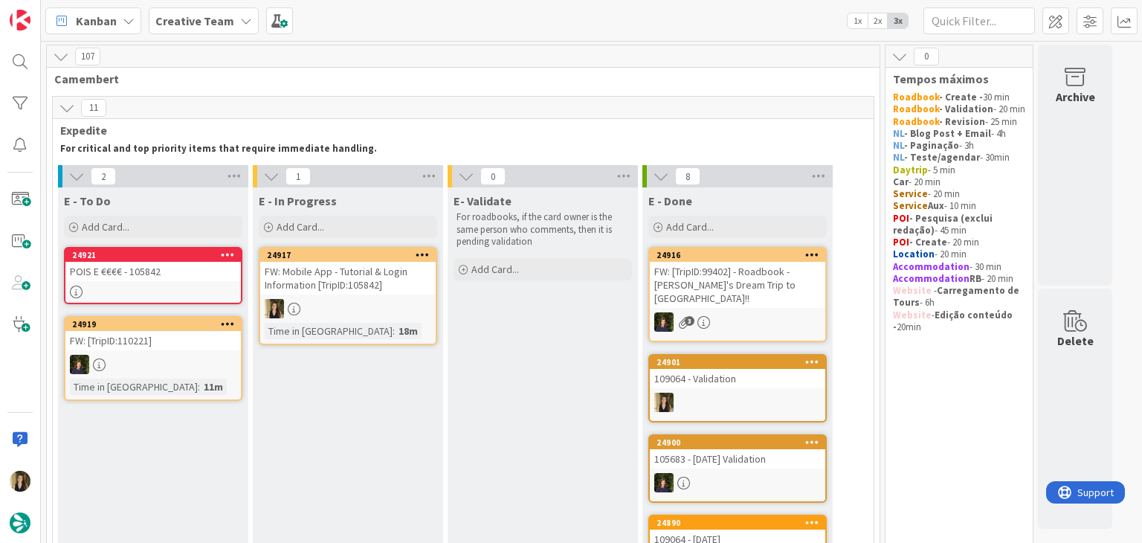
click at [375, 294] on div "24917 FW: Mobile App - Tutorial & Login Information [TripID:105842] Time in Col…" at bounding box center [348, 296] width 178 height 98
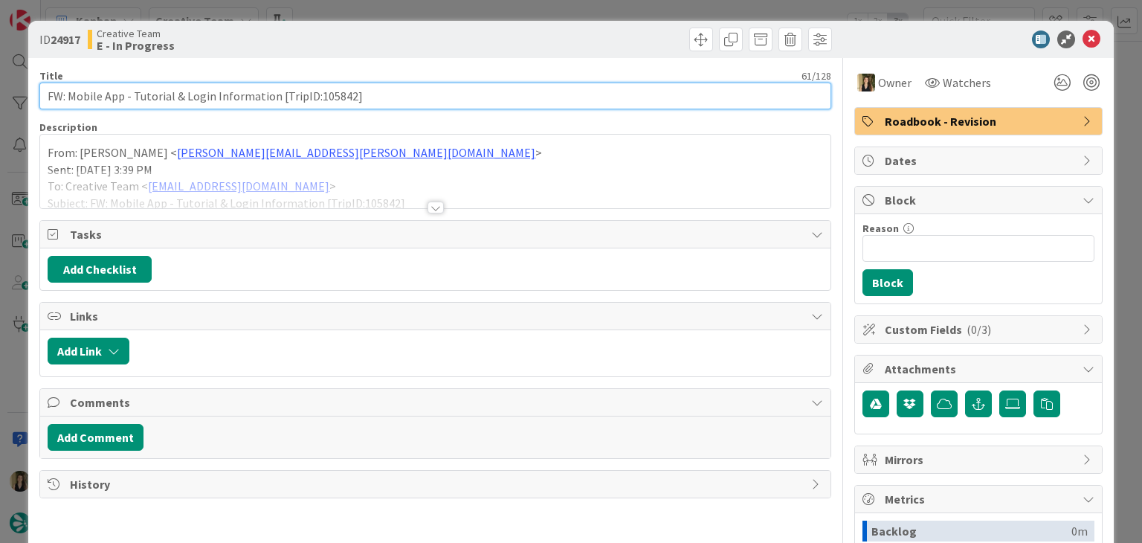
drag, startPoint x: 372, startPoint y: 94, endPoint x: 25, endPoint y: 94, distance: 347.2
click at [25, 94] on div "ID 24917 Creative Team E - In Progress Title 61 / 128 FW: Mobile App - Tutorial…" at bounding box center [571, 271] width 1142 height 543
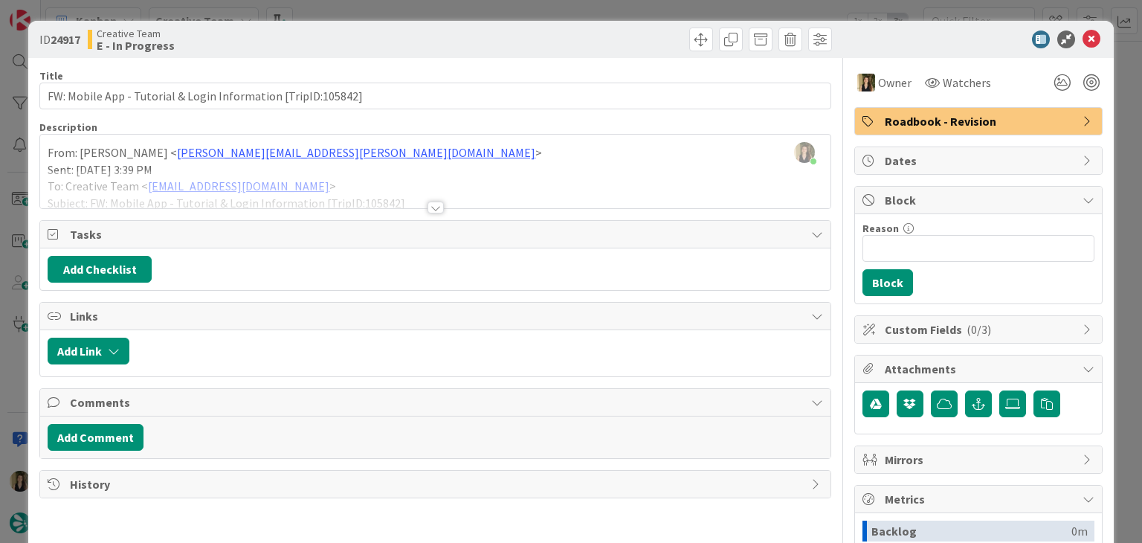
click at [334, 10] on div "ID 24917 Creative Team E - In Progress Title 61 / 128 FW: Mobile App - Tutorial…" at bounding box center [571, 271] width 1142 height 543
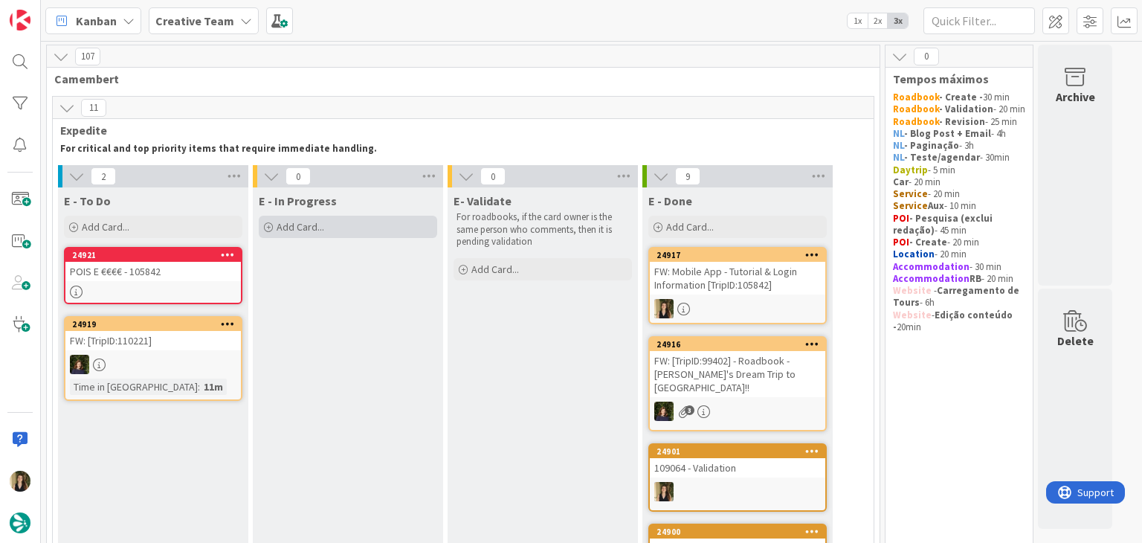
click at [327, 224] on div "Add Card..." at bounding box center [348, 227] width 178 height 22
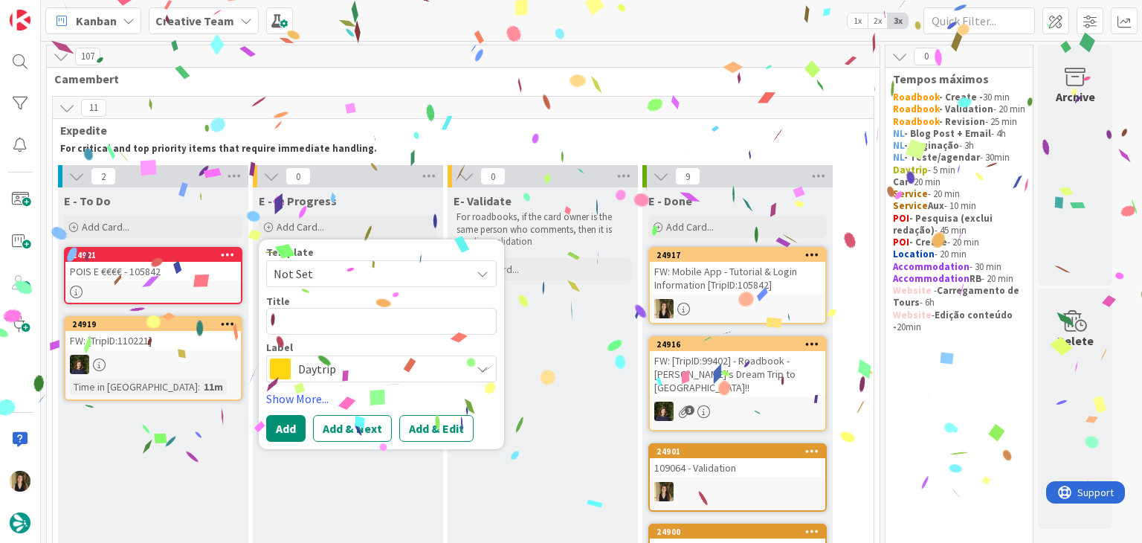
type textarea "x"
type textarea "FW: Mobile App - Tutorial & Login Information [TripID:105842]"
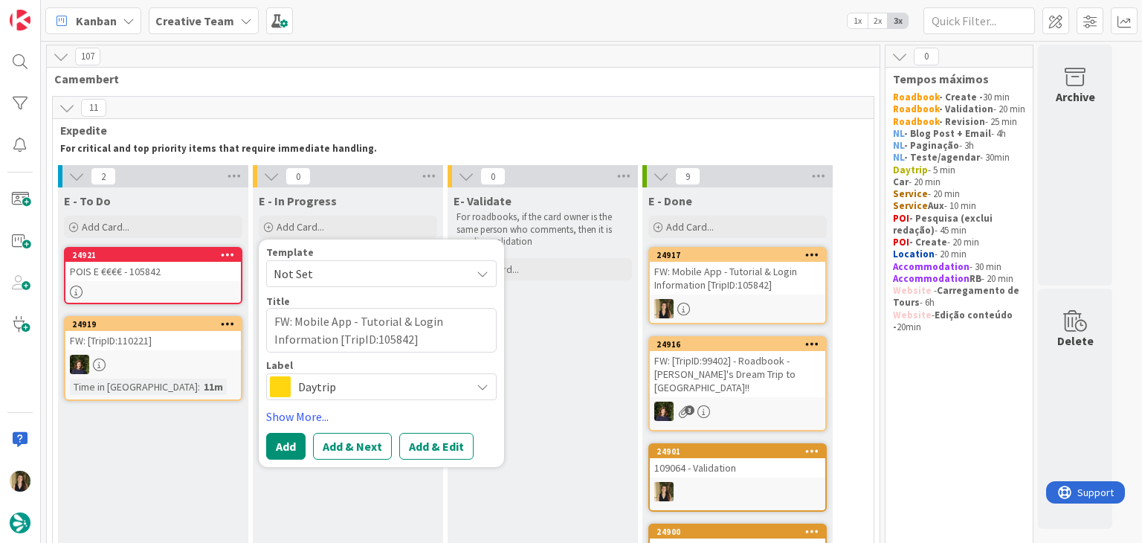
drag, startPoint x: 333, startPoint y: 338, endPoint x: 349, endPoint y: 304, distance: 36.9
click at [295, 320] on textarea "FW: Mobile App - Tutorial & Login Information [TripID:105842]" at bounding box center [381, 330] width 230 height 45
type textarea "x"
type textarea "FW: [TripID:105842]"
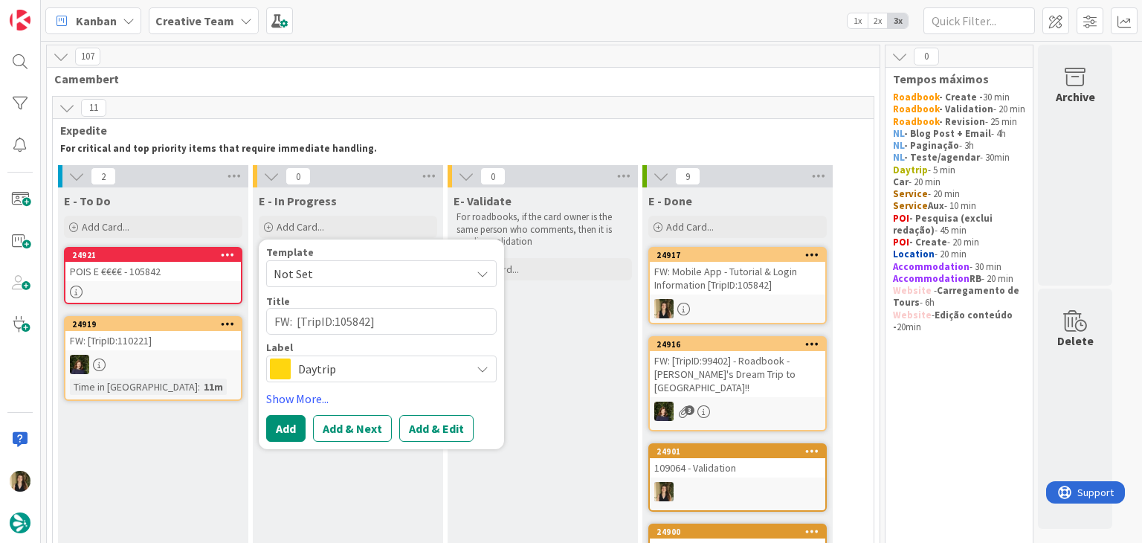
type textarea "x"
type textarea "FW: [TripID:105842]"
click at [429, 319] on textarea "FW: [TripID:105842]" at bounding box center [381, 321] width 230 height 27
type textarea "x"
type textarea "FW: [TripID:105842]"
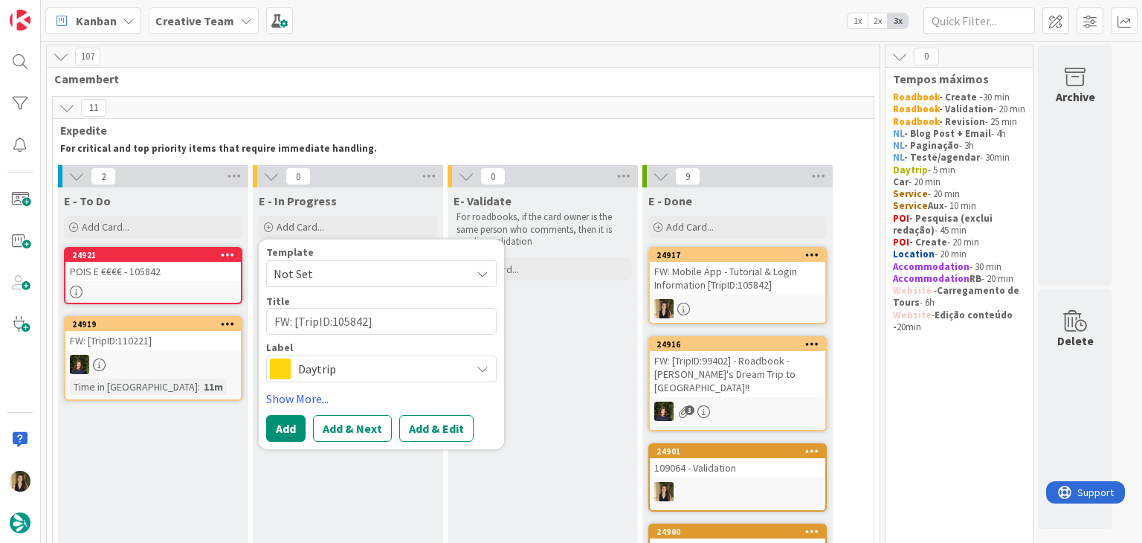
type textarea "x"
type textarea "FW: [TripID:105842] A"
type textarea "x"
type textarea "FW: [TripID:105842] AA"
type textarea "x"
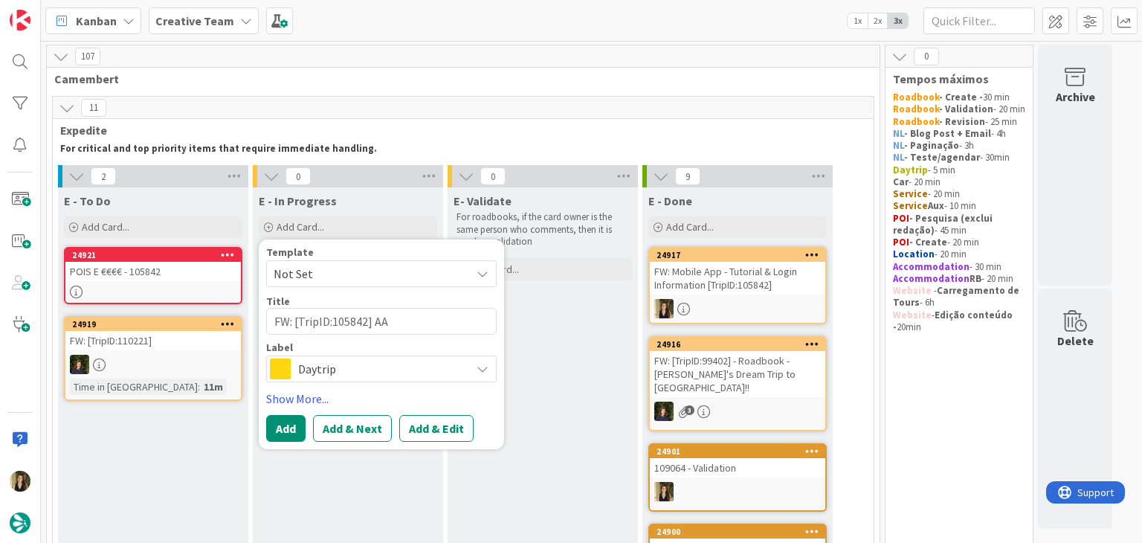
type textarea "FW: [TripID:105842] AAT"
type textarea "x"
type textarea "FW: [TripID:105842] AA"
type textarea "x"
type textarea "FW: [TripID:105842] A"
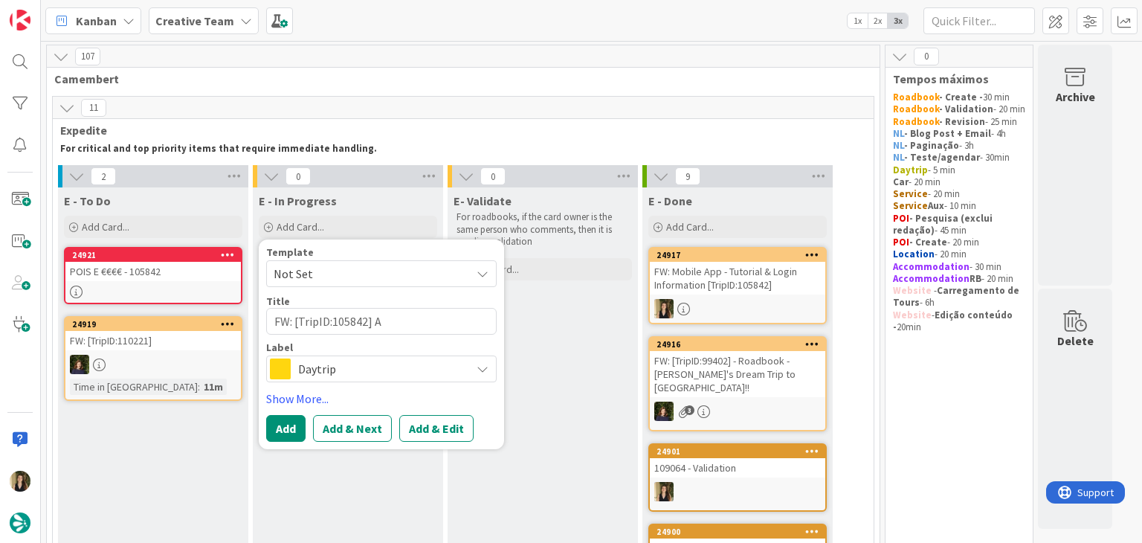
type textarea "x"
type textarea "FW: [TripID:105842] At"
type textarea "x"
type textarea "FW: [TripID:105842] Atu"
type textarea "x"
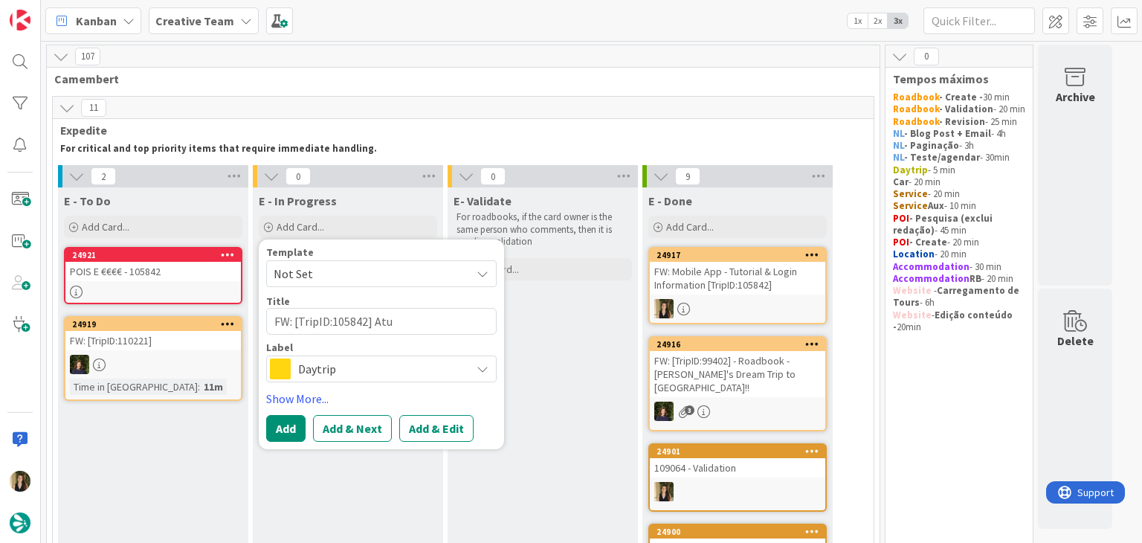
type textarea "FW: [TripID:105842] Atua"
type textarea "x"
type textarea "FW: [TripID:105842] Atual"
type textarea "x"
type textarea "FW: [TripID:105842] Atuali"
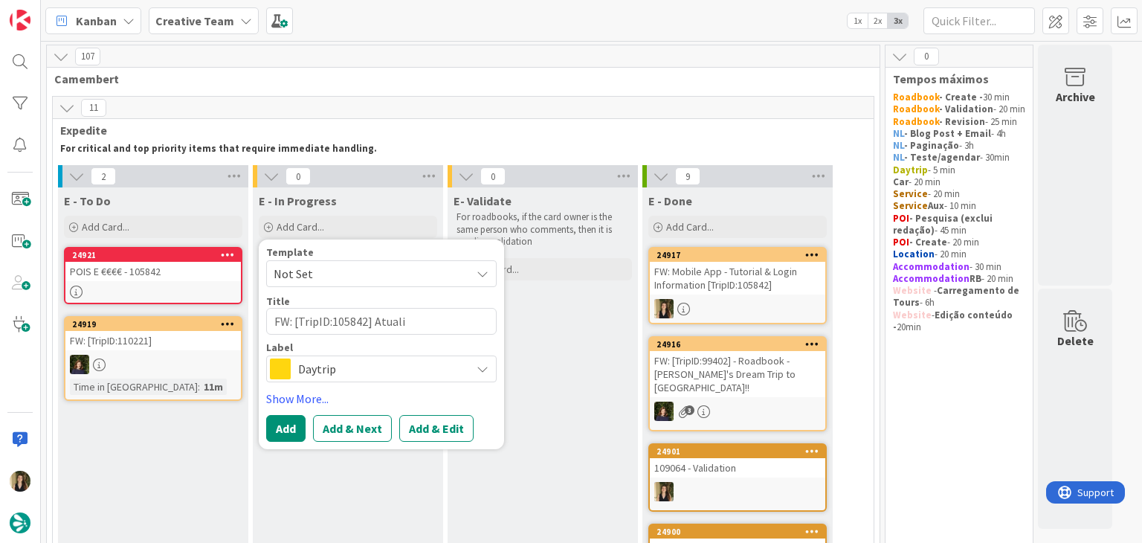
type textarea "x"
type textarea "FW: [TripID:105842] Atualiz"
type textarea "x"
type textarea "FW: [TripID:105842] Atualiza"
type textarea "x"
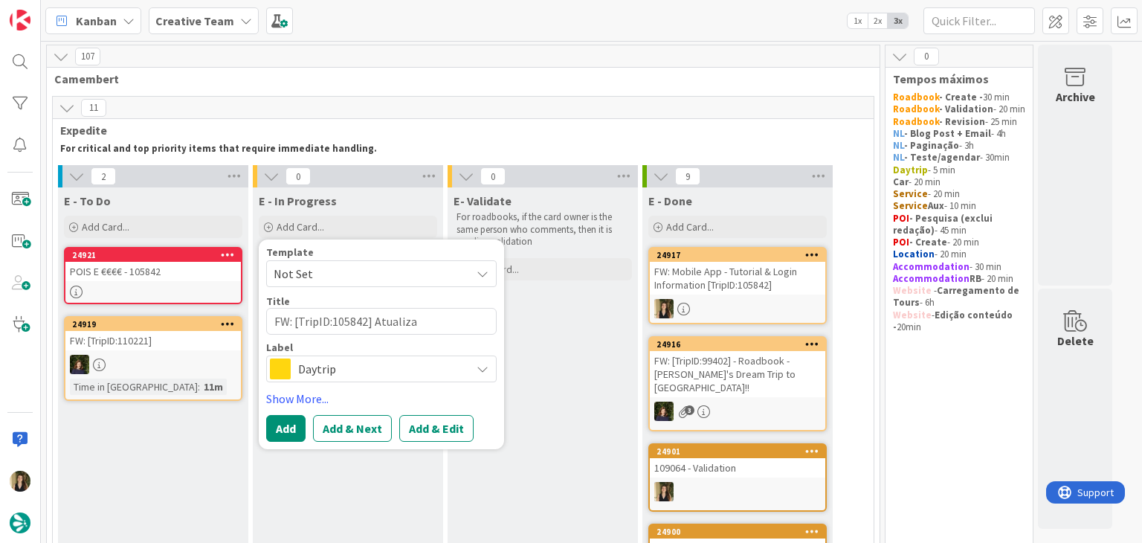
type textarea "FW: [TripID:105842] Atualizaç"
type textarea "x"
type textarea "FW: [TripID:105842] Atualizaçã"
type textarea "x"
type textarea "FW: [TripID:105842] Atualização"
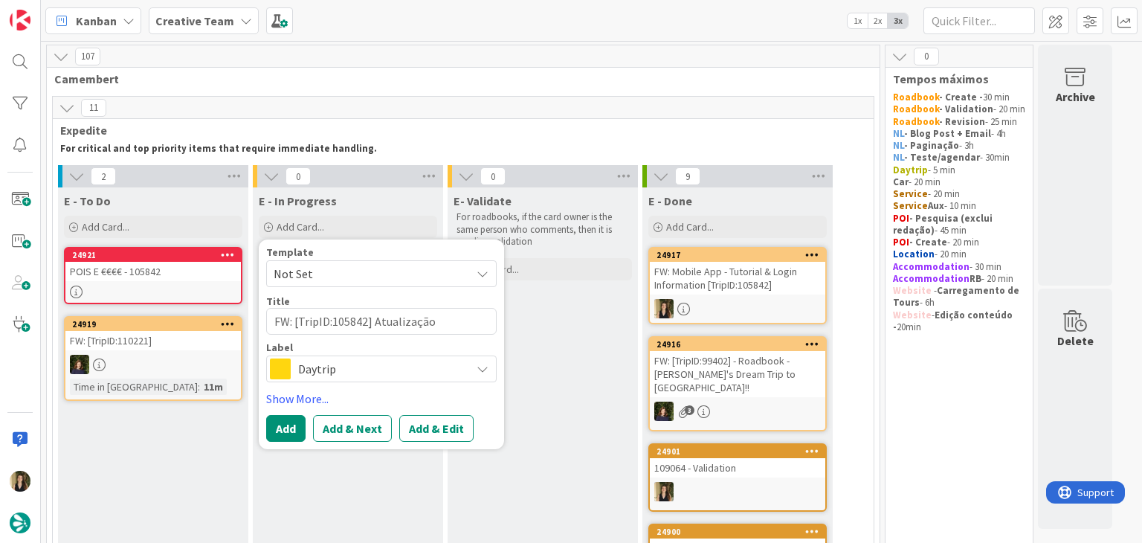
type textarea "x"
type textarea "FW: [TripID:105842] Atualização"
type textarea "x"
type textarea "FW: [TripID:105842] Atualização P"
type textarea "x"
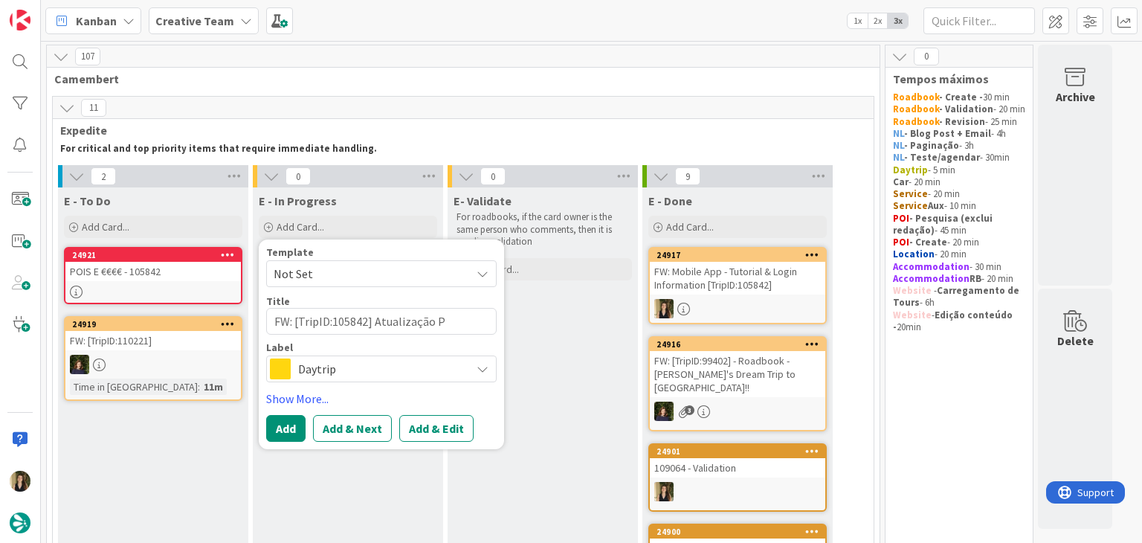
type textarea "FW: [TripID:105842] Atualização PO"
type textarea "x"
type textarea "FW: [TripID:105842] Atualização POI"
type textarea "x"
type textarea "FW: [TripID:105842] Atualização POI"
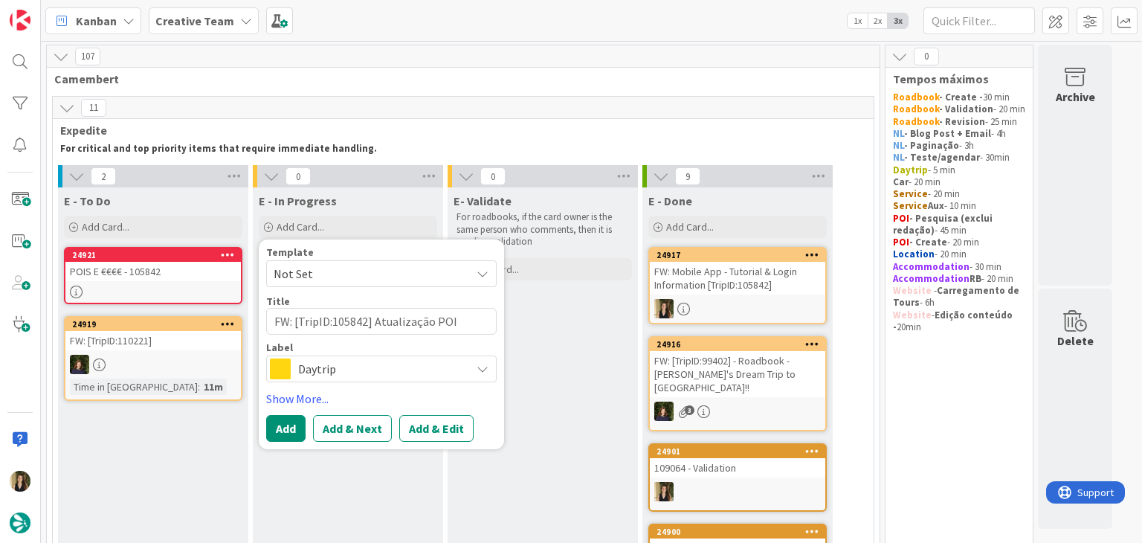
type textarea "x"
type textarea "FW: [TripID:105842] Atualização POI E"
click at [425, 364] on span "Daytrip" at bounding box center [380, 368] width 165 height 21
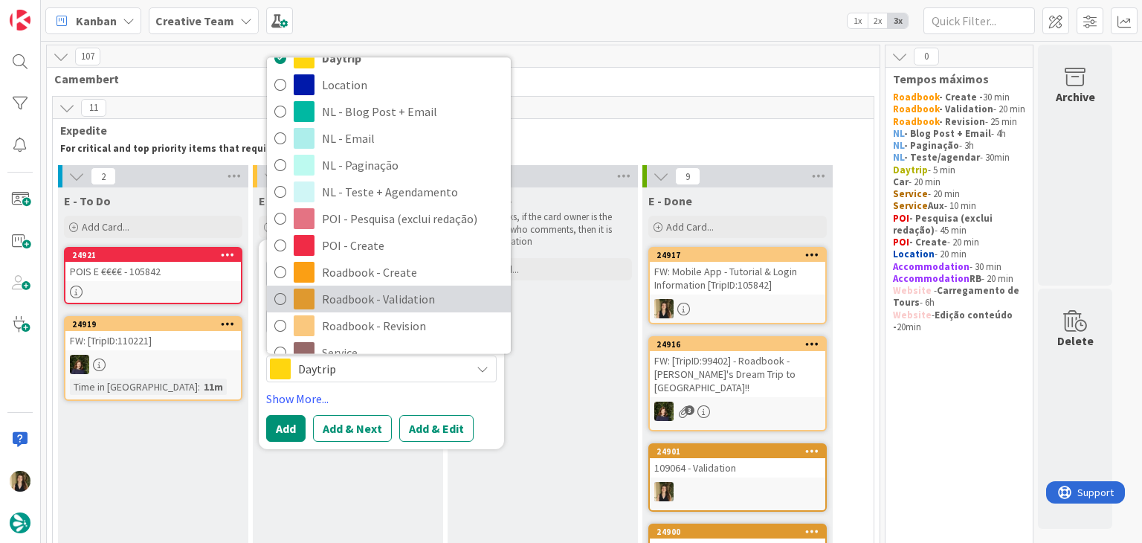
scroll to position [149, 0]
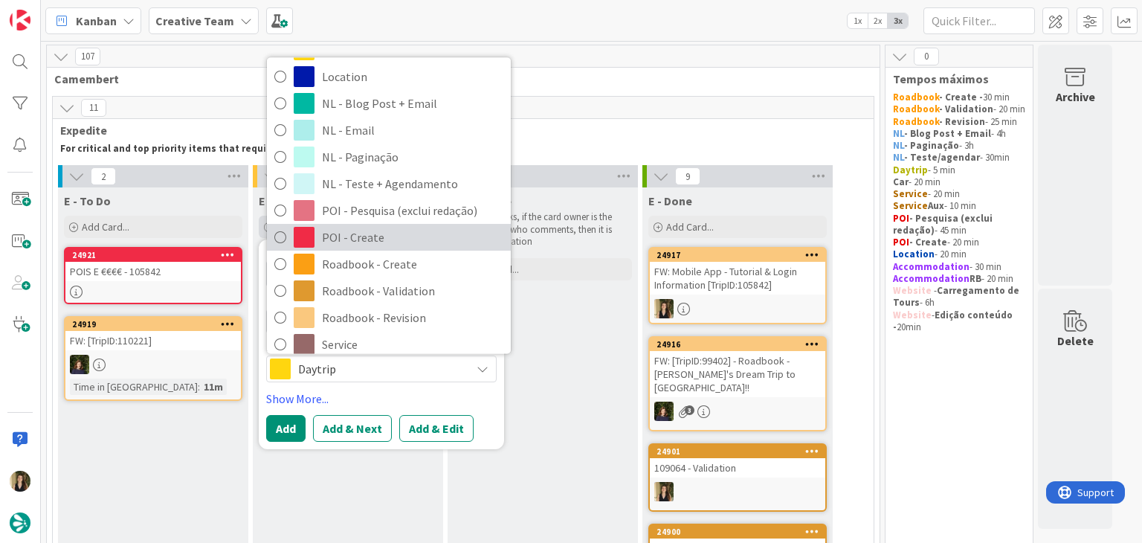
click at [378, 233] on span "POI - Create" at bounding box center [412, 238] width 181 height 22
type textarea "x"
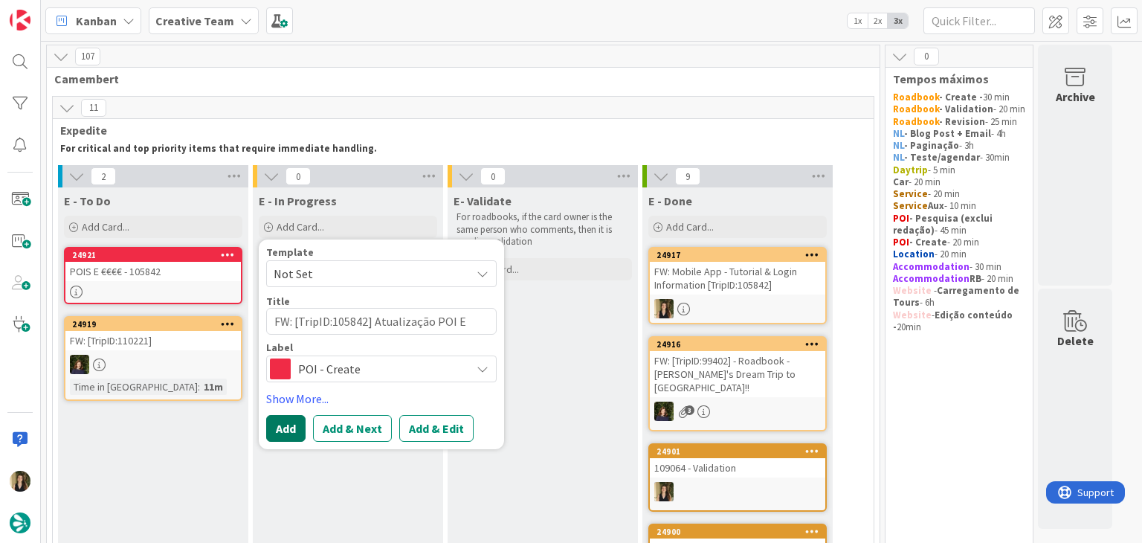
click at [293, 415] on button "Add" at bounding box center [285, 428] width 39 height 27
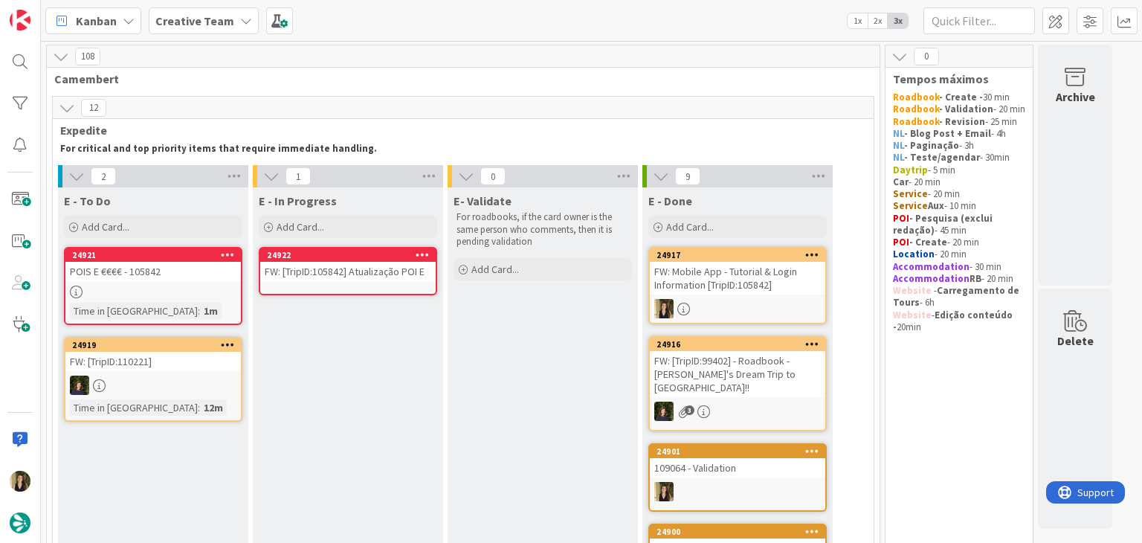
click at [363, 281] on div "24922 FW: [TripID:105842] Atualização POI E" at bounding box center [348, 271] width 178 height 48
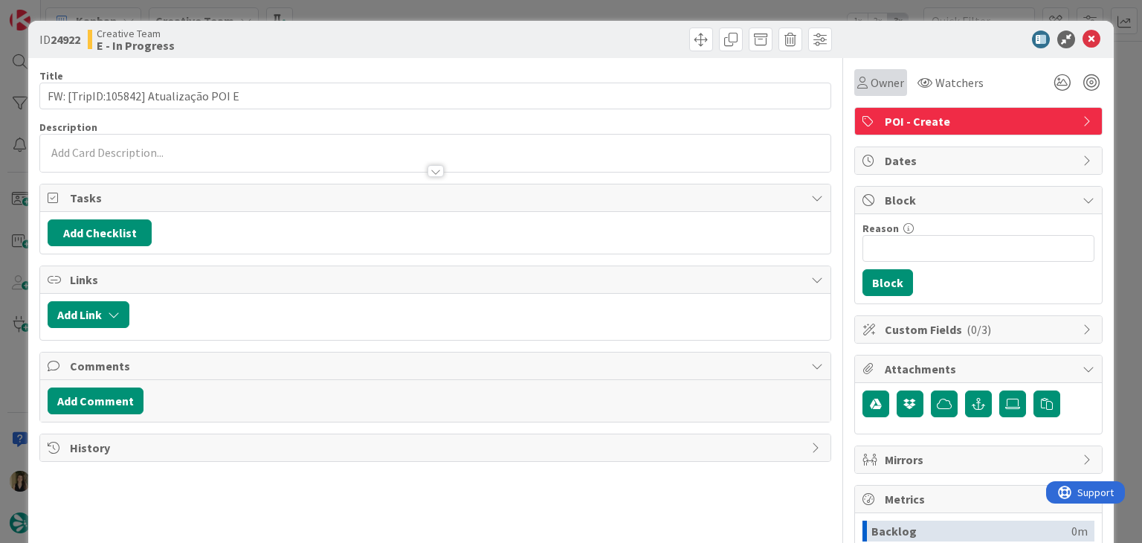
click at [871, 77] on span "Owner" at bounding box center [887, 83] width 33 height 18
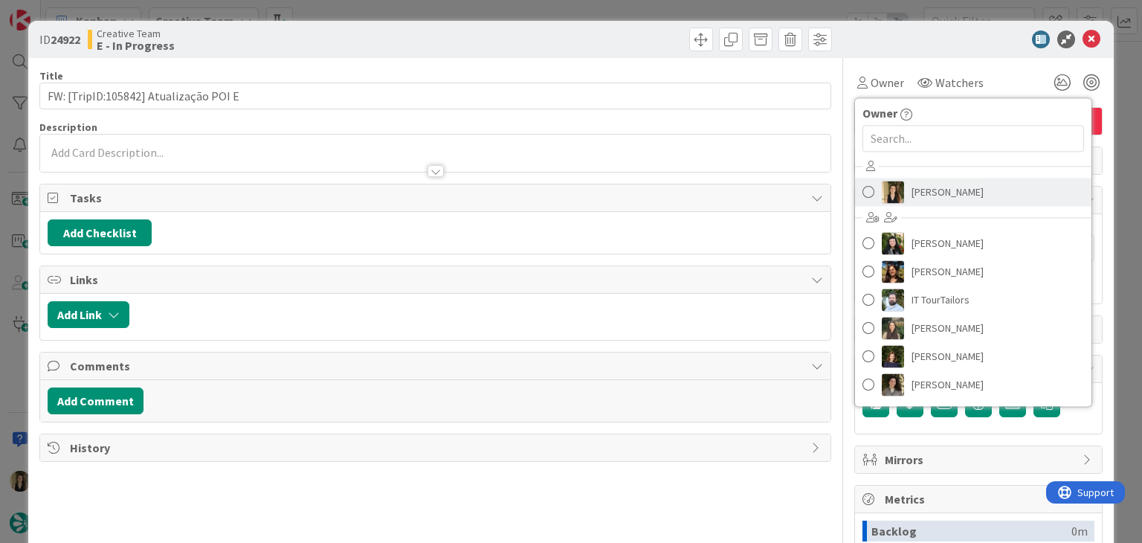
drag, startPoint x: 964, startPoint y: 190, endPoint x: 955, endPoint y: 188, distance: 9.2
click at [961, 190] on link "[PERSON_NAME]" at bounding box center [973, 192] width 236 height 28
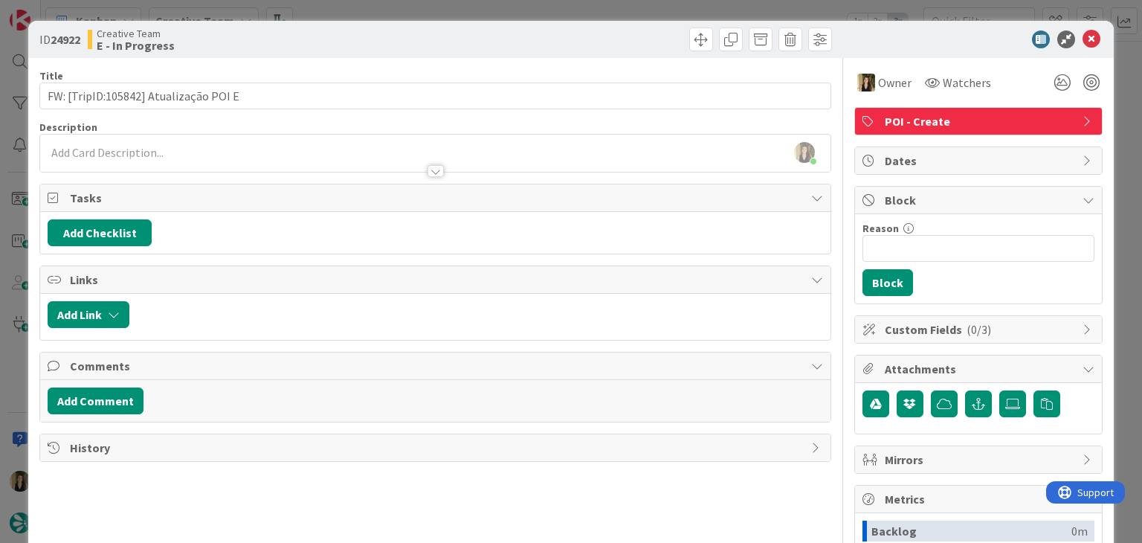
click at [205, 158] on div at bounding box center [435, 164] width 790 height 16
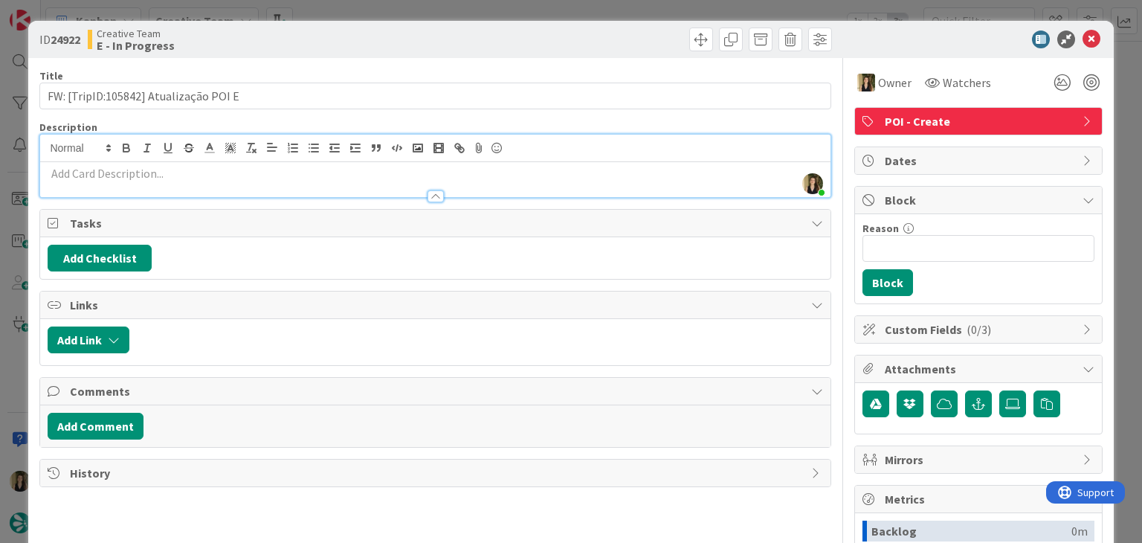
click at [184, 170] on p at bounding box center [435, 173] width 775 height 17
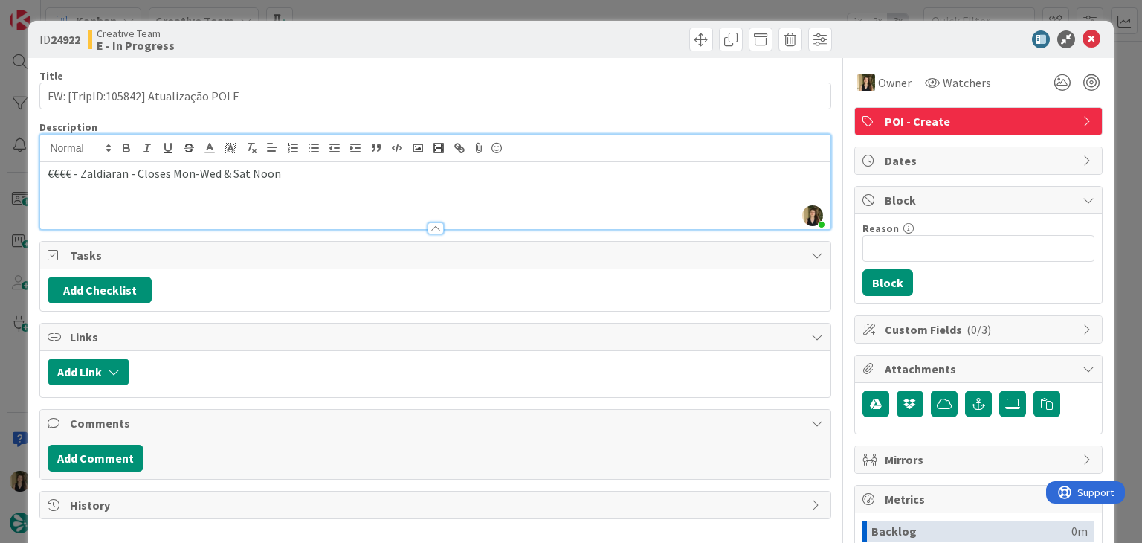
drag, startPoint x: 294, startPoint y: 63, endPoint x: 288, endPoint y: 50, distance: 14.4
click at [294, 62] on div "Title 37 / 128 FW: [TripID:105842] Atualização POI E Description [PERSON_NAME] …" at bounding box center [434, 412] width 791 height 709
click at [291, 32] on div "Creative Team E - In Progress" at bounding box center [260, 40] width 344 height 24
click at [104, 179] on span "€€€€ - Zaldiaran - Closes Mon-Wed & Sat Noon" at bounding box center [164, 173] width 233 height 15
drag, startPoint x: 104, startPoint y: 179, endPoint x: 100, endPoint y: 170, distance: 9.7
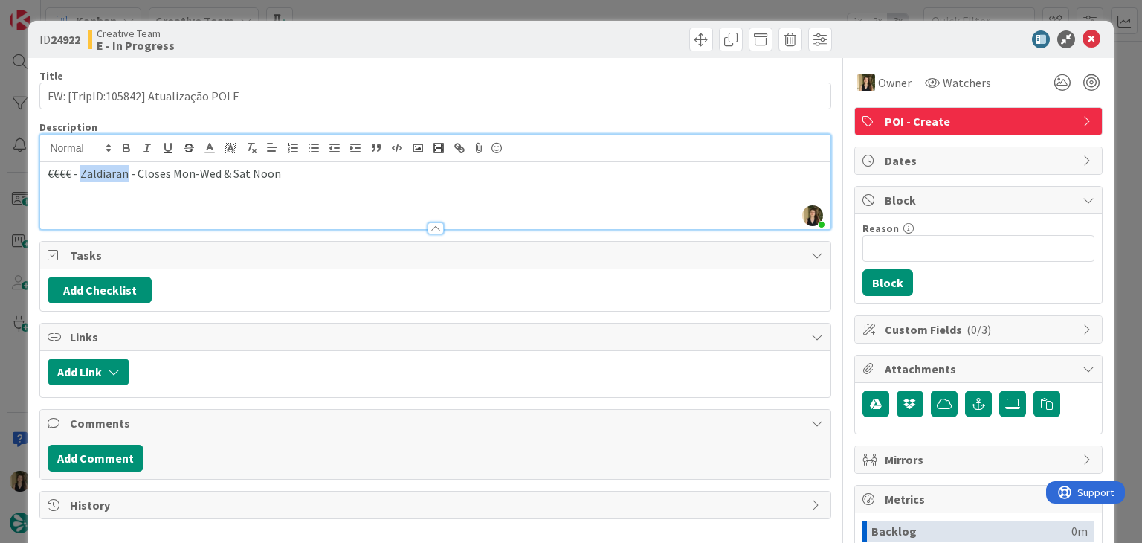
click at [103, 178] on span "€€€€ - Zaldiaran - Closes Mon-Wed & Sat Noon" at bounding box center [164, 173] width 233 height 15
copy span "Zaldiaran"
click at [378, 36] on div "Creative Team E - In Progress" at bounding box center [260, 40] width 344 height 24
click at [368, 32] on div "Creative Team E - In Progress" at bounding box center [260, 40] width 344 height 24
click at [393, 5] on div "ID 24922 Creative Team E - In Progress Title 37 / 128 FW: [TripID:105842] Atual…" at bounding box center [571, 271] width 1142 height 543
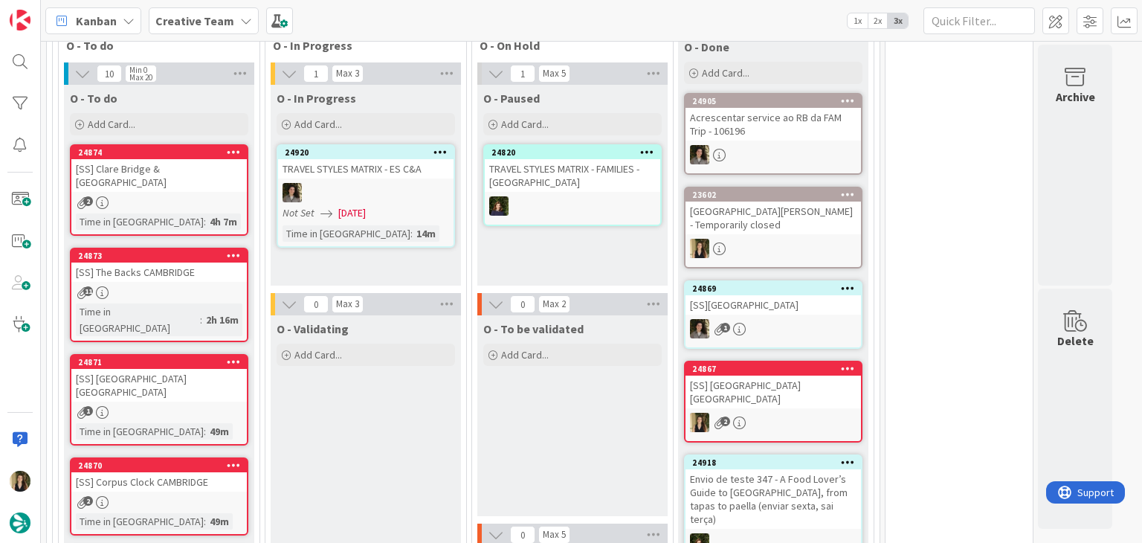
scroll to position [1115, 0]
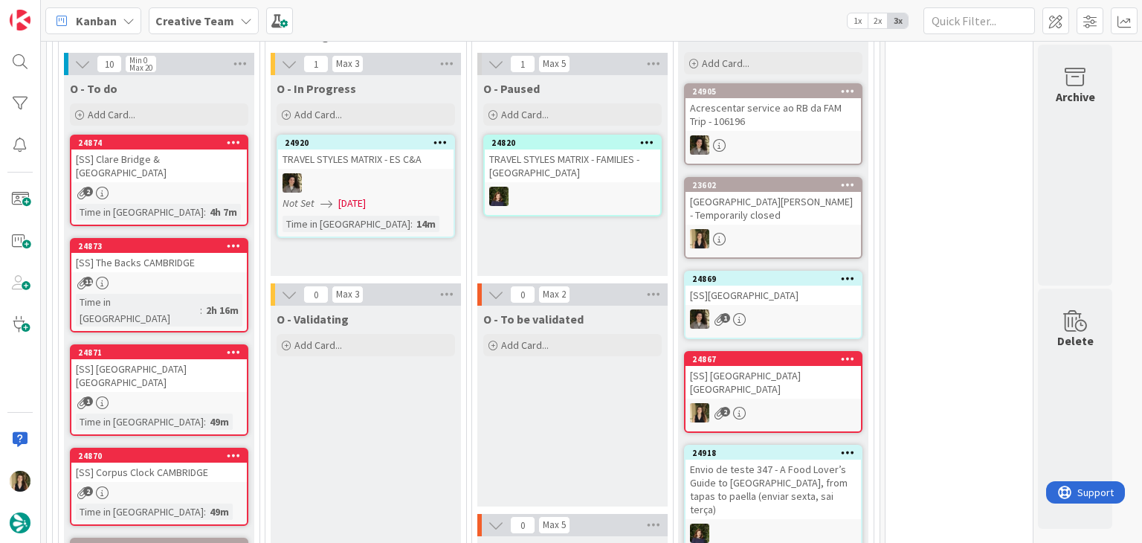
click at [531, 377] on div "O - To be validated Add Card..." at bounding box center [572, 406] width 190 height 201
click at [530, 227] on div "O - Paused Add Card... 24820 TRAVEL STYLES MATRIX - FAMILIES - [GEOGRAPHIC_DATA]" at bounding box center [572, 175] width 190 height 201
click at [416, 245] on div "O - In Progress Add Card... 24920 TRAVEL STYLES MATRIX - ES C&A Not Set [DATE] …" at bounding box center [366, 175] width 190 height 201
drag, startPoint x: 437, startPoint y: 417, endPoint x: 486, endPoint y: 415, distance: 49.1
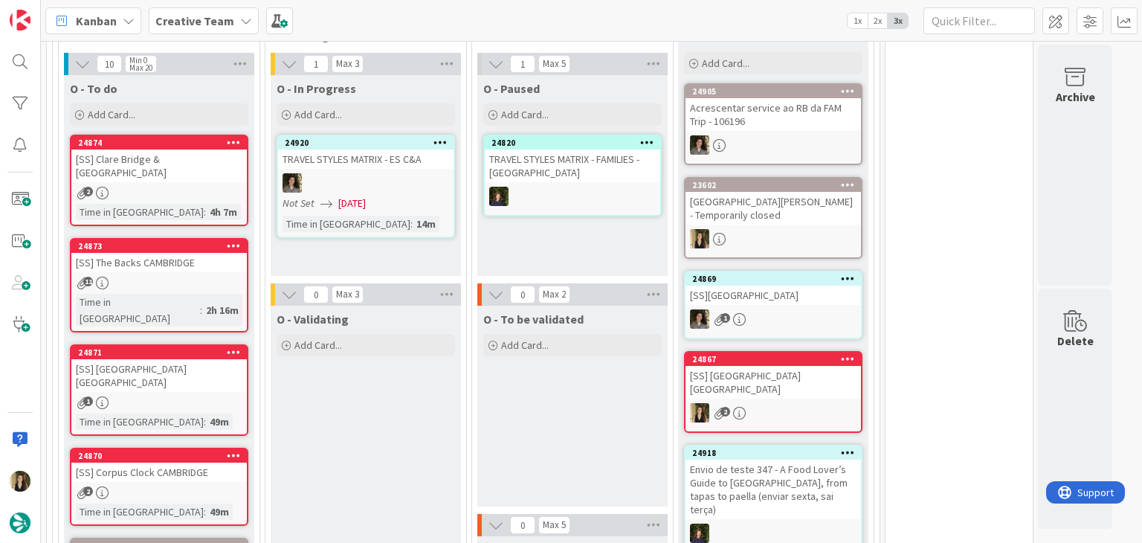
click at [500, 415] on div "O - To be validated Add Card..." at bounding box center [572, 406] width 190 height 201
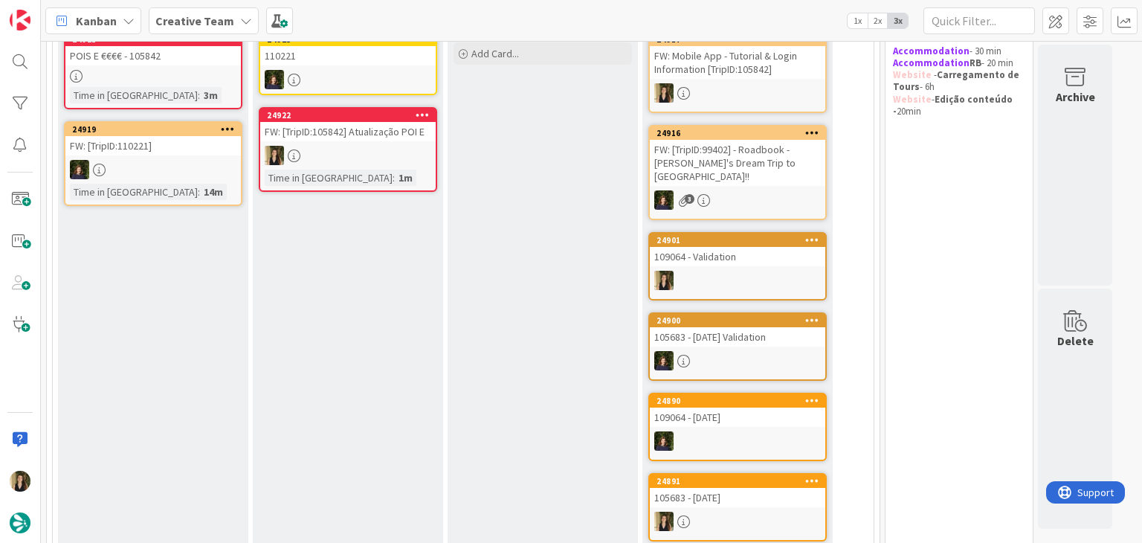
scroll to position [0, 0]
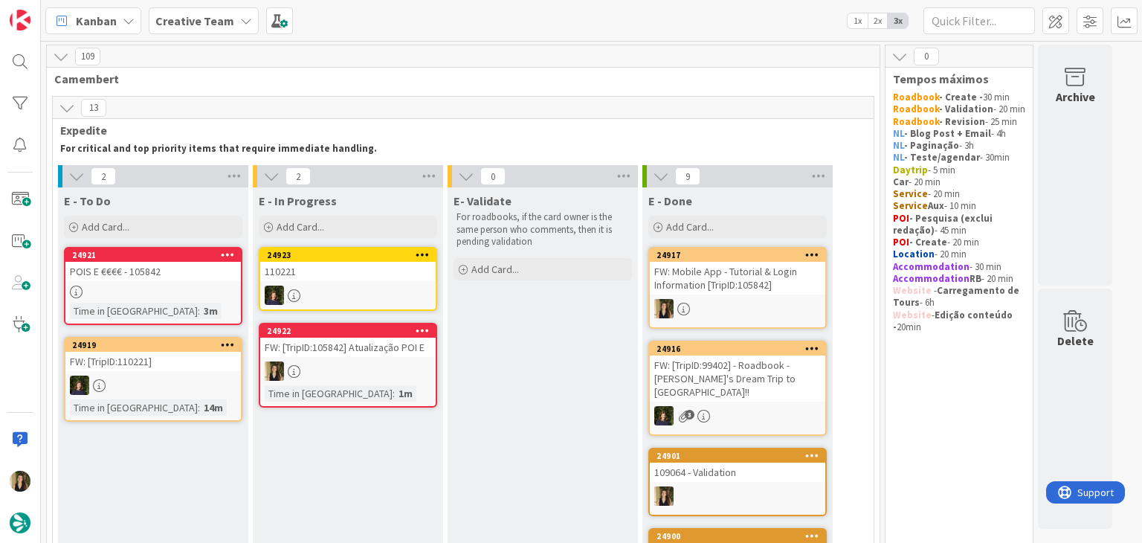
click at [700, 307] on div at bounding box center [737, 308] width 175 height 19
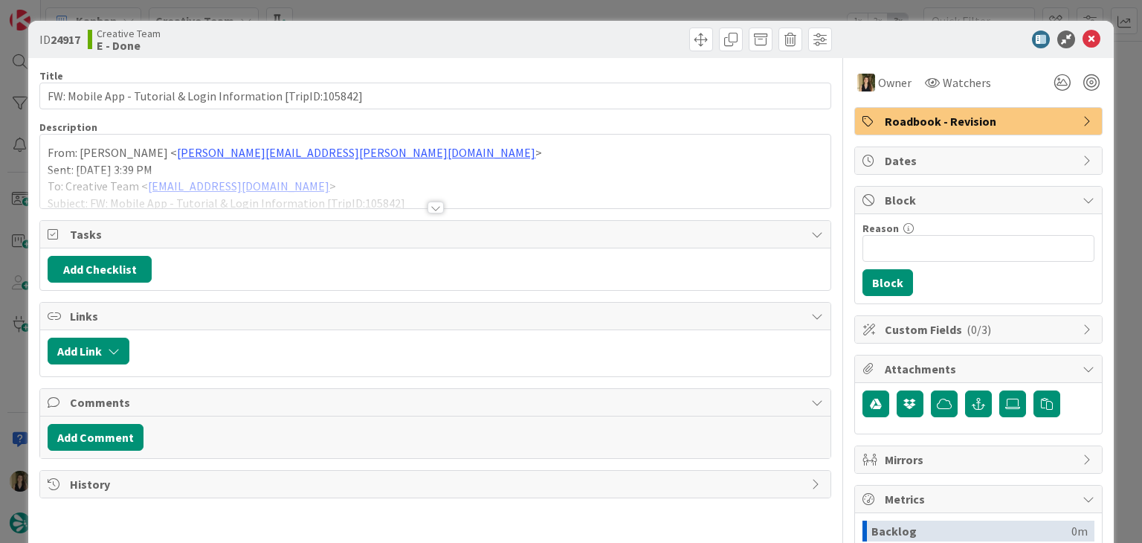
click at [435, 208] on div at bounding box center [436, 207] width 16 height 12
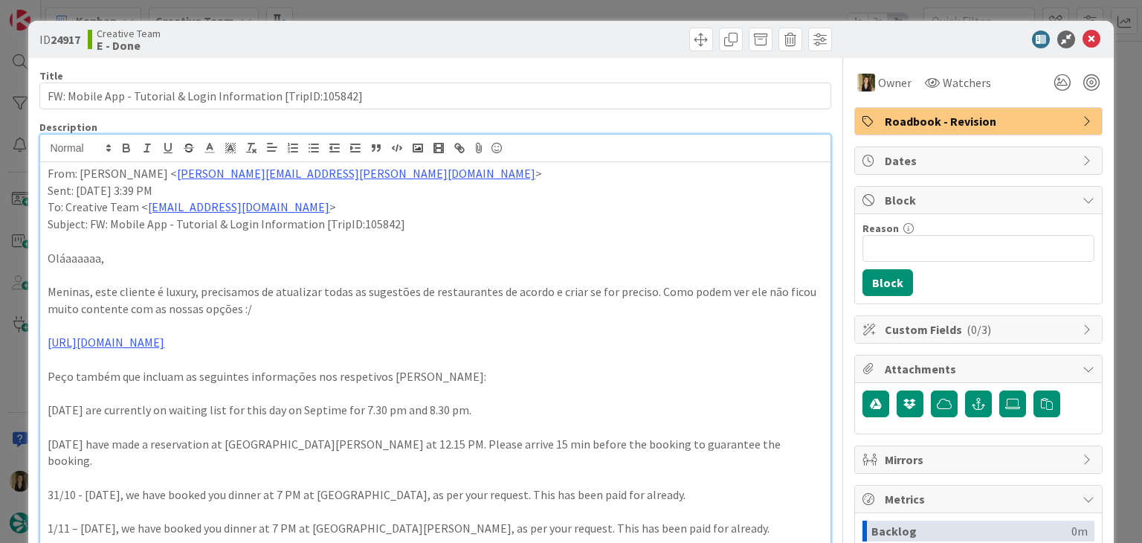
click at [390, 28] on div "Creative Team E - Done" at bounding box center [260, 40] width 344 height 24
click at [393, 4] on div "ID 24917 Creative Team E - Done Title 61 / 128 FW: Mobile App - Tutorial & Logi…" at bounding box center [571, 271] width 1142 height 543
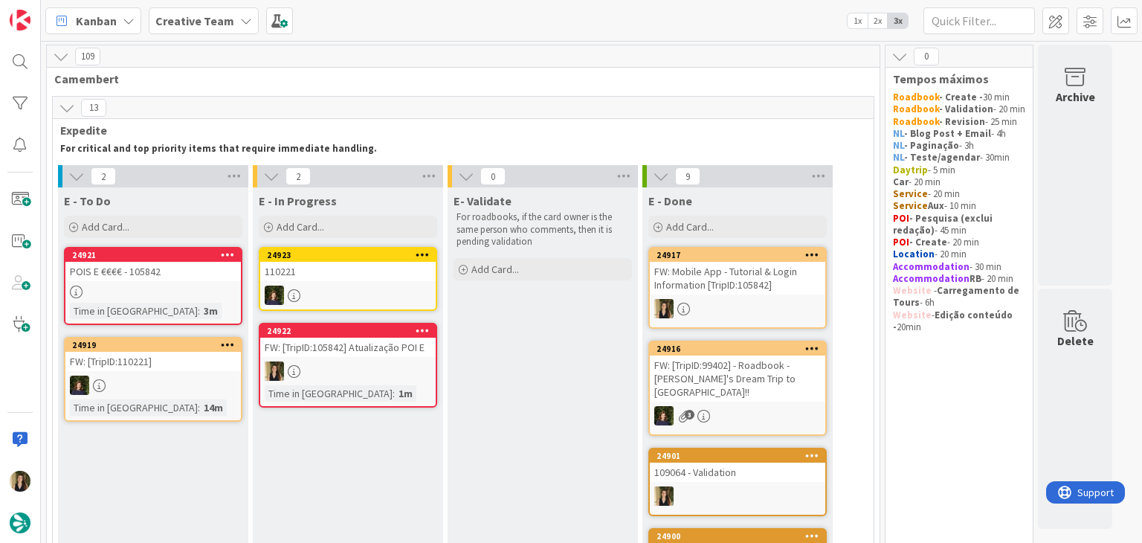
click at [416, 372] on div at bounding box center [347, 370] width 175 height 19
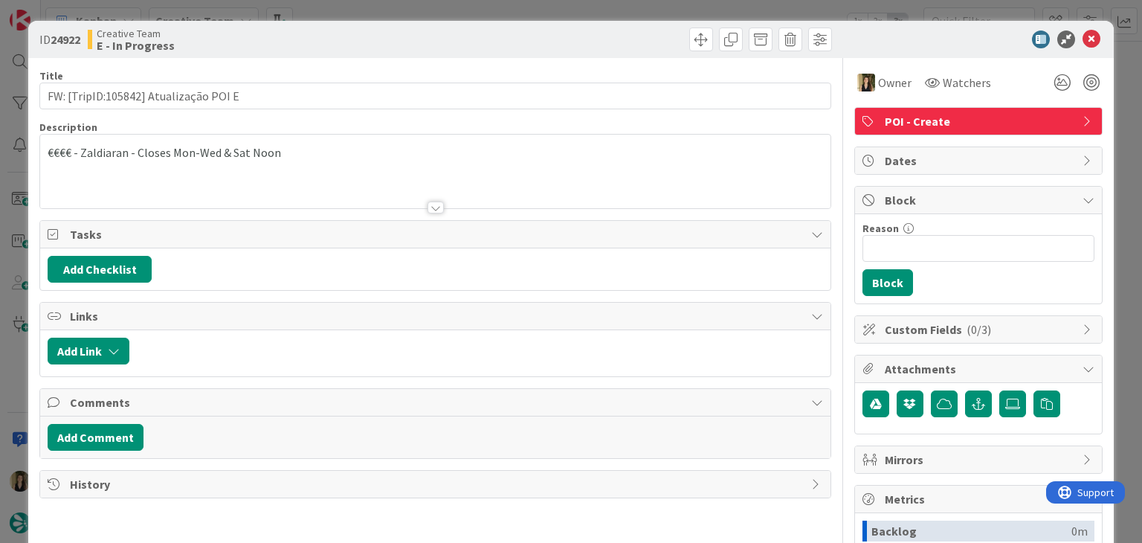
click at [606, 4] on div "ID 24922 Creative Team E - In Progress Title 37 / 128 FW: [TripID:105842] Atual…" at bounding box center [571, 271] width 1142 height 543
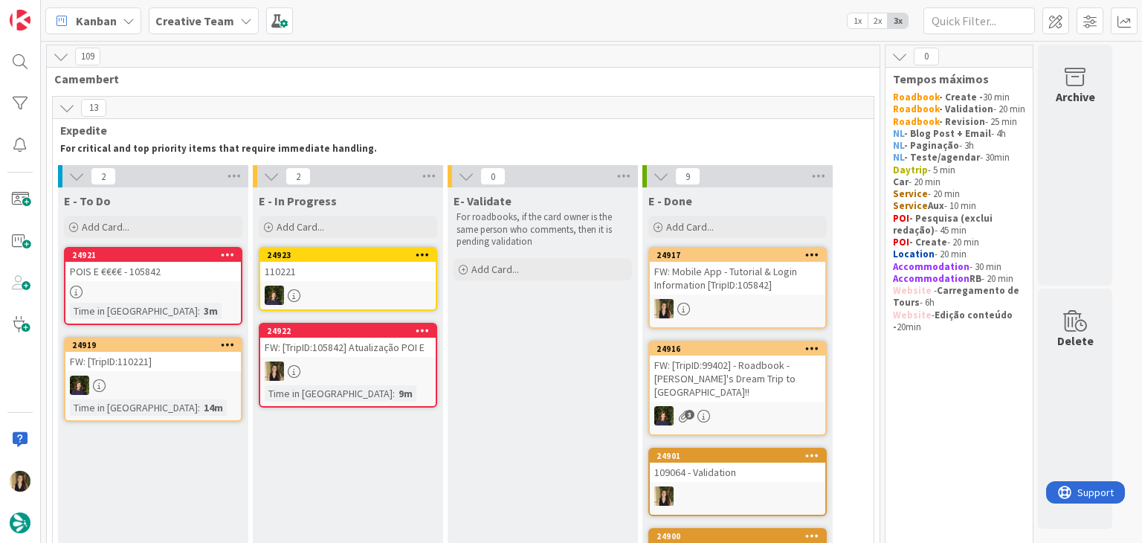
click at [393, 359] on div "24922 FW: [TripID:105842] Atualização POI E Time in Column : 9m" at bounding box center [348, 365] width 178 height 85
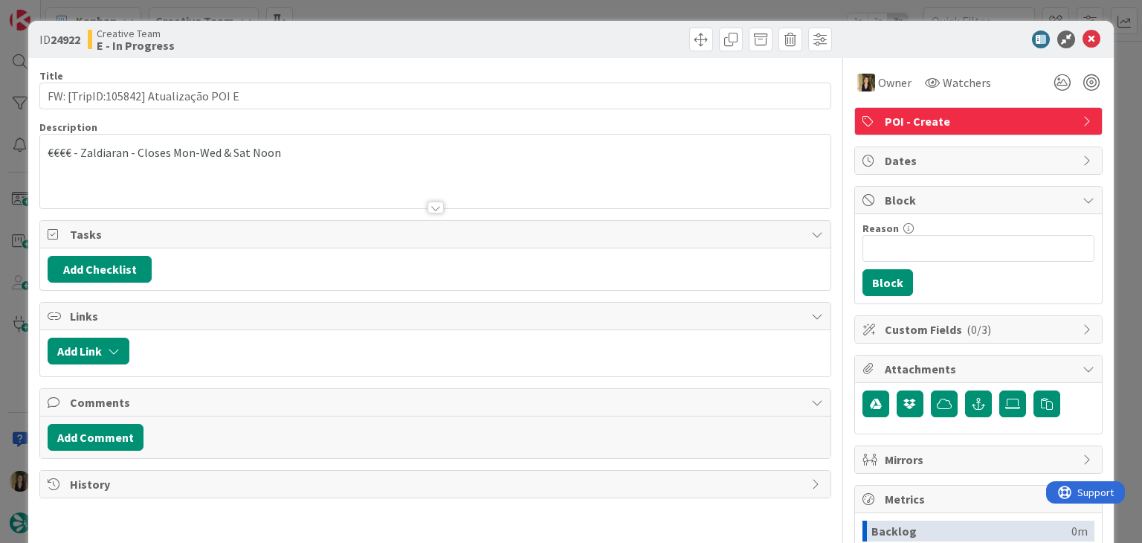
click at [894, 127] on span "POI - Create" at bounding box center [980, 121] width 190 height 18
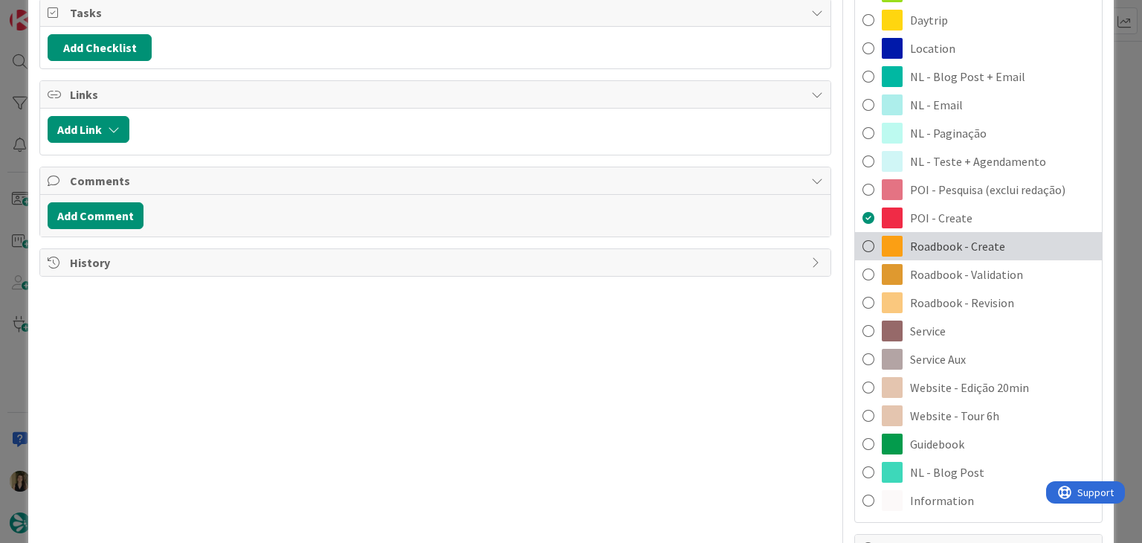
scroll to position [223, 0]
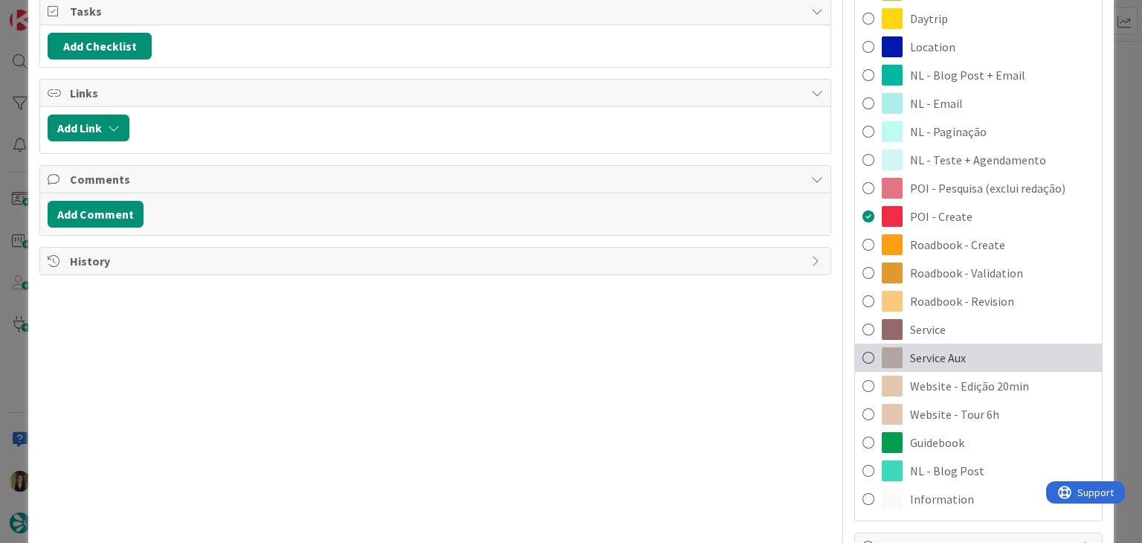
click at [937, 351] on span "Service Aux" at bounding box center [938, 358] width 56 height 18
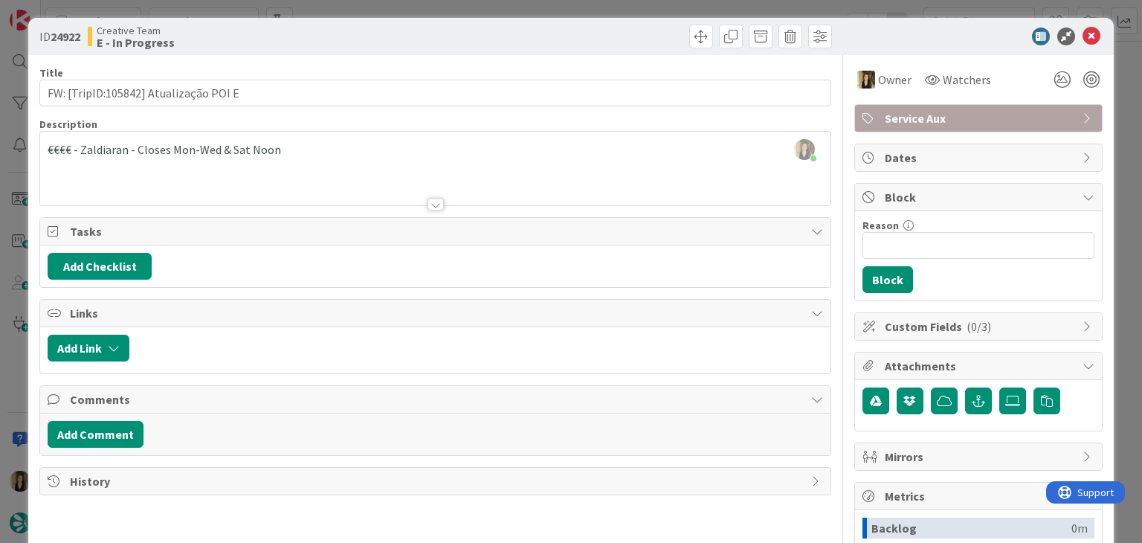
scroll to position [0, 0]
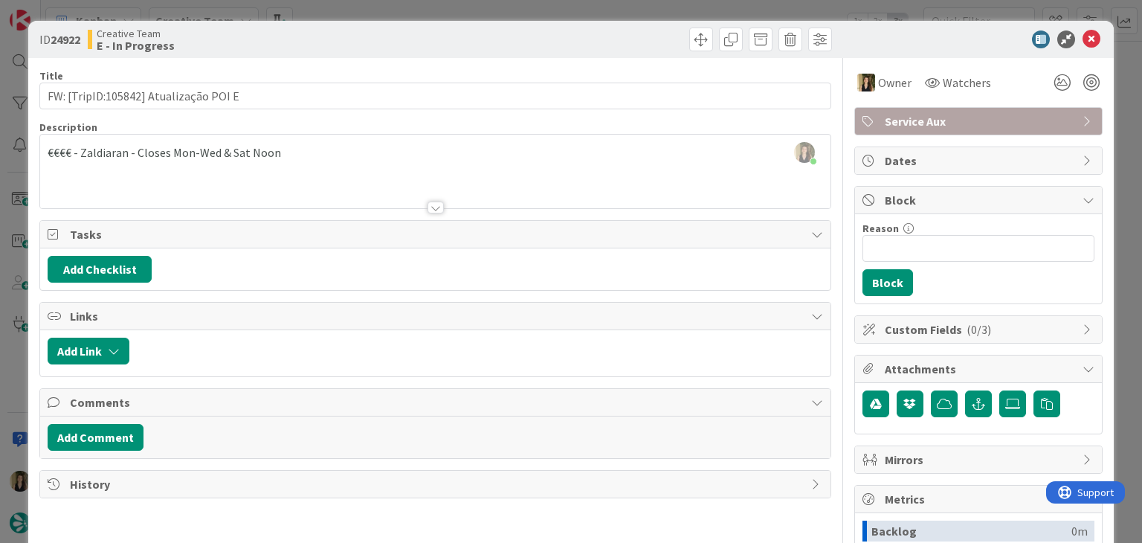
click at [590, 10] on div "ID 24922 Creative Team E - In Progress Title 37 / 128 FW: [TripID:105842] Atual…" at bounding box center [571, 271] width 1142 height 543
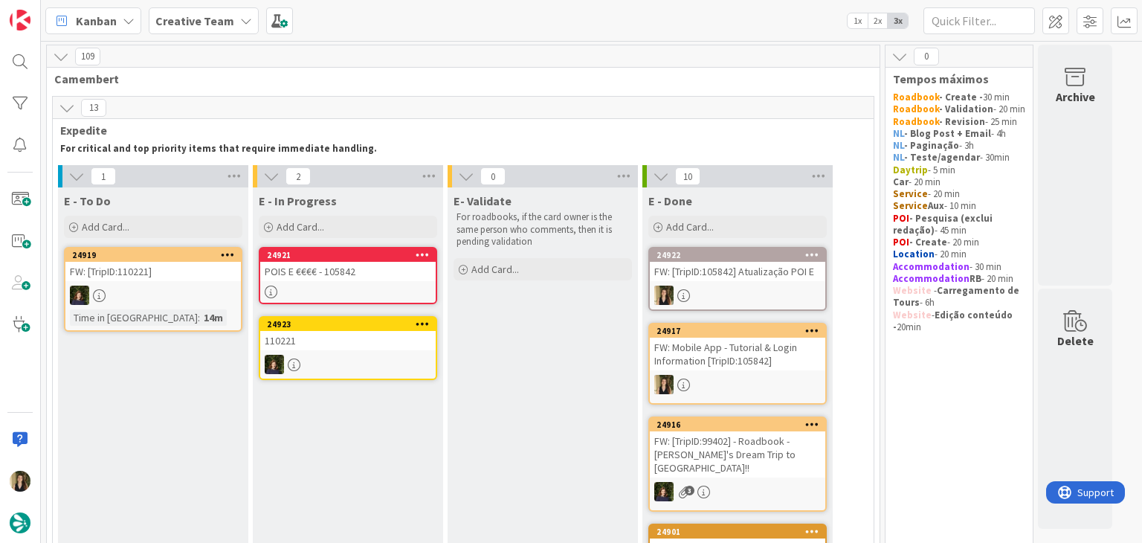
click at [394, 285] on div at bounding box center [347, 291] width 175 height 13
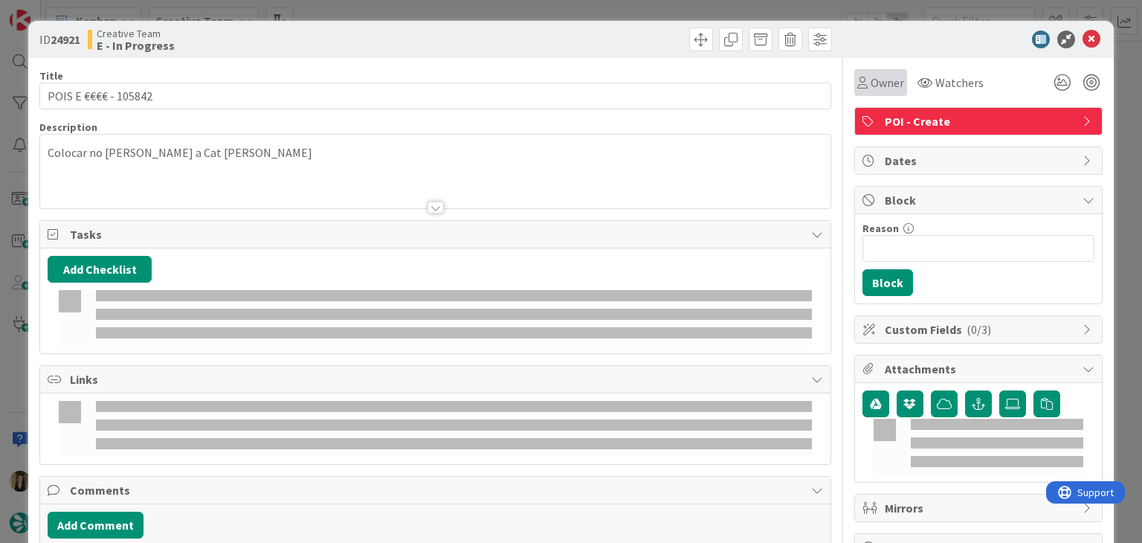
click at [871, 79] on span "Owner" at bounding box center [887, 83] width 33 height 18
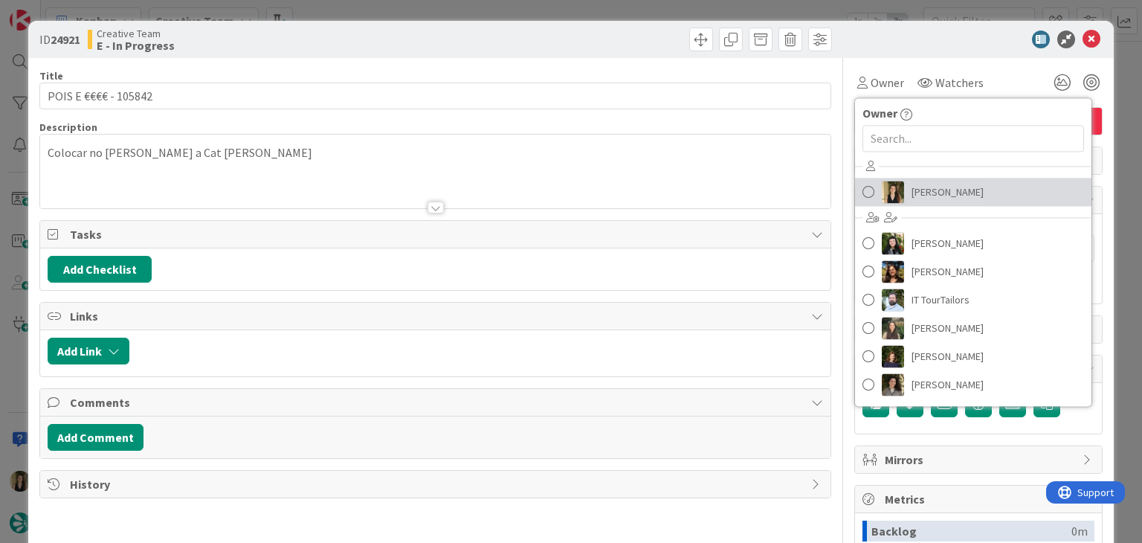
click at [943, 181] on span "[PERSON_NAME]" at bounding box center [948, 192] width 72 height 22
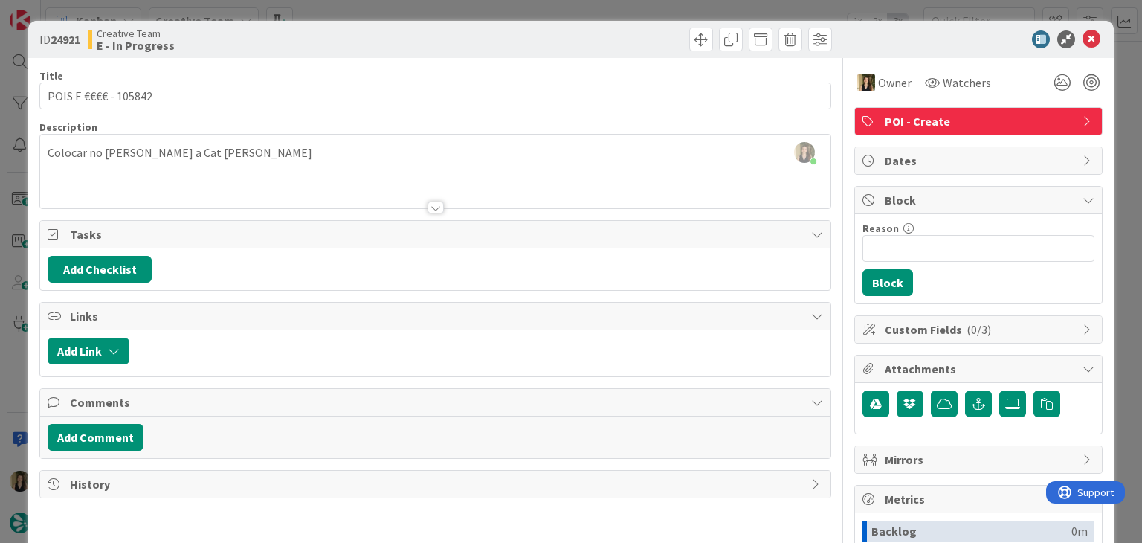
click at [368, 2] on div "ID 24921 Creative Team E - In Progress Title 20 / 128 POIS E €€€€ - 105842 Desc…" at bounding box center [571, 271] width 1142 height 543
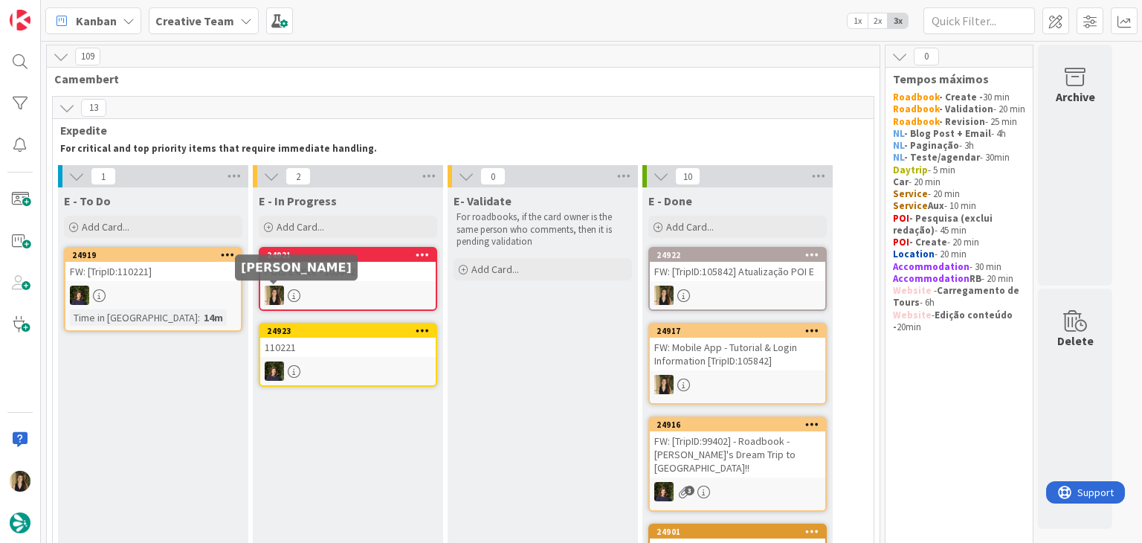
click at [339, 274] on div "POIS E €€€€ - 105842" at bounding box center [347, 271] width 175 height 19
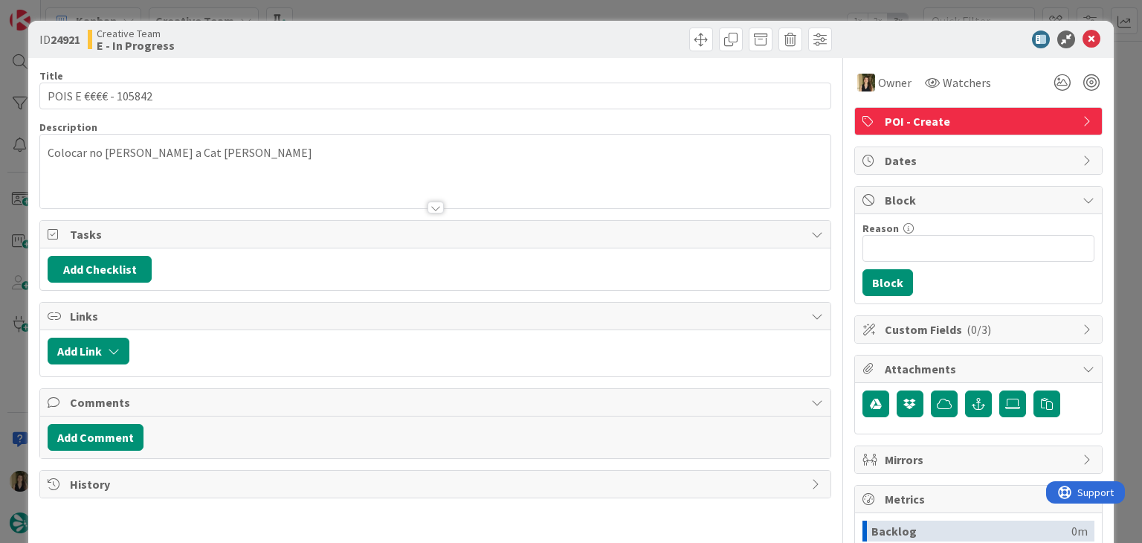
click at [265, 147] on div "Colocar no [PERSON_NAME] a Cat [PERSON_NAME]" at bounding box center [435, 172] width 790 height 74
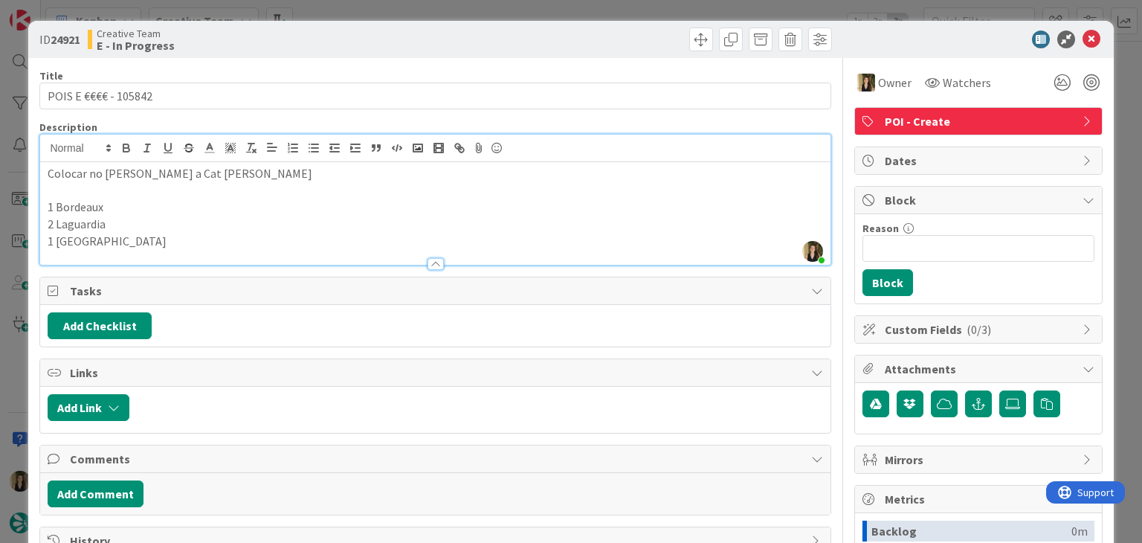
click at [338, 10] on div "ID 24921 Creative Team E - In Progress Title 20 / 128 POIS E €€€€ - 105842 Desc…" at bounding box center [571, 271] width 1142 height 543
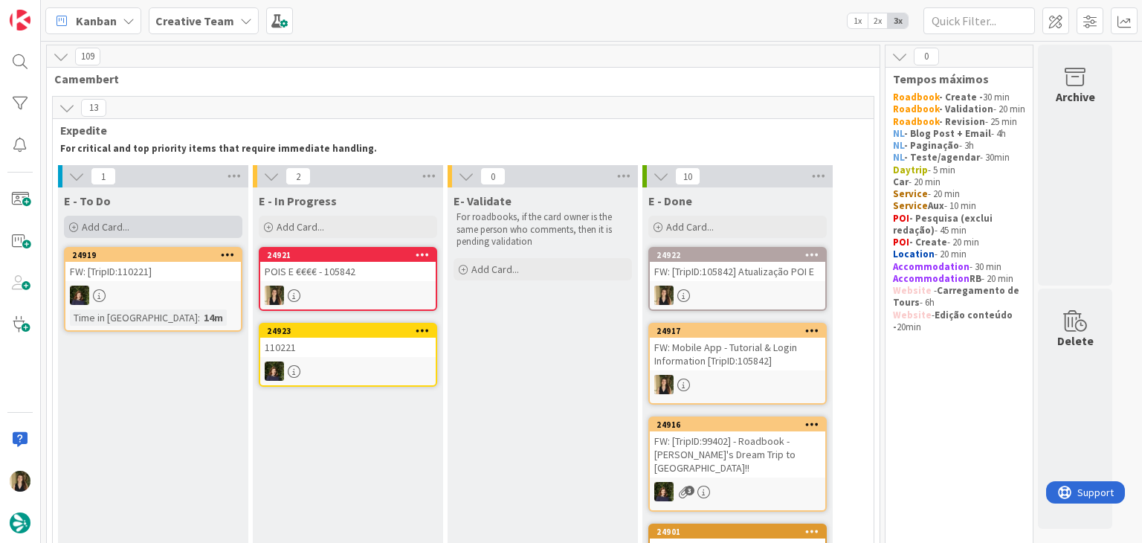
click at [167, 227] on div "Add Card..." at bounding box center [153, 227] width 178 height 22
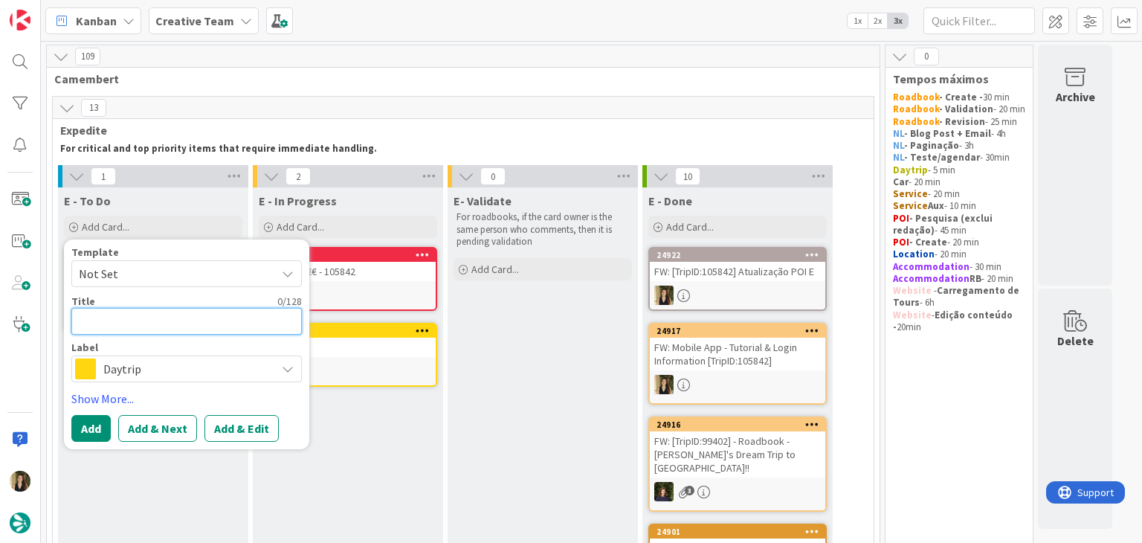
paste textarea "ETXANOBE"
type textarea "ETXANOBE"
type textarea "x"
click at [81, 317] on textarea "ETXANOBE" at bounding box center [186, 321] width 230 height 27
type textarea "€ETXANOBE"
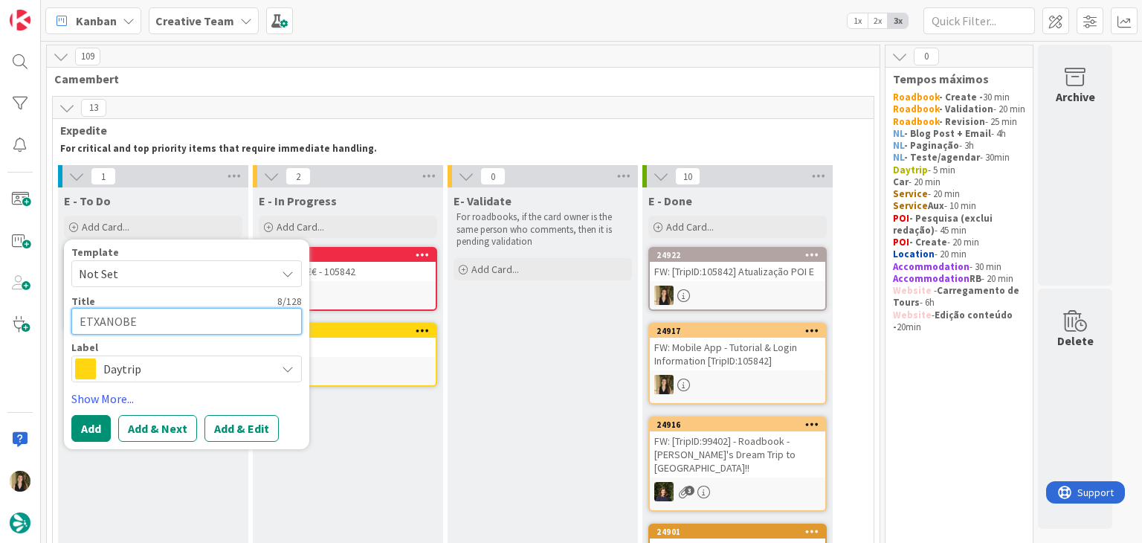
type textarea "x"
type textarea "€€ETXANOBE"
type textarea "x"
type textarea "€€€ETXANOBE"
type textarea "x"
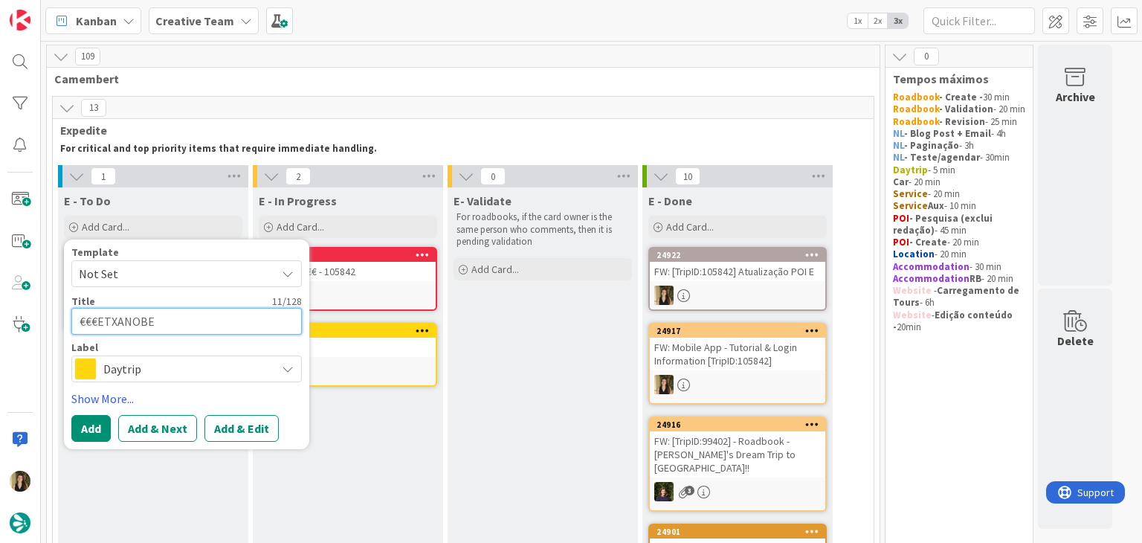
type textarea "€€€€ETXANOBE"
type textarea "x"
type textarea "€€€€ ETXANOBE"
type textarea "x"
type textarea "€€€€ -ETXANOBE"
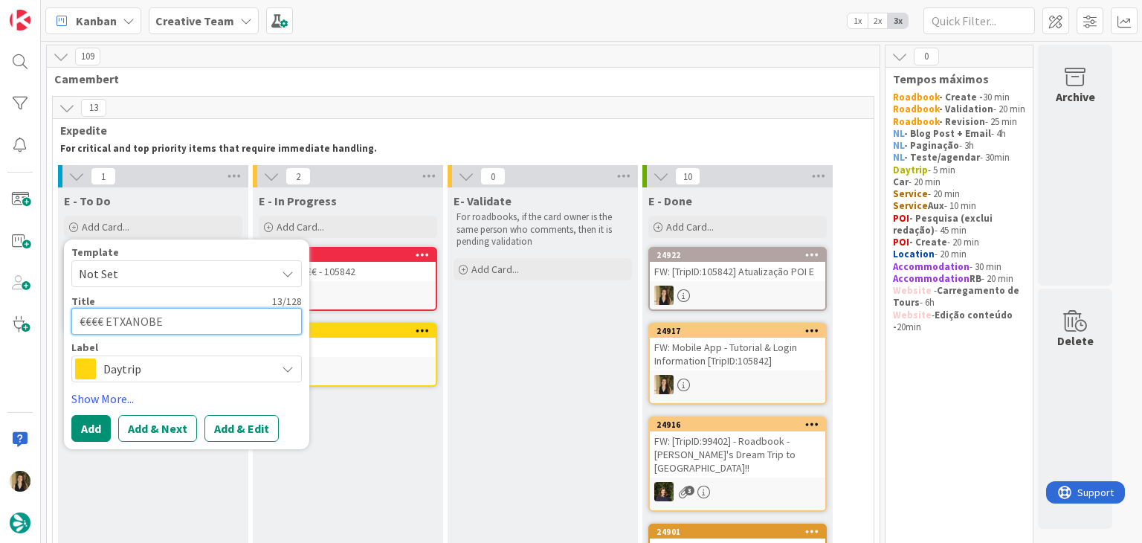
type textarea "x"
type textarea "€€€€ - ETXANOBE"
type textarea "x"
click at [236, 317] on textarea "€€€€ - ETXANOBE" at bounding box center [186, 321] width 230 height 27
type textarea "€€€€ - ETXANOBE"
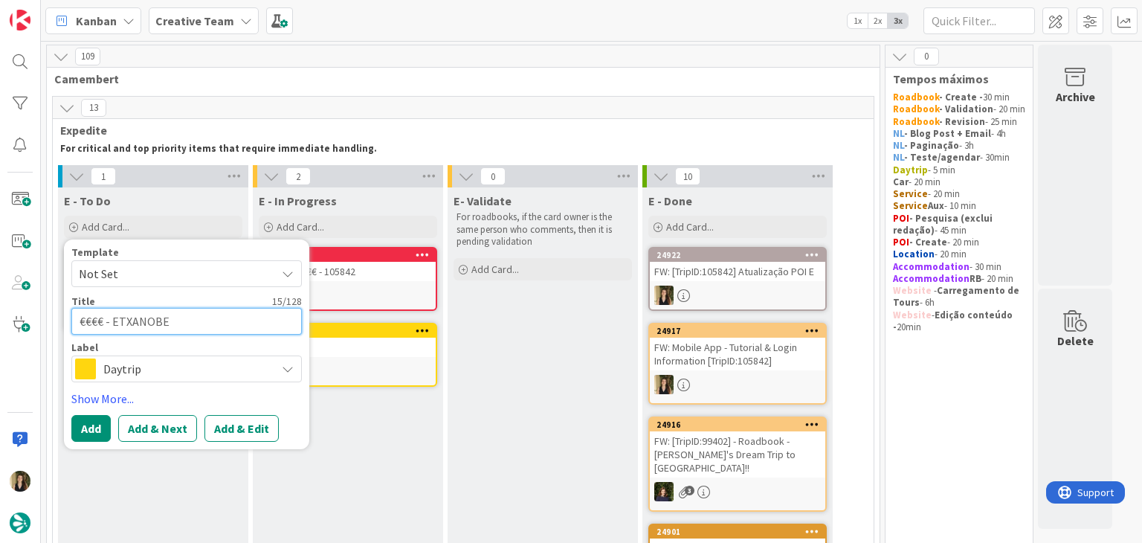
type textarea "x"
type textarea "€€€€ - ETXANOBE -"
type textarea "x"
type textarea "€€€€ - ETXANOBE -"
type textarea "x"
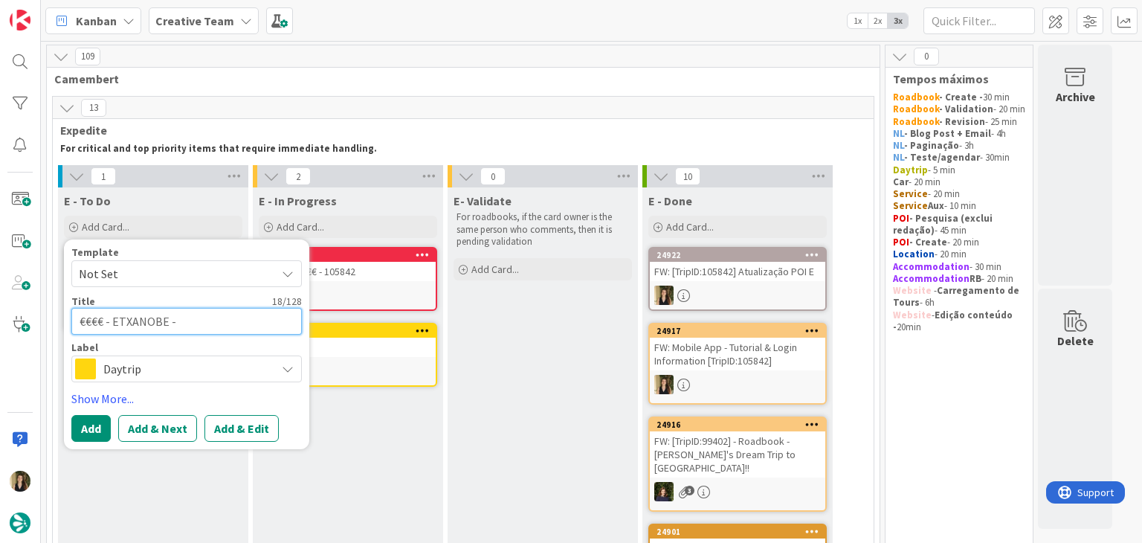
type textarea "€€€€ - ETXANOBE - C"
type textarea "x"
type textarea "€€€€ - ETXANOBE - Cl"
type textarea "x"
type textarea "€€€€ - ETXANOBE - Clo"
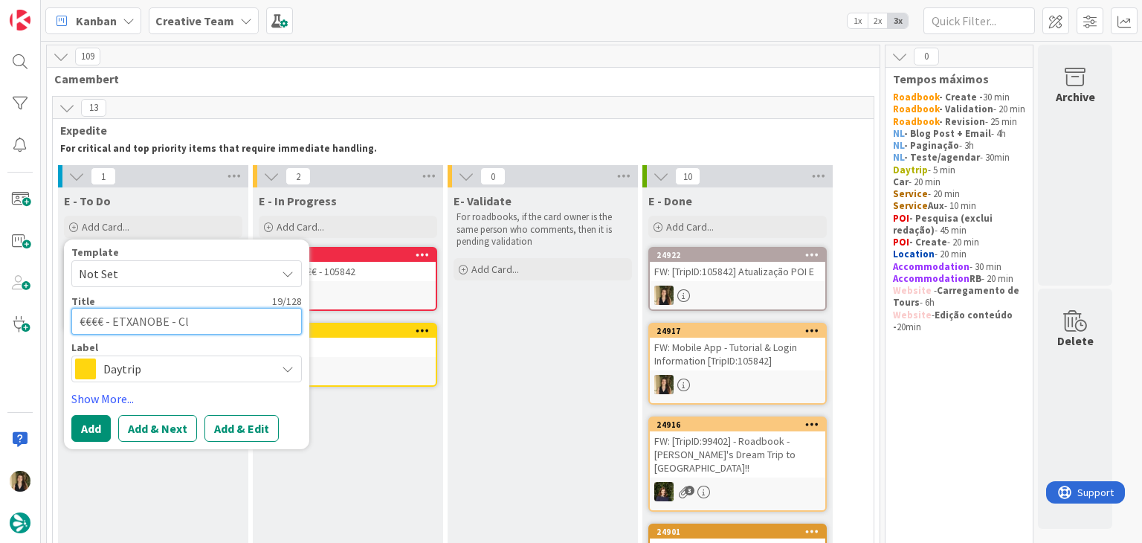
type textarea "x"
type textarea "€€€€ - ETXANOBE - Clos"
type textarea "x"
type textarea "€€€€ - ETXANOBE - Close"
type textarea "x"
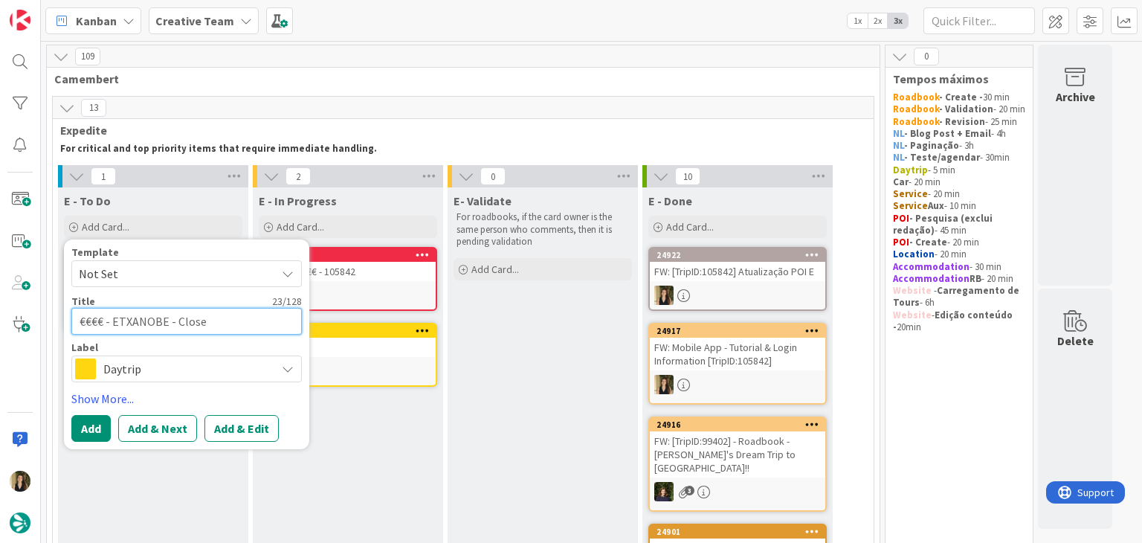
type textarea "€€€€ - ETXANOBE - Closed"
type textarea "x"
type textarea "€€€€ - ETXANOBE - Closed"
type textarea "x"
type textarea "€€€€ - ETXANOBE - Closed S"
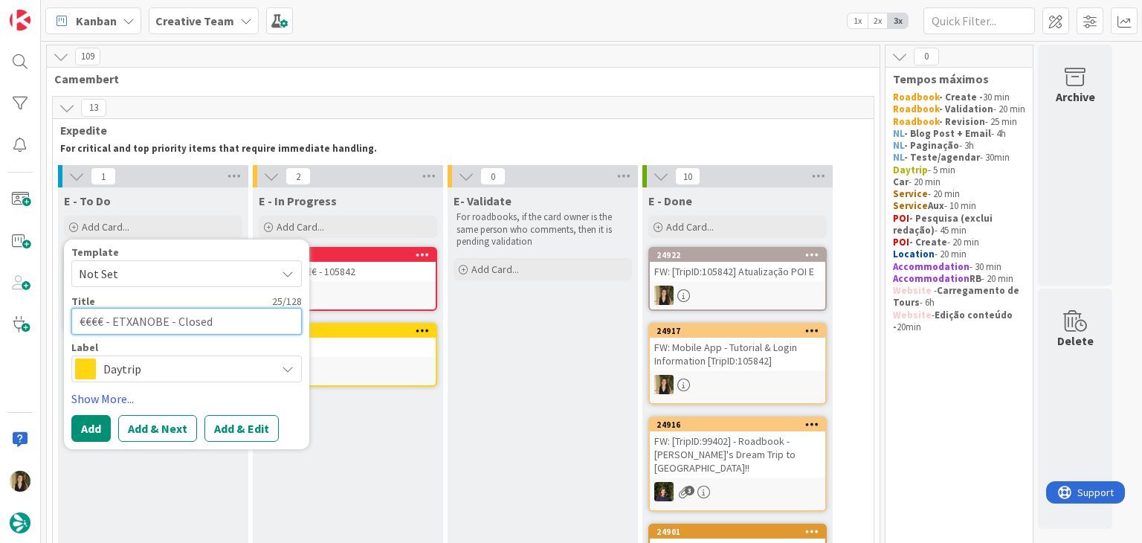
type textarea "x"
type textarea "€€€€ - ETXANOBE - Closed Su"
type textarea "x"
type textarea "€€€€ - ETXANOBE - Closed Sun"
type textarea "x"
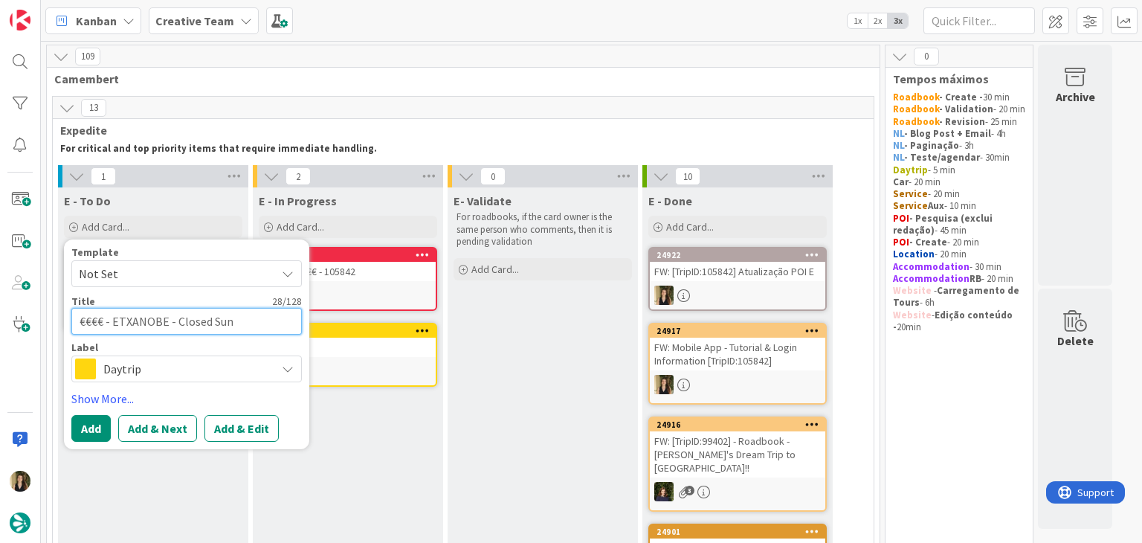
type textarea "€€€€ - ETXANOBE - Closed Sun"
click at [181, 369] on span "Daytrip" at bounding box center [185, 368] width 165 height 21
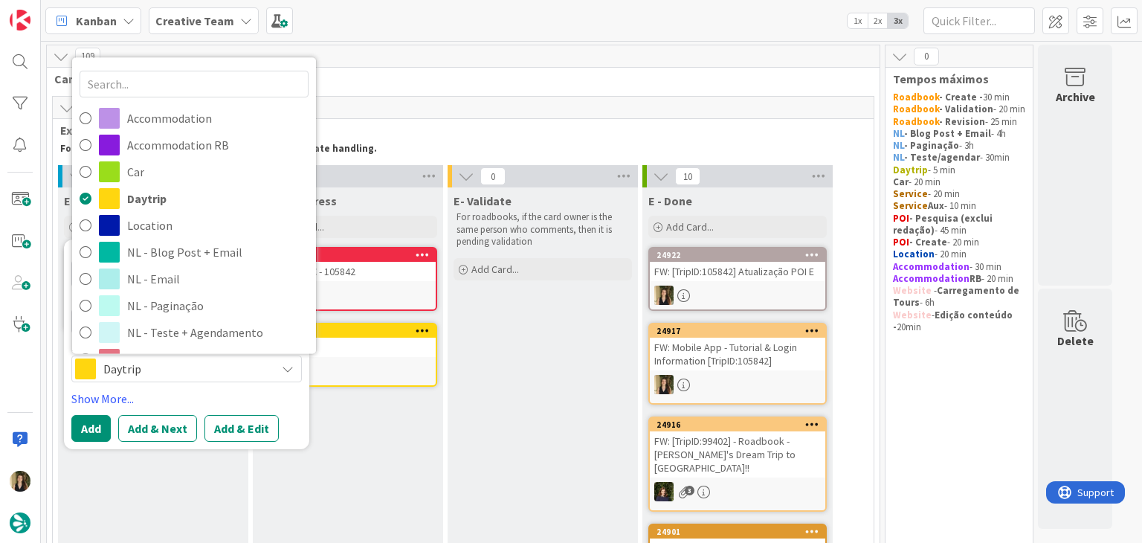
click at [180, 375] on span "POI - Create" at bounding box center [217, 386] width 181 height 22
type textarea "x"
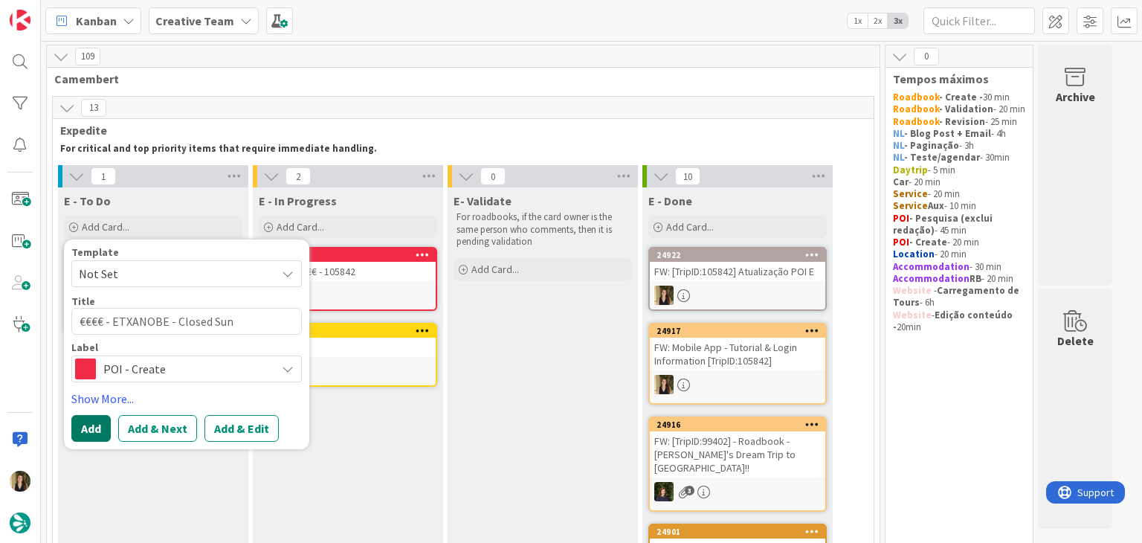
click at [94, 420] on button "Add" at bounding box center [90, 428] width 39 height 27
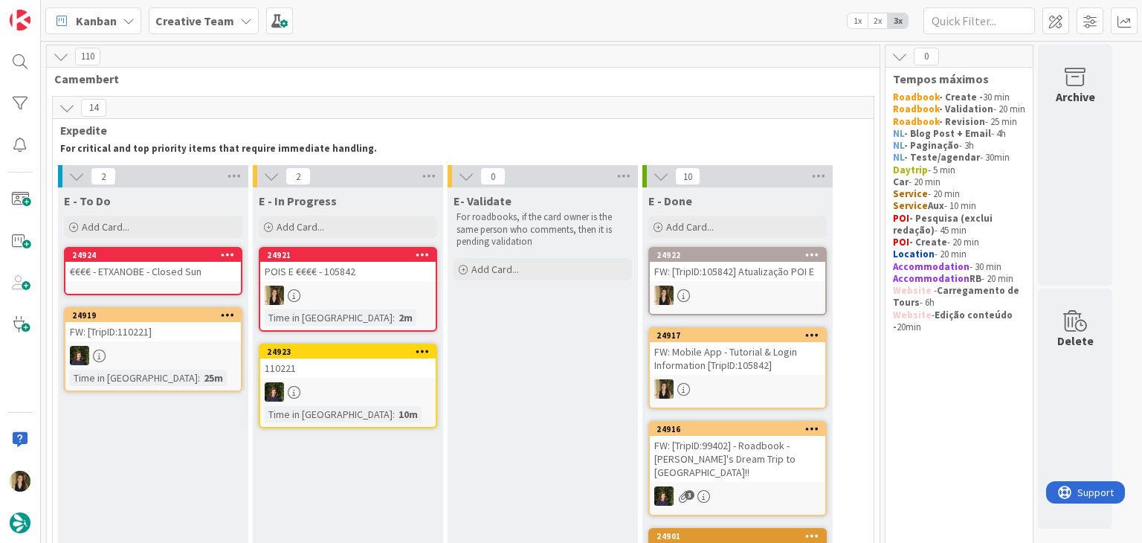
click at [152, 272] on div "€€€€ - ETXANOBE - Closed Sun" at bounding box center [152, 271] width 175 height 19
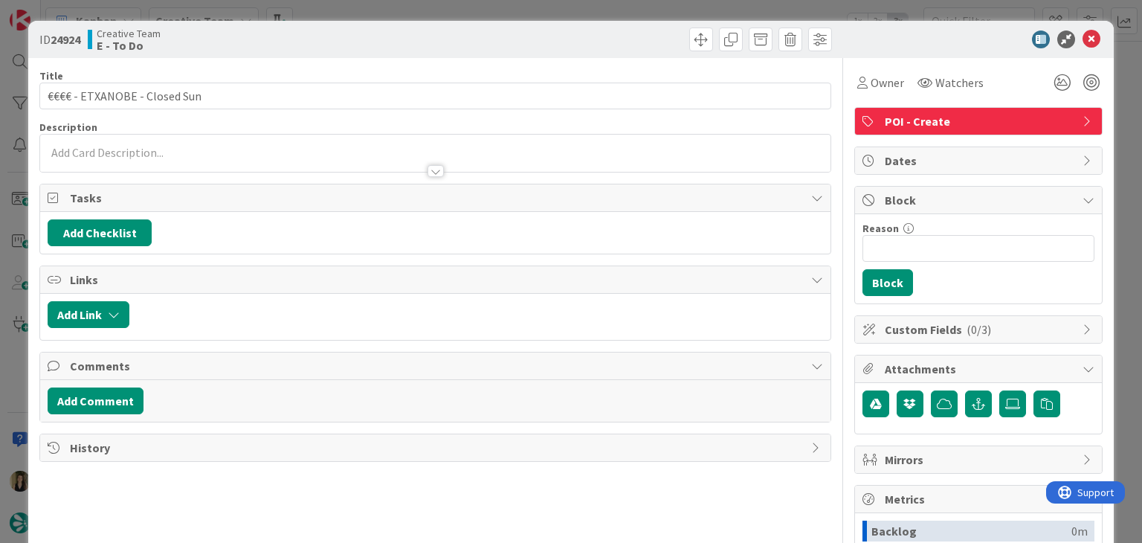
click at [192, 156] on div at bounding box center [435, 164] width 790 height 16
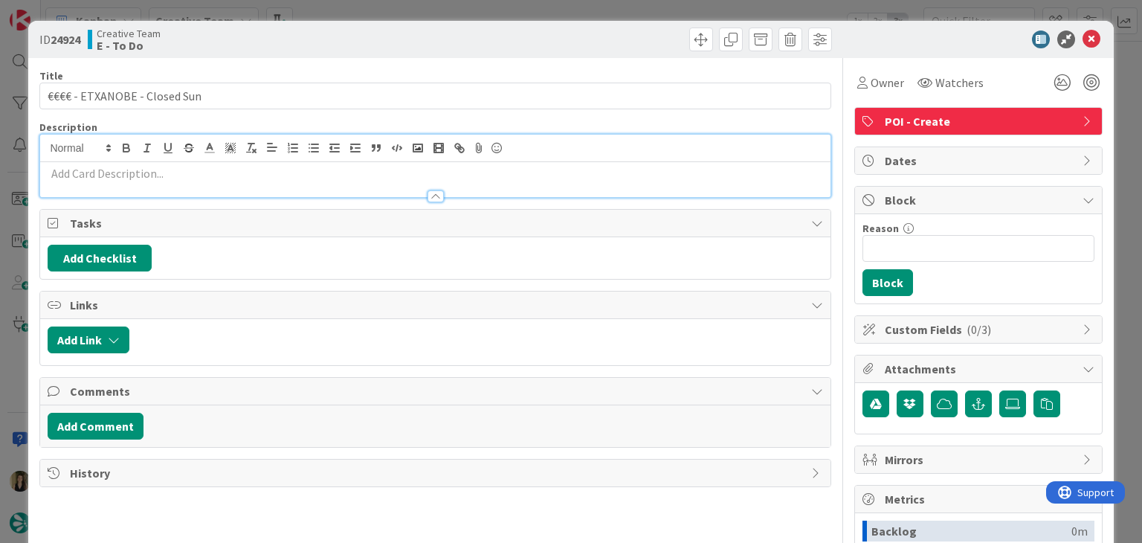
click at [189, 181] on div at bounding box center [435, 189] width 790 height 16
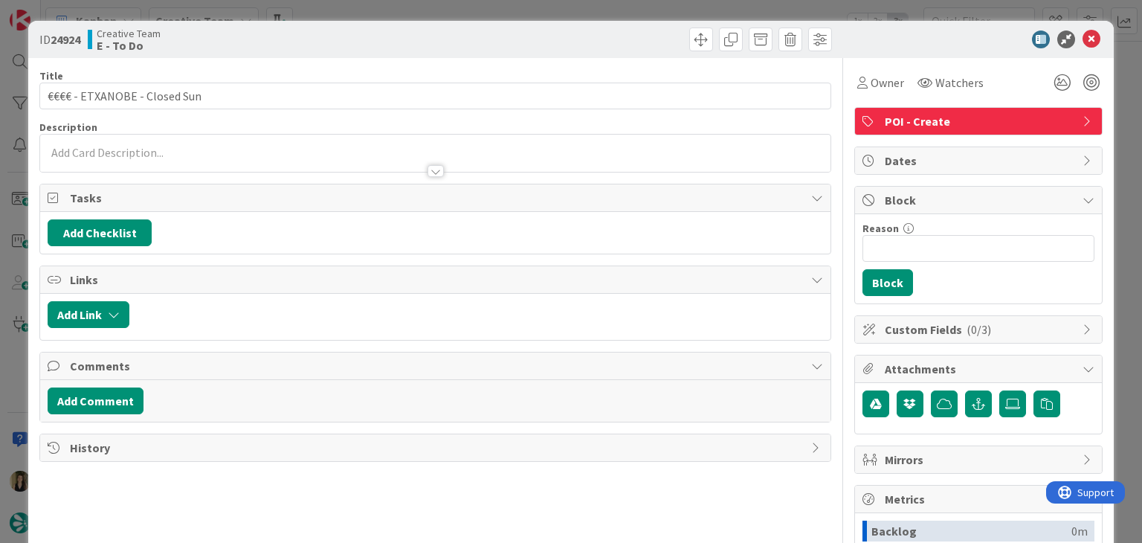
click at [184, 154] on p at bounding box center [435, 152] width 775 height 17
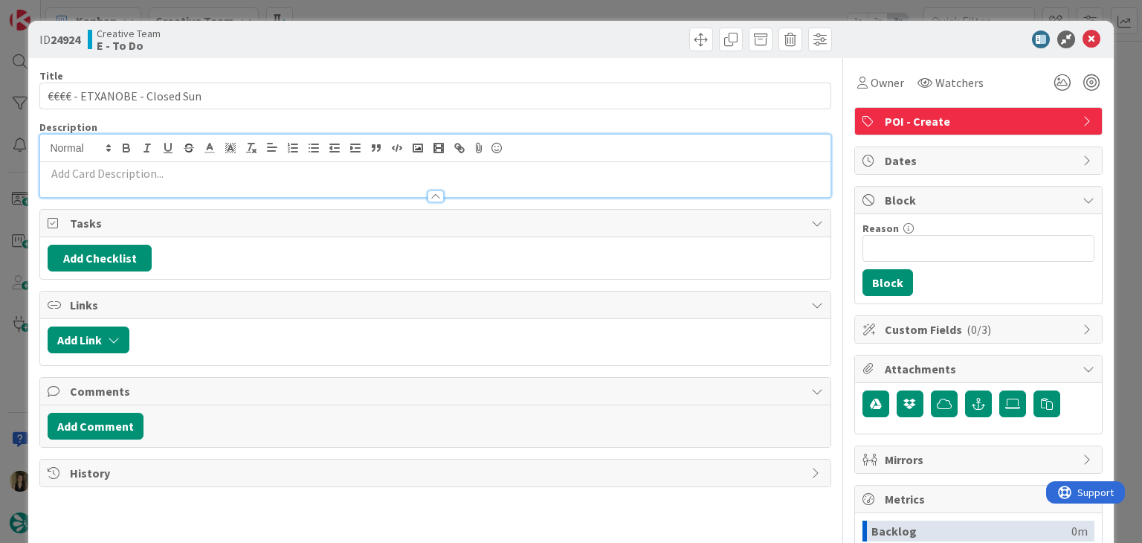
click at [167, 168] on p at bounding box center [435, 173] width 775 height 17
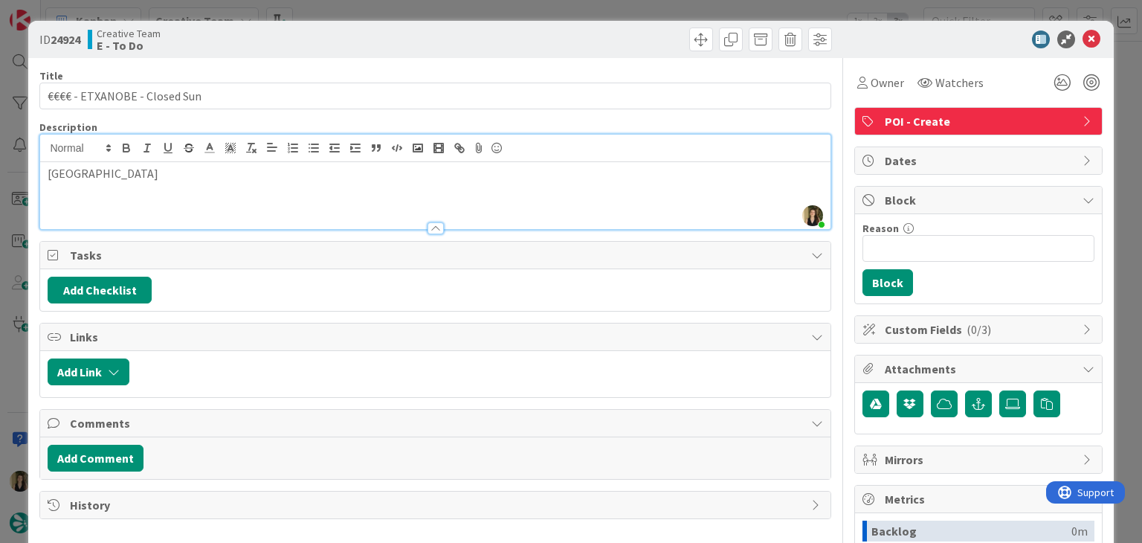
click at [327, 30] on div "Creative Team E - To Do" at bounding box center [260, 40] width 344 height 24
click at [334, 7] on div "ID 24924 Creative Team E - To Do Title 28 / 128 €€€€ - ETXANOBE - Closed Sun De…" at bounding box center [571, 271] width 1142 height 543
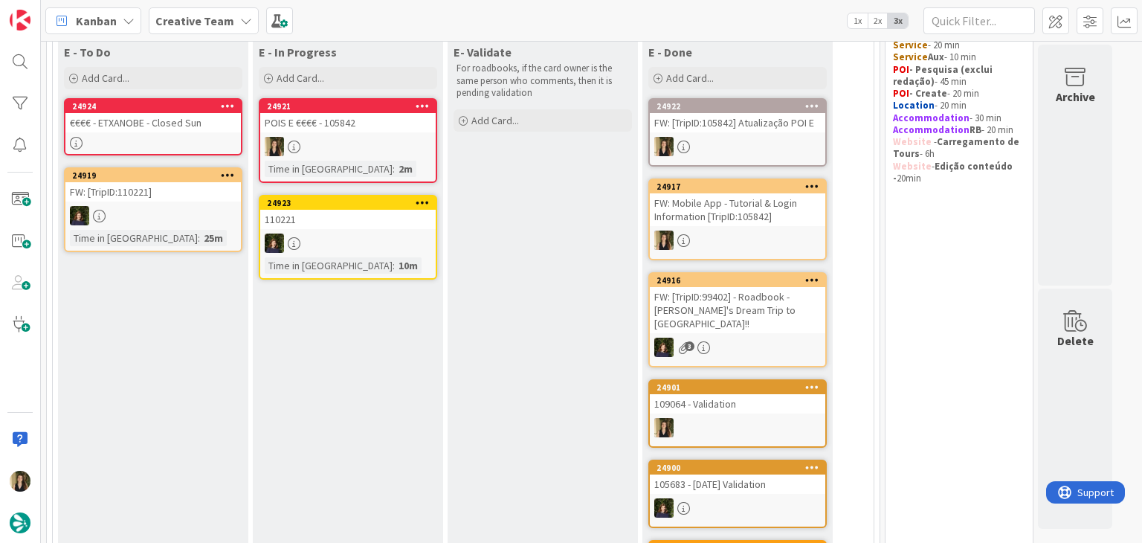
click at [526, 359] on div "E- Validate For roadbooks, if the card owner is the same person who comments, t…" at bounding box center [543, 510] width 190 height 943
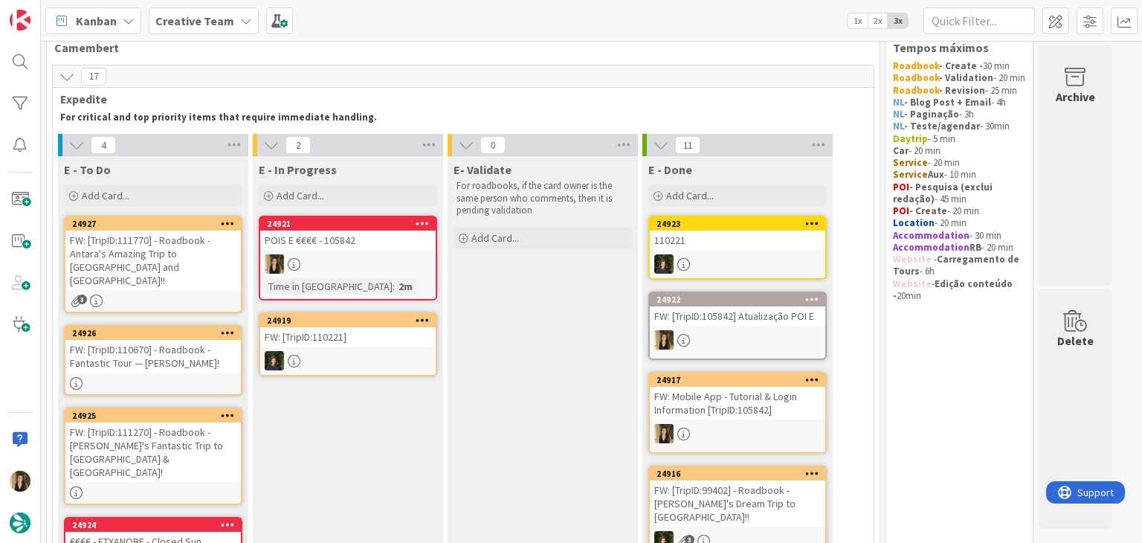
scroll to position [149, 0]
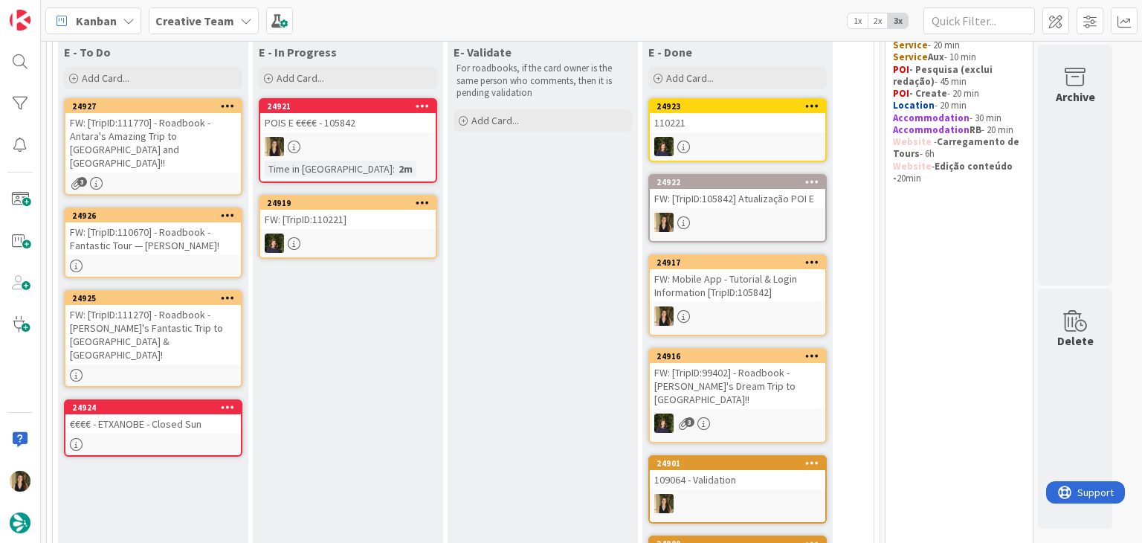
click at [152, 438] on div at bounding box center [152, 444] width 175 height 13
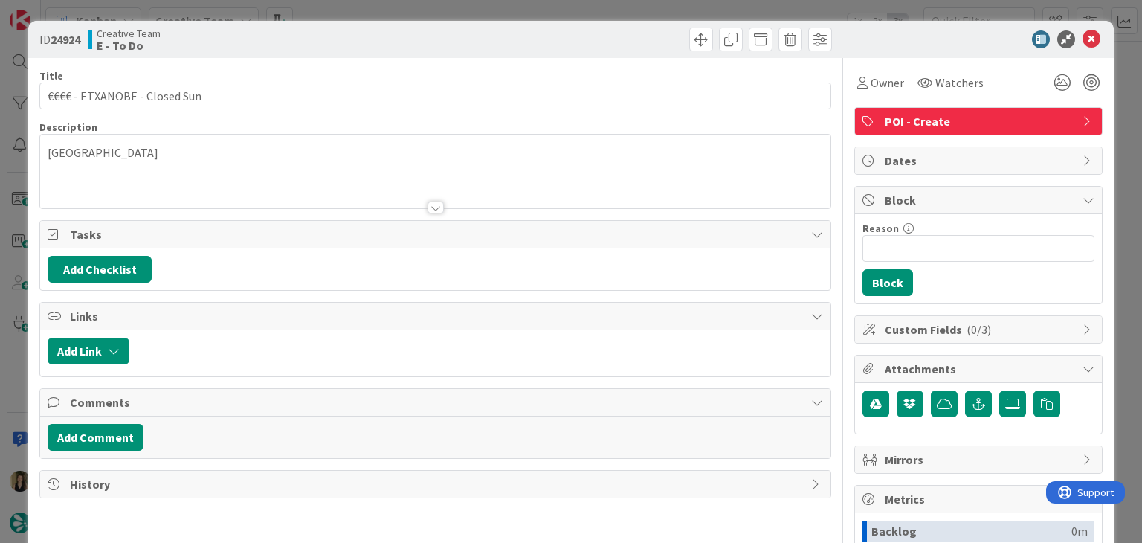
click at [383, 14] on div "ID 24924 Creative Team E - To Do Title 28 / 128 €€€€ - ETXANOBE - Closed Sun De…" at bounding box center [571, 271] width 1142 height 543
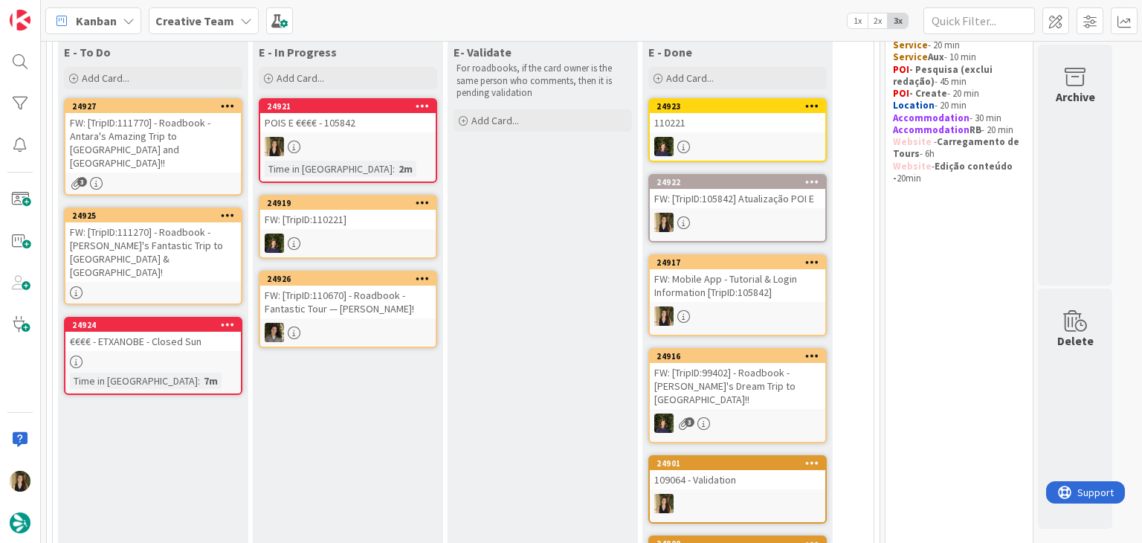
click at [377, 158] on div "24921 POIS E €€€€ - 105842 Time in Column : 2m" at bounding box center [348, 140] width 178 height 85
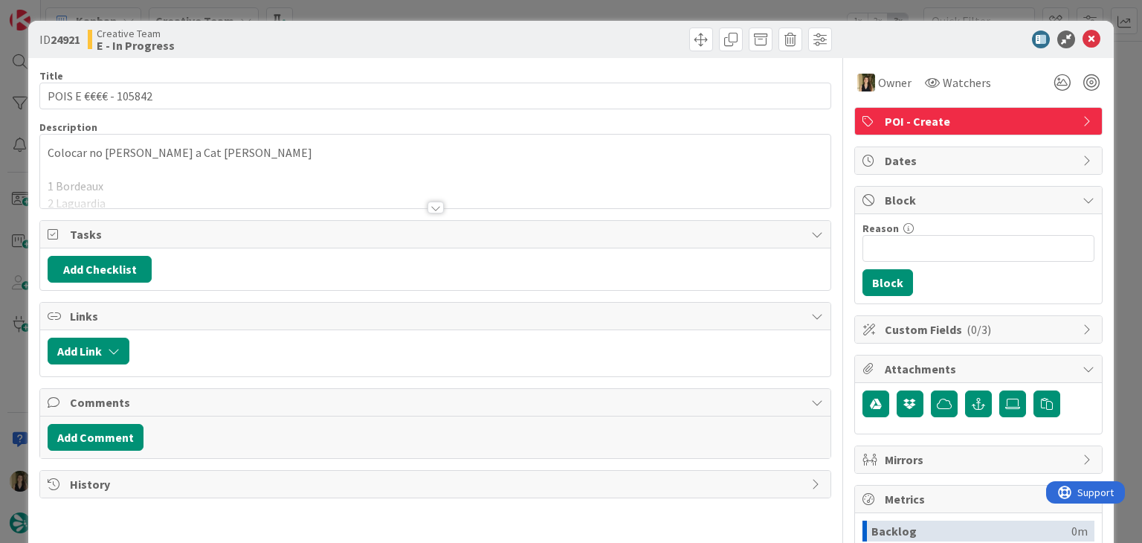
click at [553, 15] on div "ID 24921 Creative Team E - In Progress Title 20 / 128 POIS E €€€€ - 105842 Desc…" at bounding box center [571, 271] width 1142 height 543
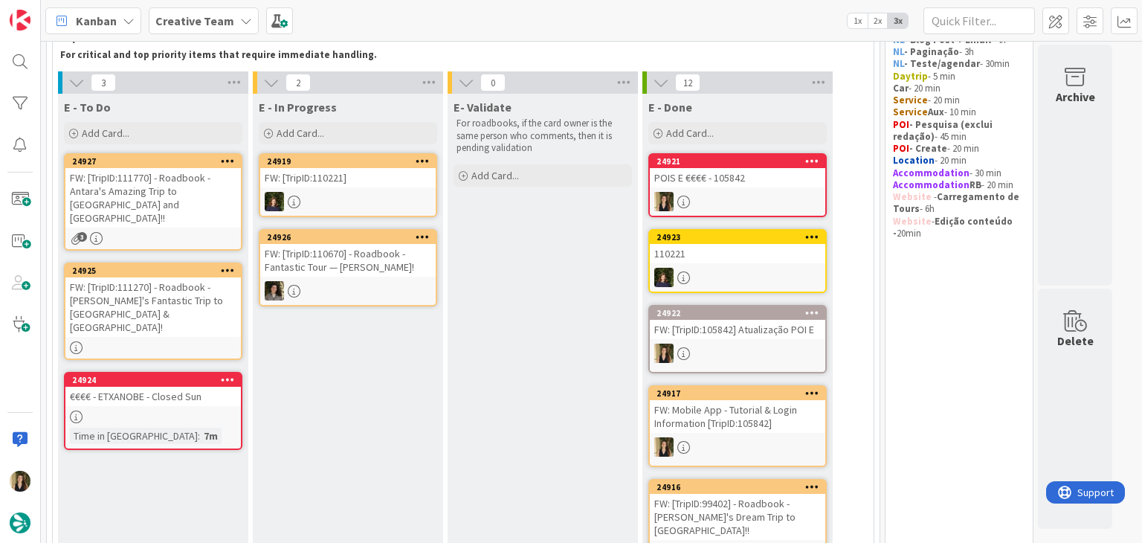
scroll to position [149, 0]
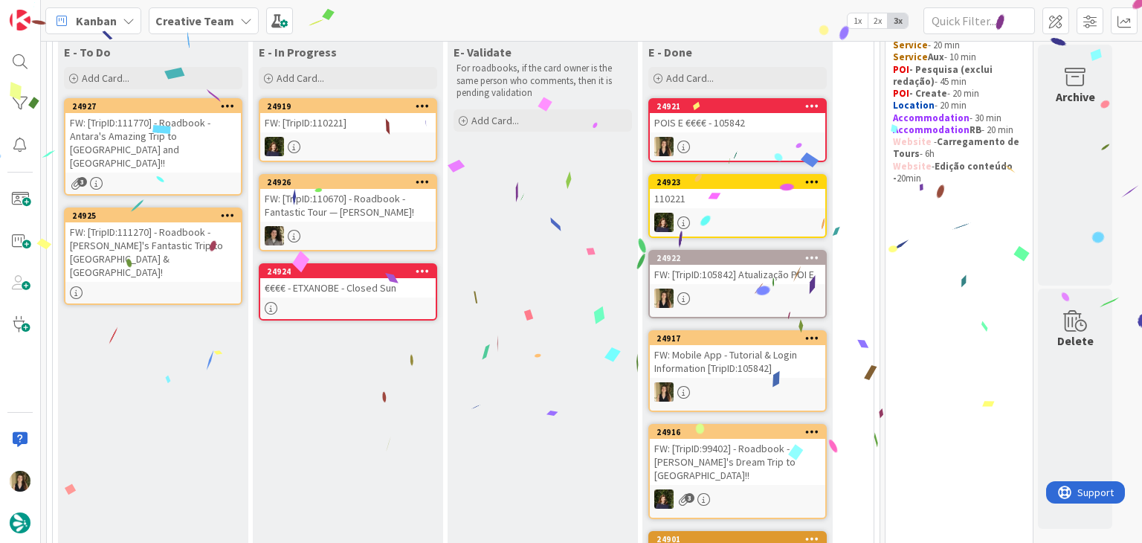
click at [383, 297] on div "24924 €€€€ - ETXANOBE - Closed Sun" at bounding box center [348, 291] width 178 height 57
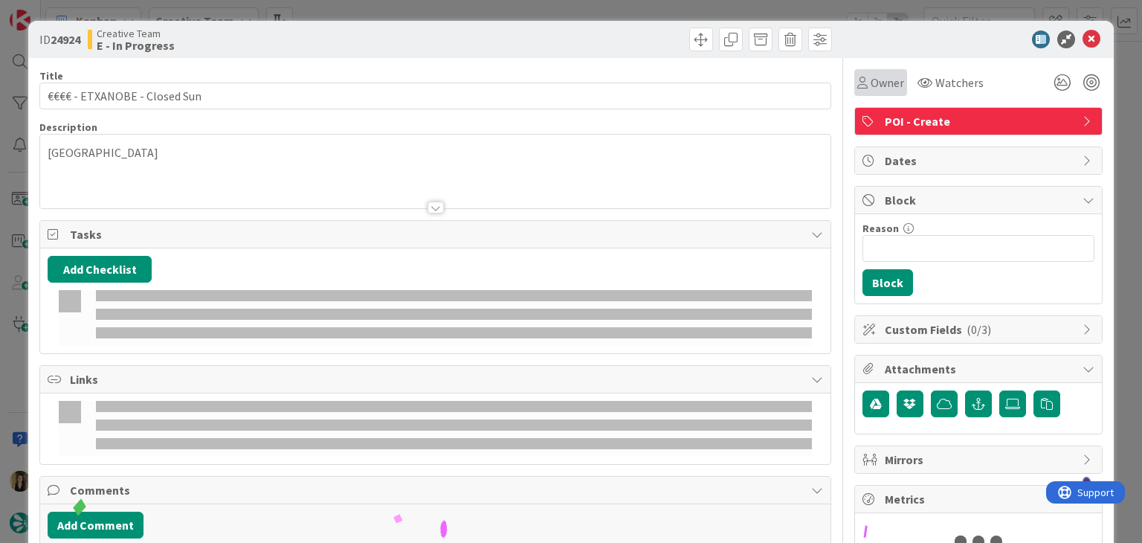
drag, startPoint x: 880, startPoint y: 66, endPoint x: 880, endPoint y: 74, distance: 8.2
click at [880, 70] on div "Owner Watchers" at bounding box center [978, 77] width 248 height 38
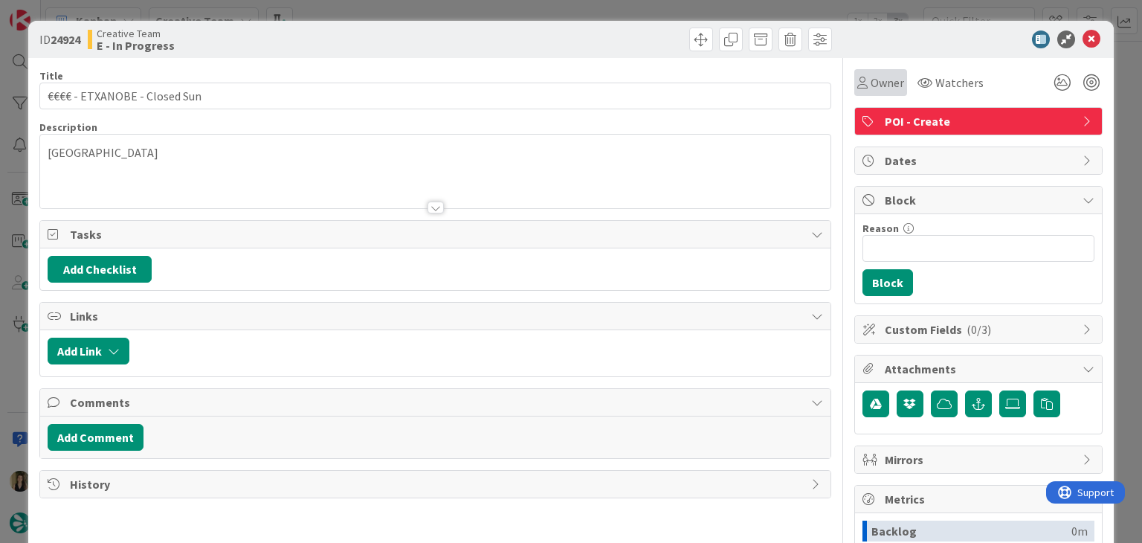
click at [880, 78] on span "Owner" at bounding box center [887, 83] width 33 height 18
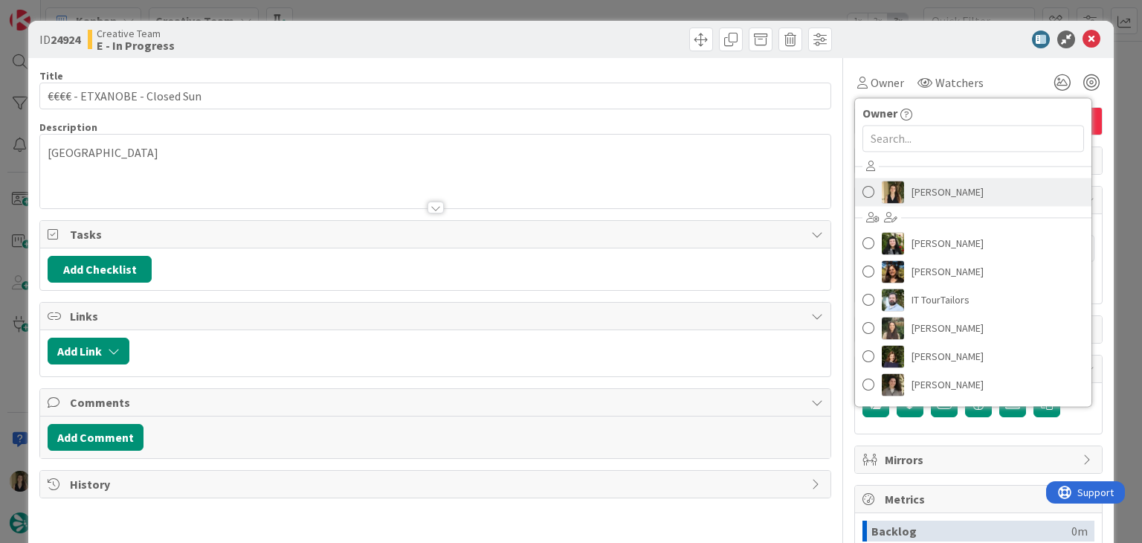
click at [923, 184] on span "[PERSON_NAME]" at bounding box center [948, 192] width 72 height 22
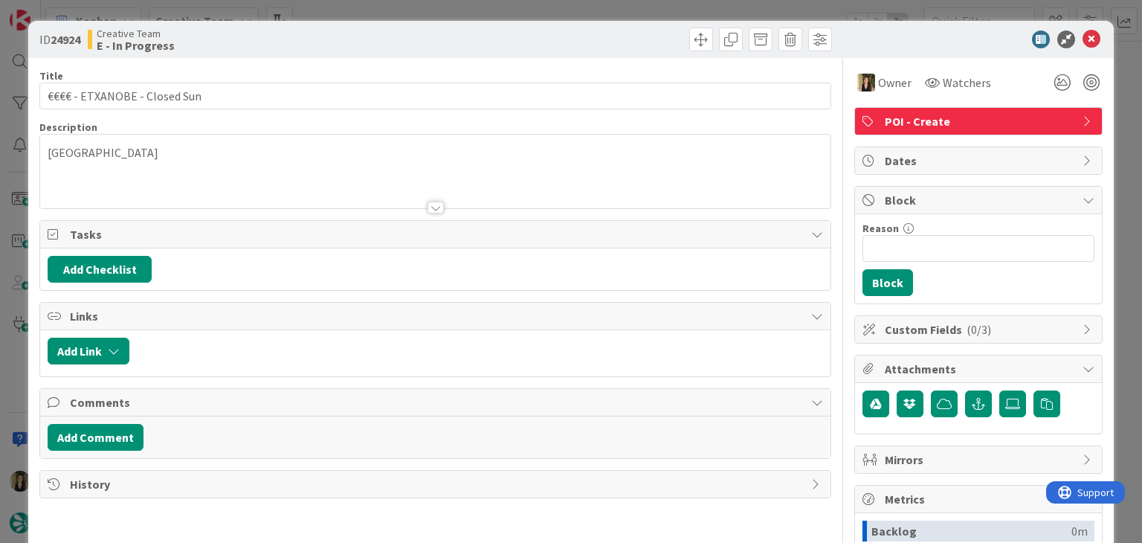
click at [639, 42] on div at bounding box center [635, 40] width 393 height 24
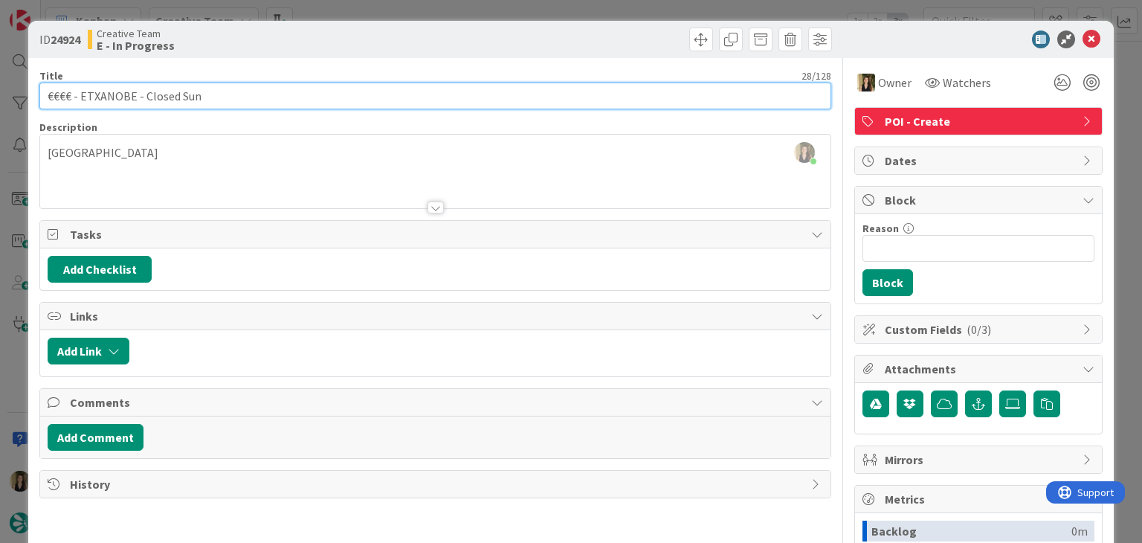
click at [87, 94] on input "€€€€ - ETXANOBE - Closed Sun" at bounding box center [434, 96] width 791 height 27
click at [158, 97] on input "€€€€ - Etxanobe TXANOBE - Closed Sun" at bounding box center [434, 96] width 791 height 27
drag, startPoint x: 217, startPoint y: 96, endPoint x: 30, endPoint y: 99, distance: 187.4
click at [30, 99] on div "ID 24924 Creative Team E - In Progress Title 28 / 128 €€€€ - Etxanobe - Closed …" at bounding box center [570, 399] width 1085 height 757
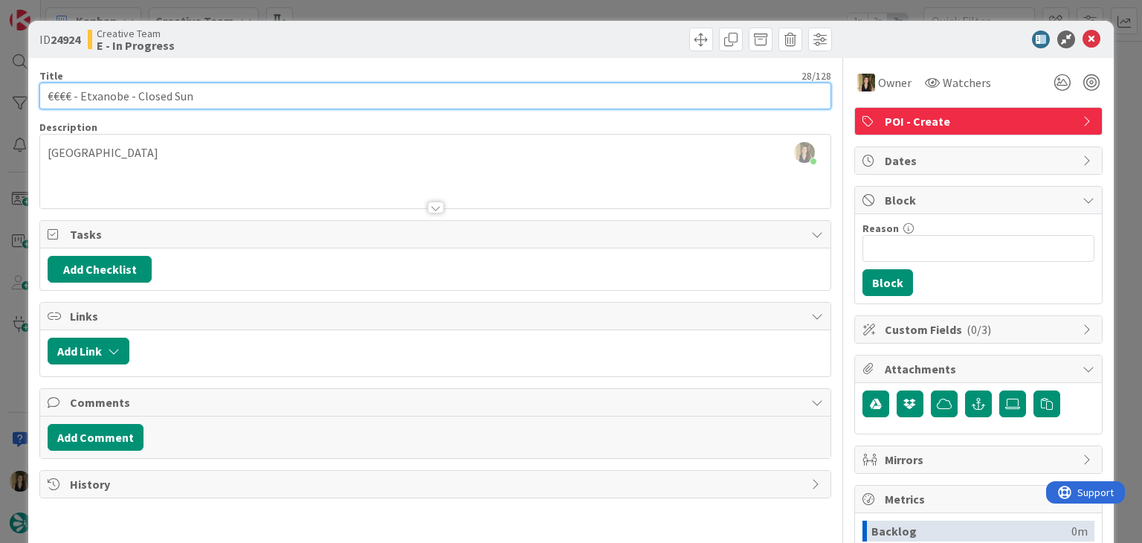
type input "€€€€ - Etxanobe - Closed Sun"
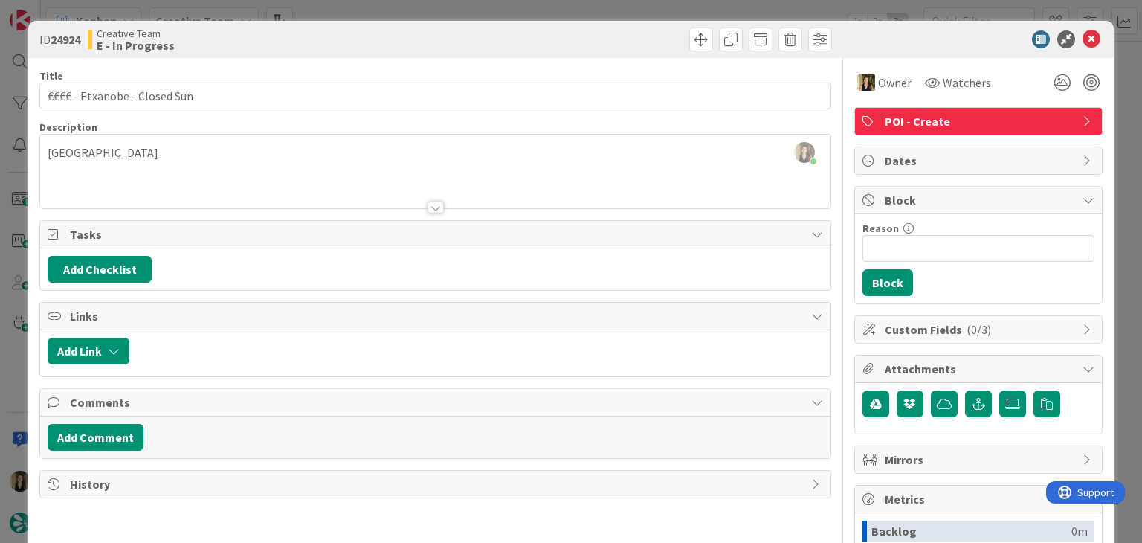
drag, startPoint x: 366, startPoint y: 40, endPoint x: 367, endPoint y: 14, distance: 26.0
click at [363, 36] on div "Creative Team E - In Progress" at bounding box center [260, 40] width 344 height 24
click at [372, 15] on div "ID 24924 Creative Team E - In Progress Title 28 / 128 €€€€ - Etxanobe - Closed …" at bounding box center [571, 271] width 1142 height 543
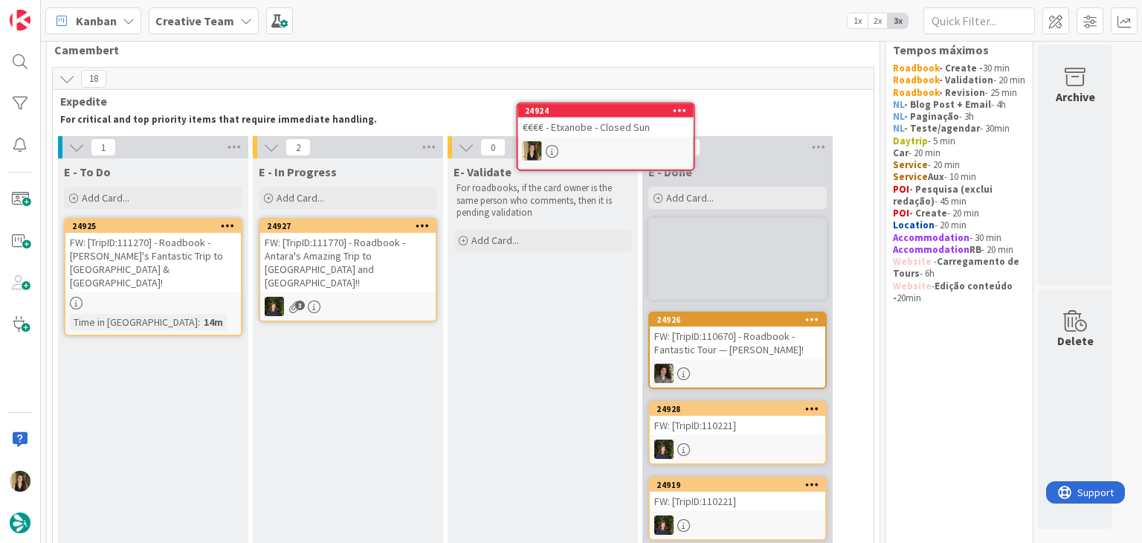
scroll to position [3, 0]
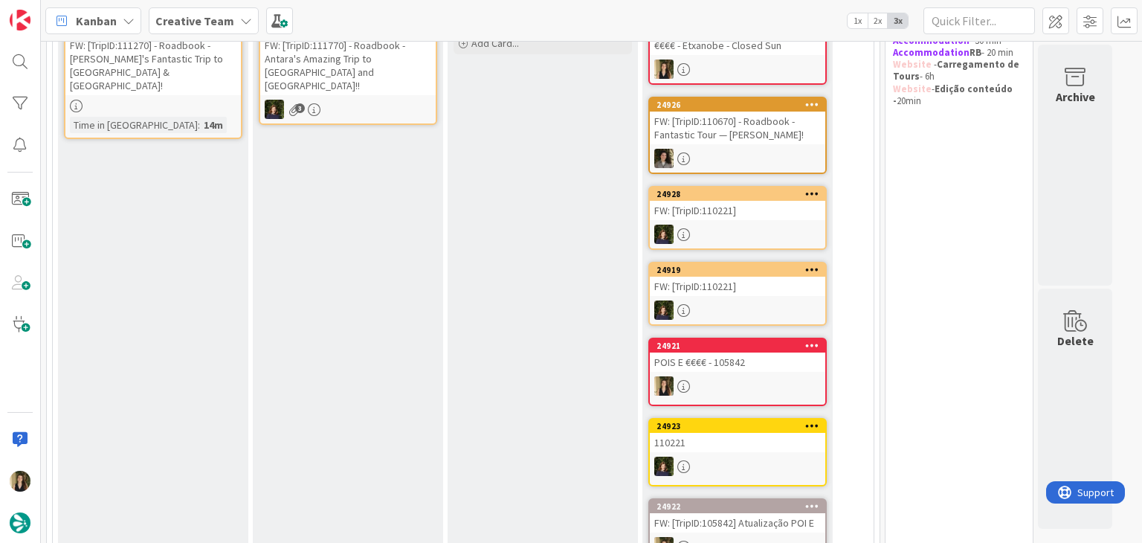
click at [299, 316] on div "E - In Progress Add Card... Template Not Set Title 0 / 128 Label Daytrip Accomm…" at bounding box center [348, 428] width 190 height 934
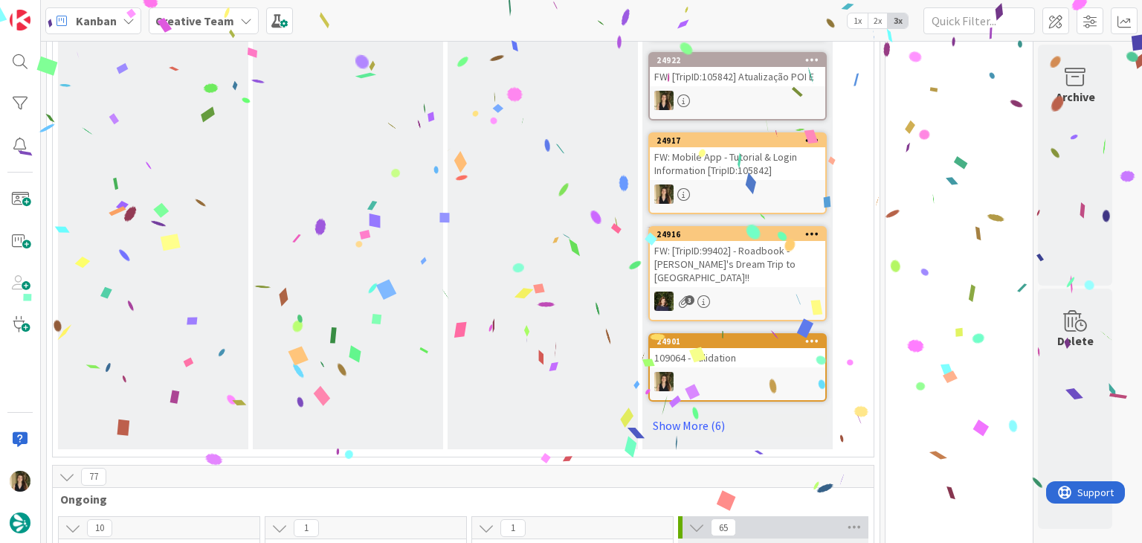
scroll to position [1118, 0]
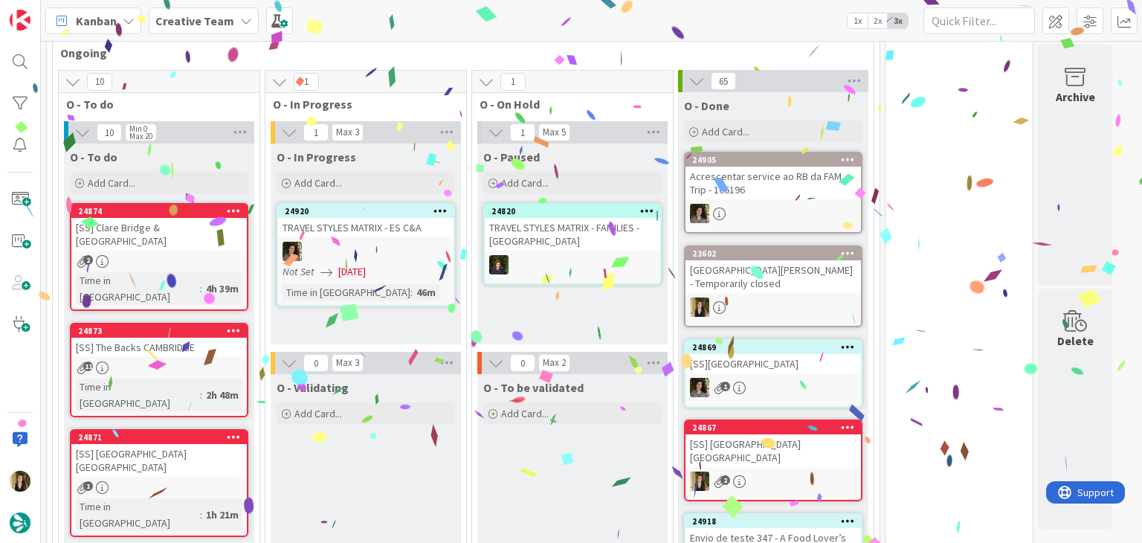
click at [562, 295] on div "O - Paused Add Card... 24820 TRAVEL STYLES MATRIX - FAMILIES - [GEOGRAPHIC_DATA]" at bounding box center [572, 243] width 190 height 201
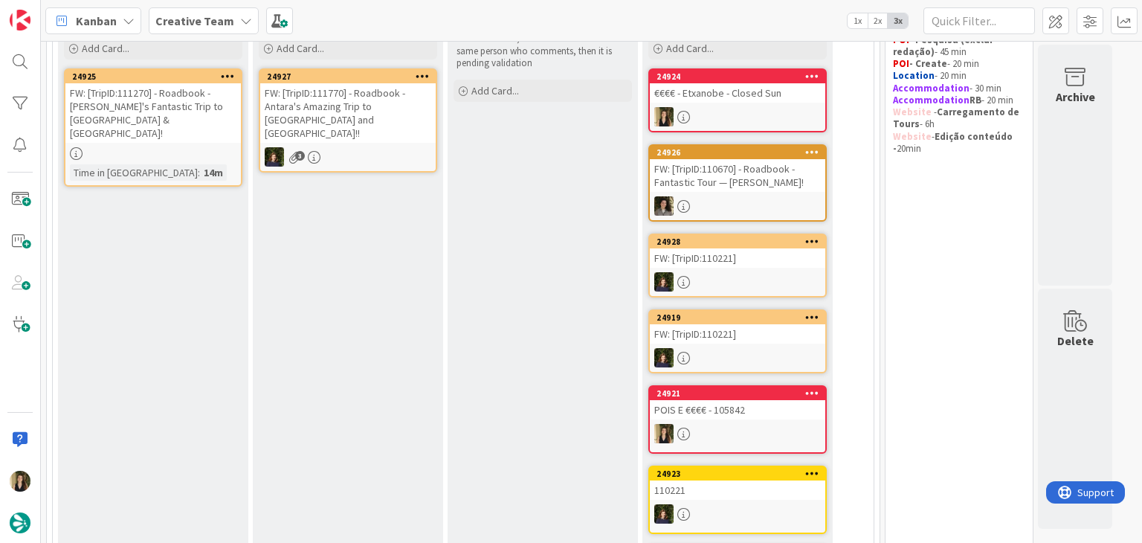
scroll to position [0, 0]
